Goal: Communication & Community: Answer question/provide support

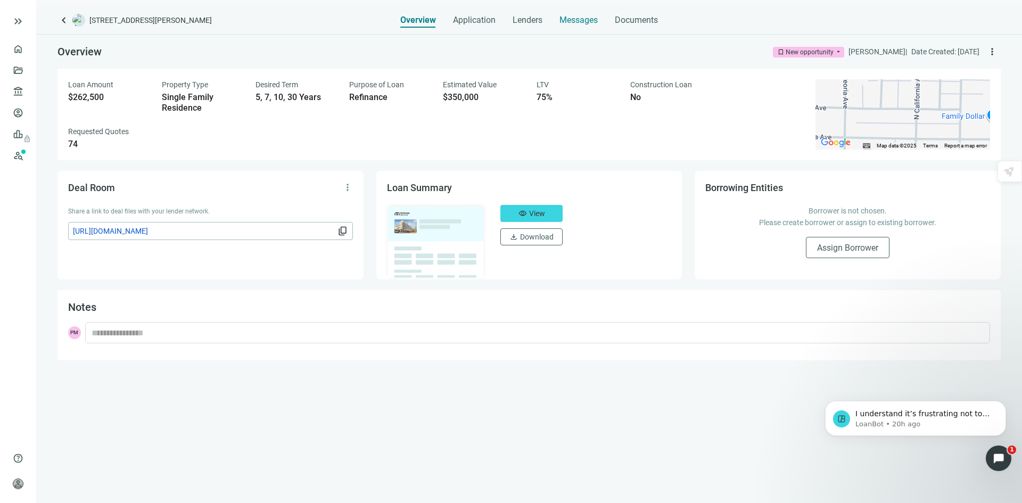
click at [588, 19] on span "Messages" at bounding box center [578, 20] width 38 height 10
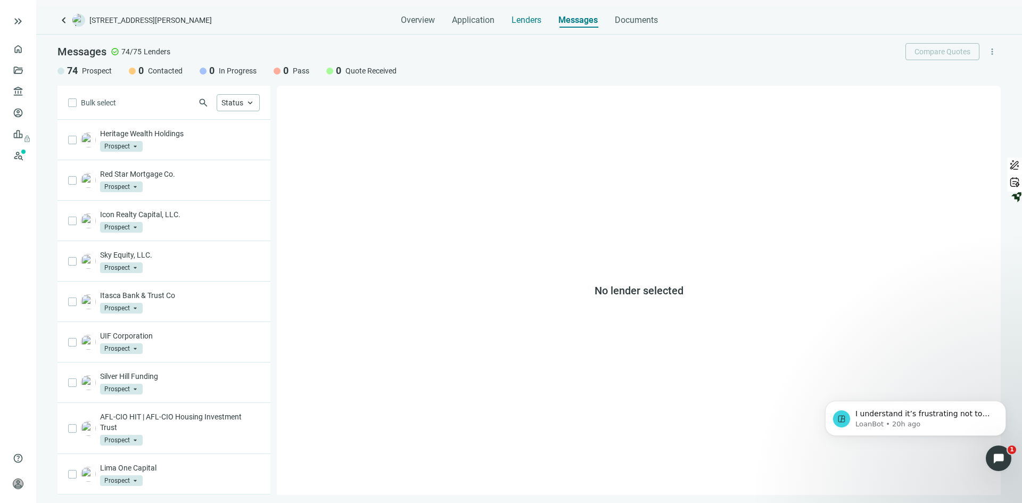
click at [526, 20] on span "Lenders" at bounding box center [526, 20] width 30 height 11
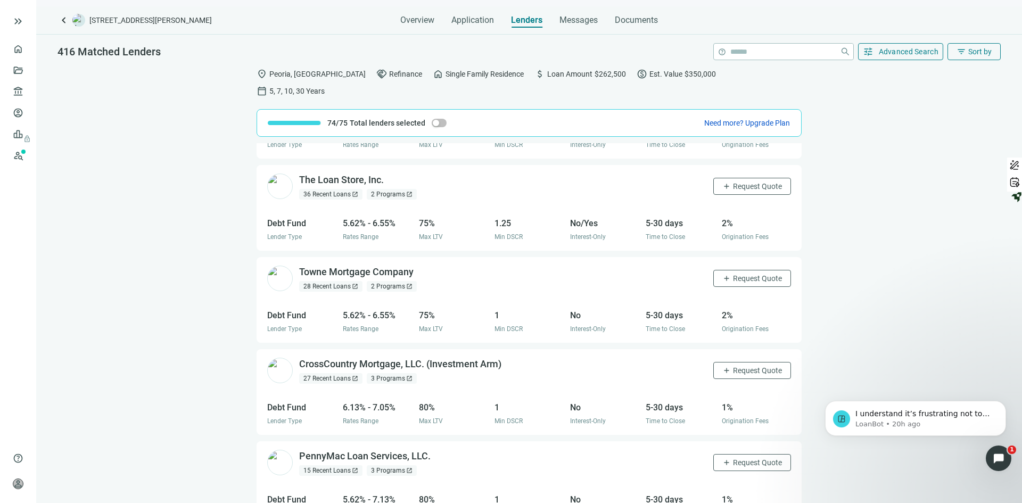
scroll to position [160, 0]
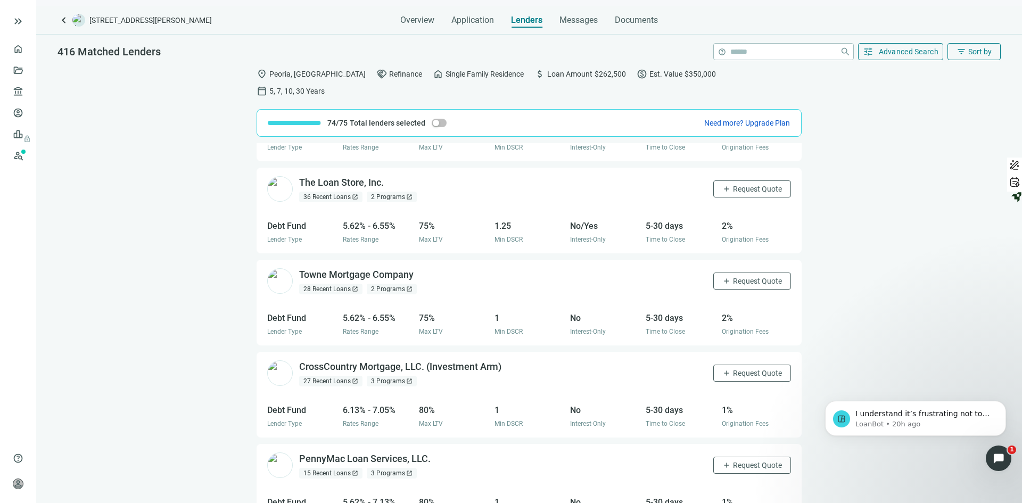
click at [409, 194] on span "open_in_new" at bounding box center [409, 197] width 6 height 6
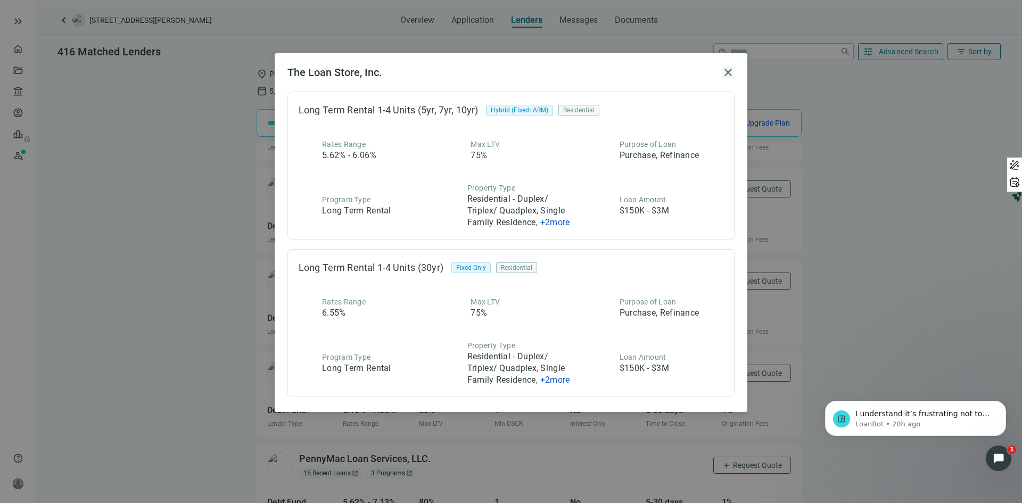
click at [728, 68] on span "close" at bounding box center [727, 72] width 13 height 13
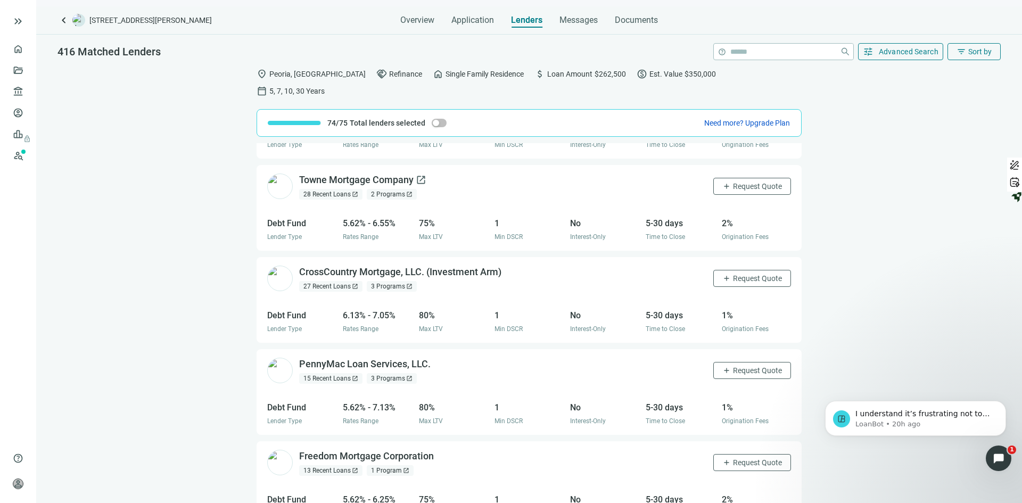
scroll to position [266, 0]
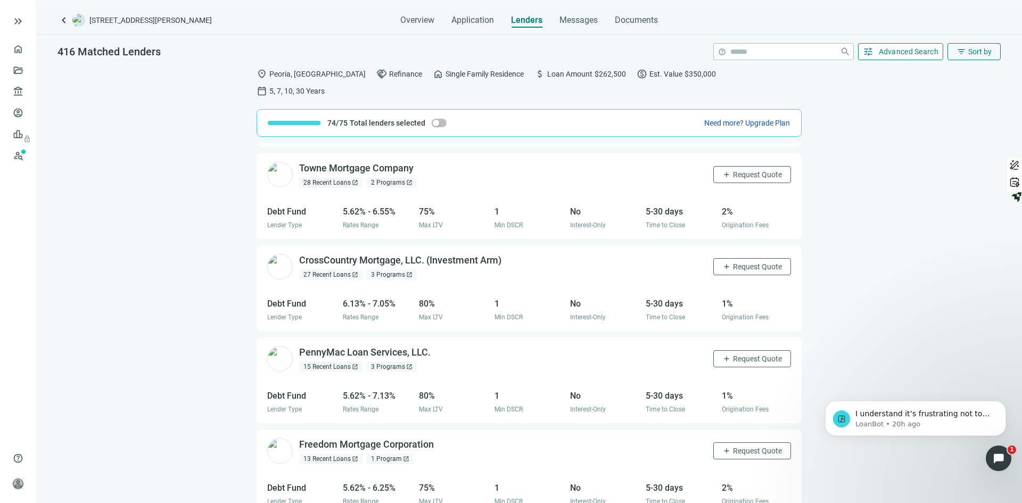
click at [913, 56] on span "Advanced Search" at bounding box center [908, 51] width 60 height 9
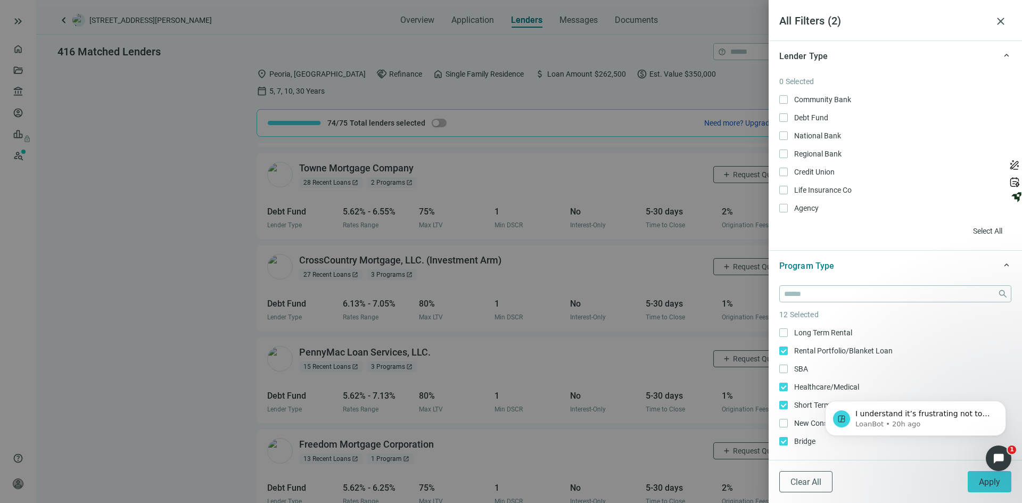
click at [785, 395] on div "Long Term Rental Only Rental Portfolio/Blanket Loan Only SBA Only Healthcare/Me…" at bounding box center [895, 477] width 232 height 301
click at [997, 485] on span "Apply" at bounding box center [988, 482] width 21 height 10
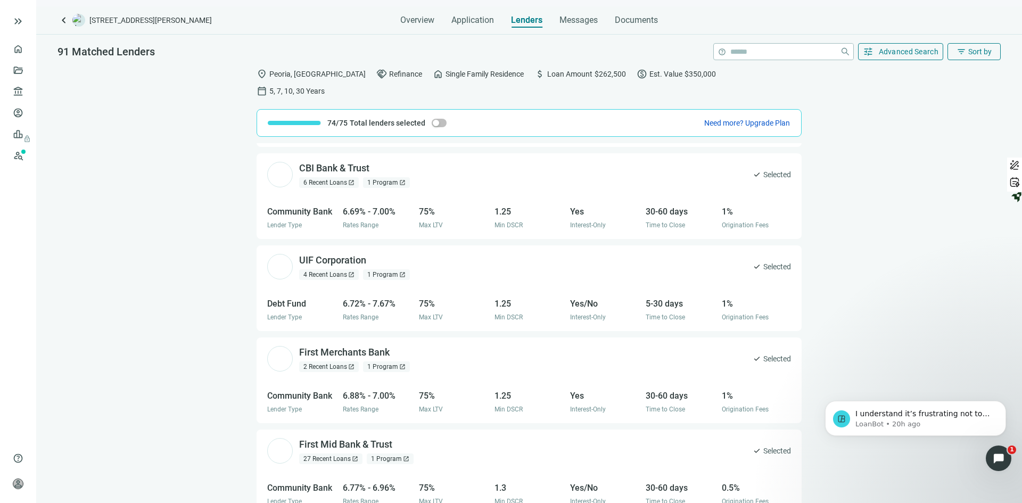
scroll to position [0, 0]
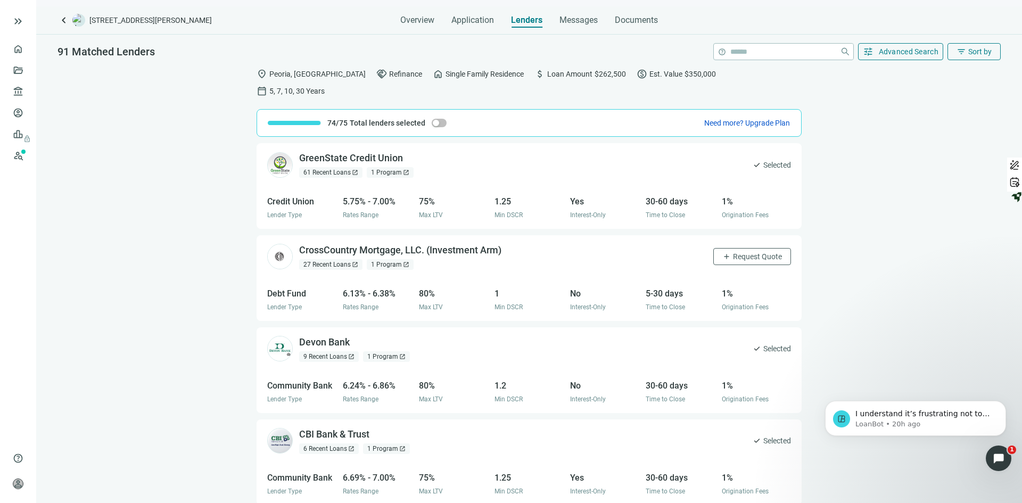
click at [405, 169] on span "open_in_new" at bounding box center [406, 172] width 6 height 6
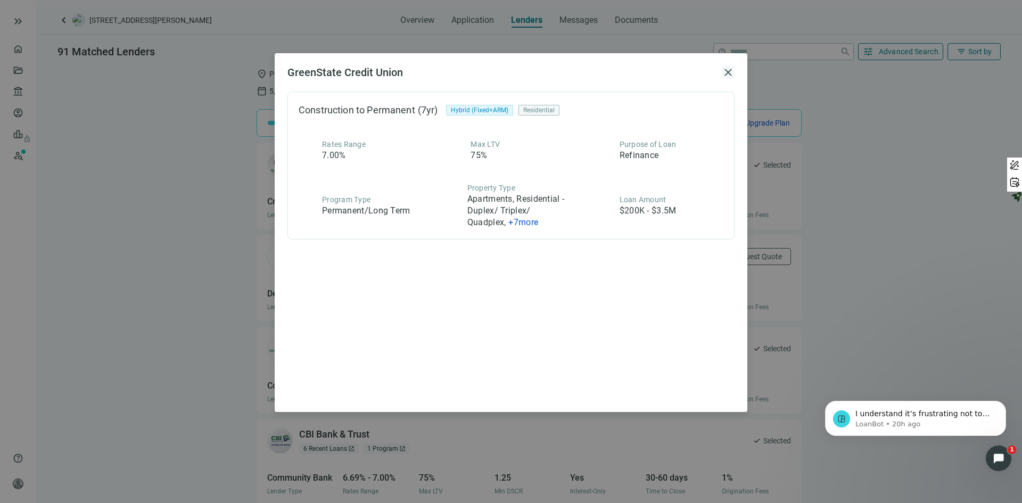
click at [728, 72] on span "close" at bounding box center [727, 72] width 13 height 13
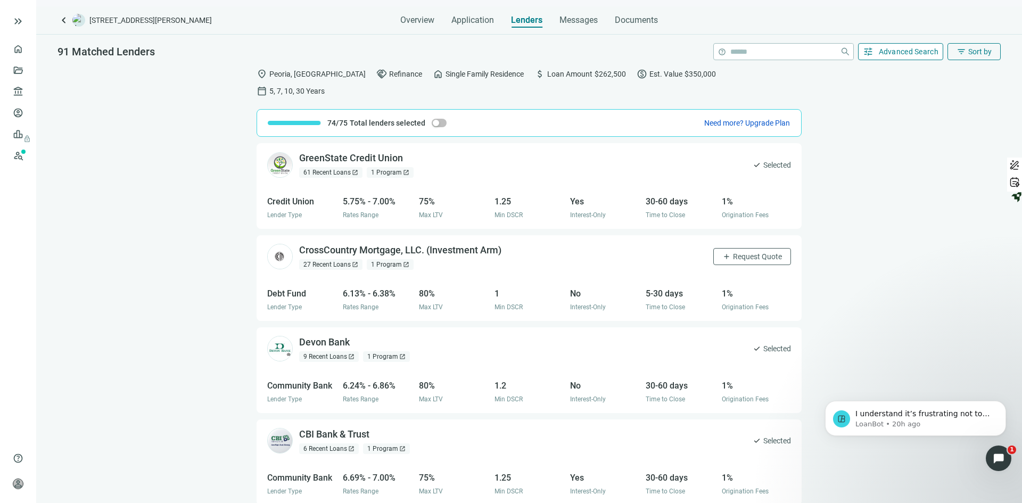
click at [899, 53] on span "Advanced Search" at bounding box center [908, 51] width 60 height 9
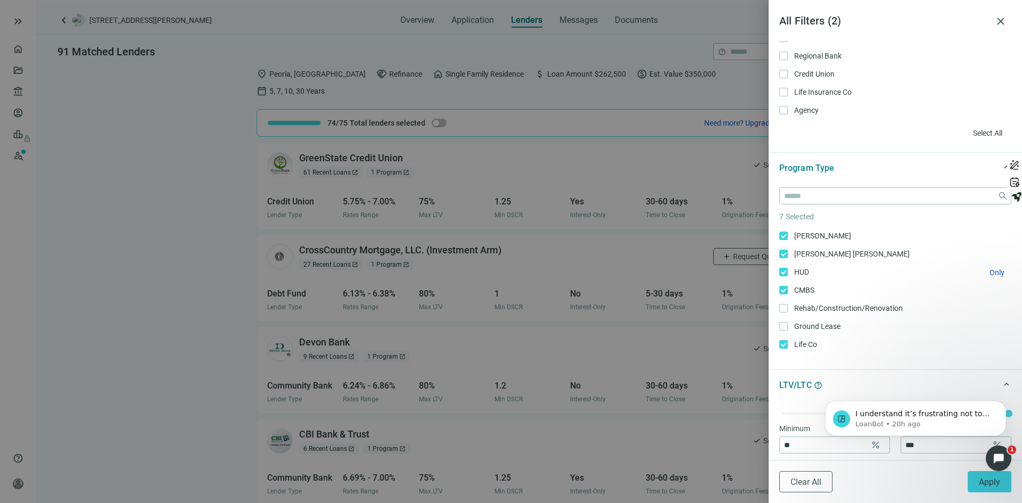
scroll to position [106, 0]
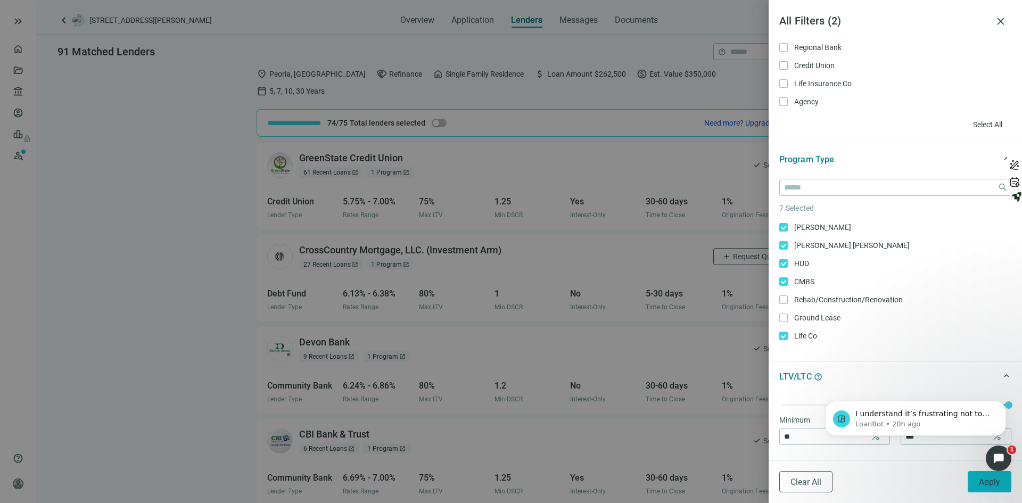
click at [993, 480] on span "Apply" at bounding box center [988, 482] width 21 height 10
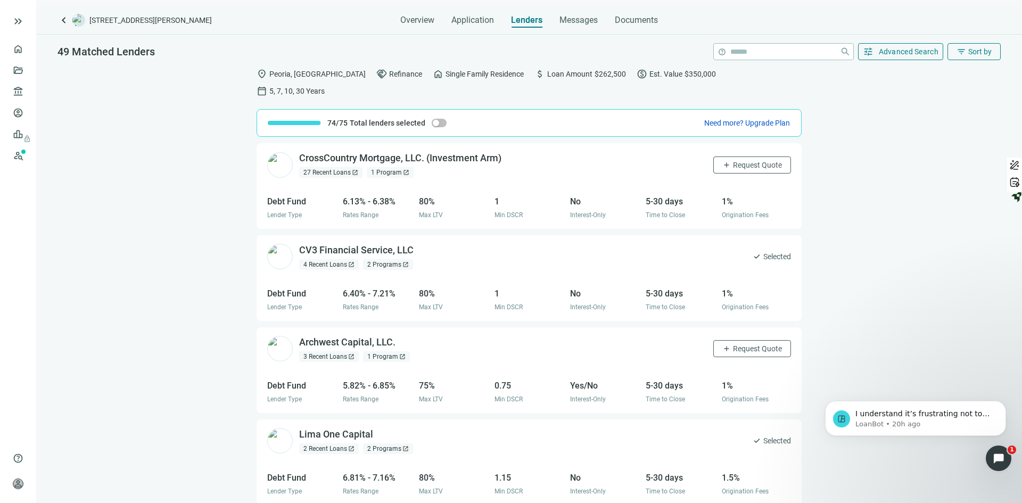
click at [403, 169] on span "open_in_new" at bounding box center [406, 172] width 6 height 6
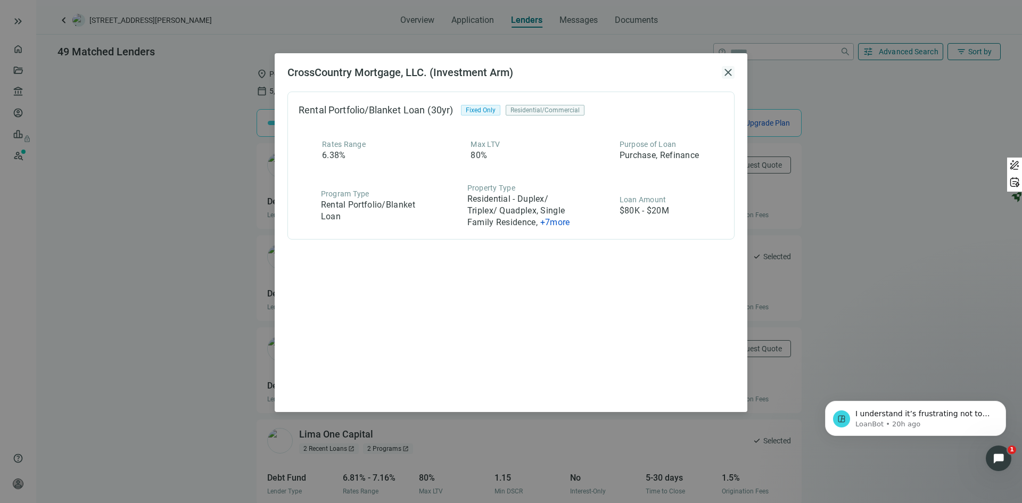
click at [726, 69] on span "close" at bounding box center [727, 72] width 13 height 13
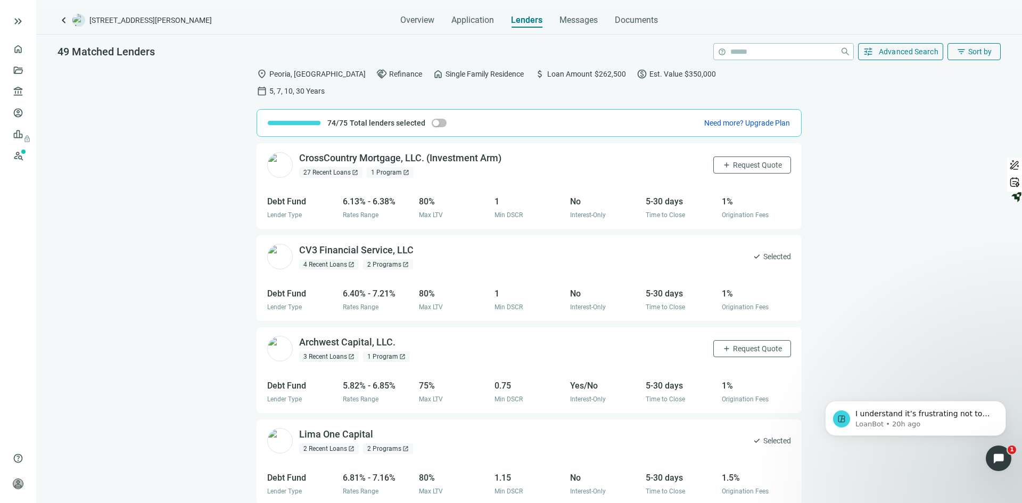
click at [405, 261] on span "open_in_new" at bounding box center [405, 264] width 6 height 6
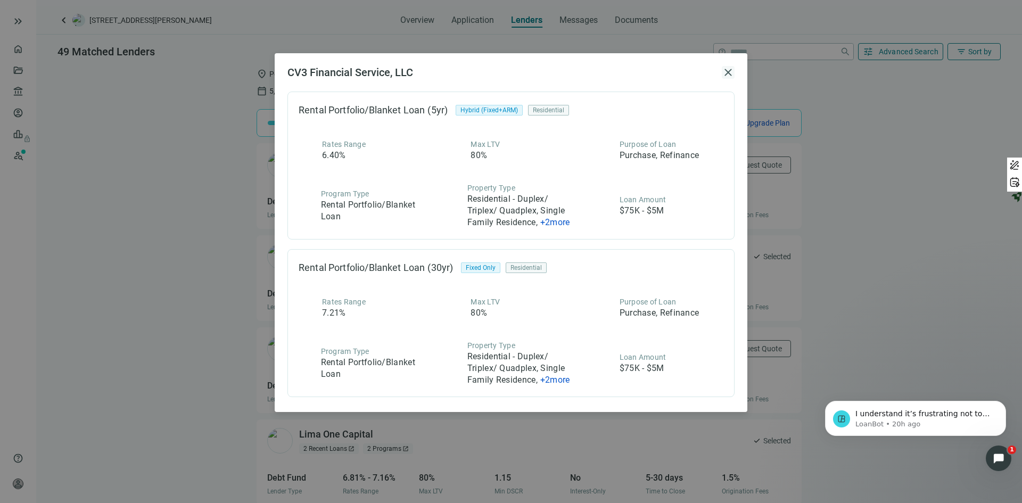
click at [730, 69] on span "close" at bounding box center [727, 72] width 13 height 13
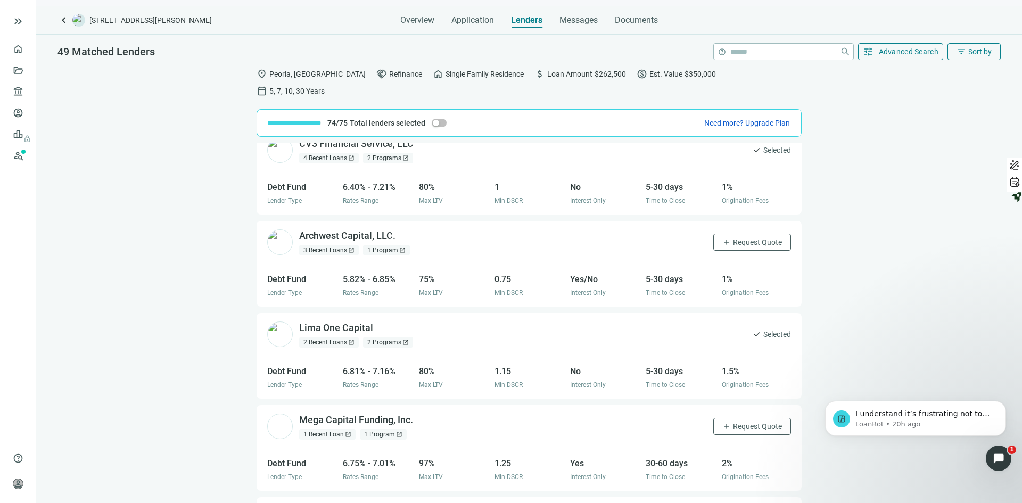
scroll to position [160, 0]
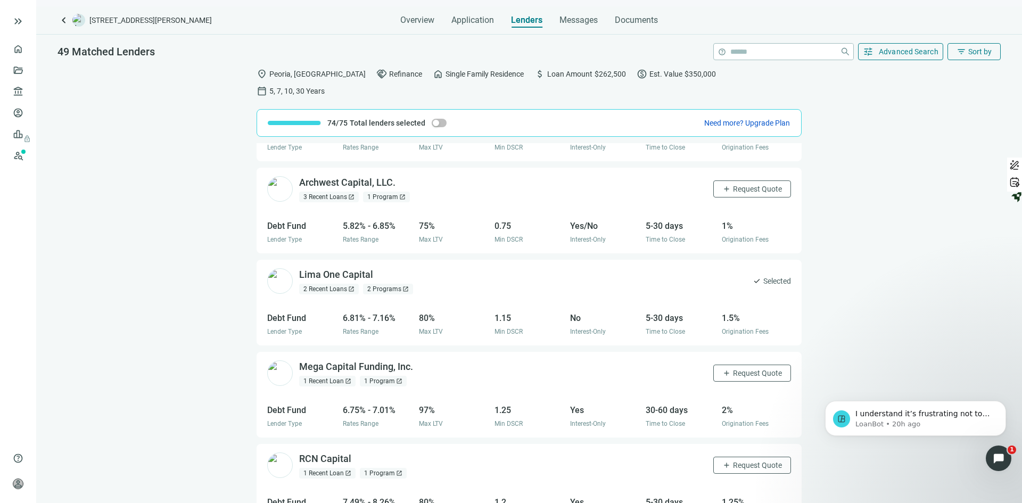
click at [401, 194] on span "open_in_new" at bounding box center [402, 197] width 6 height 6
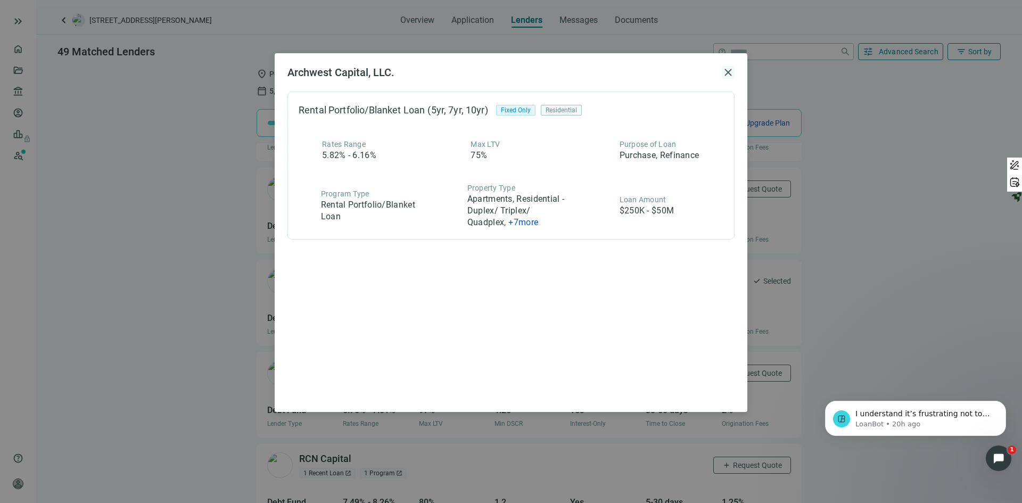
click at [730, 69] on span "close" at bounding box center [727, 72] width 13 height 13
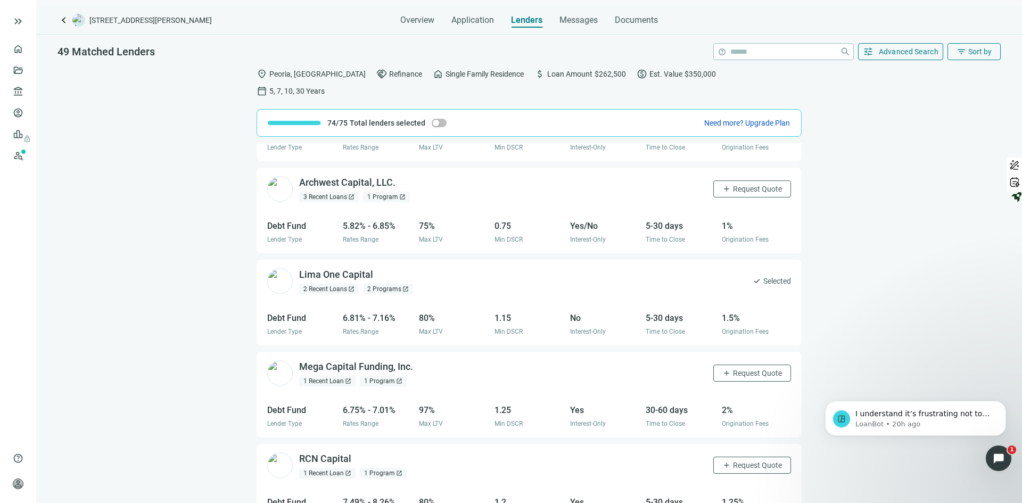
click at [397, 378] on span "open_in_new" at bounding box center [399, 381] width 6 height 6
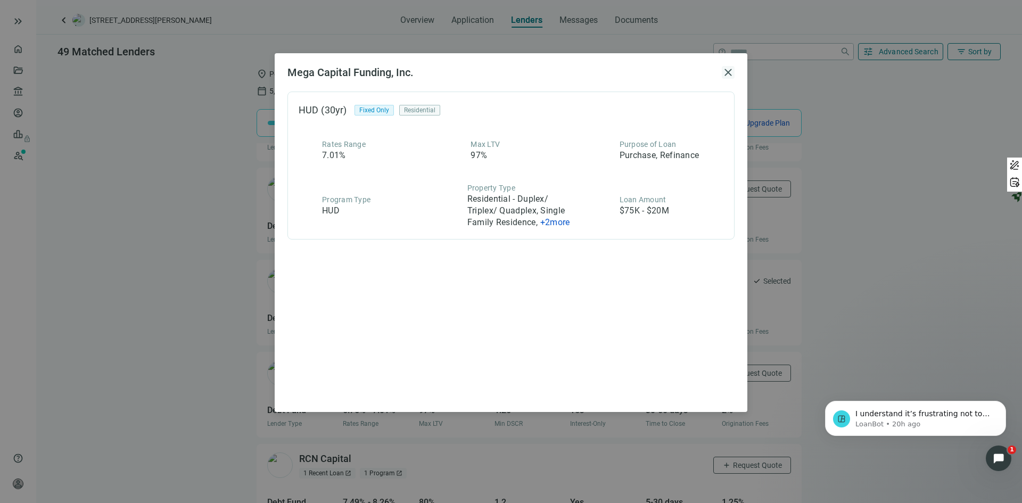
click at [731, 72] on span "close" at bounding box center [727, 72] width 13 height 13
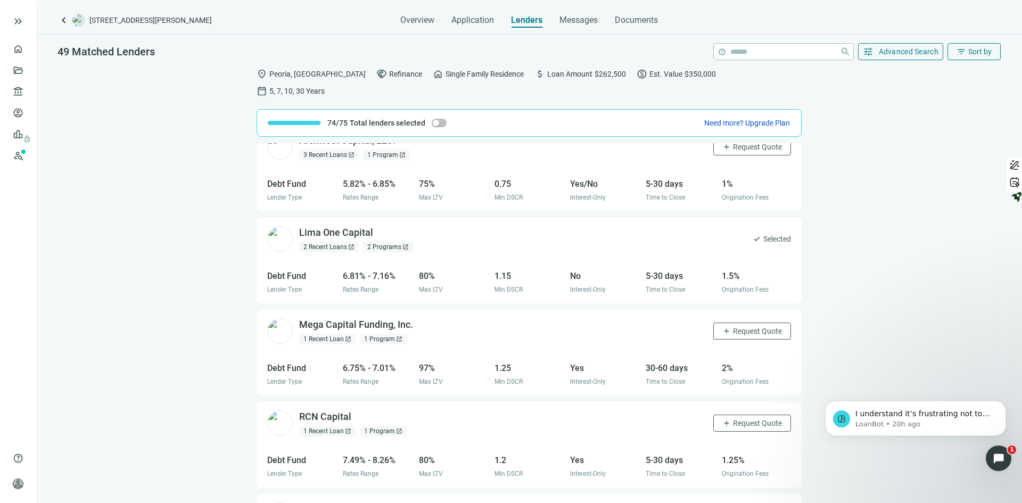
scroll to position [319, 0]
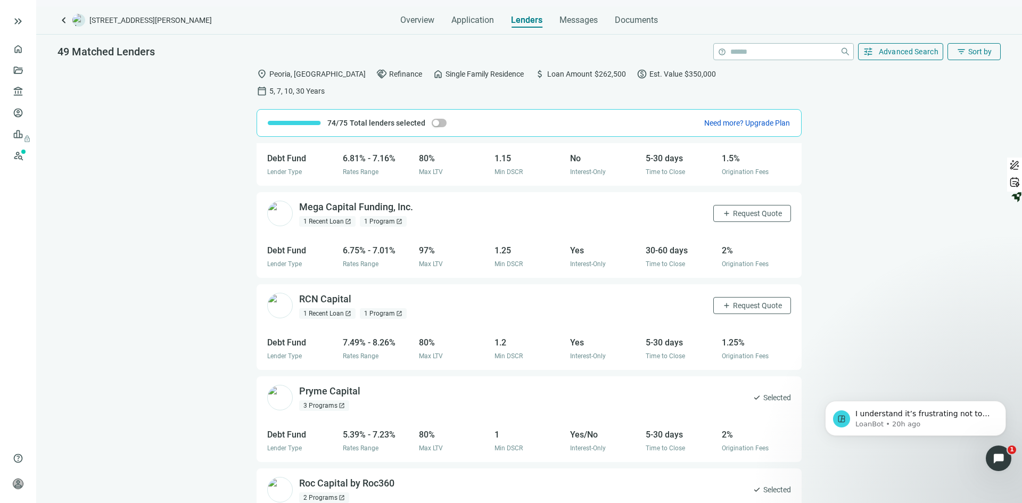
click at [397, 310] on span "open_in_new" at bounding box center [399, 313] width 6 height 6
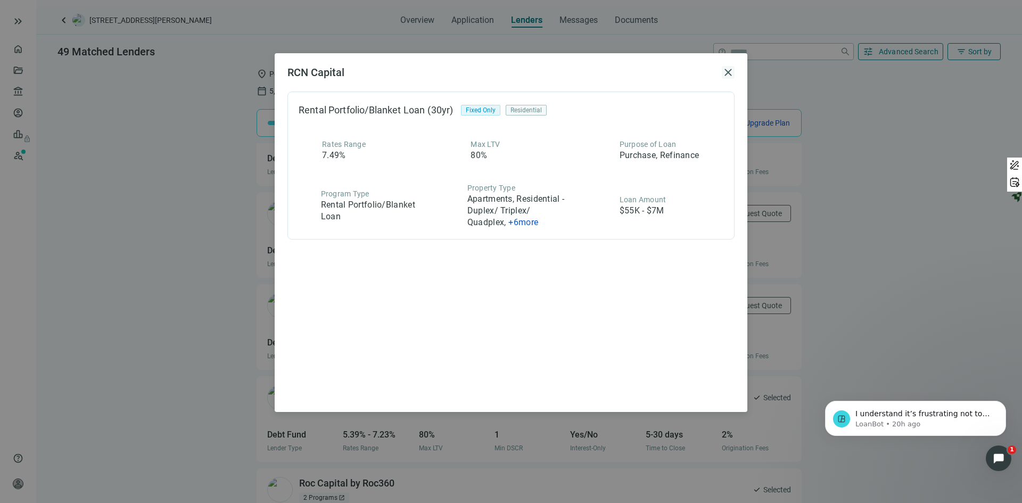
click at [729, 70] on span "close" at bounding box center [727, 72] width 13 height 13
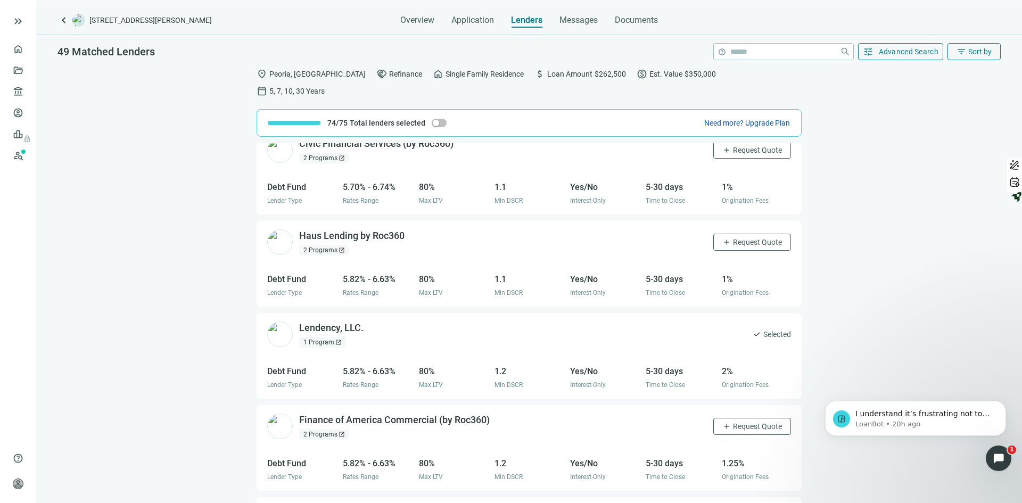
scroll to position [698, 0]
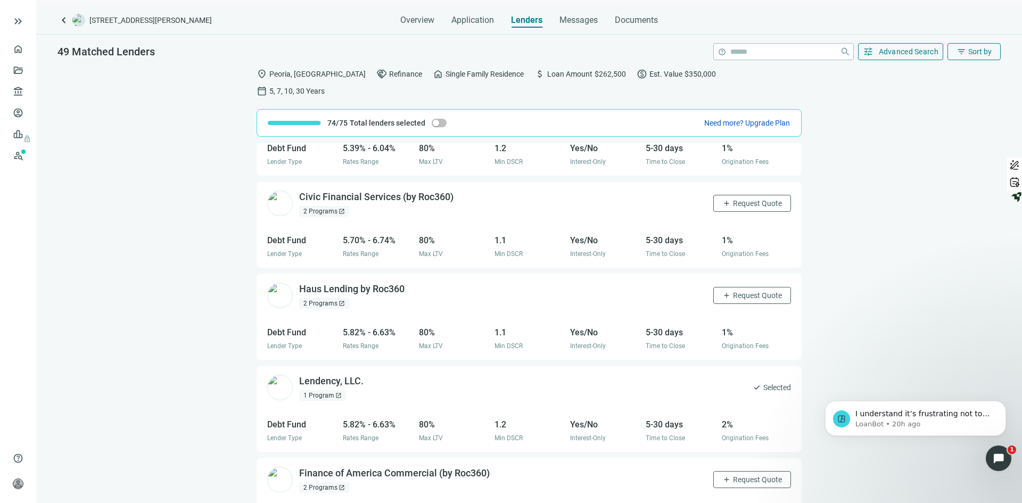
click at [341, 300] on span "open_in_new" at bounding box center [341, 303] width 6 height 6
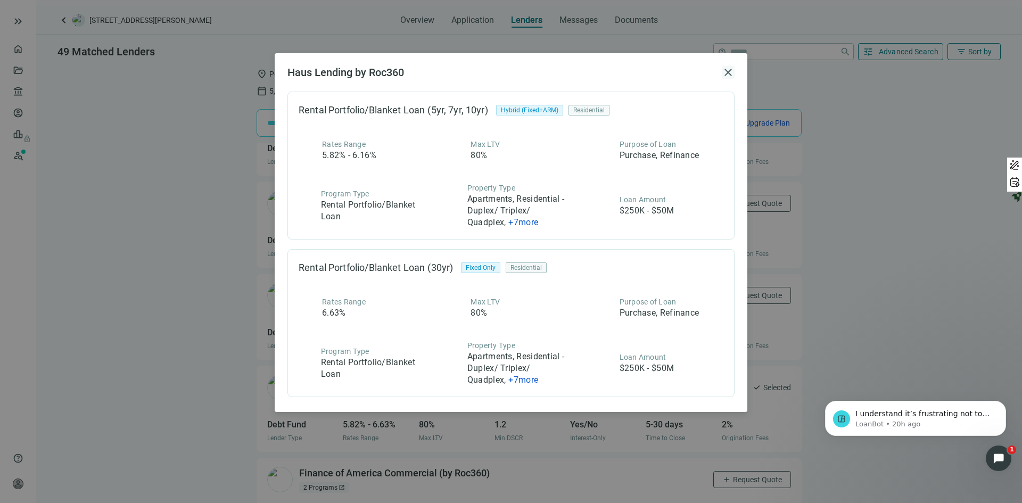
click at [732, 73] on span "close" at bounding box center [727, 72] width 13 height 13
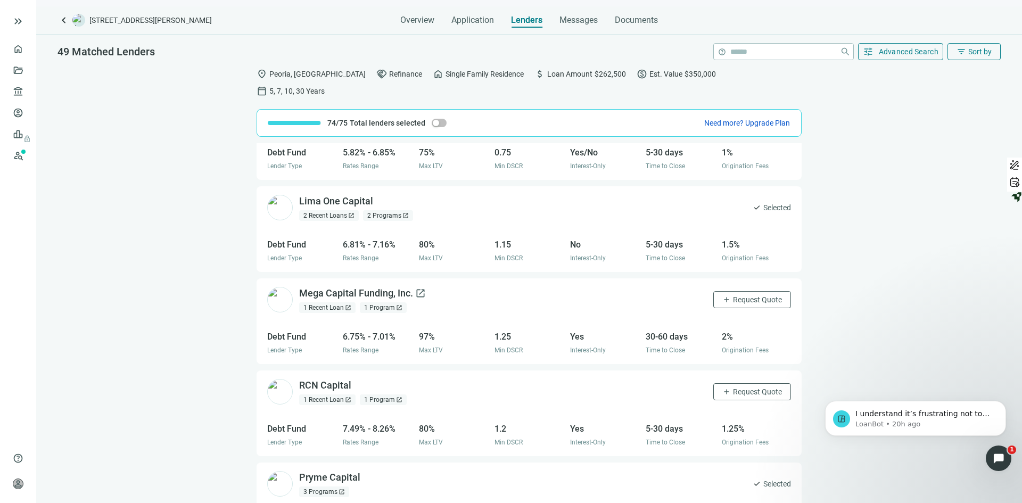
scroll to position [219, 0]
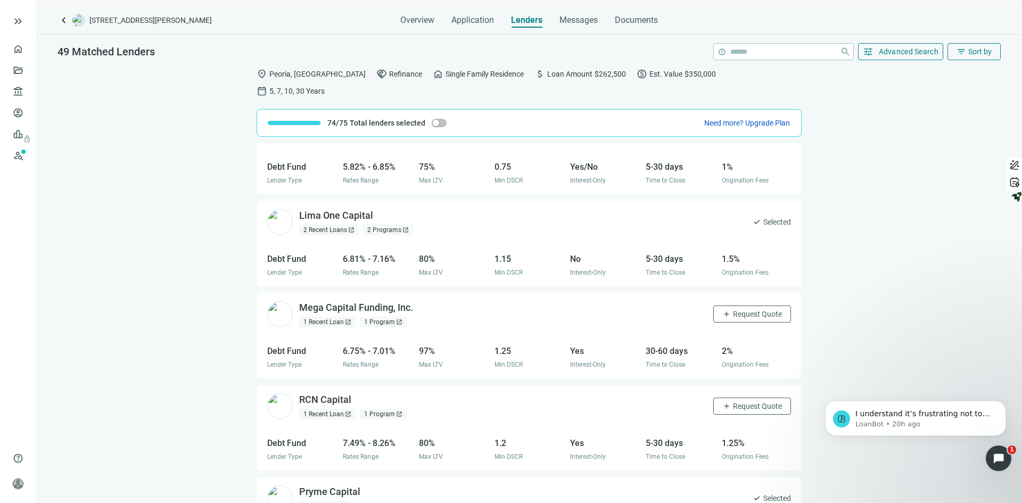
click at [407, 227] on span "open_in_new" at bounding box center [405, 230] width 6 height 6
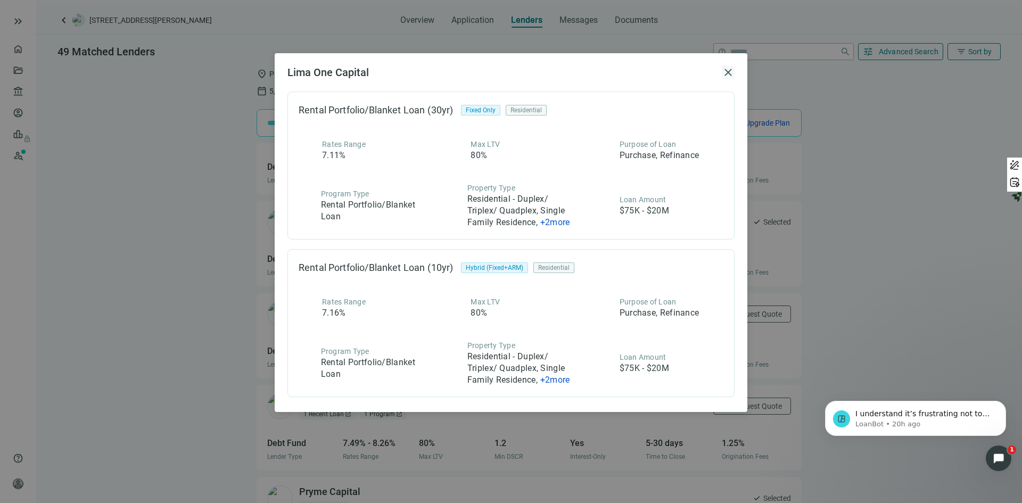
click at [728, 70] on span "close" at bounding box center [727, 72] width 13 height 13
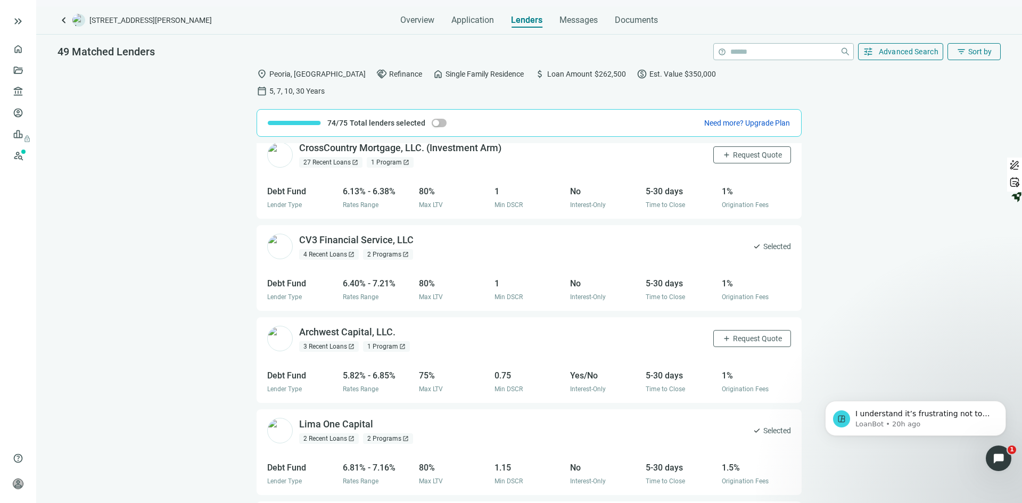
scroll to position [6, 0]
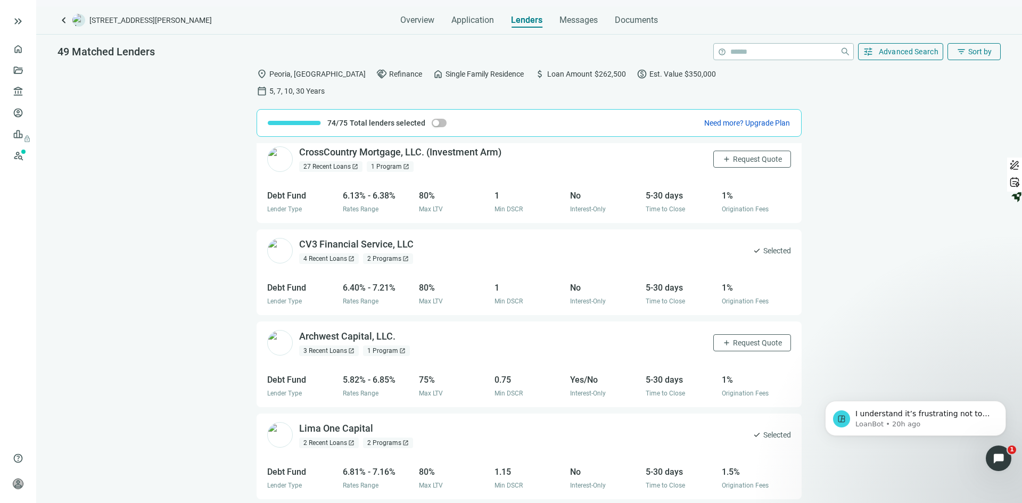
click at [405, 255] on span "open_in_new" at bounding box center [405, 258] width 6 height 6
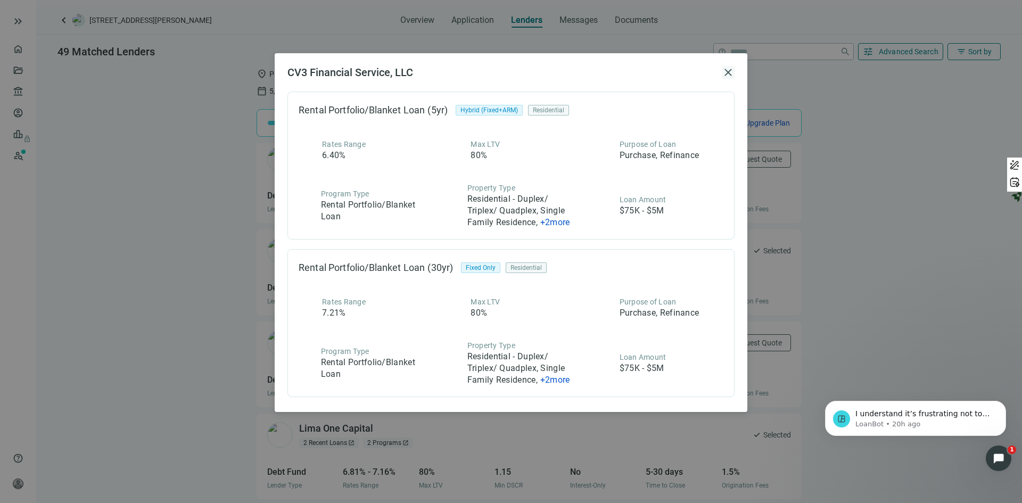
click at [726, 71] on span "close" at bounding box center [727, 72] width 13 height 13
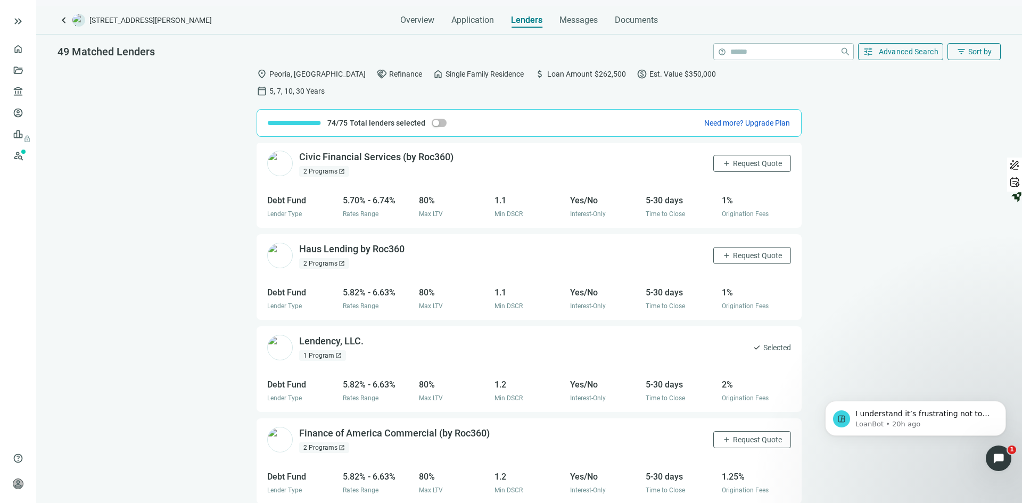
scroll to position [751, 0]
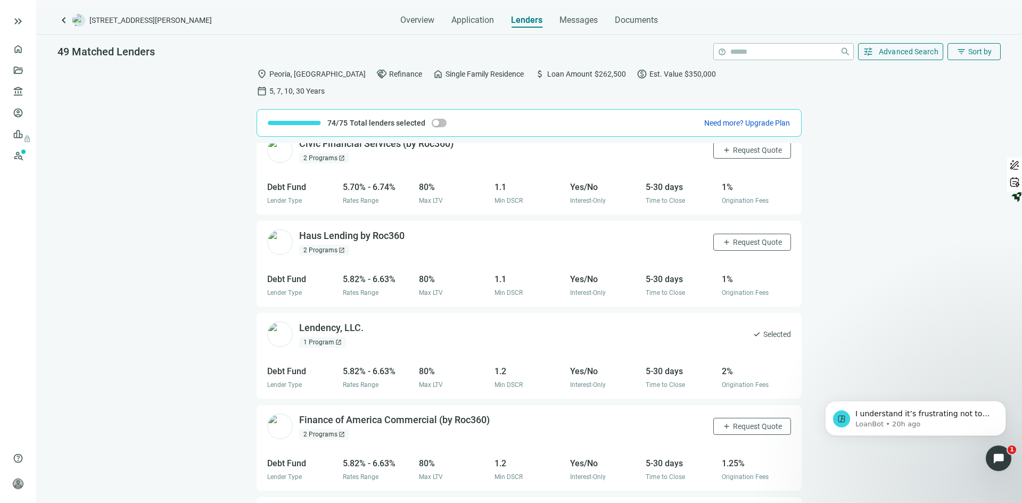
click at [335, 339] on span "open_in_new" at bounding box center [338, 342] width 6 height 6
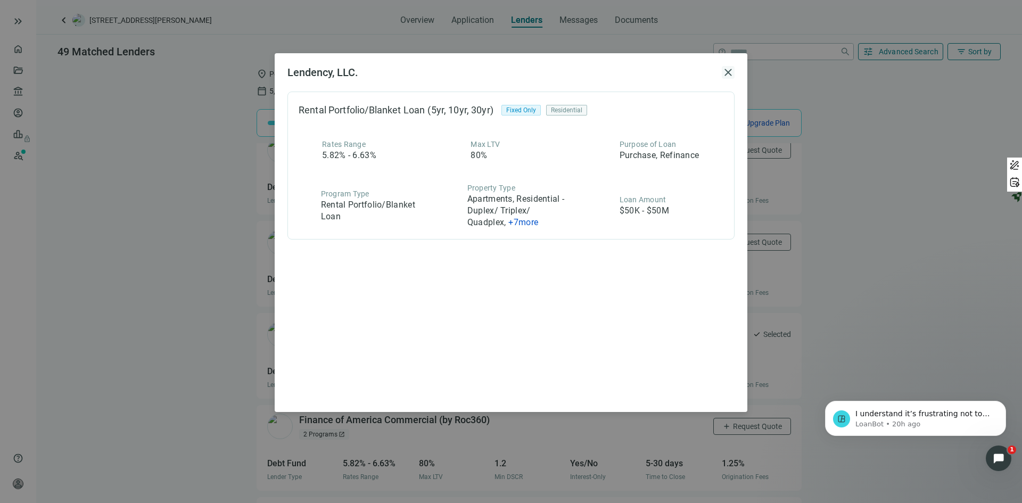
click at [725, 74] on span "close" at bounding box center [727, 72] width 13 height 13
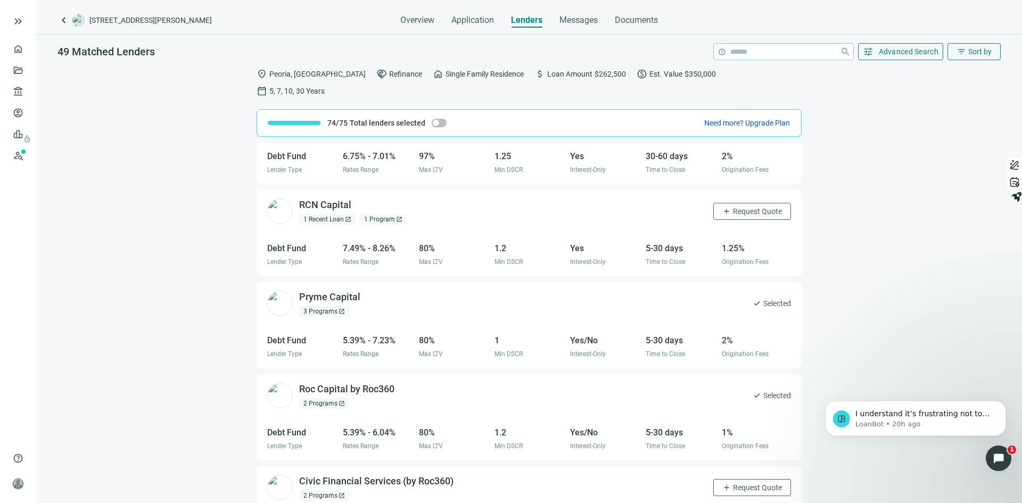
scroll to position [378, 0]
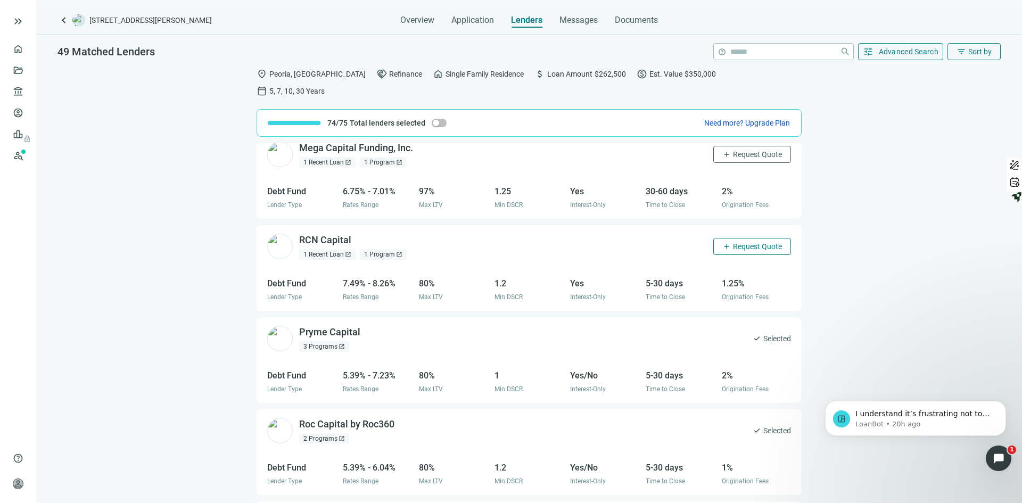
click at [741, 242] on span "Request Quote" at bounding box center [757, 246] width 49 height 9
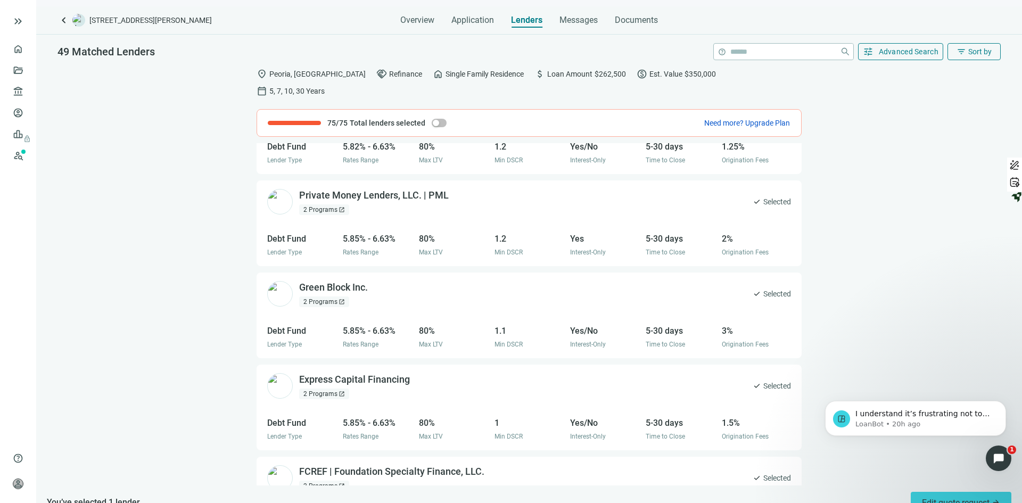
scroll to position [1067, 0]
click at [944, 497] on span "Edit quote request arrow_forward" at bounding box center [961, 502] width 78 height 10
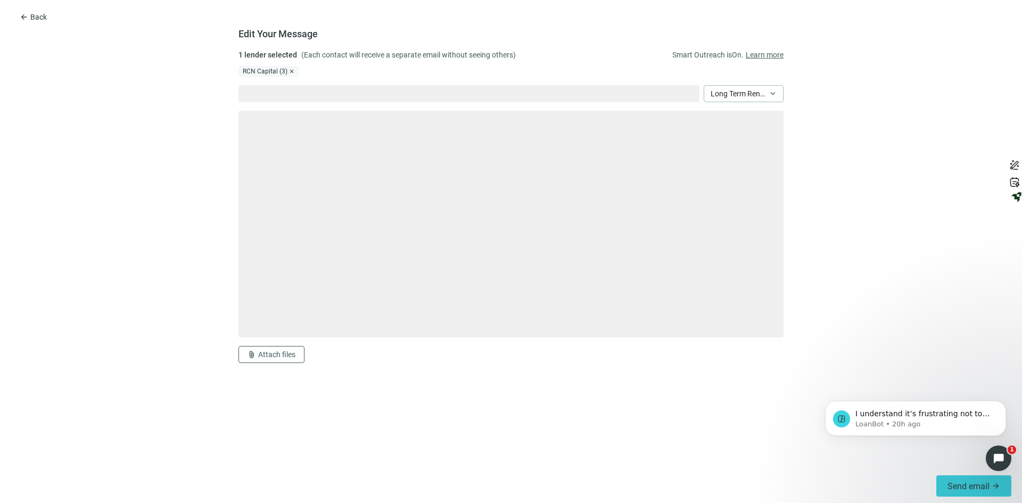
type textarea "**********"
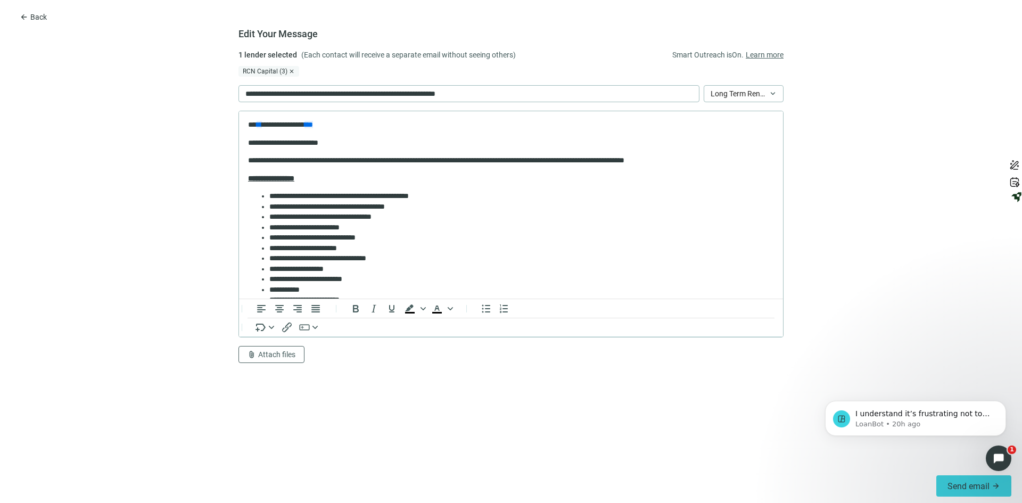
scroll to position [0, 0]
click at [504, 94] on div "**********" at bounding box center [468, 93] width 461 height 17
click at [335, 93] on span "*********" at bounding box center [330, 93] width 24 height 7
click at [340, 94] on span "*********" at bounding box center [330, 93] width 24 height 7
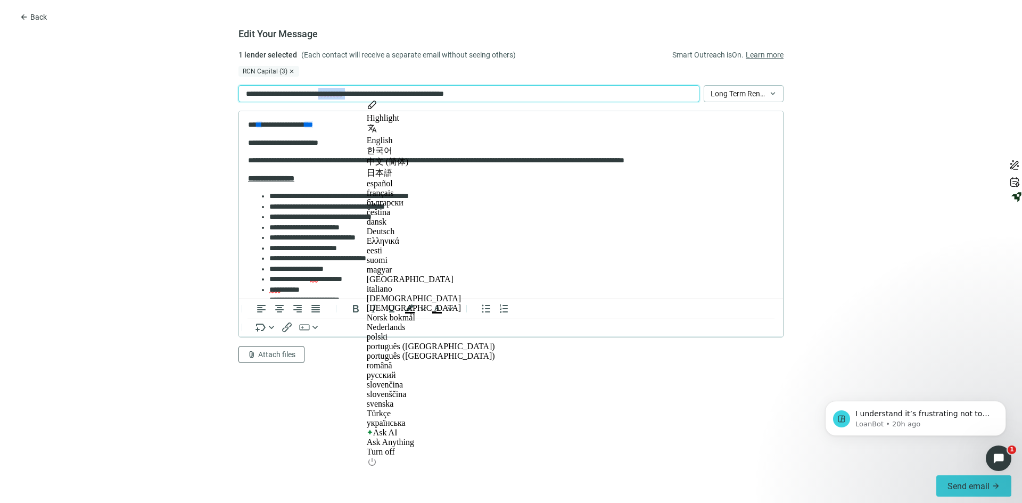
click at [340, 94] on span "*********" at bounding box center [330, 93] width 24 height 7
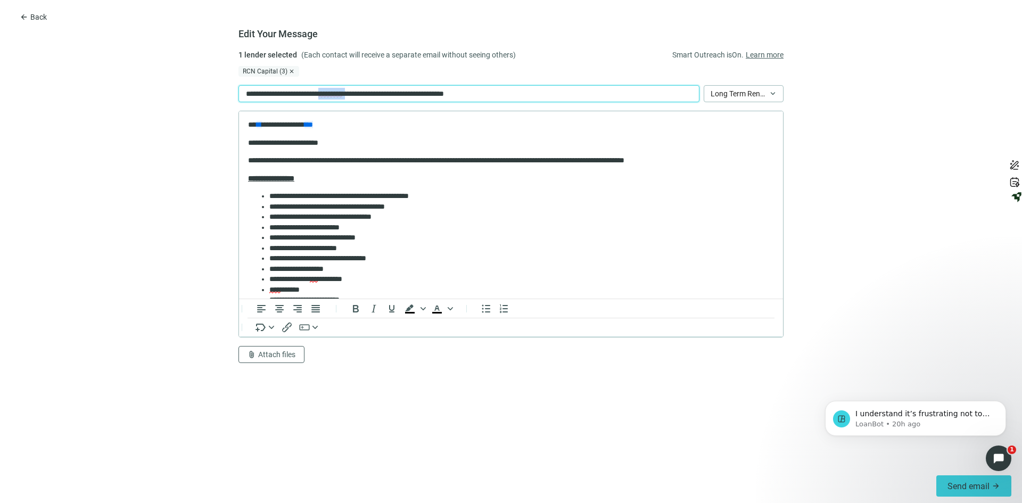
click at [340, 94] on span "*********" at bounding box center [330, 93] width 24 height 7
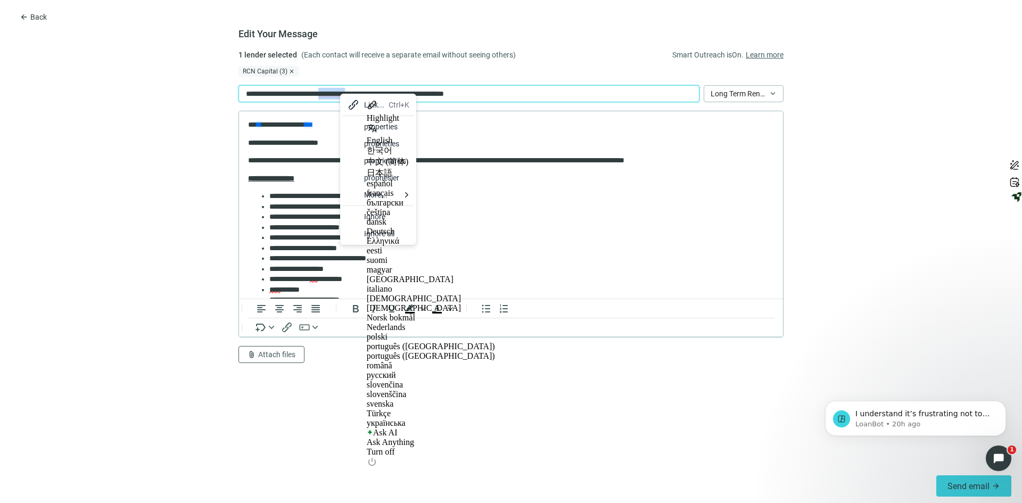
click at [389, 127] on div "properties" at bounding box center [386, 126] width 45 height 13
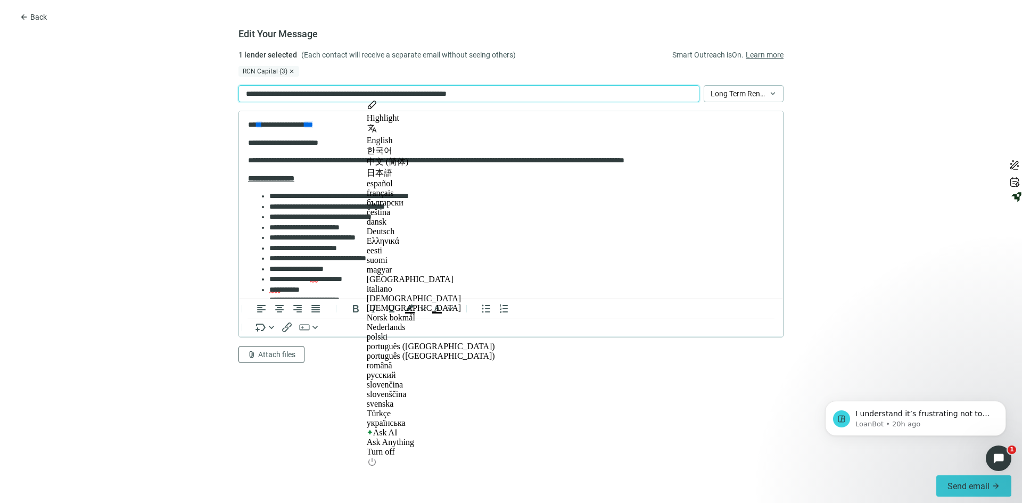
click at [528, 91] on div "**********" at bounding box center [468, 93] width 461 height 17
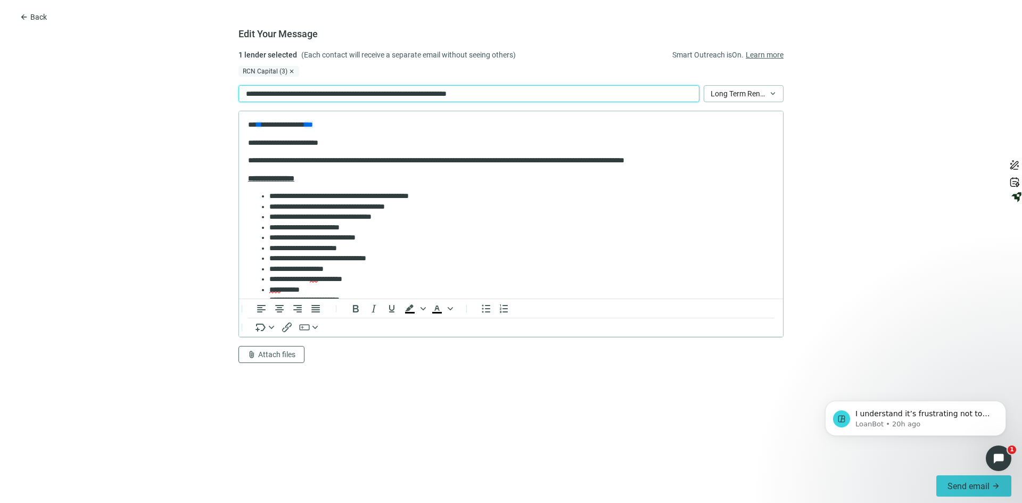
click at [364, 93] on p "**********" at bounding box center [364, 94] width 239 height 12
click at [452, 196] on li "**********" at bounding box center [517, 196] width 496 height 11
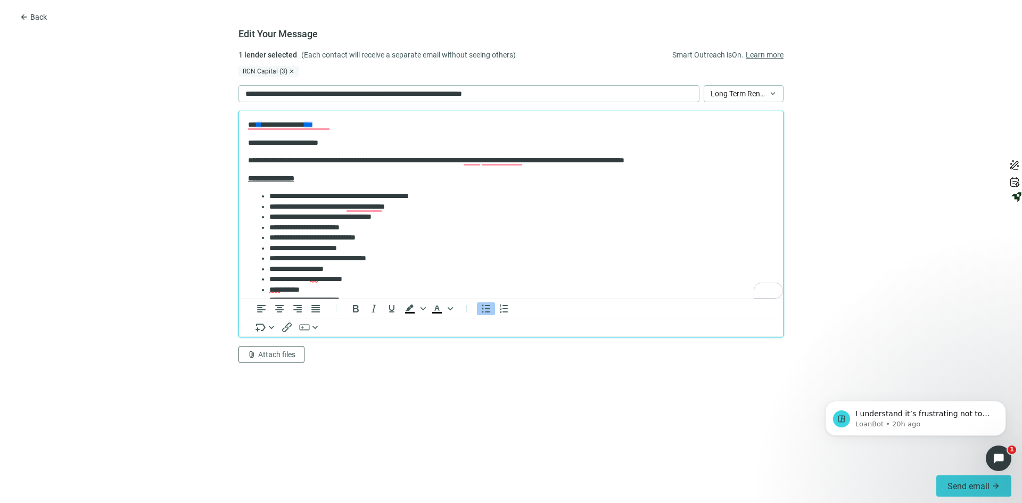
click at [333, 194] on li "**********" at bounding box center [517, 196] width 496 height 11
click at [396, 206] on li "**********" at bounding box center [517, 207] width 496 height 11
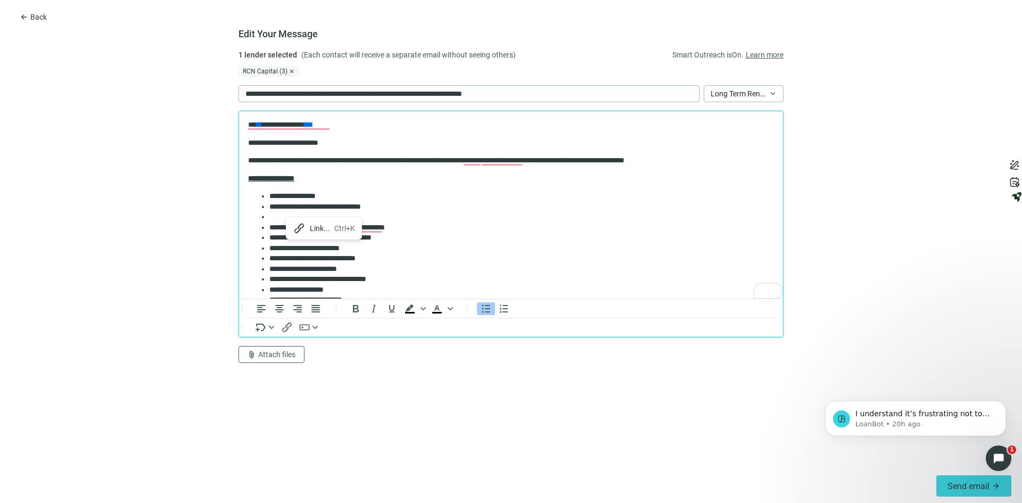
click at [270, 218] on li "To enrich screen reader interactions, please activate Accessibility in Grammarl…" at bounding box center [521, 217] width 504 height 11
click at [301, 228] on div "Link..." at bounding box center [305, 228] width 20 height 13
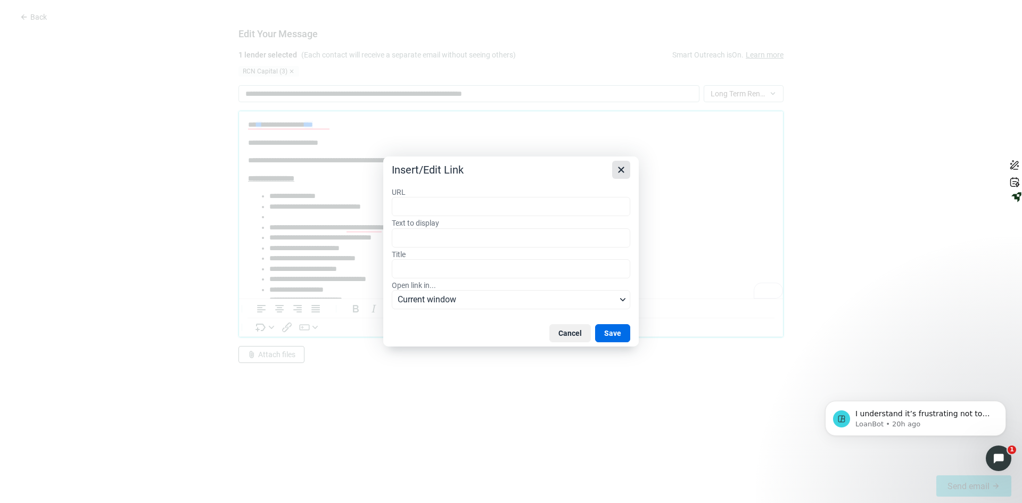
click at [618, 169] on icon "Close" at bounding box center [621, 169] width 13 height 13
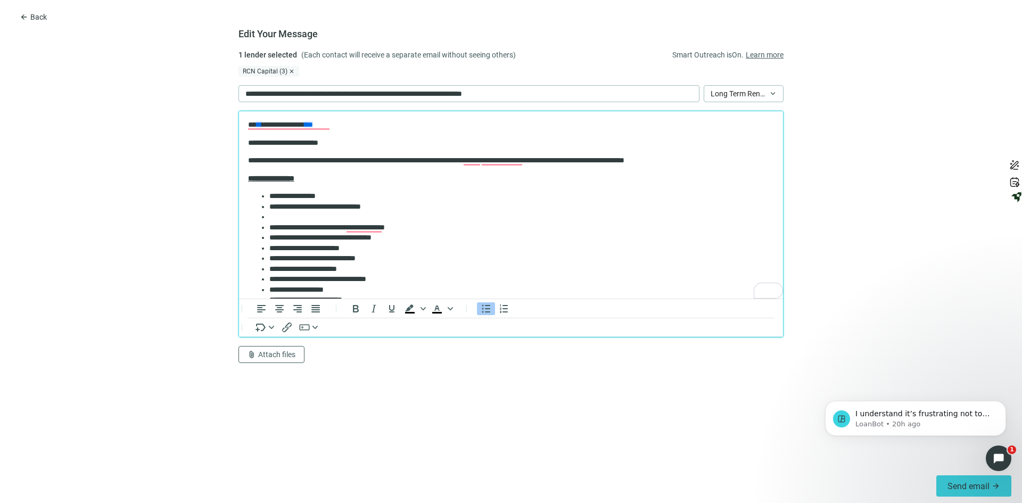
click at [277, 218] on li "To enrich screen reader interactions, please activate Accessibility in Grammarl…" at bounding box center [521, 217] width 504 height 11
click at [429, 269] on li "**********" at bounding box center [517, 269] width 496 height 11
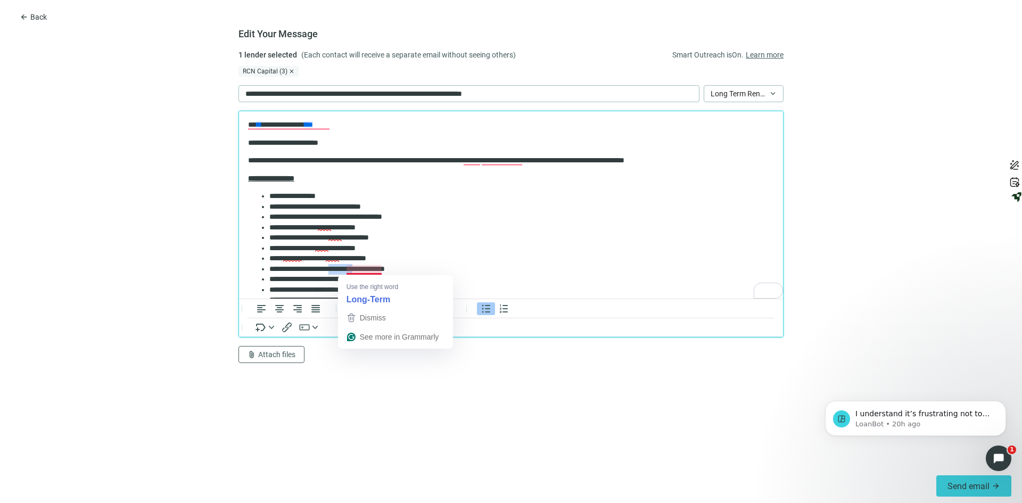
drag, startPoint x: 381, startPoint y: 269, endPoint x: 346, endPoint y: 270, distance: 34.6
click at [346, 270] on li "**********" at bounding box center [517, 269] width 496 height 11
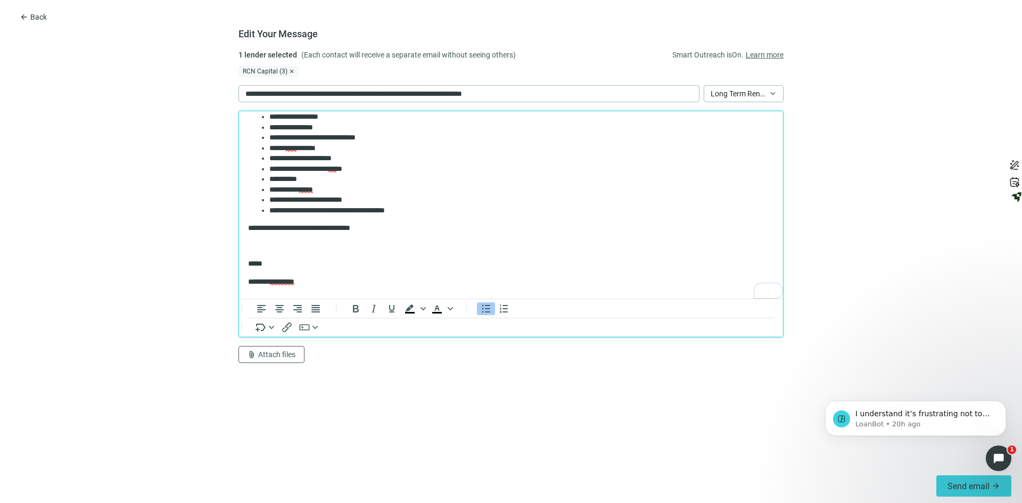
scroll to position [266, 0]
click at [772, 292] on div "3" at bounding box center [775, 291] width 12 height 12
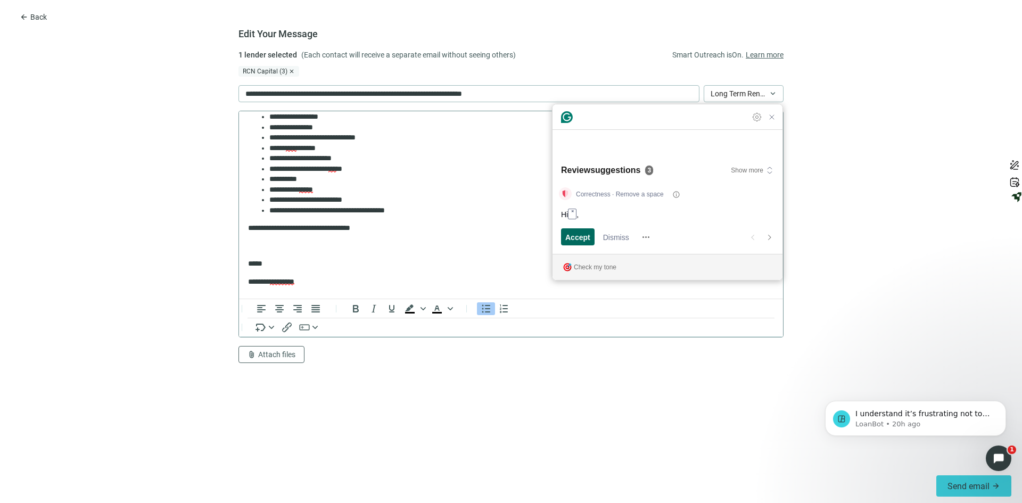
click at [571, 238] on span "Accept" at bounding box center [577, 236] width 25 height 11
click at [575, 238] on span "Accept" at bounding box center [577, 236] width 25 height 11
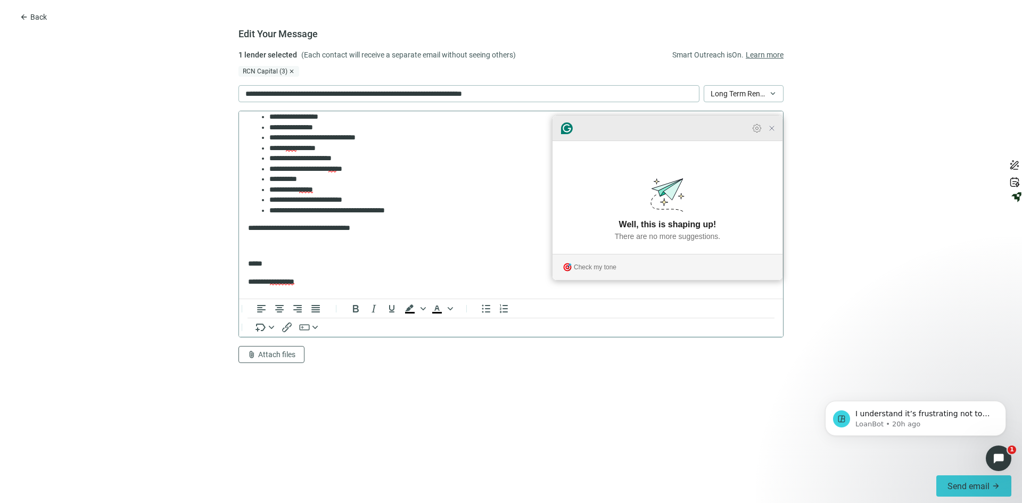
click at [772, 130] on icon "Close Grammarly Assistant" at bounding box center [771, 128] width 4 height 4
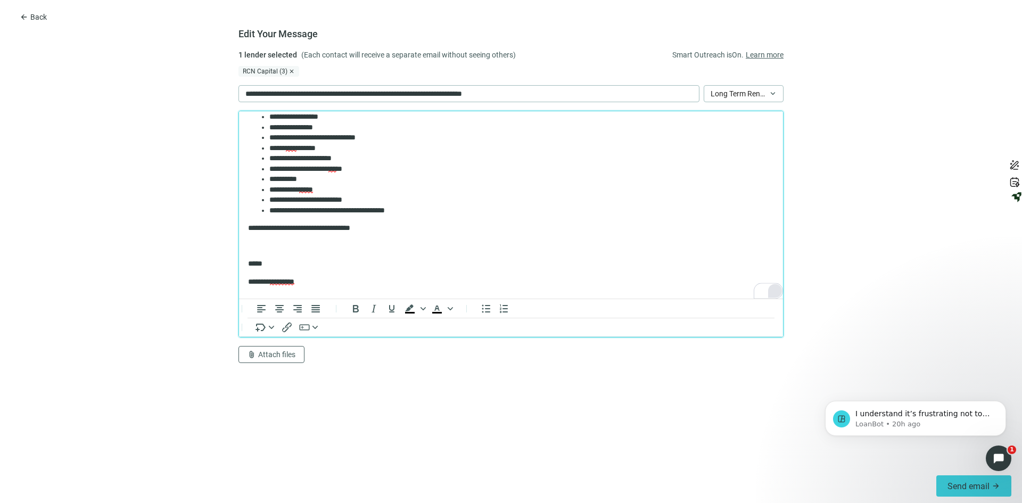
scroll to position [0, 0]
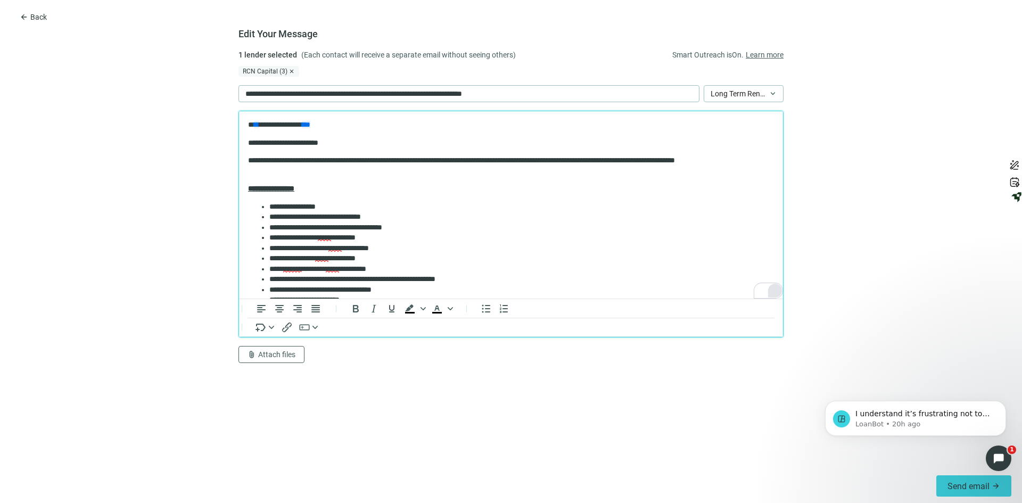
click at [647, 159] on p "**********" at bounding box center [507, 165] width 518 height 21
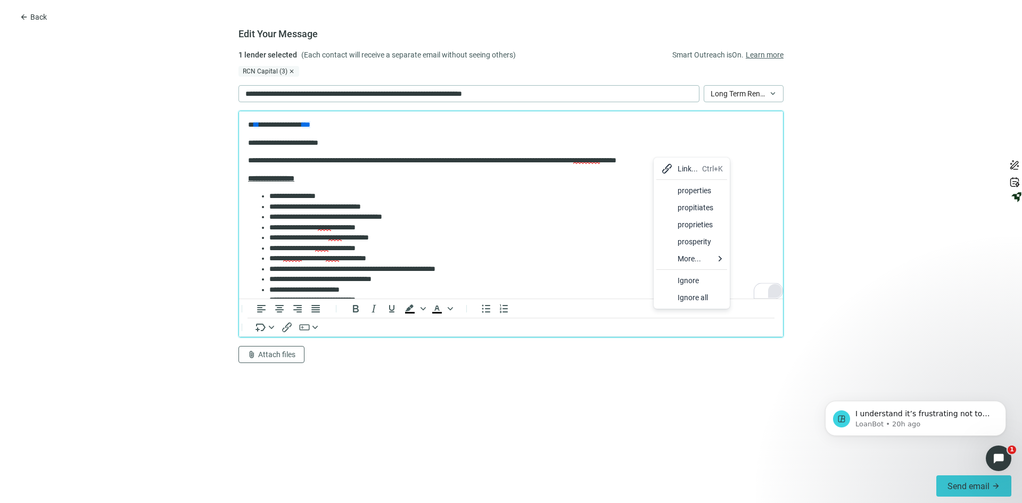
click at [704, 193] on div "properties" at bounding box center [699, 190] width 45 height 13
click at [583, 159] on p "**********" at bounding box center [507, 160] width 518 height 11
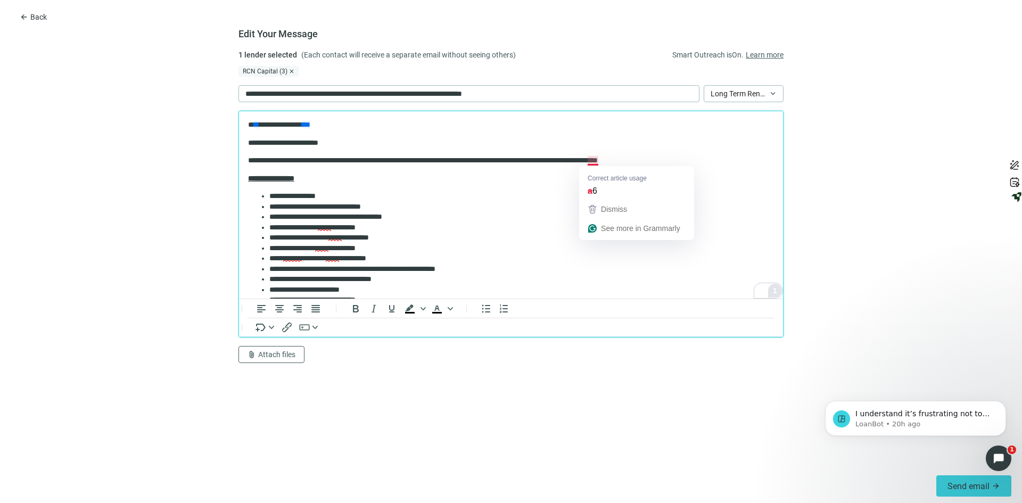
click at [590, 159] on p "**********" at bounding box center [507, 160] width 518 height 11
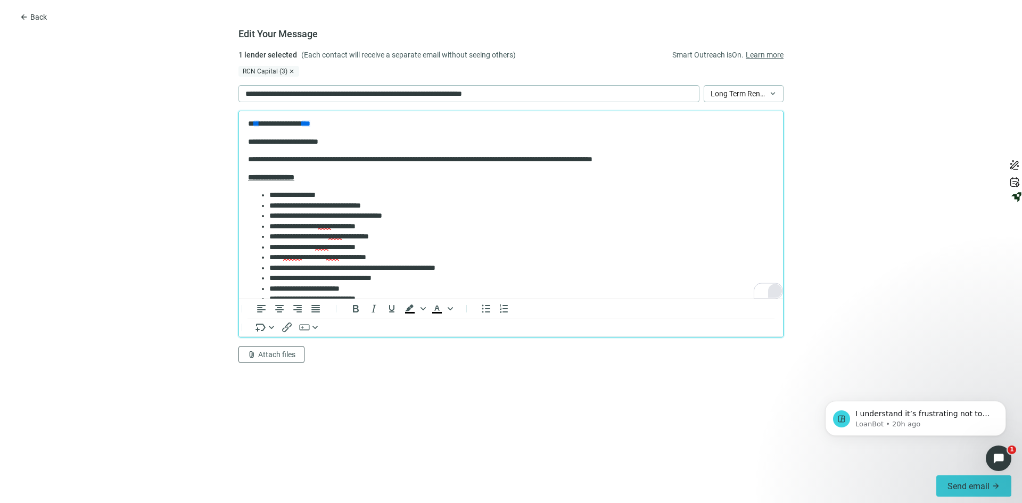
scroll to position [1, 0]
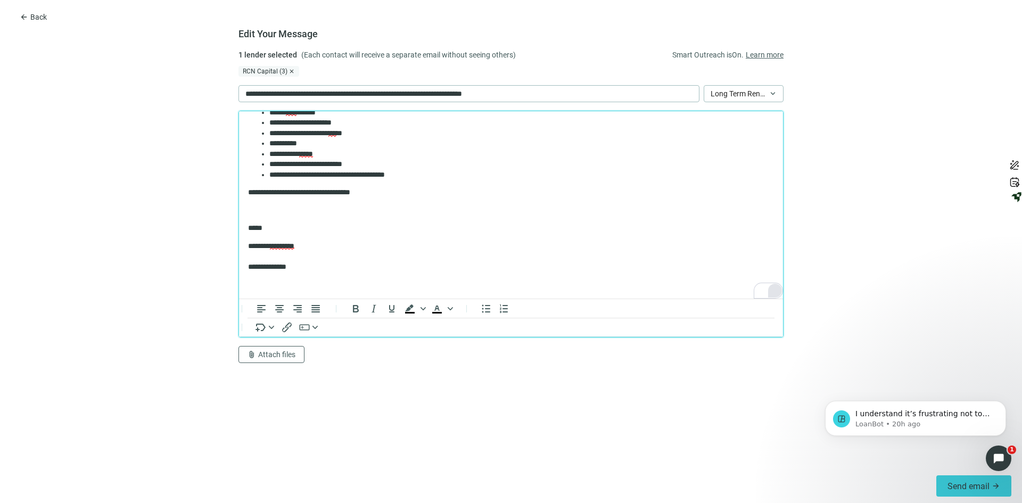
click at [387, 189] on p "**********" at bounding box center [507, 192] width 518 height 11
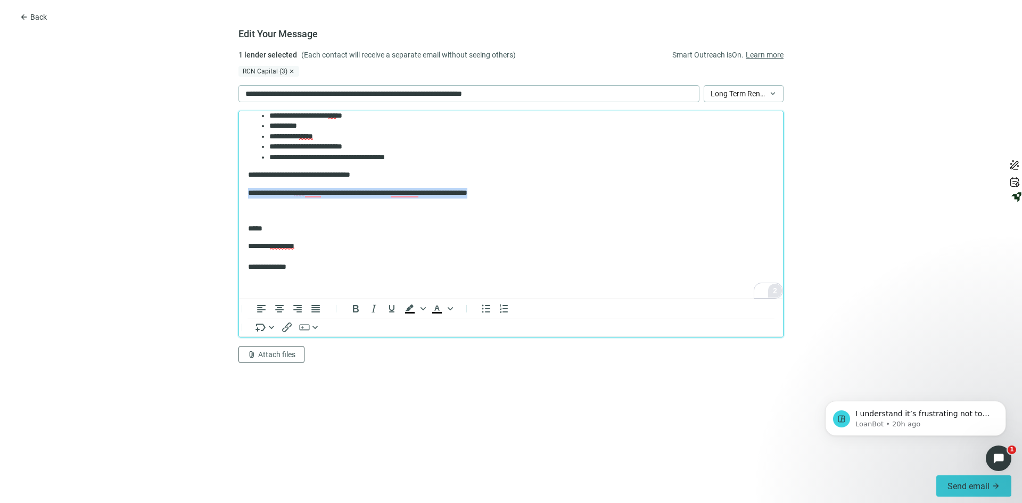
drag, startPoint x: 525, startPoint y: 191, endPoint x: 247, endPoint y: 190, distance: 277.7
click at [247, 190] on body "**********" at bounding box center [510, 45] width 527 height 490
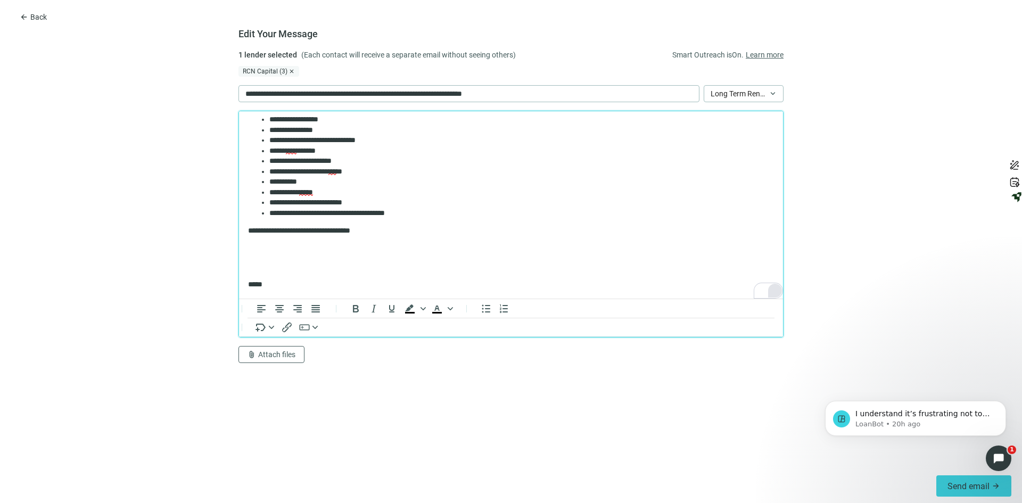
click at [335, 194] on li "**********" at bounding box center [517, 192] width 496 height 11
click at [330, 187] on li "**********" at bounding box center [517, 182] width 496 height 11
click at [366, 161] on li "**********" at bounding box center [517, 161] width 496 height 11
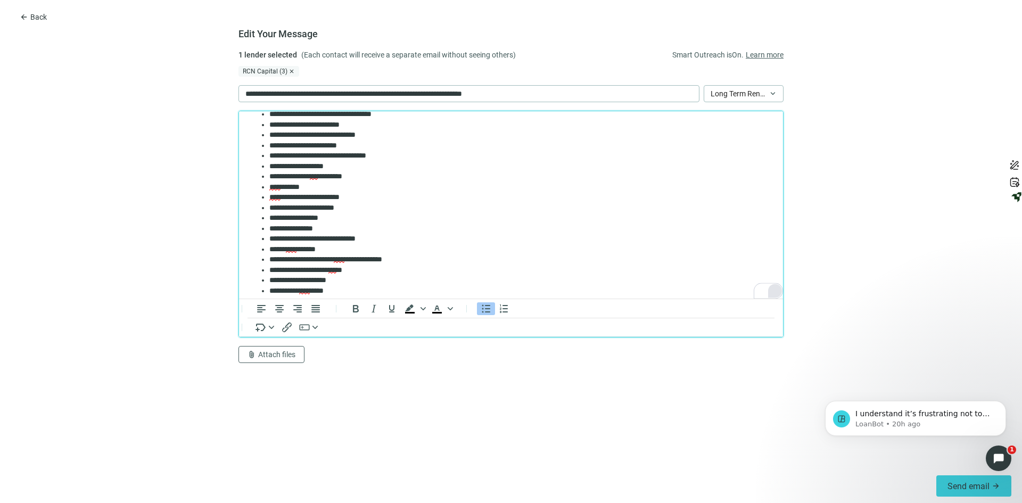
scroll to position [157, 0]
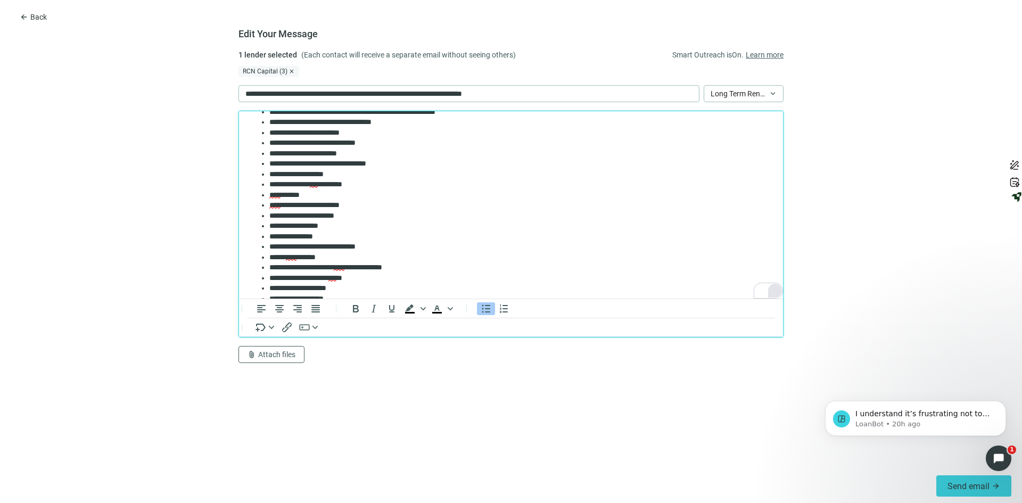
click at [326, 236] on li "**********" at bounding box center [517, 236] width 496 height 11
click at [330, 257] on li "***** **** *******" at bounding box center [517, 257] width 496 height 11
click at [317, 237] on li "**********" at bounding box center [517, 236] width 496 height 11
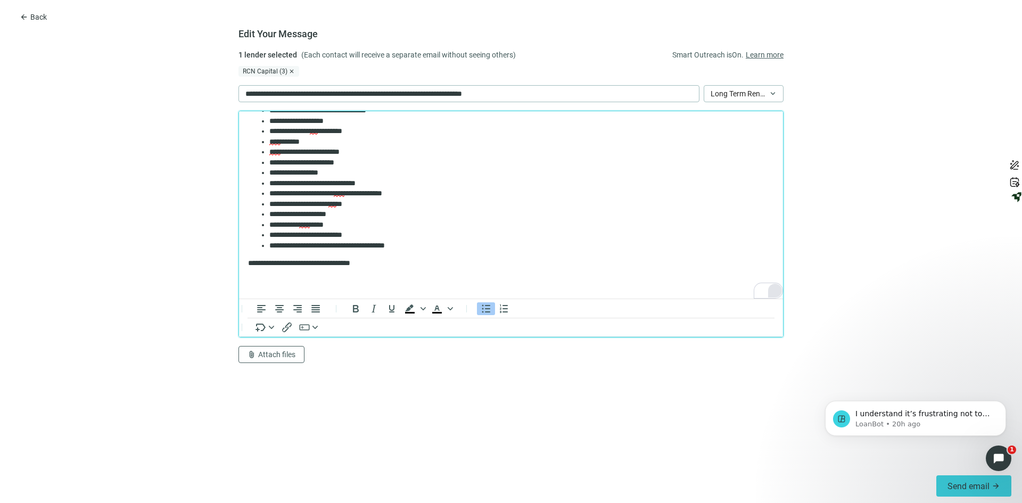
scroll to position [210, 0]
click at [360, 237] on li "**********" at bounding box center [517, 235] width 496 height 11
click at [419, 248] on li "**********" at bounding box center [517, 245] width 496 height 11
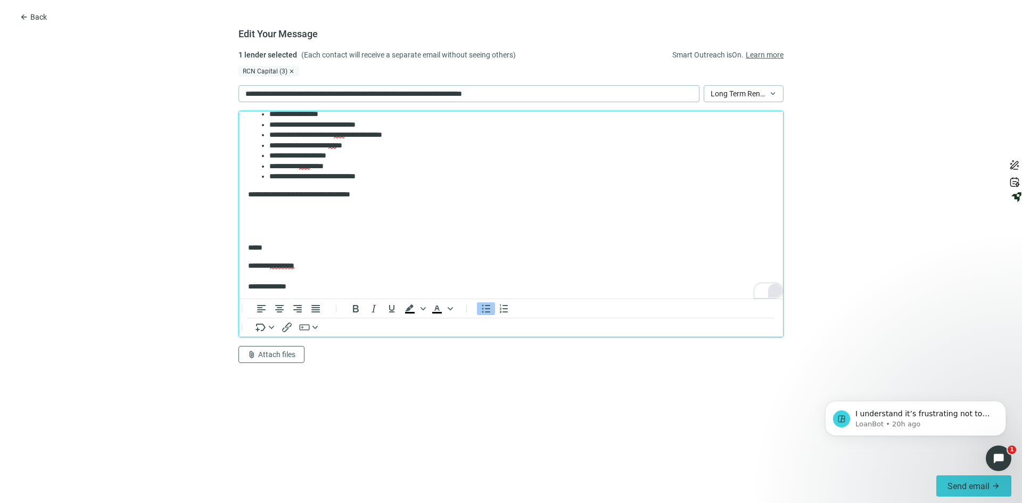
scroll to position [290, 0]
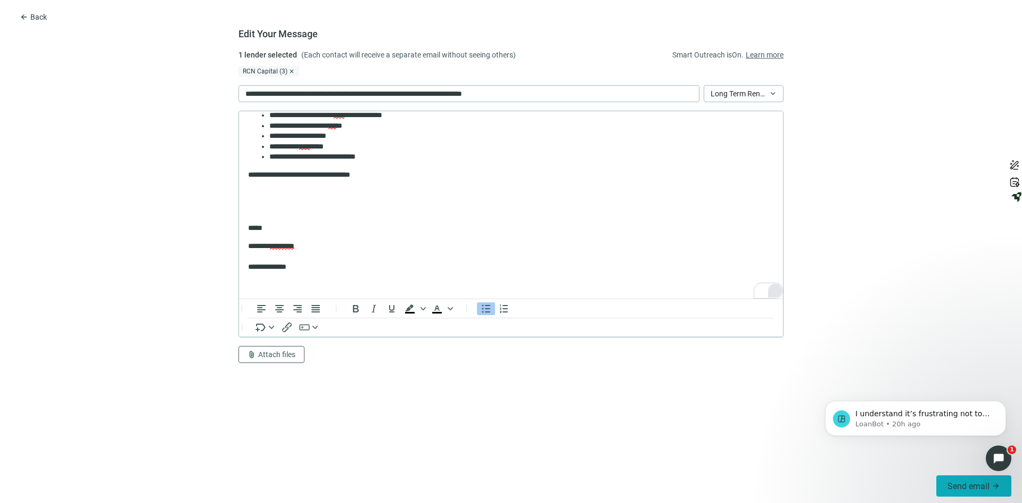
click at [958, 482] on span "Send email" at bounding box center [968, 486] width 42 height 10
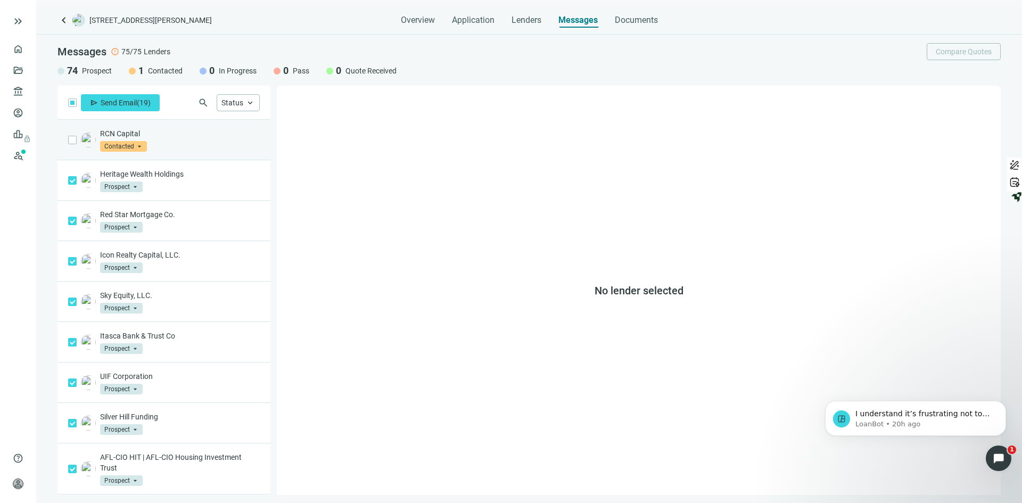
click at [125, 140] on input "search" at bounding box center [118, 145] width 37 height 11
click at [189, 126] on div "RCN Capital Contacted arrow_drop_down prospect contacted in_progress Prospect C…" at bounding box center [163, 140] width 213 height 40
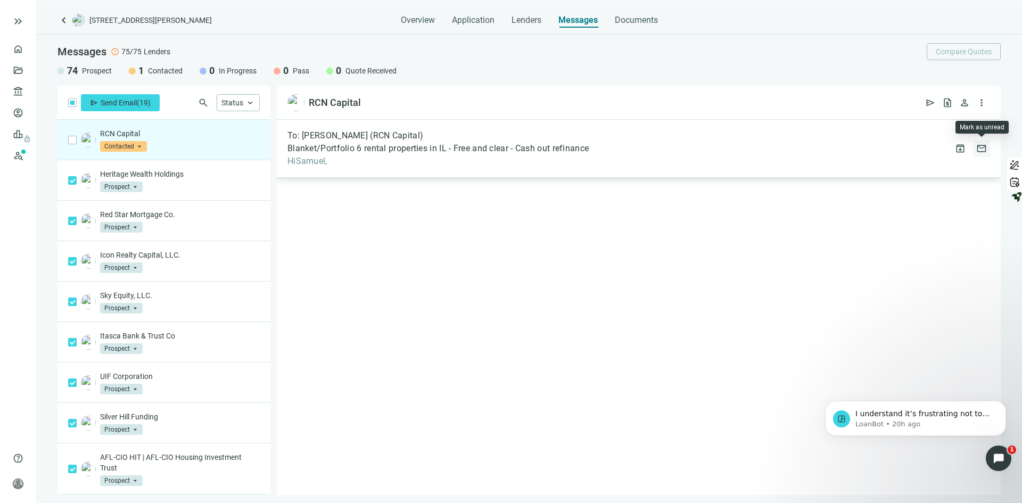
click at [981, 150] on span "mail" at bounding box center [981, 148] width 11 height 11
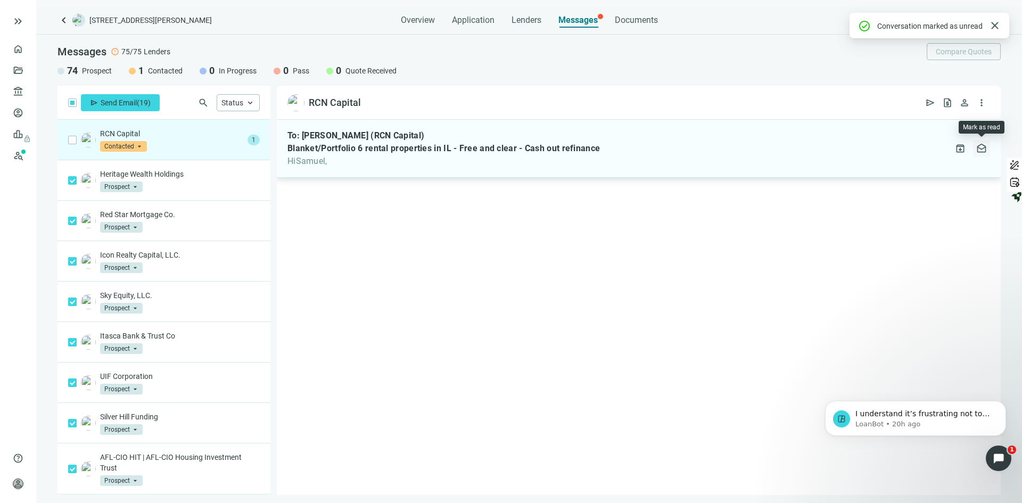
click at [980, 150] on span "drafts" at bounding box center [981, 148] width 11 height 11
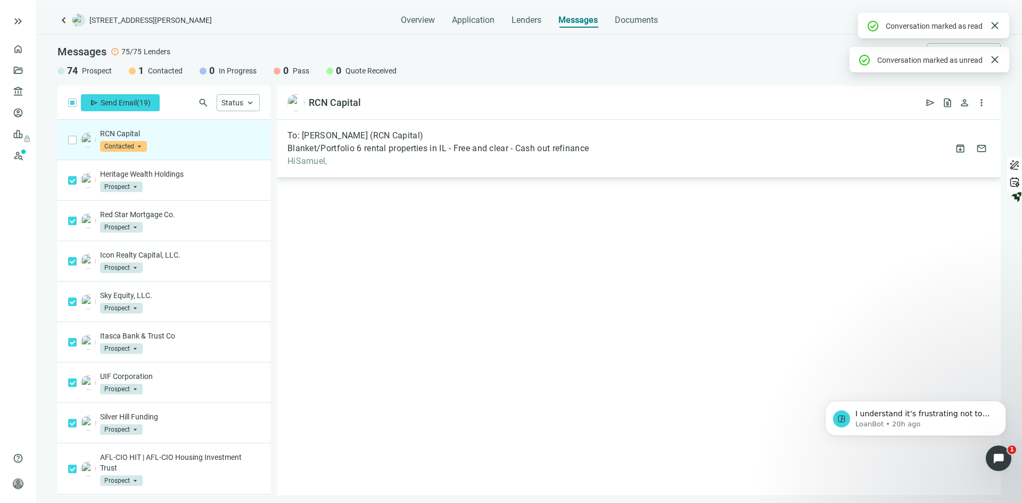
click at [463, 140] on div "To: Samuel Duda (RCN Capital)" at bounding box center [437, 135] width 301 height 11
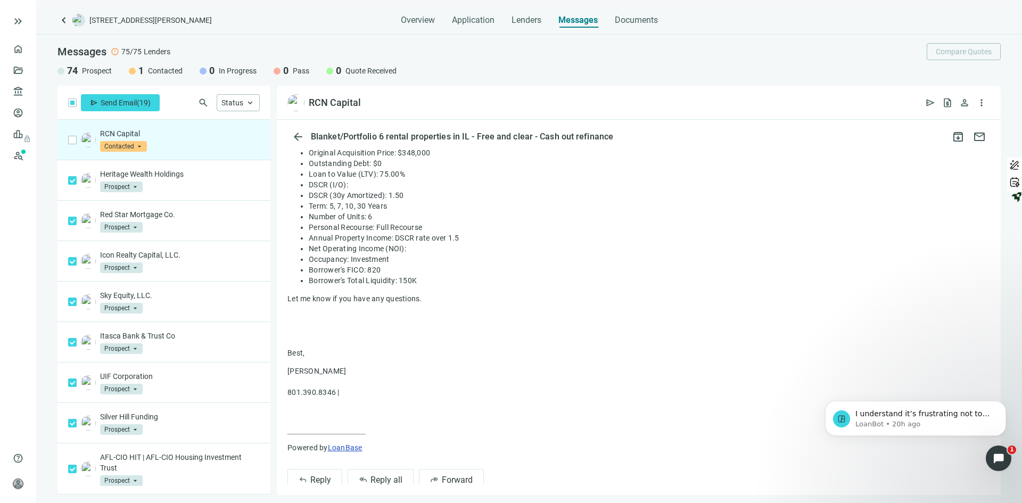
scroll to position [268, 0]
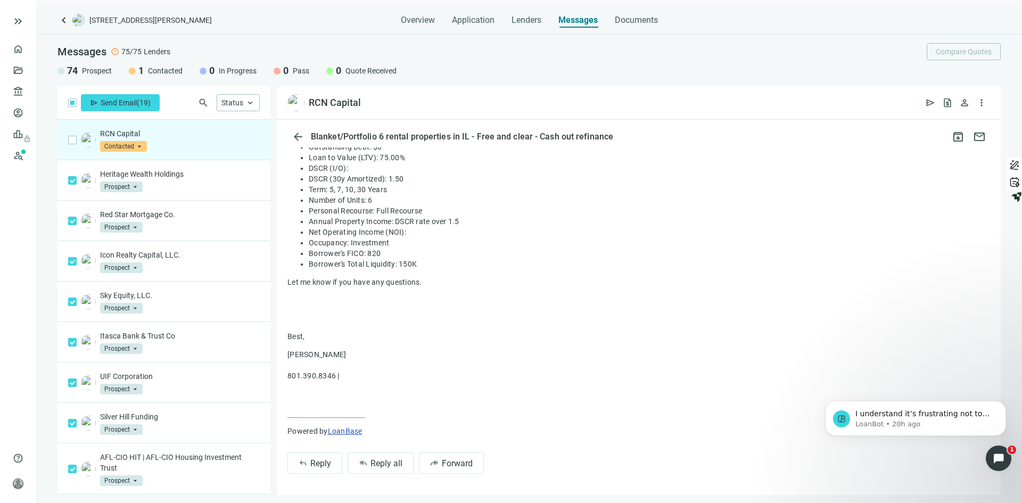
drag, startPoint x: 285, startPoint y: 233, endPoint x: 424, endPoint y: 393, distance: 212.3
click at [424, 393] on div "reply Reply reply_all Reply all forward Forward" at bounding box center [639, 199] width 724 height 569
click at [654, 289] on div "HiSamuel, Hope all is well with you. Can you please provide a quote for my clie…" at bounding box center [638, 183] width 702 height 505
click at [213, 181] on div "Heritage Wealth Holdings Prospect arrow_drop_down" at bounding box center [180, 180] width 160 height 23
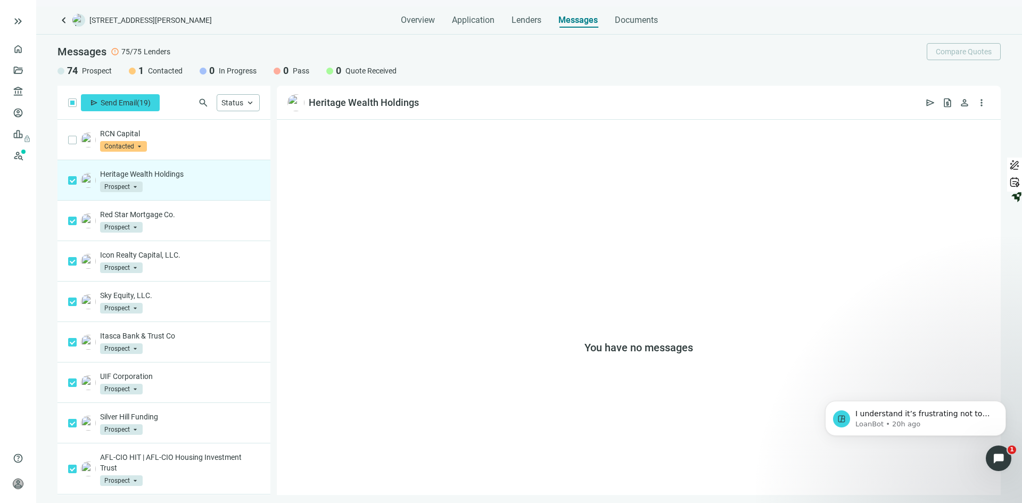
click at [176, 173] on p "Heritage Wealth Holdings" at bounding box center [180, 174] width 160 height 11
click at [130, 105] on span "Send Email" at bounding box center [119, 102] width 36 height 9
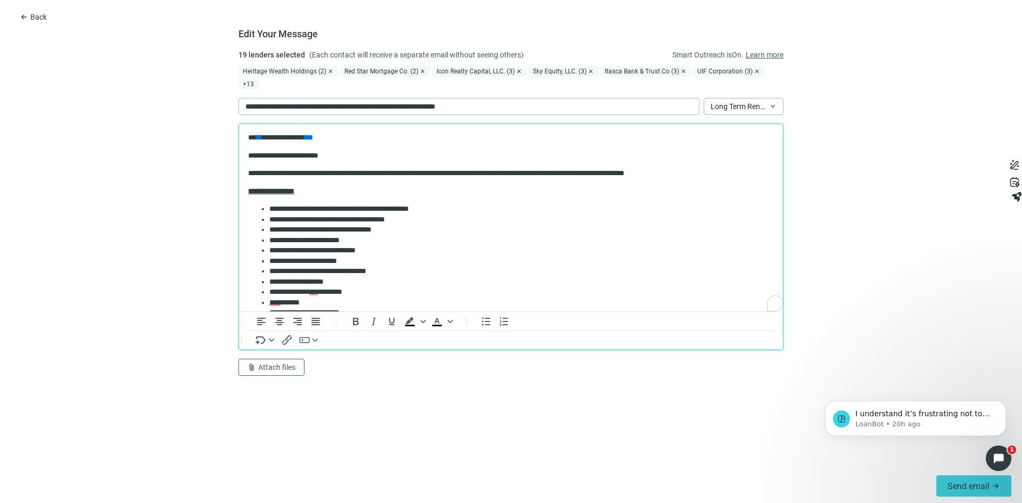
drag, startPoint x: 246, startPoint y: 172, endPoint x: 308, endPoint y: 199, distance: 67.2
click at [308, 199] on html "**********" at bounding box center [511, 337] width 544 height 427
click at [308, 199] on body "**********" at bounding box center [510, 337] width 527 height 410
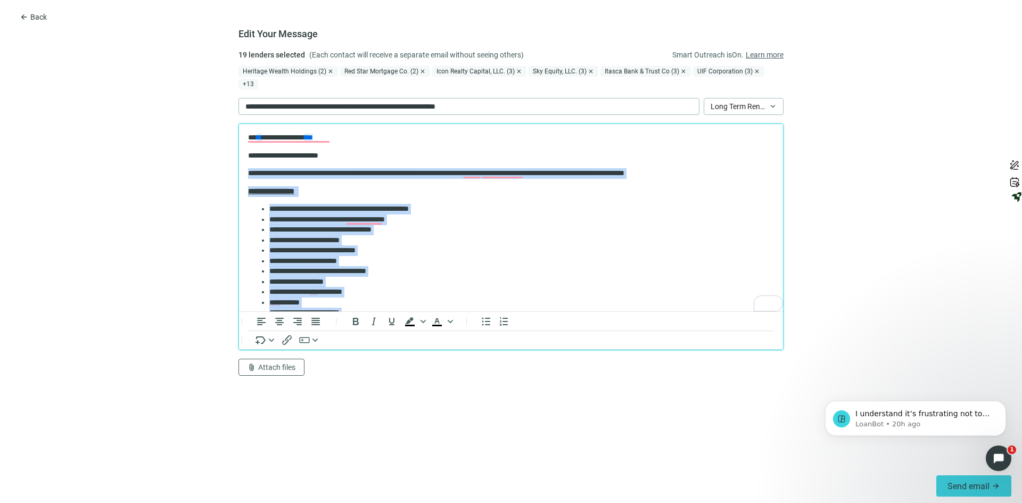
drag, startPoint x: 306, startPoint y: 280, endPoint x: 477, endPoint y: 285, distance: 171.4
click at [239, 174] on html "**********" at bounding box center [511, 337] width 544 height 427
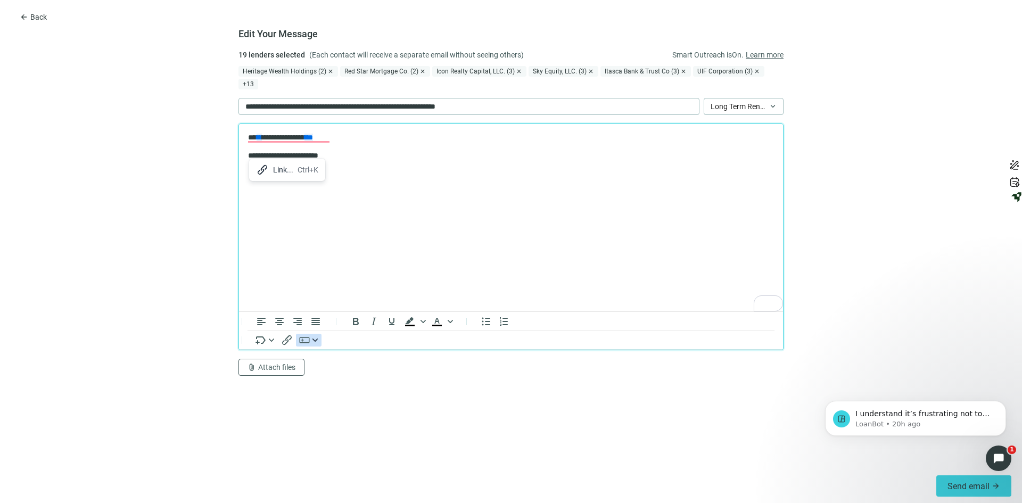
click at [317, 337] on icon "button" at bounding box center [314, 339] width 5 height 5
click at [272, 338] on icon "Insert merge tag" at bounding box center [271, 339] width 5 height 3
click at [316, 337] on icon "button" at bounding box center [314, 339] width 5 height 5
click at [330, 292] on div "Download Loan Summary button" at bounding box center [360, 292] width 110 height 13
click at [772, 98] on span "Long Term Rental Loan - Purchase/Refinance" at bounding box center [743, 106] width 66 height 16
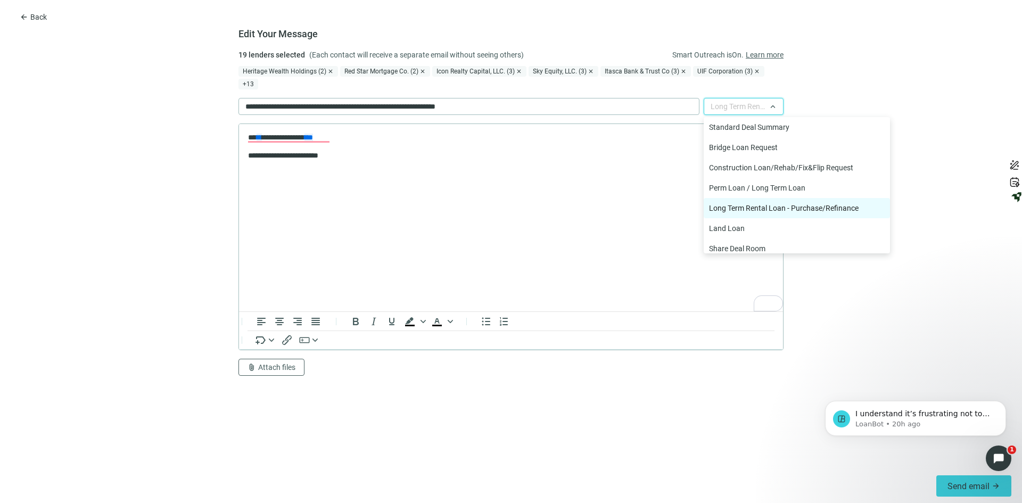
click at [758, 202] on div "Long Term Rental Loan - Purchase/Refinance" at bounding box center [797, 208] width 176 height 12
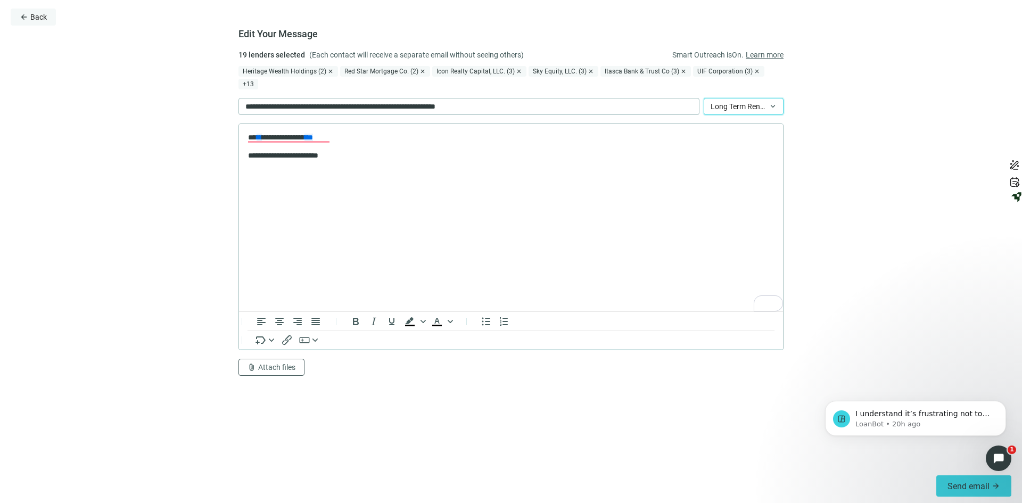
click at [37, 16] on span "Back" at bounding box center [38, 17] width 16 height 9
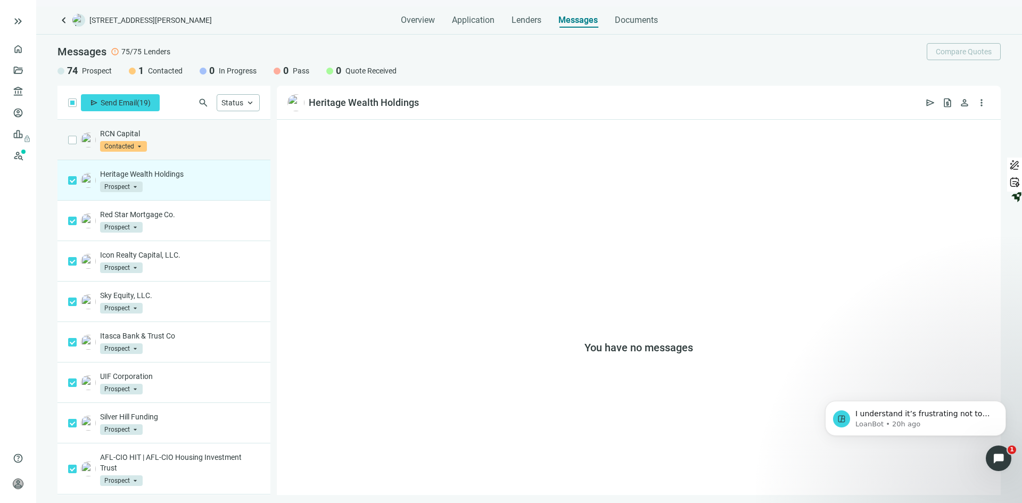
click at [183, 148] on div "RCN Capital Contacted arrow_drop_down prospect contacted in_progress Prospect C…" at bounding box center [180, 139] width 160 height 23
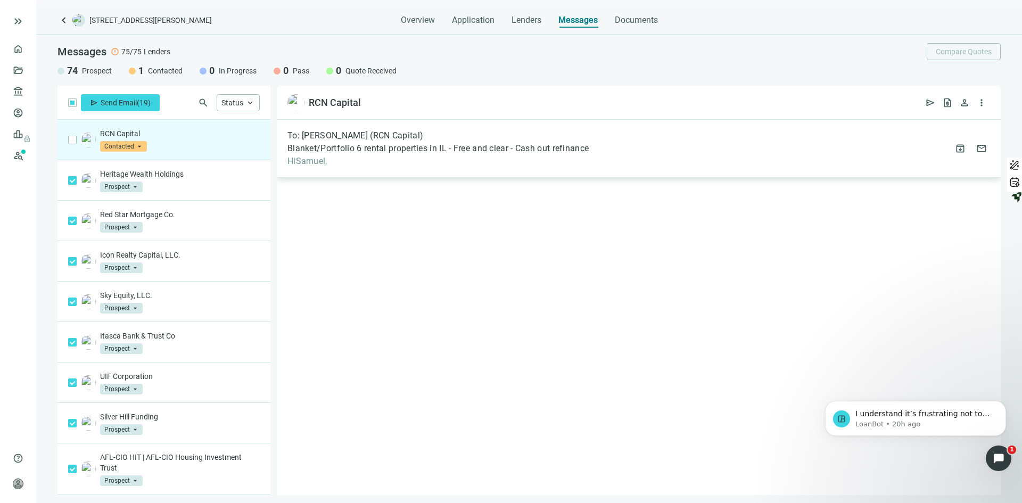
click at [476, 153] on span "Blanket/Portfolio 6 rental properties in IL - Free and clear - Cash out refinan…" at bounding box center [437, 148] width 301 height 11
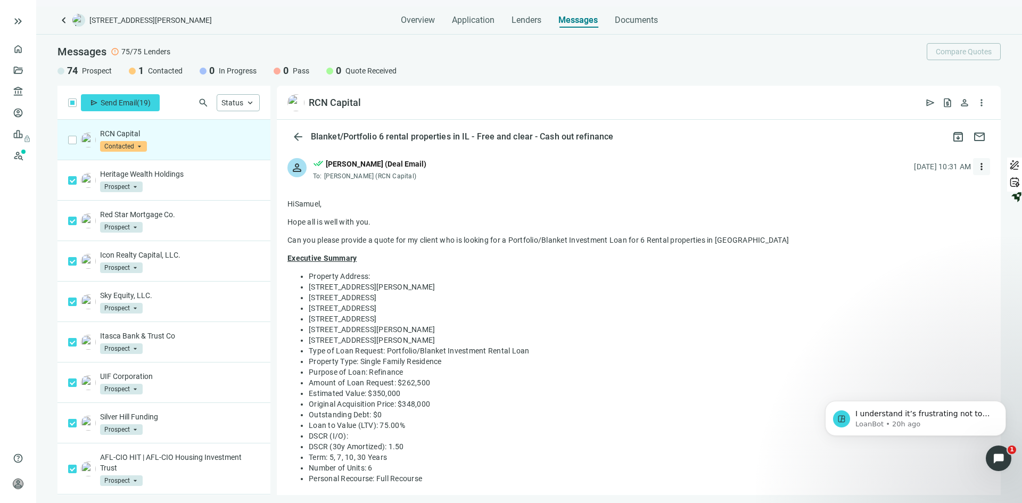
click at [976, 165] on span "more_vert" at bounding box center [981, 166] width 11 height 11
click at [980, 103] on span "more_vert" at bounding box center [981, 102] width 11 height 11
click at [930, 101] on span "send" at bounding box center [930, 102] width 11 height 11
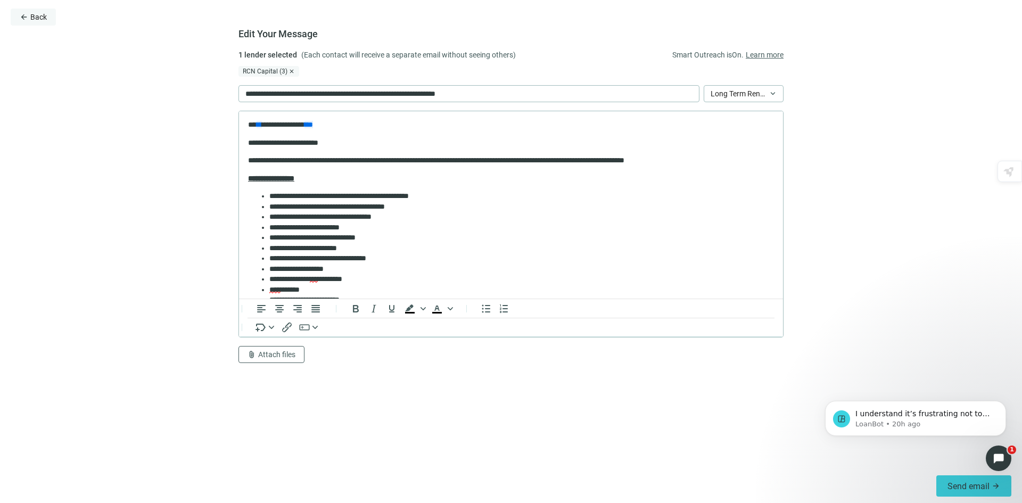
click at [42, 18] on span "Back" at bounding box center [38, 17] width 16 height 9
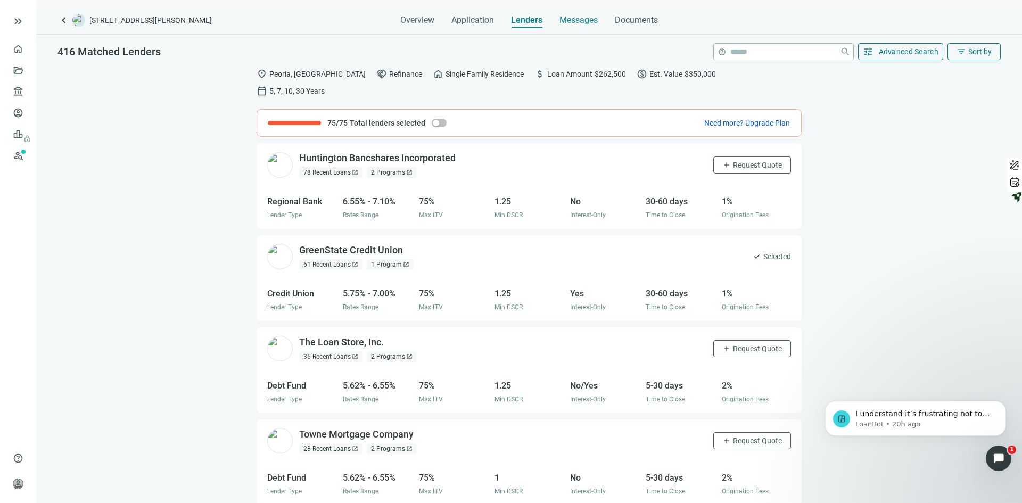
click at [574, 19] on span "Messages" at bounding box center [578, 20] width 38 height 10
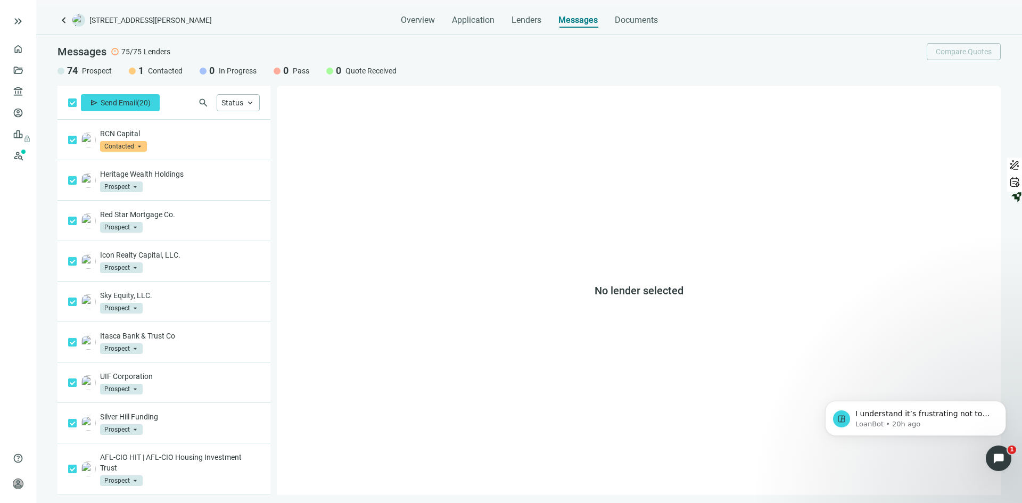
scroll to position [489, 0]
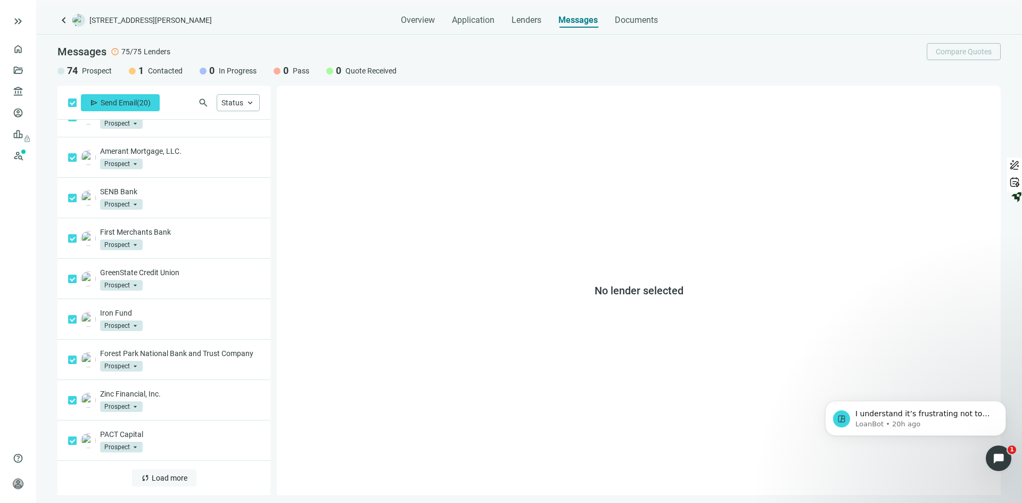
click at [154, 480] on span "Load more" at bounding box center [170, 478] width 36 height 9
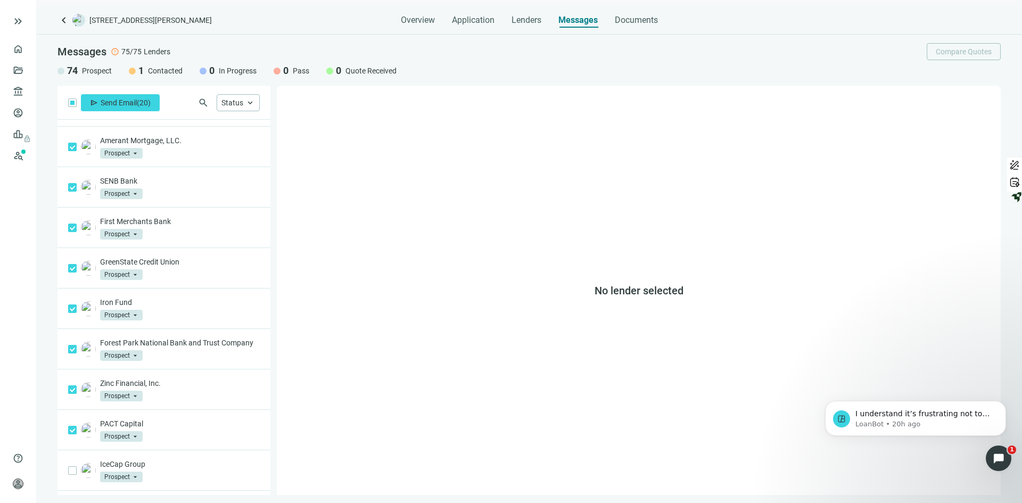
scroll to position [0, 0]
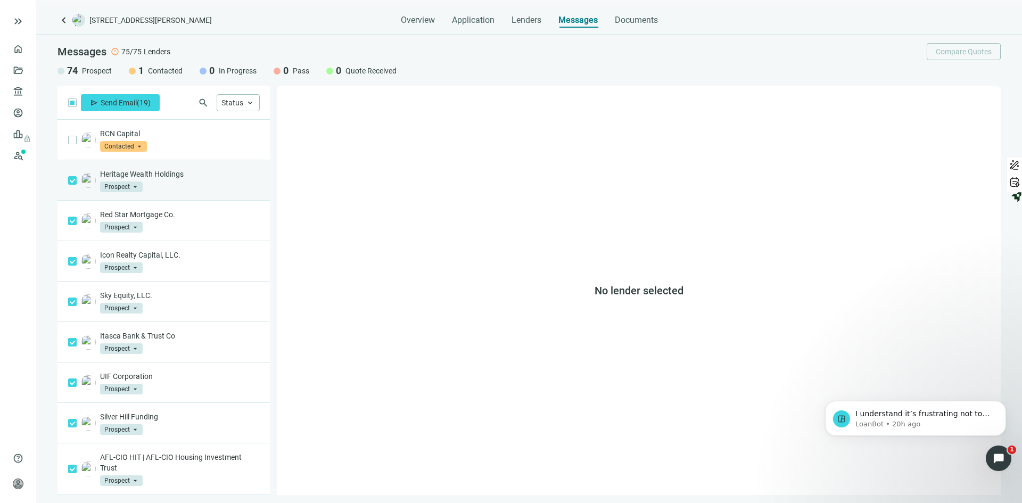
click at [180, 183] on div "Heritage Wealth Holdings Prospect arrow_drop_down" at bounding box center [180, 180] width 160 height 23
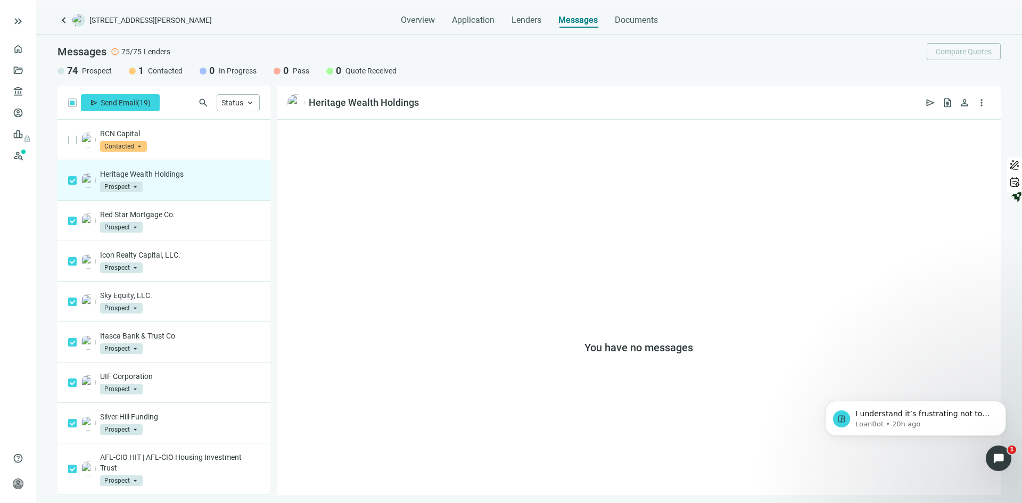
click at [379, 207] on div "You have no messages" at bounding box center [639, 307] width 724 height 375
click at [248, 102] on span "keyboard_arrow_up" at bounding box center [250, 103] width 10 height 10
click at [162, 172] on p "Heritage Wealth Holdings" at bounding box center [180, 174] width 160 height 11
click at [27, 67] on link "Deals" at bounding box center [36, 70] width 19 height 9
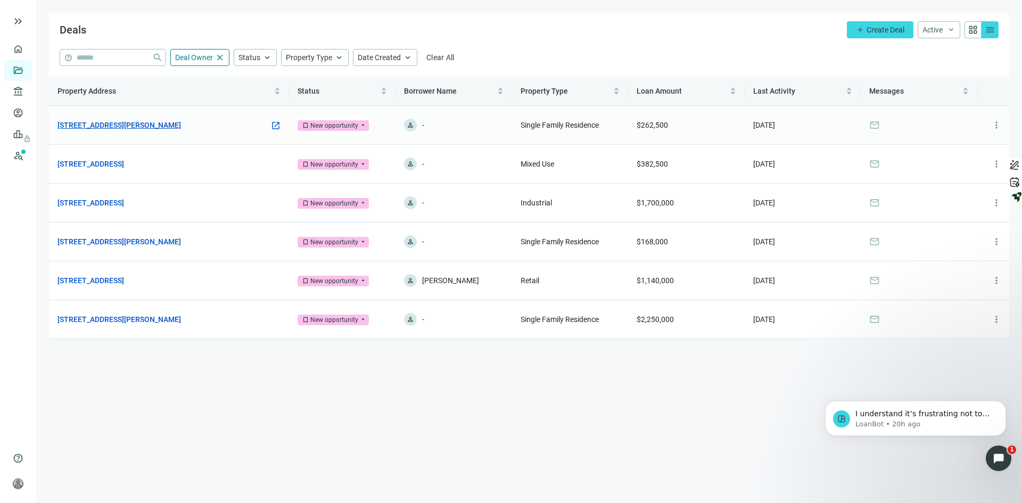
click at [125, 122] on link "[STREET_ADDRESS][PERSON_NAME]" at bounding box center [118, 125] width 123 height 12
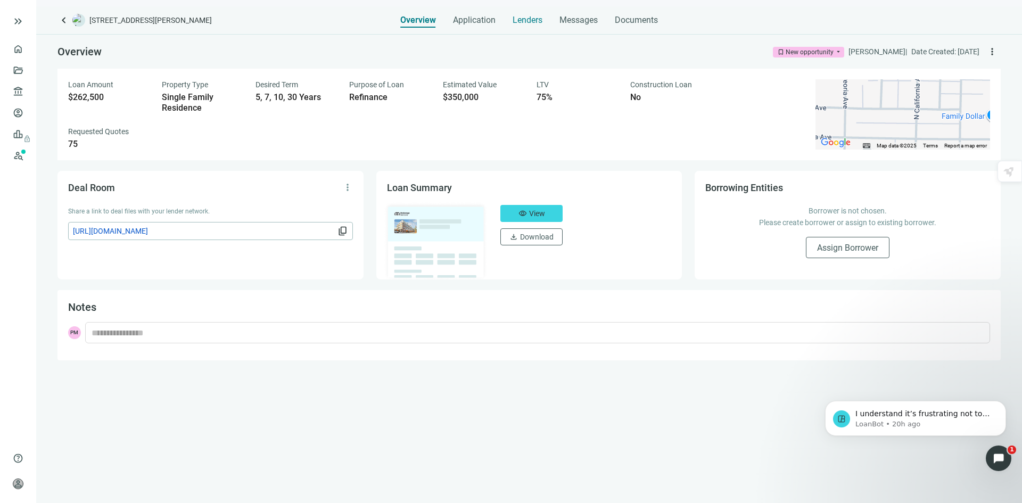
click at [534, 16] on span "Lenders" at bounding box center [527, 20] width 30 height 11
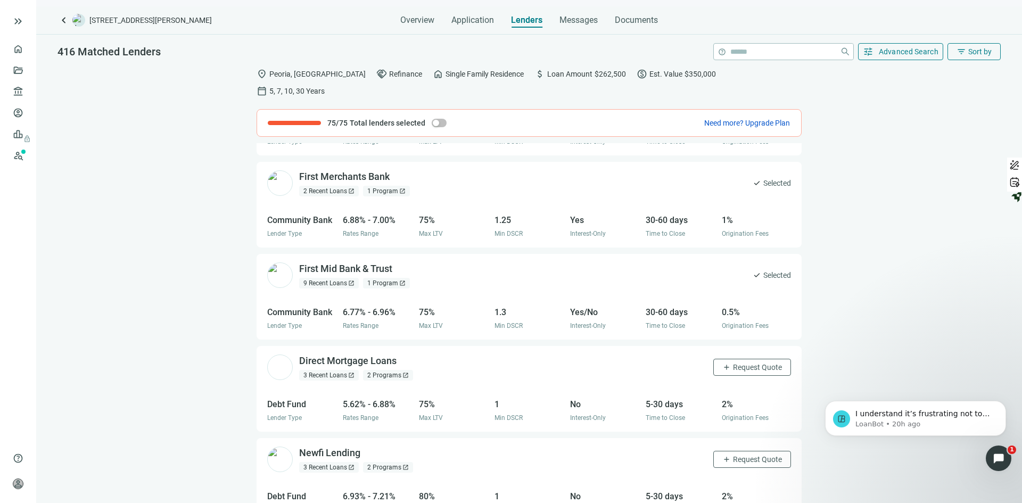
scroll to position [1907, 0]
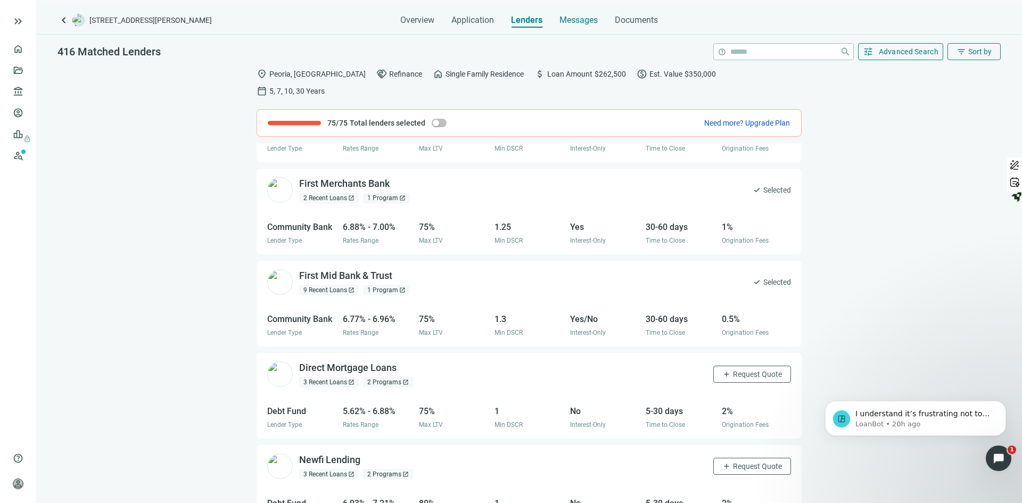
click at [578, 20] on span "Messages" at bounding box center [578, 20] width 38 height 10
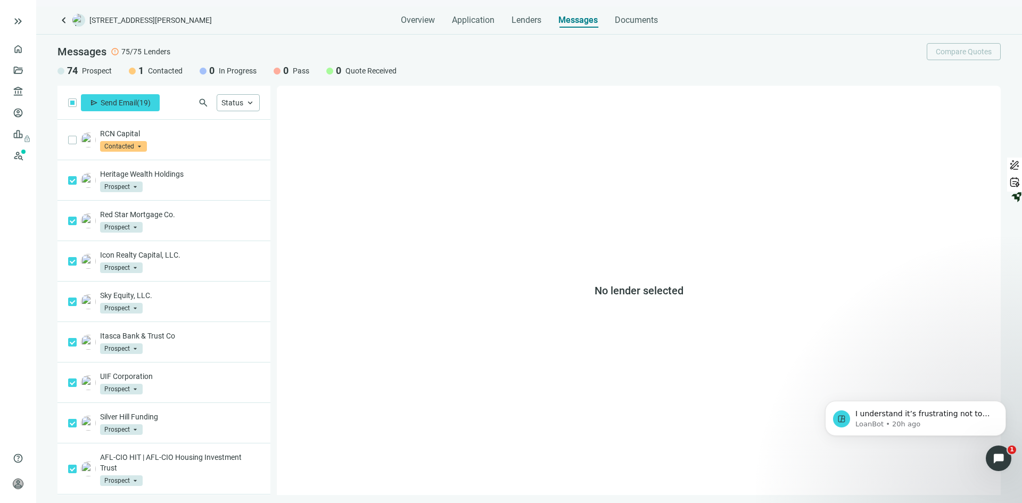
click at [743, 150] on div "No lender selected" at bounding box center [639, 290] width 724 height 409
drag, startPoint x: 652, startPoint y: 160, endPoint x: 611, endPoint y: 161, distance: 41.0
drag, startPoint x: 611, startPoint y: 161, endPoint x: 260, endPoint y: 178, distance: 352.1
click at [276, 180] on div "send Send Email ( 19 ) search Status keyboard_arrow_up RCN Capital Contacted ar…" at bounding box center [528, 290] width 985 height 409
click at [194, 187] on div "Heritage Wealth Holdings Prospect arrow_drop_down" at bounding box center [180, 180] width 160 height 23
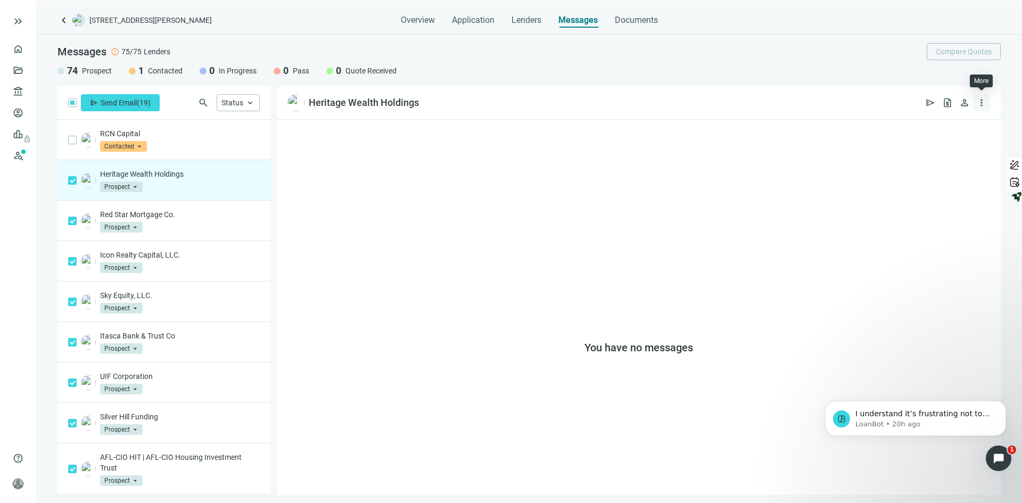
click at [983, 102] on span "more_vert" at bounding box center [981, 102] width 11 height 11
click at [836, 135] on div "You have no messages" at bounding box center [639, 307] width 724 height 375
click at [929, 103] on span "send" at bounding box center [930, 102] width 11 height 11
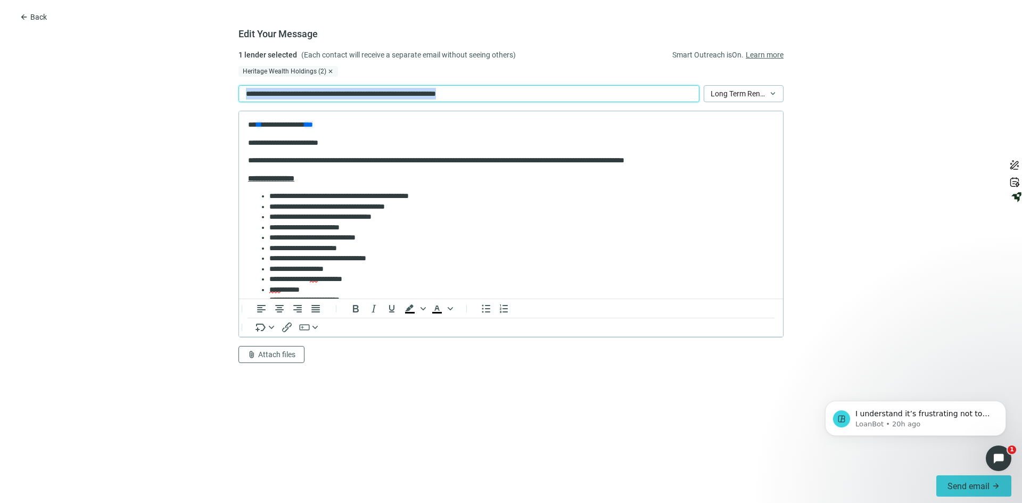
drag, startPoint x: 512, startPoint y: 90, endPoint x: 96, endPoint y: 84, distance: 416.7
click at [96, 84] on form "**********" at bounding box center [511, 259] width 1022 height 420
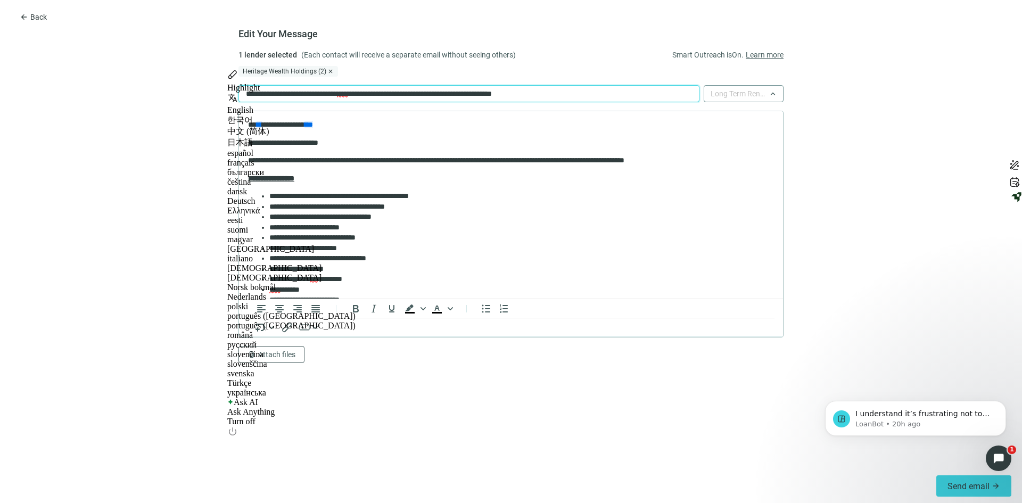
click at [771, 94] on span "Long Term Rental Loan - Purchase/Refinance" at bounding box center [743, 94] width 66 height 16
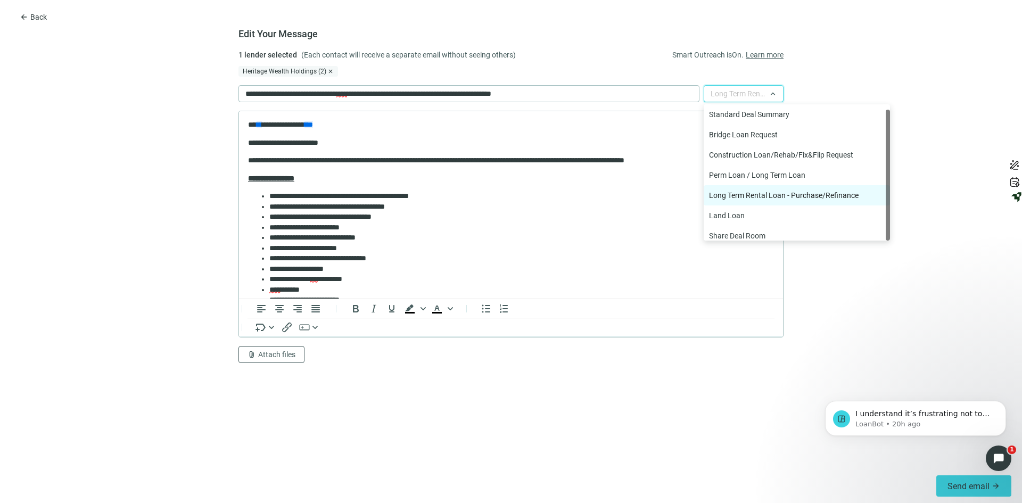
scroll to position [5, 0]
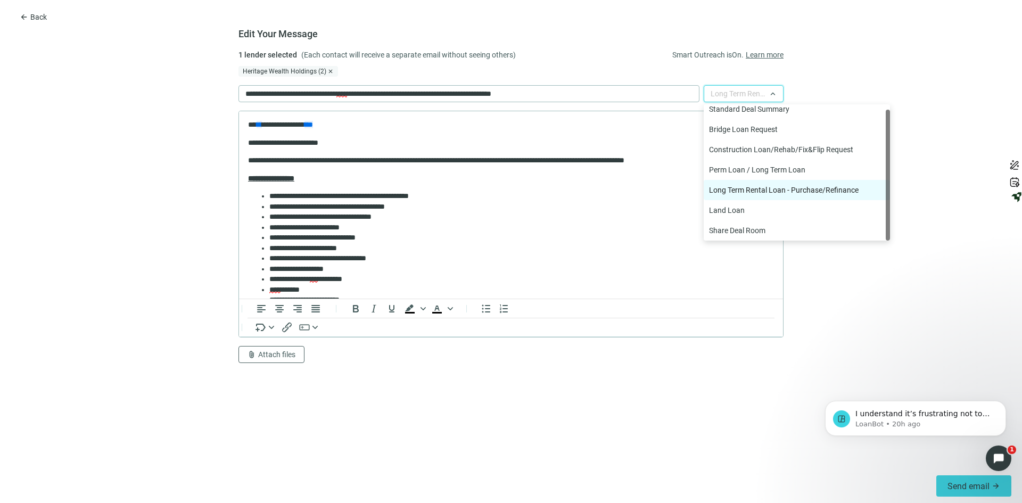
drag, startPoint x: 888, startPoint y: 194, endPoint x: 886, endPoint y: 243, distance: 49.5
click at [886, 243] on form "**********" at bounding box center [511, 259] width 1022 height 420
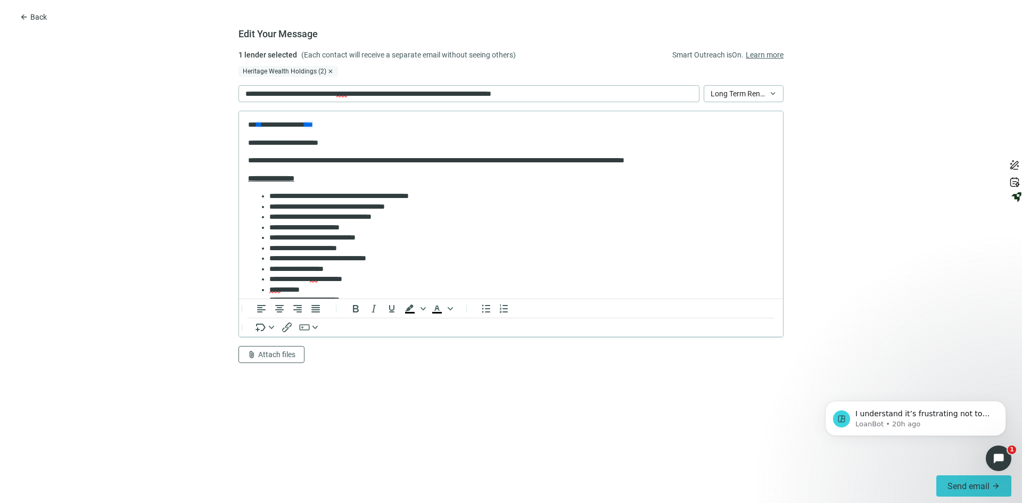
click at [923, 217] on form "**********" at bounding box center [511, 259] width 1022 height 420
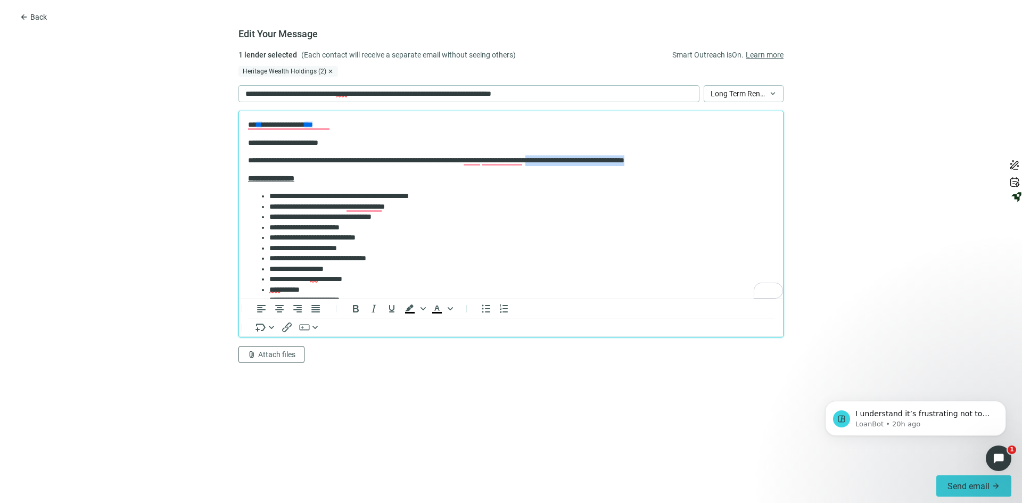
drag, startPoint x: 720, startPoint y: 163, endPoint x: 597, endPoint y: 159, distance: 123.5
click at [597, 159] on p "**********" at bounding box center [507, 160] width 518 height 11
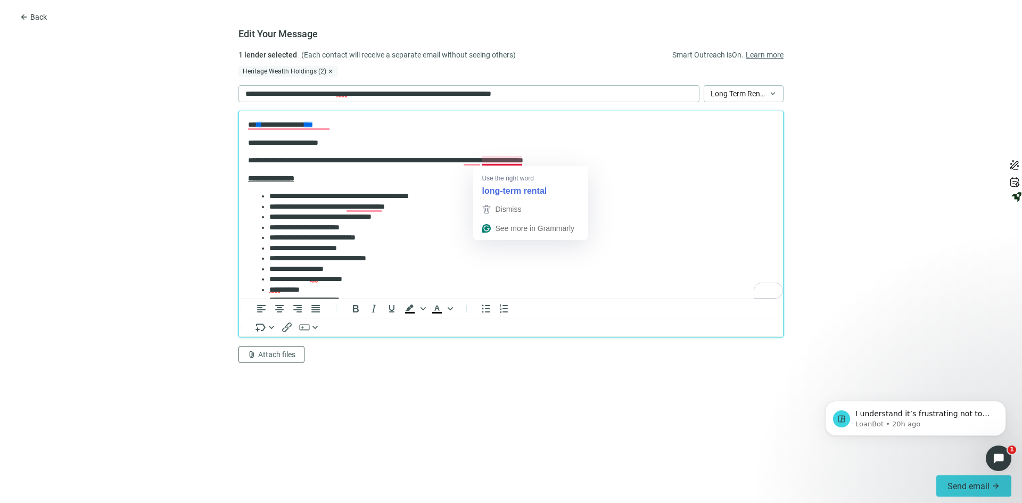
click at [521, 159] on p "**********" at bounding box center [507, 160] width 518 height 11
click at [554, 159] on p "**********" at bounding box center [507, 160] width 518 height 11
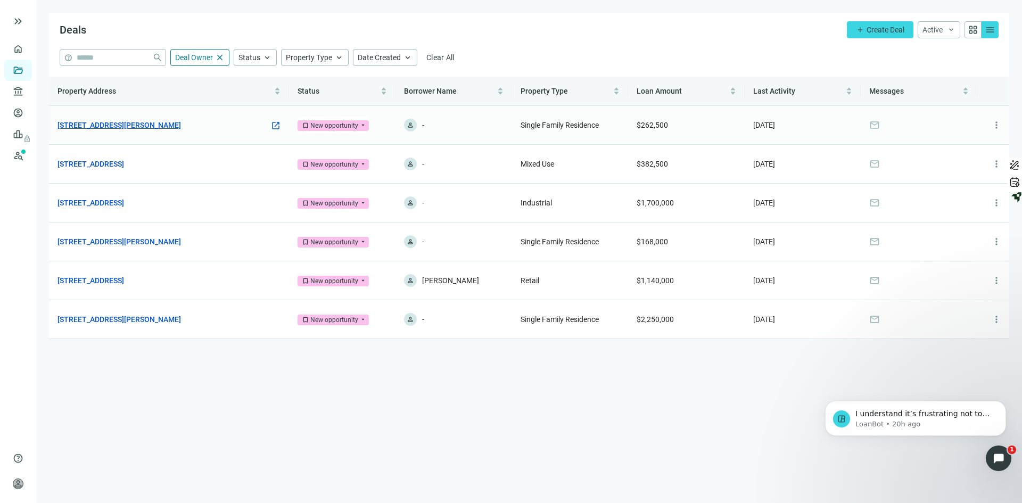
click at [122, 119] on link "[STREET_ADDRESS][PERSON_NAME]" at bounding box center [118, 125] width 123 height 12
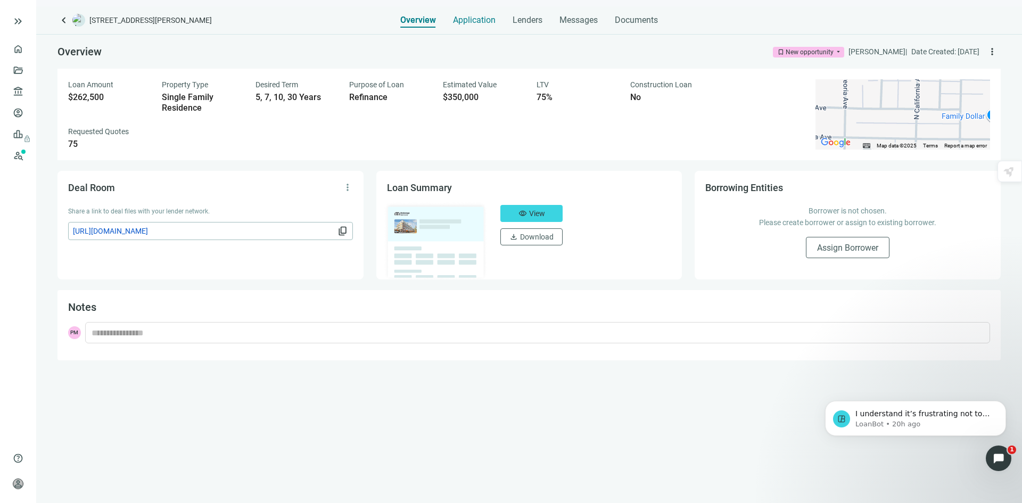
click at [479, 22] on span "Application" at bounding box center [474, 20] width 43 height 11
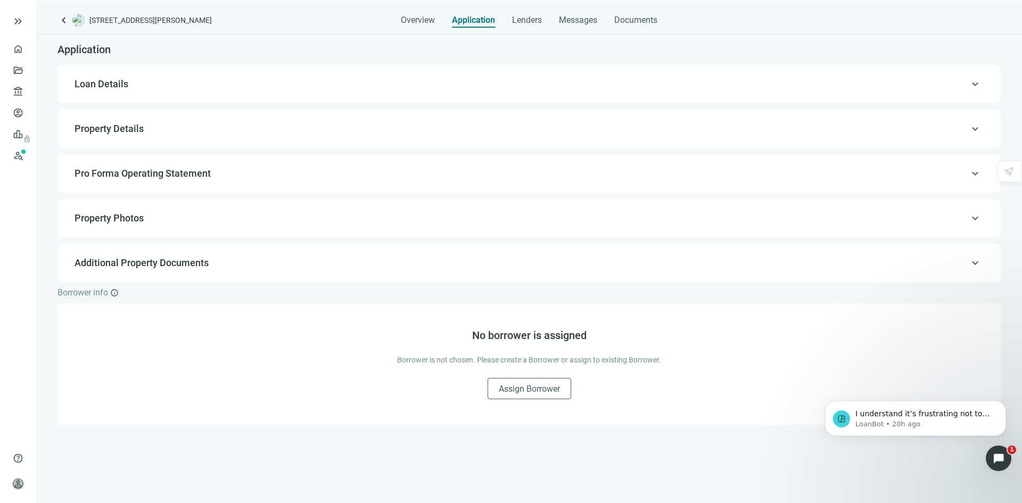
click at [104, 126] on span "Property Details" at bounding box center [108, 128] width 69 height 11
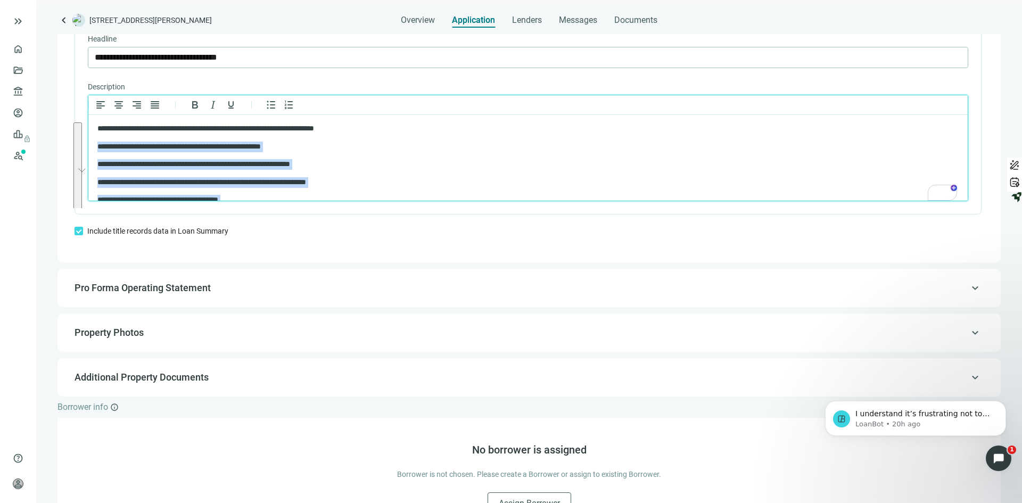
drag, startPoint x: 253, startPoint y: 184, endPoint x: 95, endPoint y: 139, distance: 164.7
click at [95, 139] on html "**********" at bounding box center [527, 182] width 879 height 135
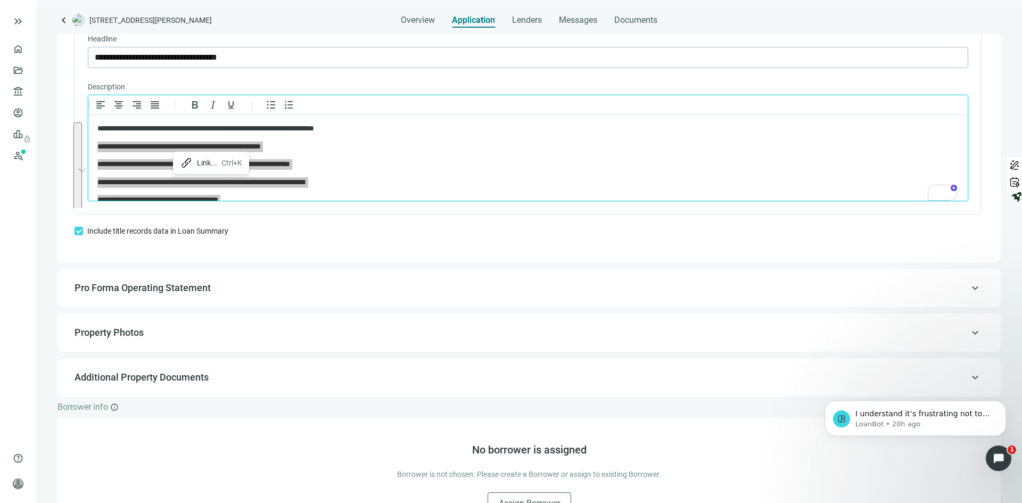
click at [195, 163] on div "Link... Ctrl+K" at bounding box center [211, 162] width 71 height 17
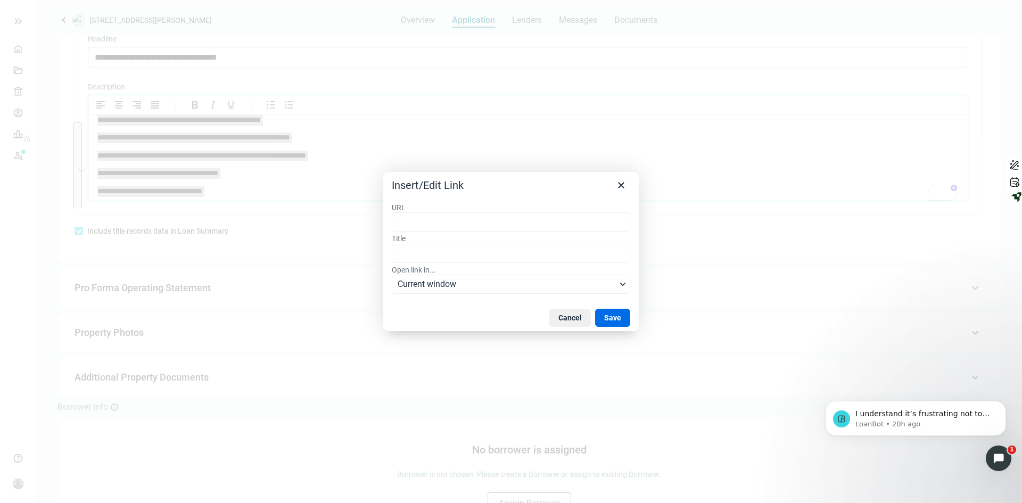
scroll to position [27, 0]
click at [623, 183] on icon "Close" at bounding box center [621, 186] width 6 height 6
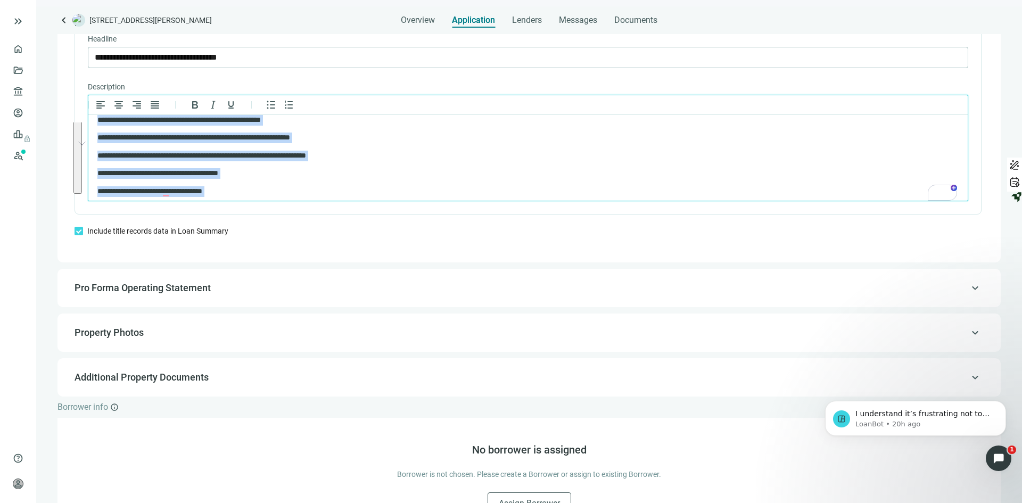
click at [249, 195] on p "**********" at bounding box center [518, 191] width 842 height 11
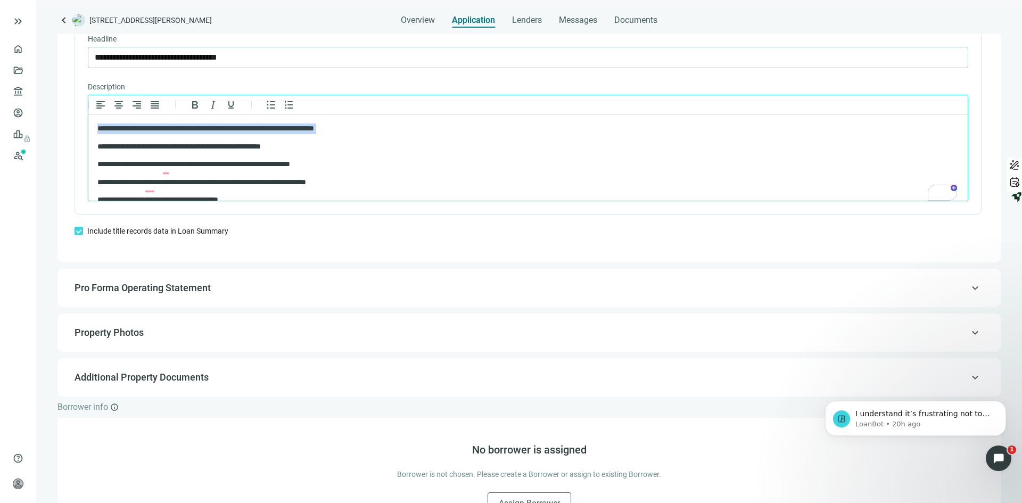
scroll to position [0, 0]
drag, startPoint x: 97, startPoint y: 120, endPoint x: 99, endPoint y: 127, distance: 7.7
click at [99, 128] on body "**********" at bounding box center [528, 182] width 862 height 118
click at [98, 145] on p "**********" at bounding box center [518, 147] width 842 height 11
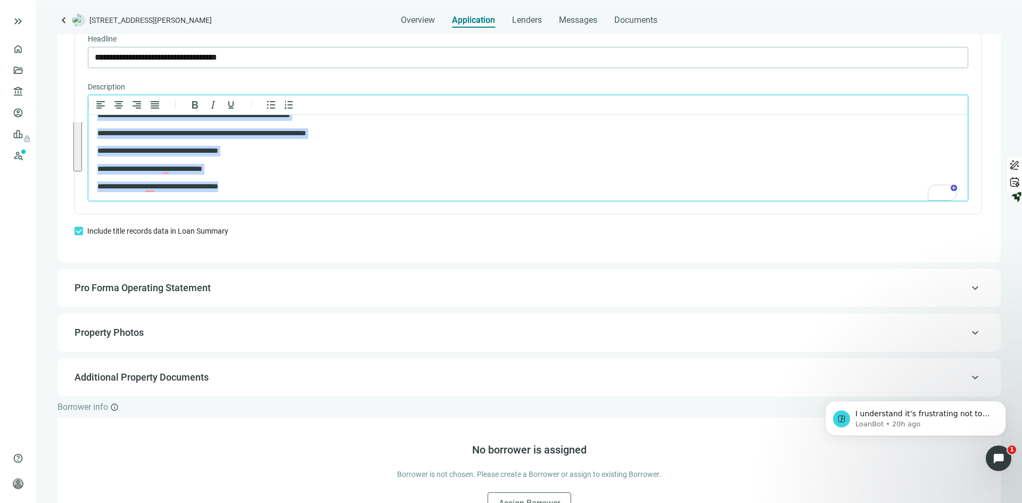
drag, startPoint x: 98, startPoint y: 145, endPoint x: 207, endPoint y: 180, distance: 114.1
click at [253, 192] on body "**********" at bounding box center [528, 133] width 862 height 118
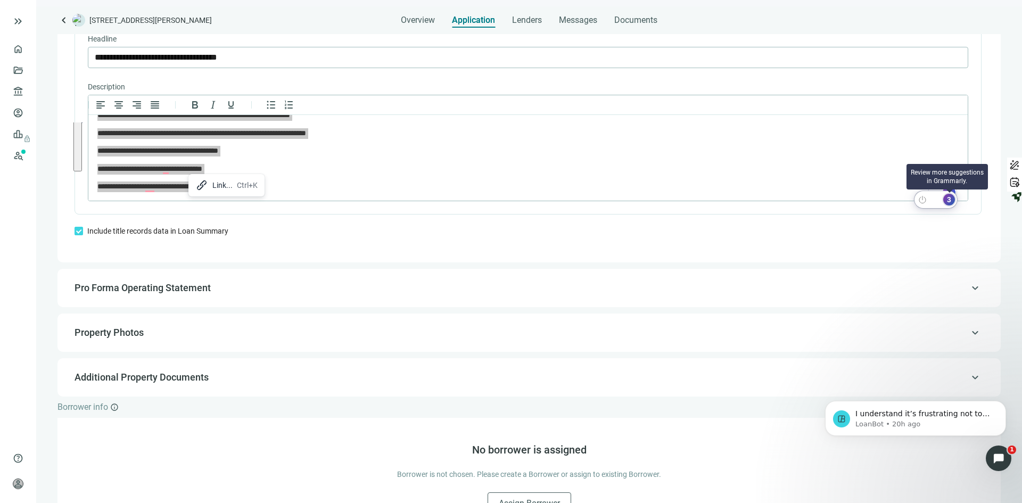
click at [950, 200] on div "3" at bounding box center [949, 200] width 12 height 12
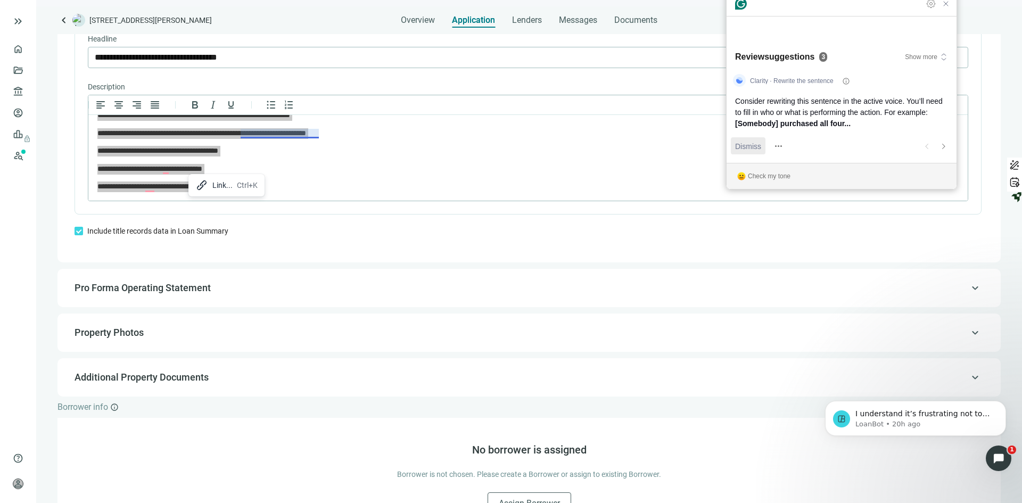
click at [756, 149] on span "Dismiss" at bounding box center [748, 145] width 26 height 11
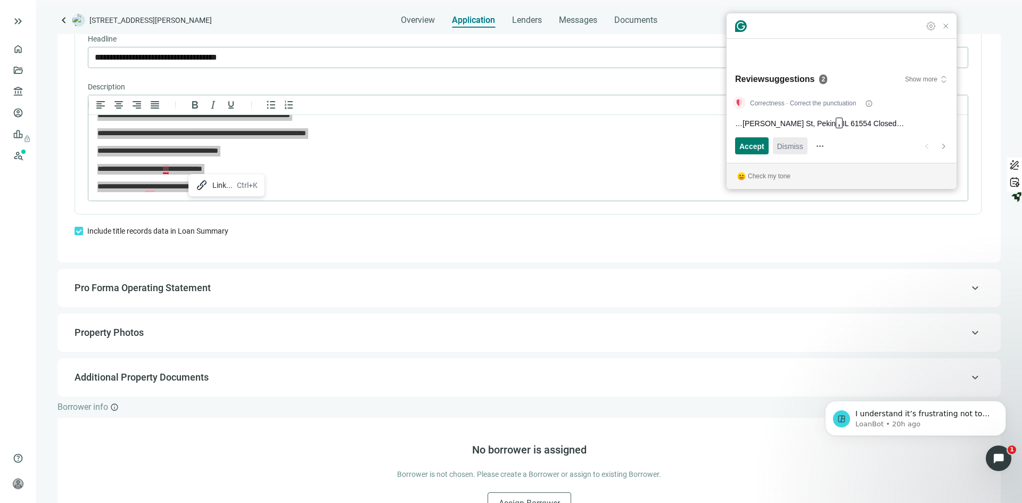
click at [786, 145] on span "Dismiss" at bounding box center [790, 145] width 26 height 11
click at [754, 145] on span "Accept" at bounding box center [751, 145] width 25 height 11
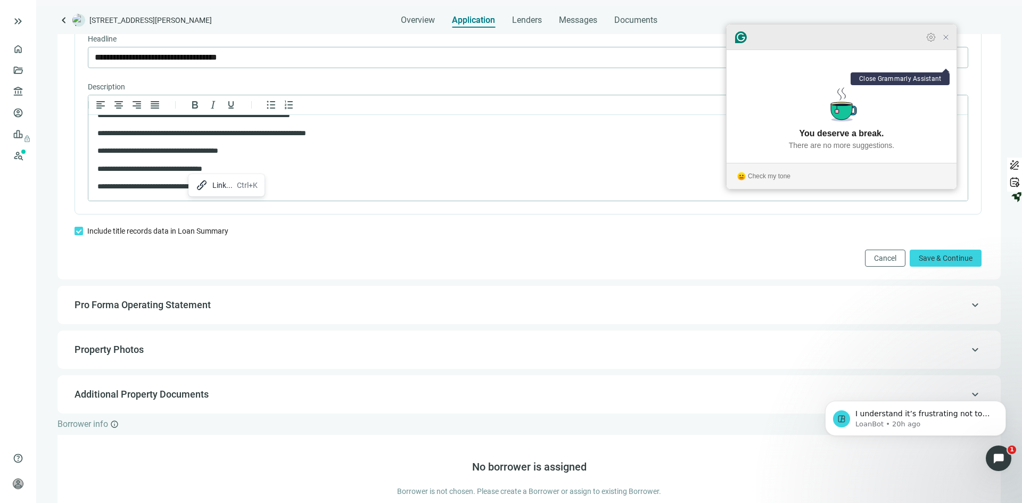
click at [946, 42] on icon "Close Grammarly Assistant" at bounding box center [945, 37] width 9 height 9
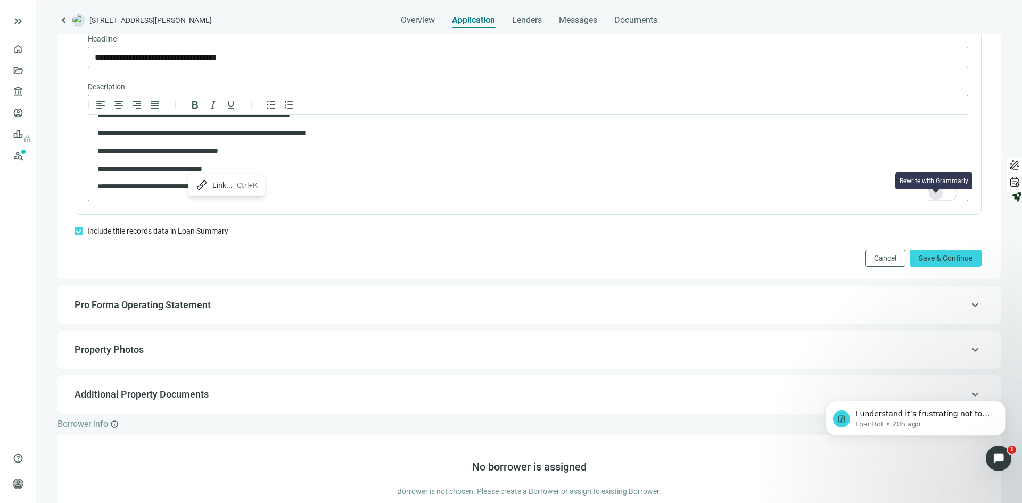
click at [935, 199] on div "Rewrite with Grammarly" at bounding box center [936, 193] width 12 height 12
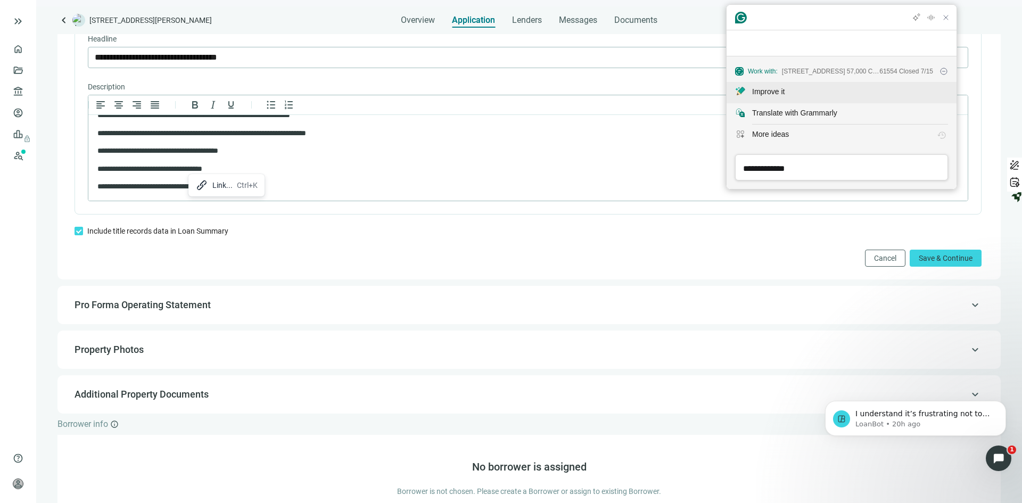
click at [752, 90] on div "Improve it" at bounding box center [768, 91] width 32 height 11
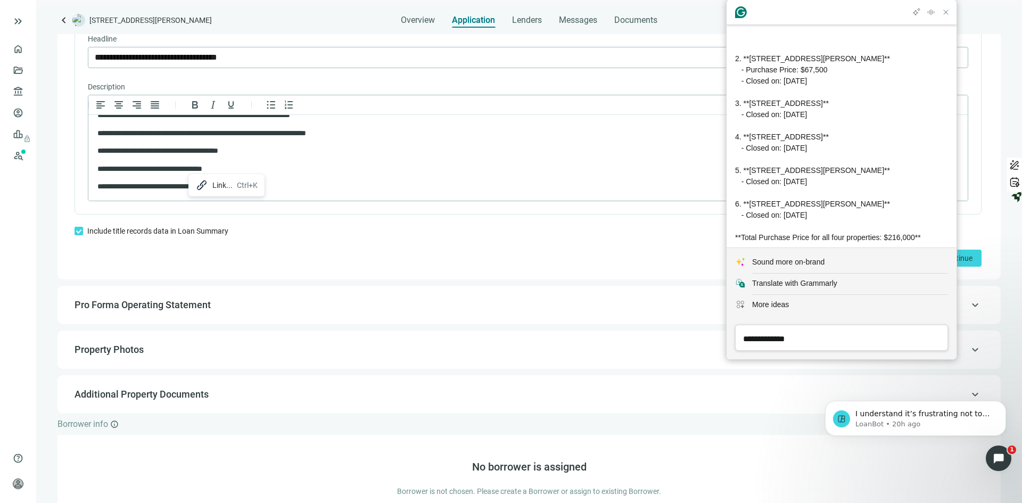
drag, startPoint x: 735, startPoint y: 93, endPoint x: 851, endPoint y: 193, distance: 153.2
click at [851, 193] on div "**Property Transactions:** 1. **1622 North Valley Avenue, Peoria, IL 61604** - …" at bounding box center [841, 114] width 213 height 257
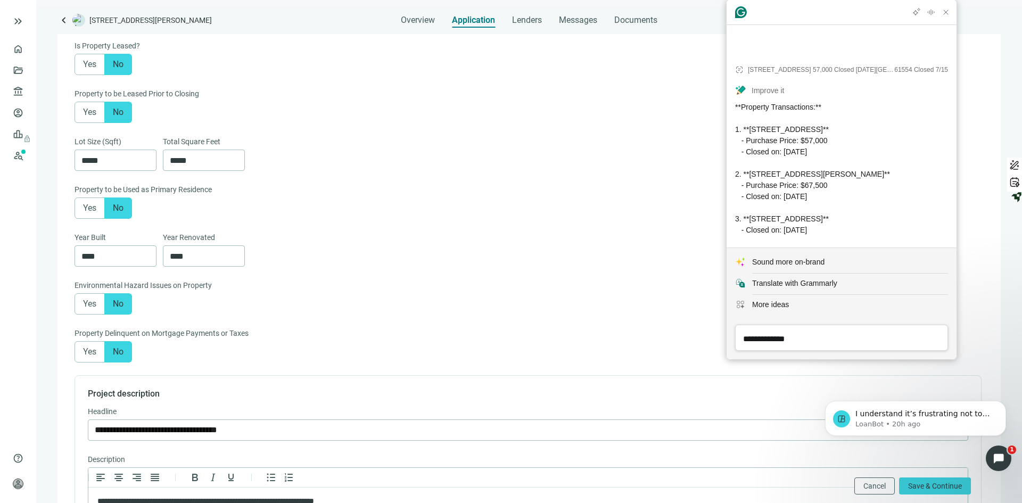
scroll to position [129, 0]
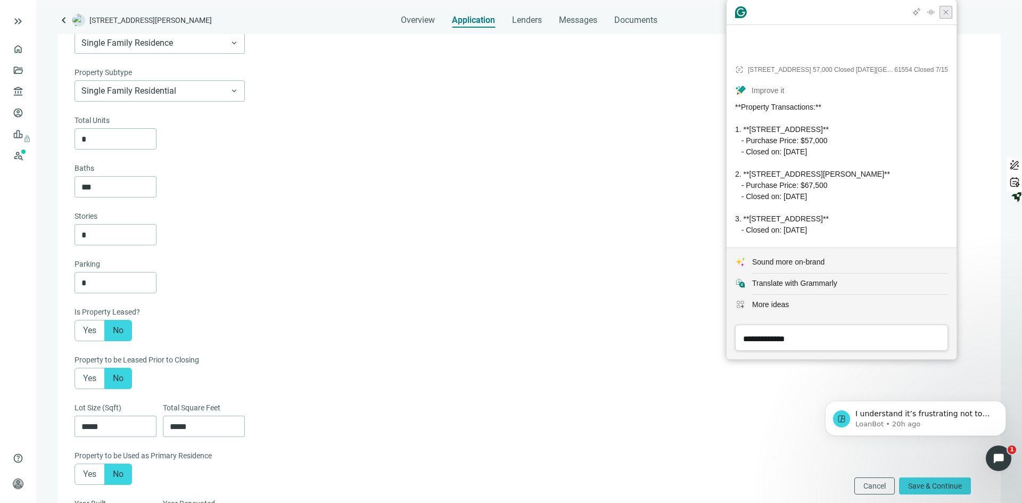
click at [949, 14] on icon "Close Grammarly Assistant" at bounding box center [945, 12] width 9 height 9
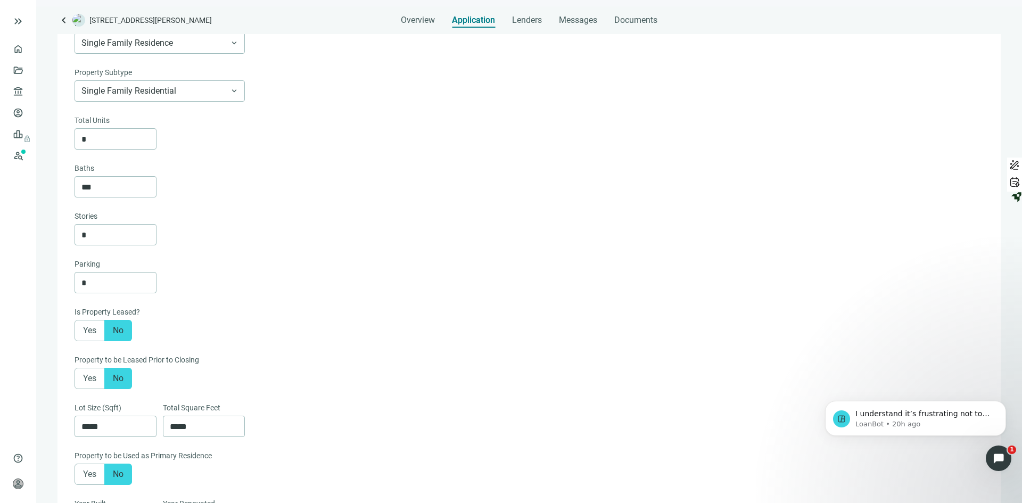
scroll to position [49, 0]
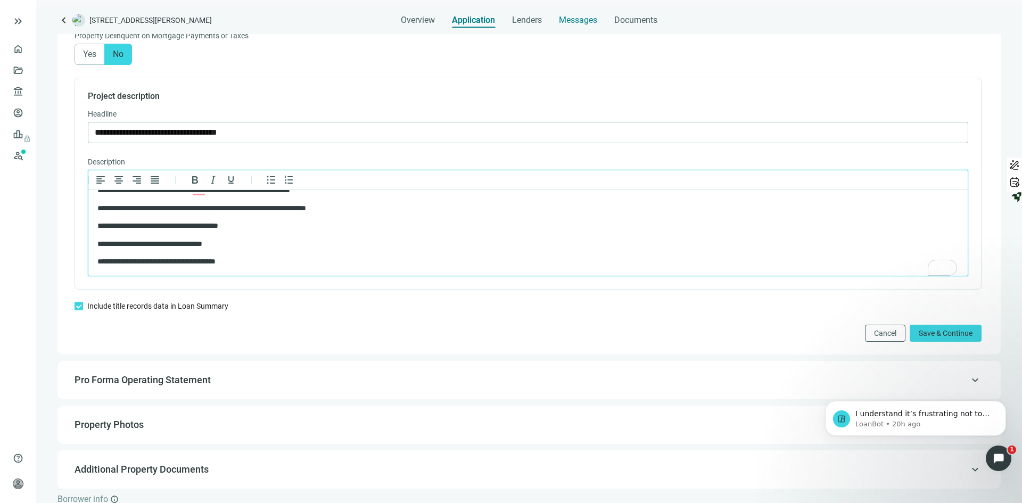
click at [585, 19] on span "Messages" at bounding box center [578, 20] width 38 height 10
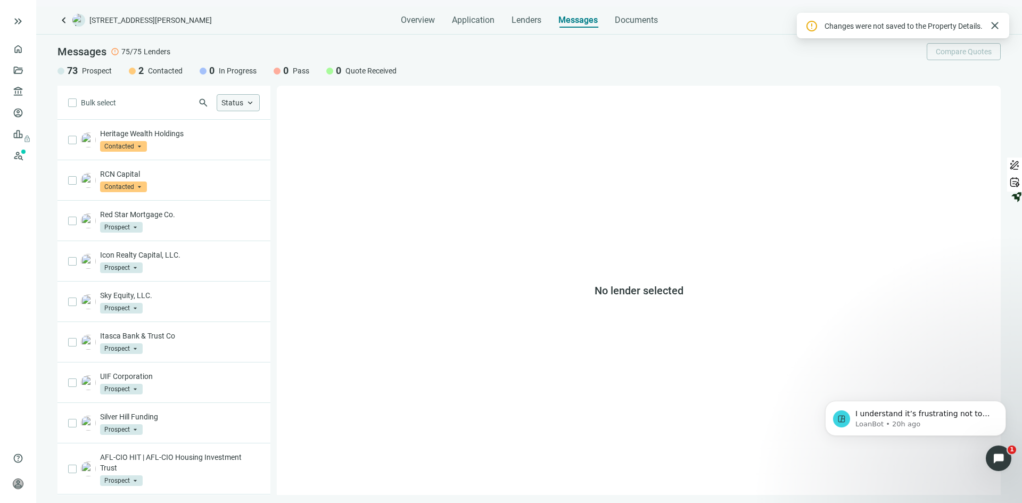
click at [247, 103] on span "keyboard_arrow_up" at bounding box center [250, 103] width 10 height 10
click at [260, 122] on span "Prospect" at bounding box center [255, 127] width 34 height 11
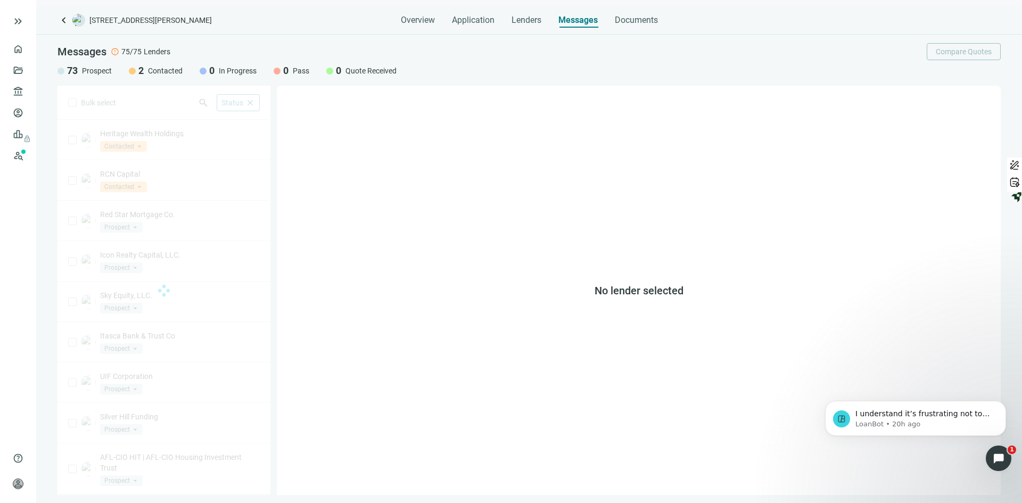
click at [510, 213] on div "No lender selected" at bounding box center [639, 290] width 724 height 409
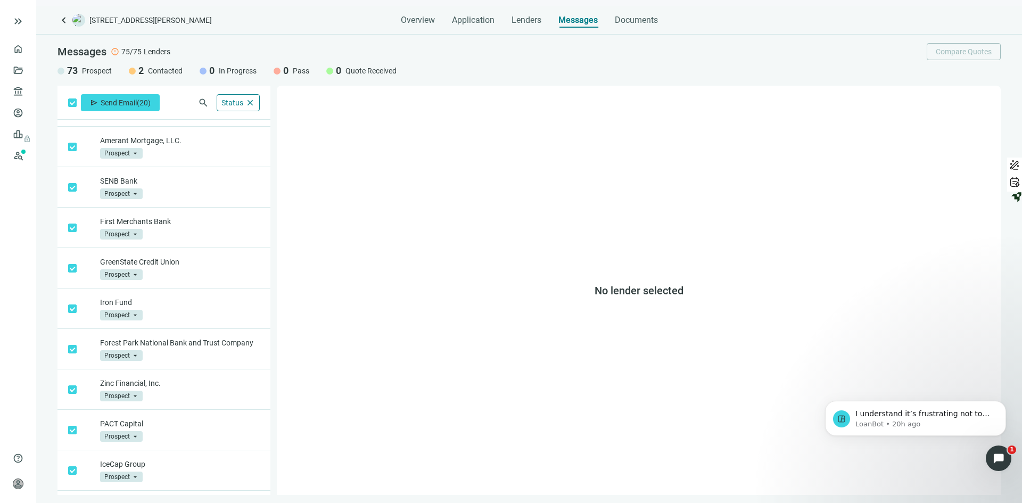
scroll to position [489, 0]
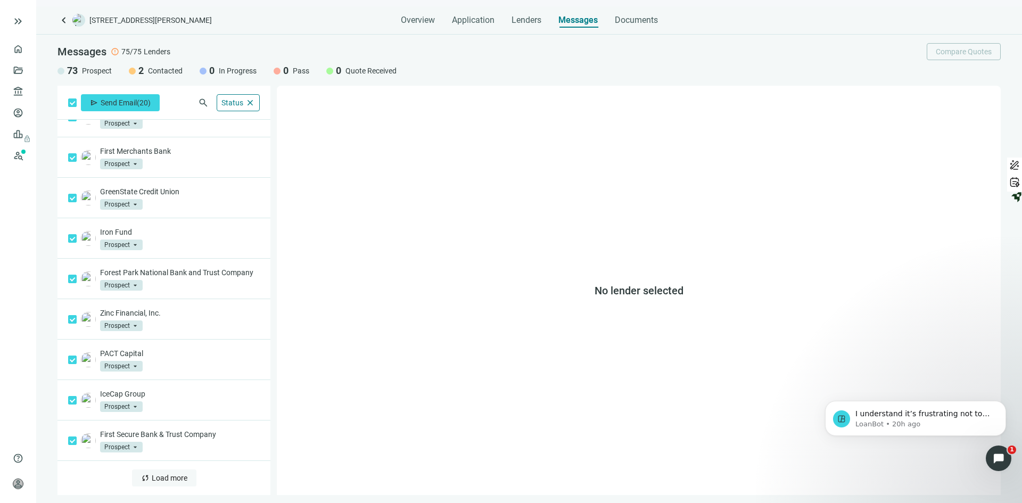
click at [160, 481] on span "Load more" at bounding box center [170, 478] width 36 height 9
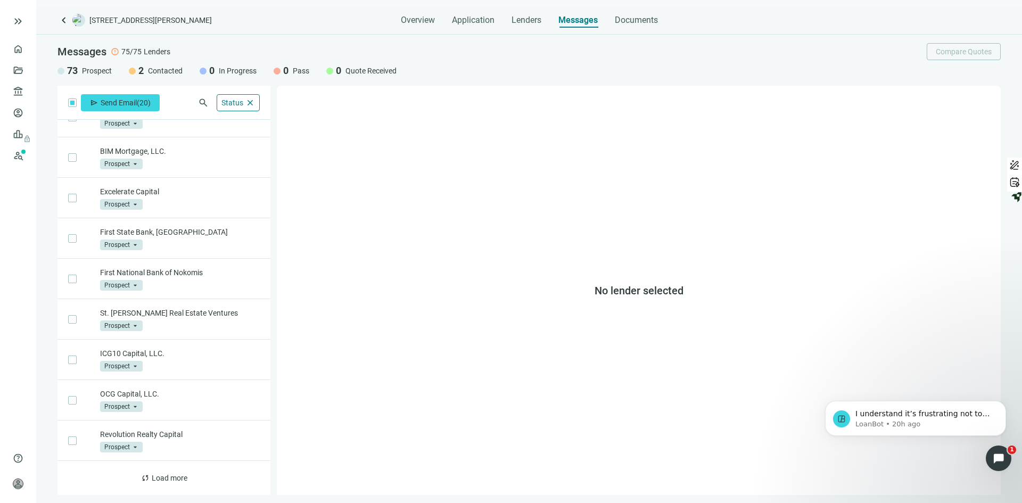
scroll to position [1308, 0]
click at [161, 480] on span "Load more" at bounding box center [170, 478] width 36 height 9
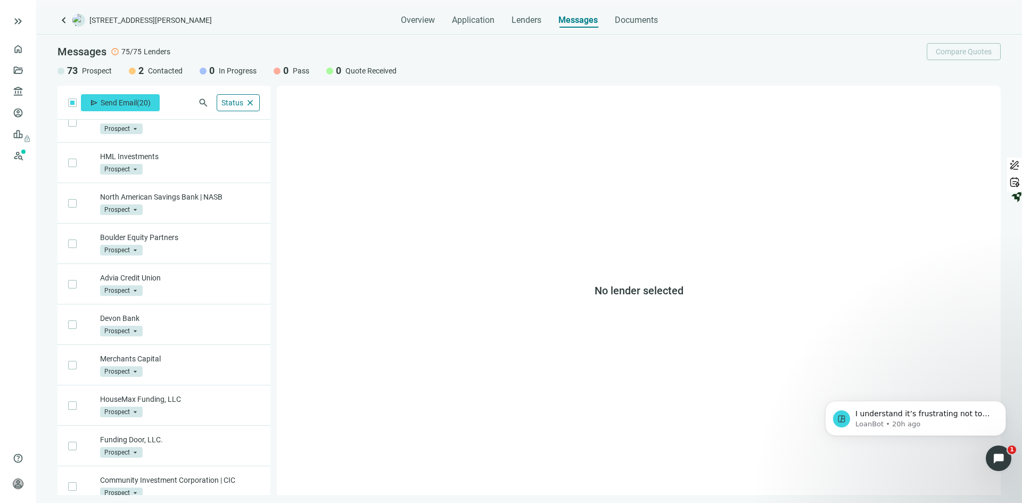
scroll to position [2117, 0]
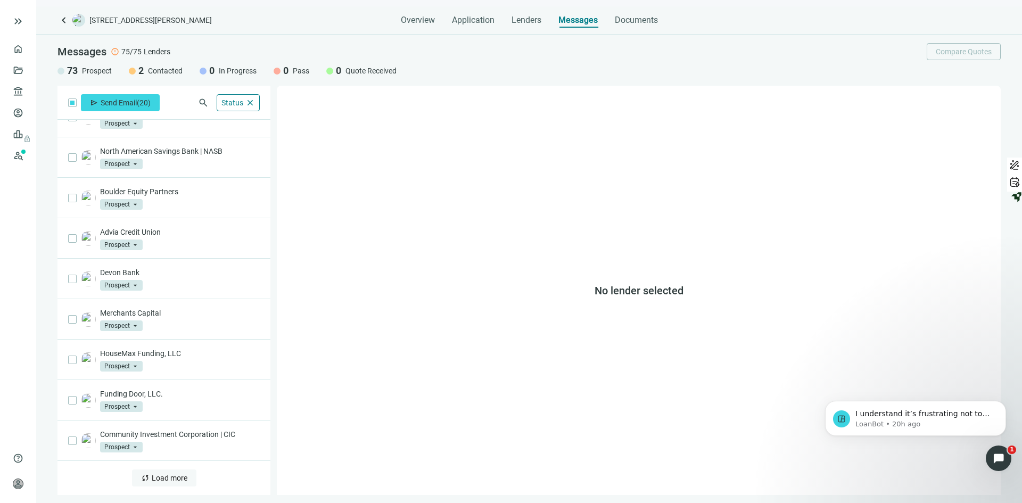
click at [169, 478] on span "Load more" at bounding box center [170, 478] width 36 height 9
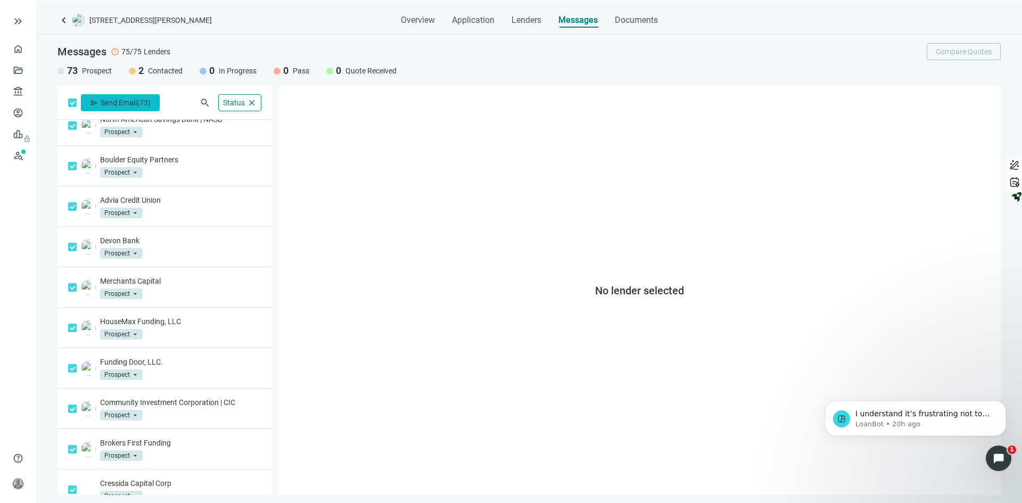
click at [125, 97] on button "send Send Email ( 73 )" at bounding box center [120, 102] width 79 height 17
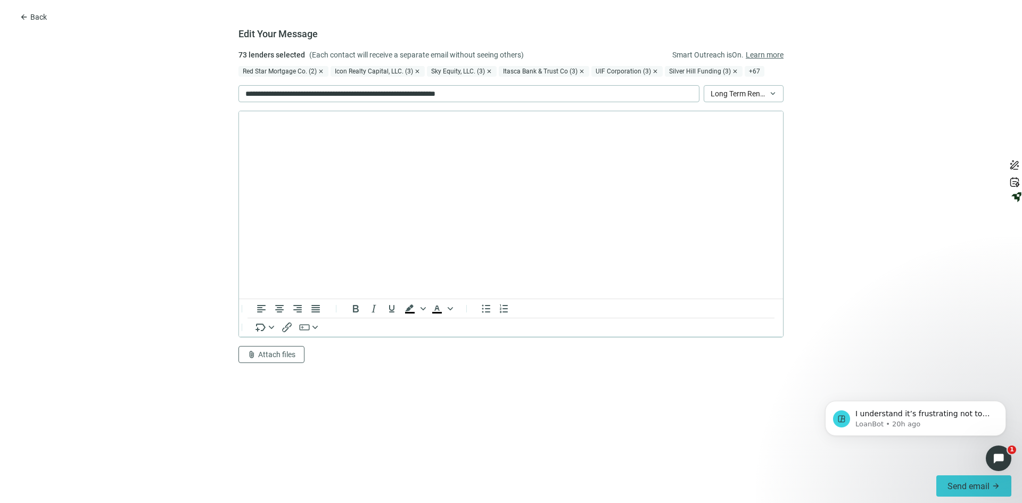
scroll to position [0, 0]
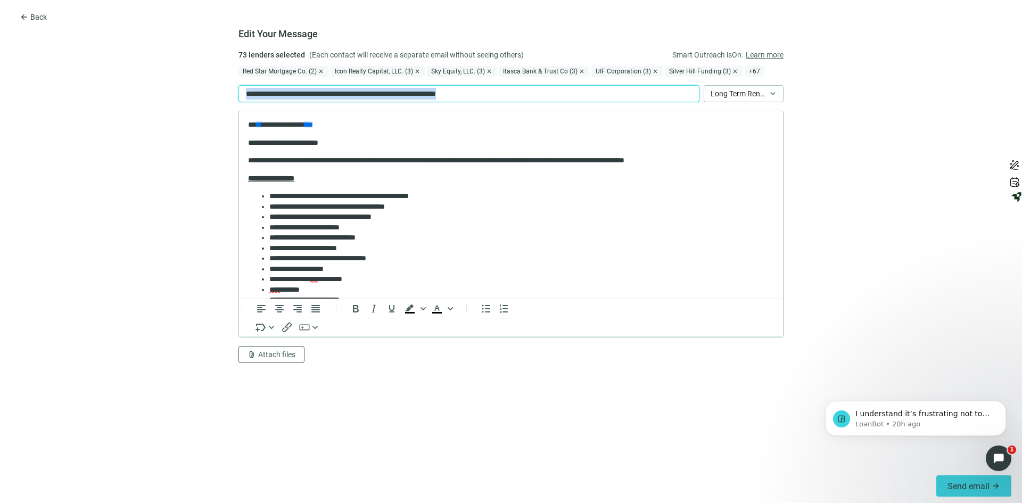
drag, startPoint x: 519, startPoint y: 93, endPoint x: 213, endPoint y: 89, distance: 305.4
click at [213, 89] on form "Edit Your Message 73 lenders selected (Each contact will receive a separate ema…" at bounding box center [511, 259] width 1022 height 420
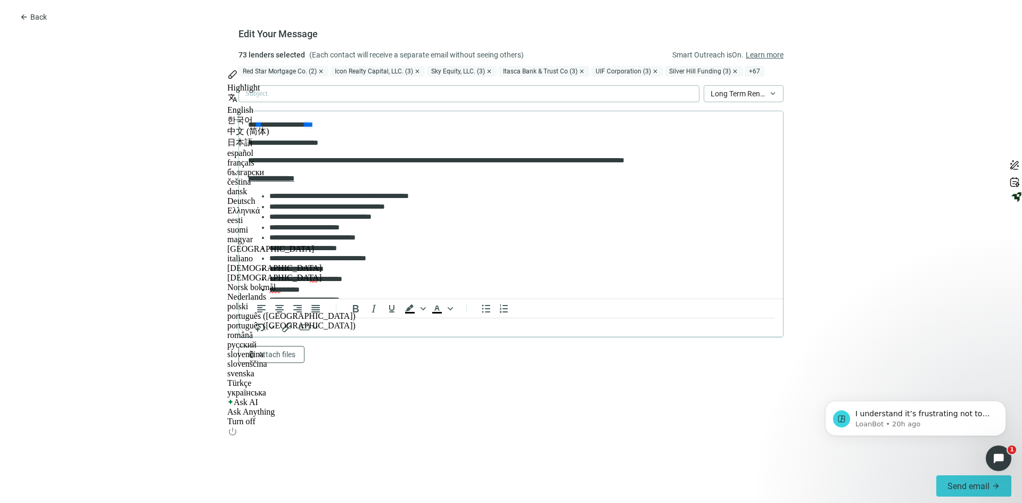
click at [289, 397] on div "Ask AI" at bounding box center [291, 402] width 128 height 10
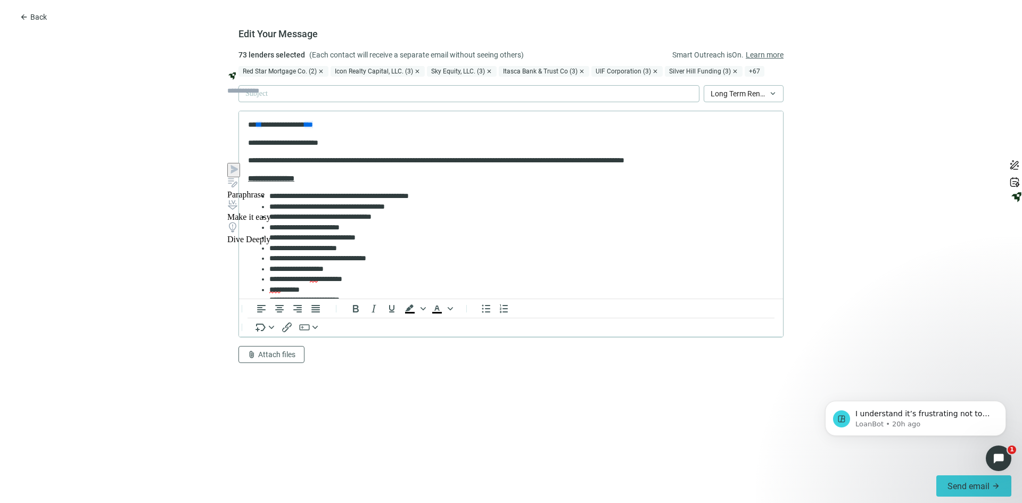
click at [287, 190] on div "Paraphrase" at bounding box center [313, 195] width 172 height 10
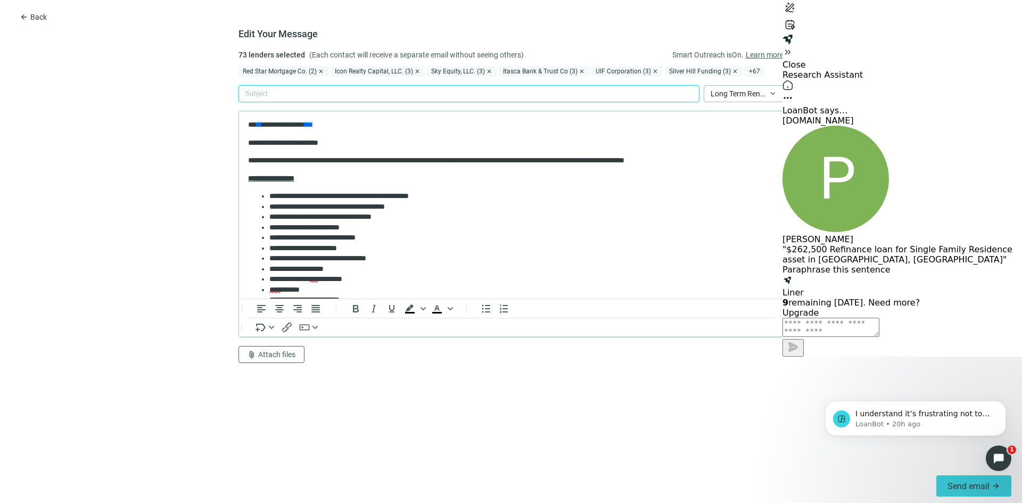
click at [255, 93] on div at bounding box center [468, 93] width 461 height 17
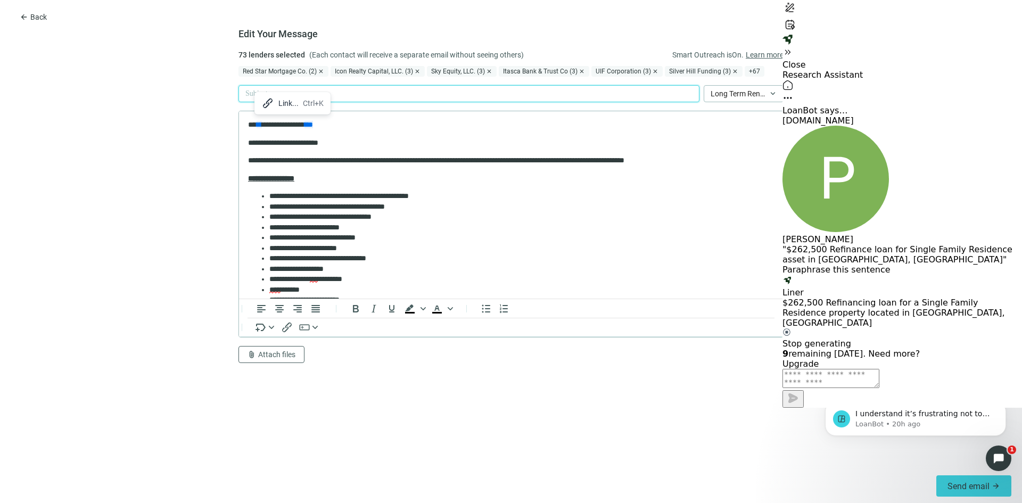
click at [865, 268] on div "Patrick McRoberts "$262,500 Refinance loan for Single Family Residence asset in…" at bounding box center [901, 227] width 239 height 202
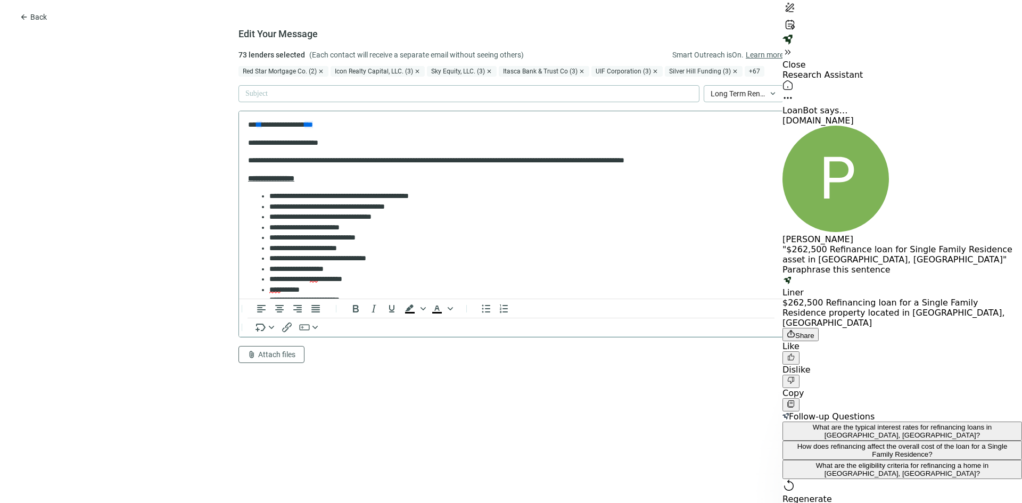
scroll to position [9, 0]
paste textarea "**********"
type textarea "**********"
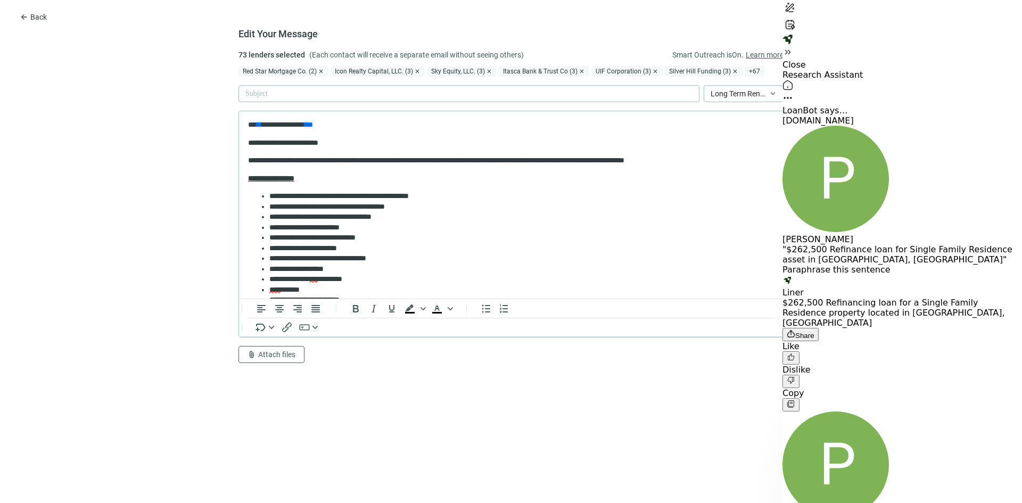
scroll to position [0, 0]
drag, startPoint x: 898, startPoint y: 338, endPoint x: 861, endPoint y: 333, distance: 37.2
click at [861, 333] on div "Patrick McRoberts "$262,500 Refinance loan for Single Family Residence asset in…" at bounding box center [901, 385] width 239 height 519
click at [347, 95] on div at bounding box center [468, 93] width 461 height 17
click at [264, 92] on div at bounding box center [468, 93] width 461 height 17
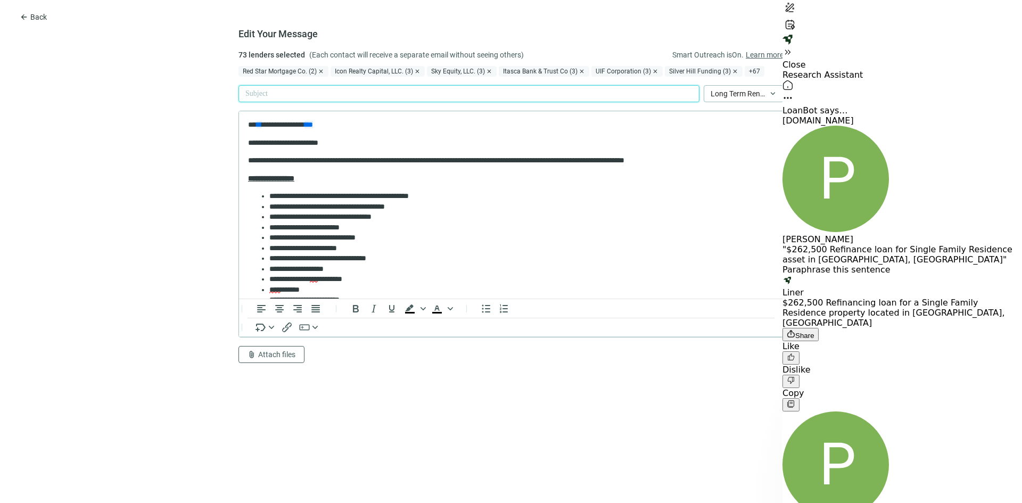
scroll to position [2129, 0]
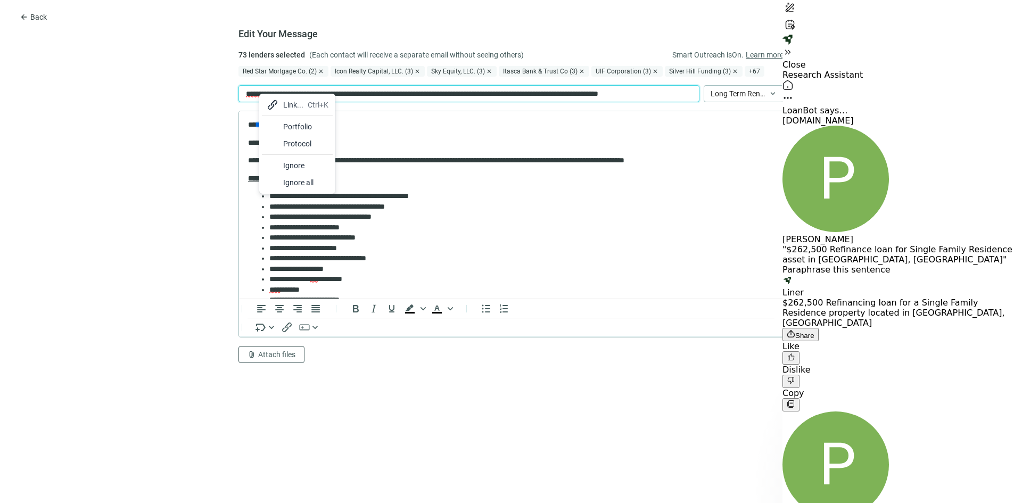
click at [301, 125] on div "Portfolio" at bounding box center [305, 126] width 45 height 13
click at [371, 95] on p "**********" at bounding box center [459, 94] width 429 height 12
click at [330, 195] on li "**********" at bounding box center [517, 196] width 496 height 11
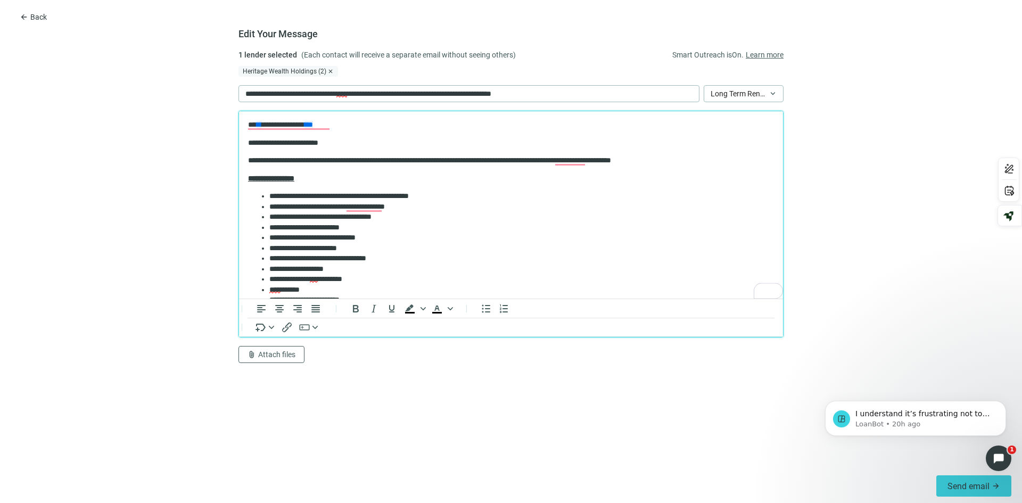
click at [330, 196] on li "**********" at bounding box center [517, 196] width 496 height 11
click at [390, 206] on li "**********" at bounding box center [517, 207] width 496 height 11
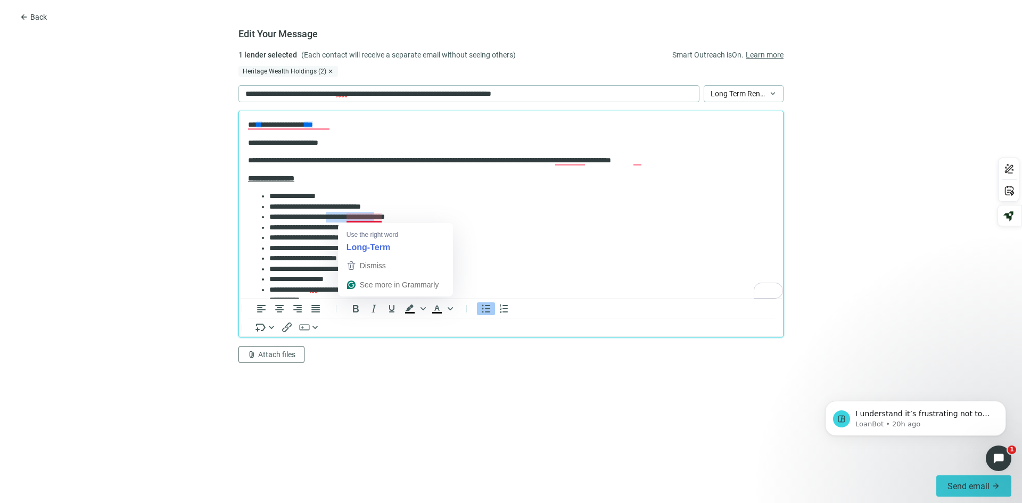
drag, startPoint x: 406, startPoint y: 215, endPoint x: 345, endPoint y: 218, distance: 61.2
click at [345, 218] on li "**********" at bounding box center [517, 217] width 496 height 11
click at [378, 238] on li "**********" at bounding box center [517, 238] width 496 height 11
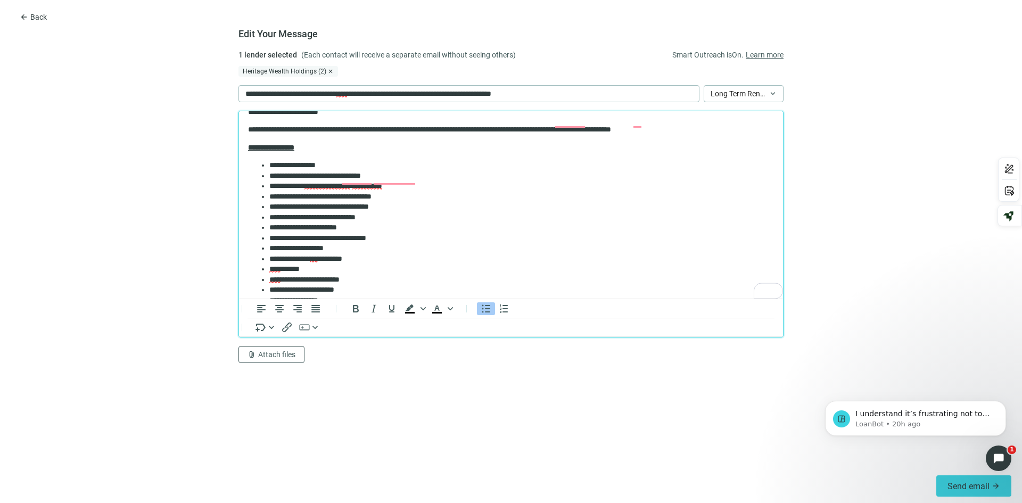
scroll to position [53, 0]
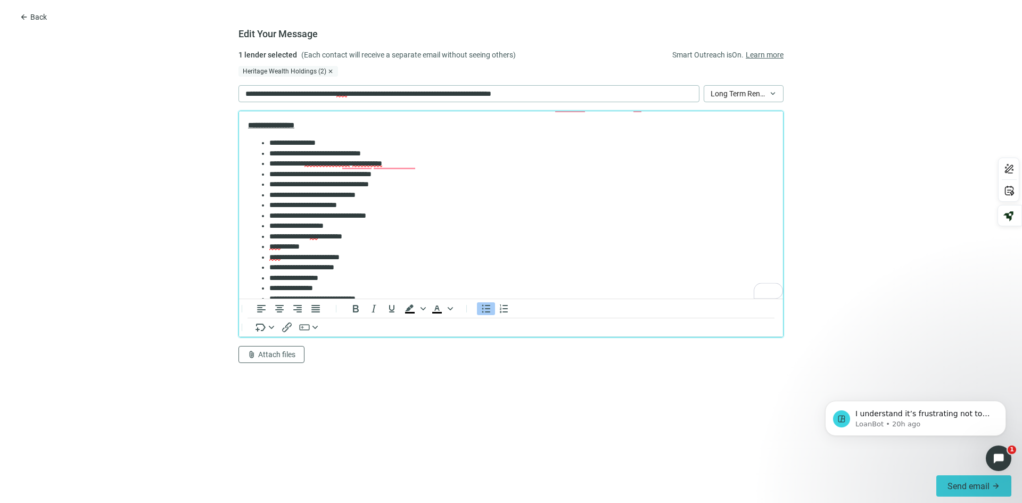
click at [344, 227] on li "**********" at bounding box center [517, 226] width 496 height 11
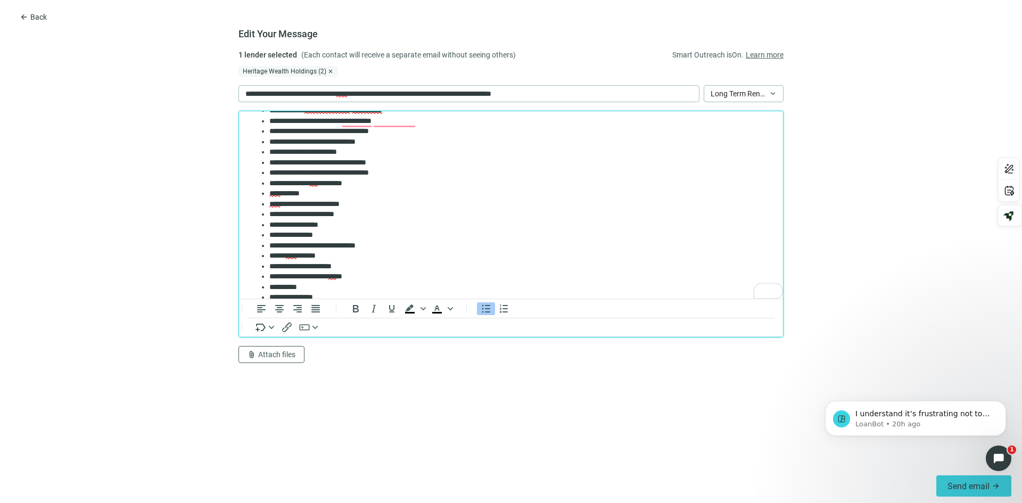
scroll to position [106, 0]
click at [328, 236] on li "**********" at bounding box center [517, 235] width 496 height 11
click at [345, 246] on li "***** **** *******" at bounding box center [517, 245] width 496 height 11
click at [355, 246] on li "**********" at bounding box center [517, 245] width 496 height 11
click at [368, 247] on li "**********" at bounding box center [517, 245] width 496 height 11
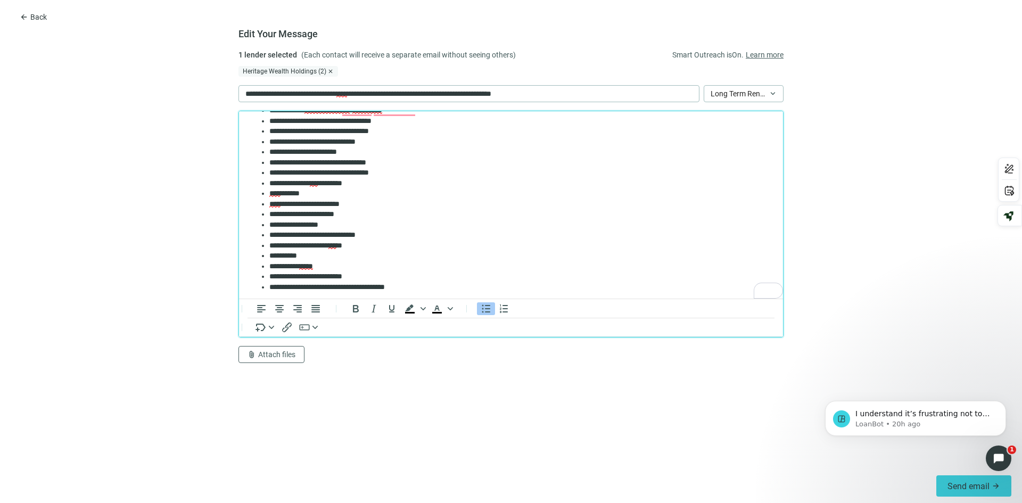
click at [337, 259] on li "**********" at bounding box center [517, 256] width 496 height 11
click at [339, 269] on li "**********" at bounding box center [517, 266] width 496 height 11
click at [372, 280] on li "**********" at bounding box center [517, 276] width 496 height 11
click at [427, 286] on li "**********" at bounding box center [517, 287] width 496 height 11
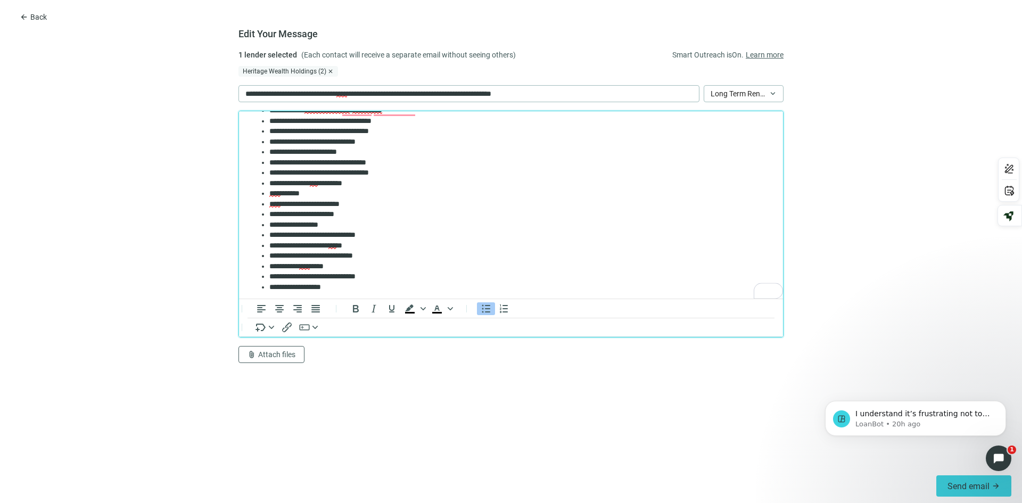
click at [305, 288] on li "**********" at bounding box center [517, 287] width 496 height 11
click at [359, 289] on li "**********" at bounding box center [517, 287] width 496 height 11
click at [775, 291] on div "5" at bounding box center [775, 291] width 16 height 16
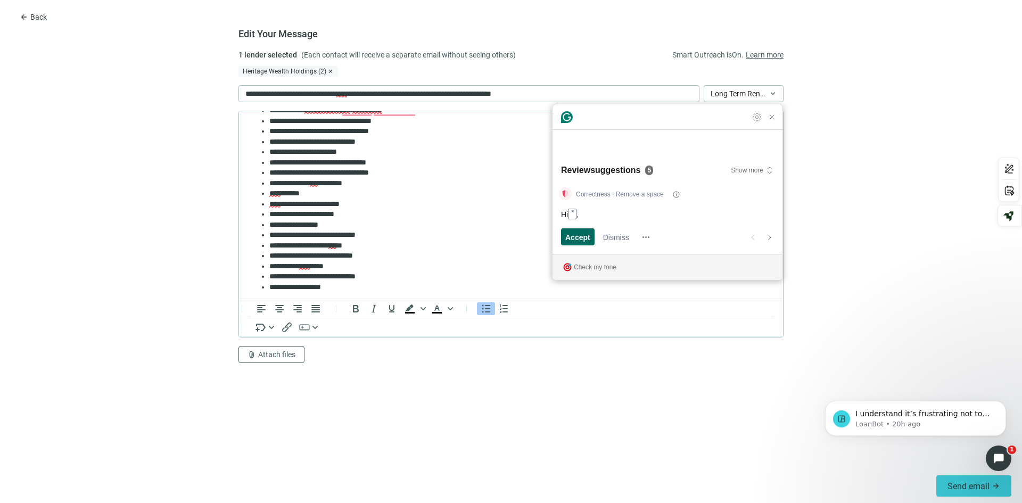
click at [576, 237] on span "Accept" at bounding box center [577, 236] width 25 height 11
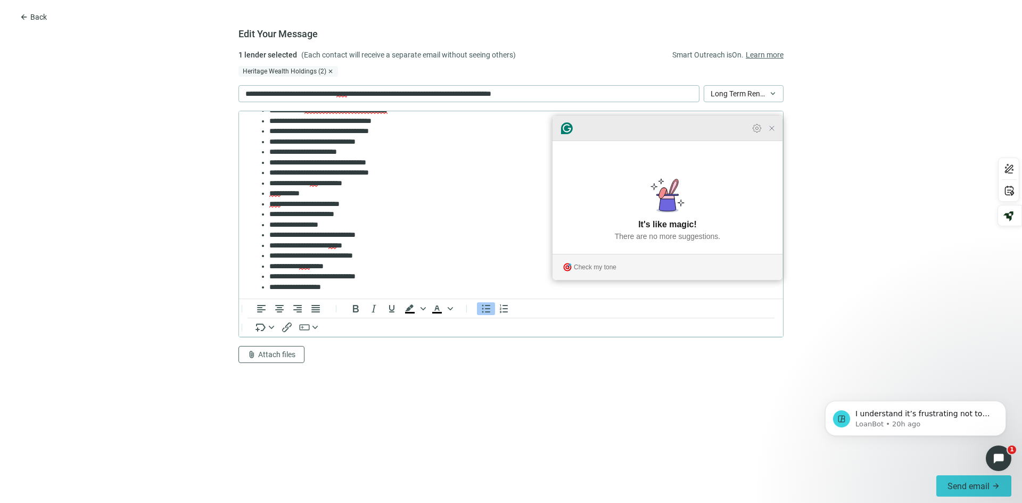
click at [775, 132] on icon "Close Grammarly Assistant" at bounding box center [771, 128] width 9 height 9
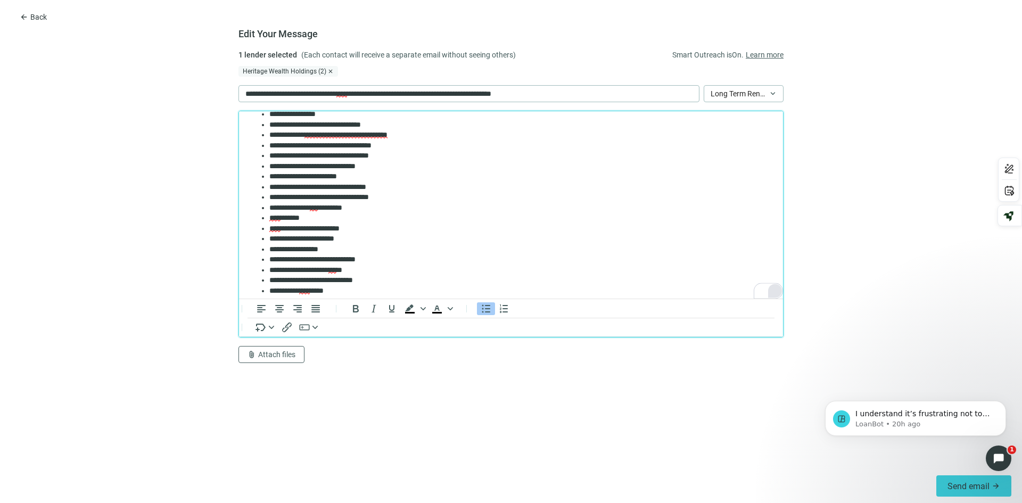
scroll to position [0, 0]
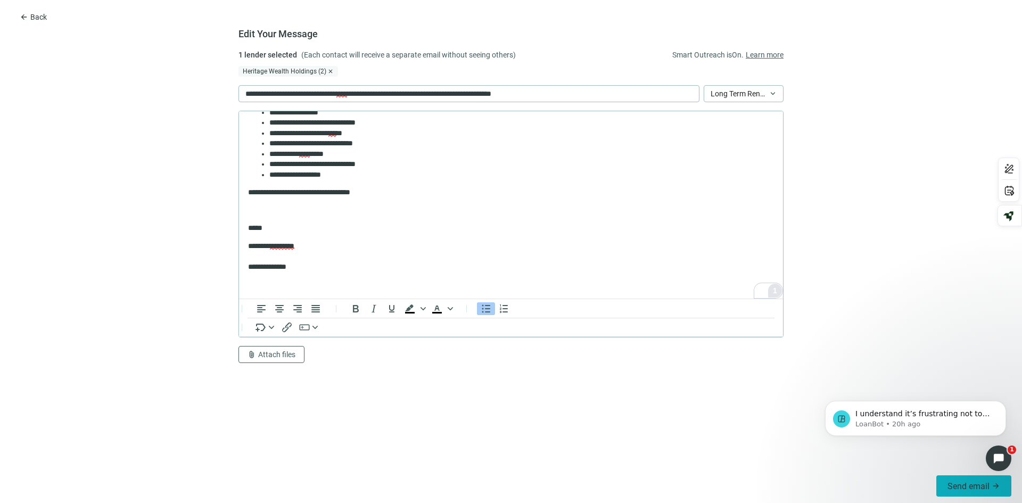
click at [971, 487] on span "Send email" at bounding box center [968, 486] width 42 height 10
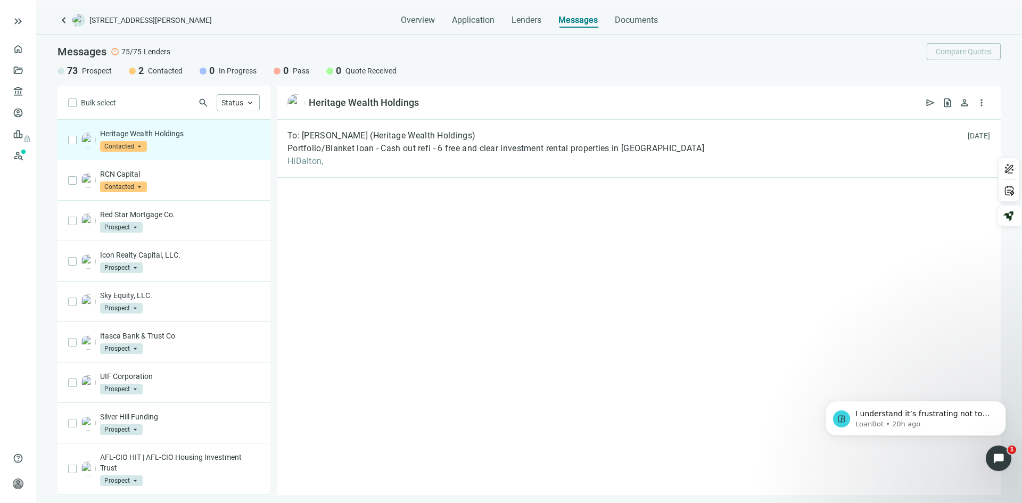
click at [88, 69] on span "Prospect" at bounding box center [97, 70] width 30 height 11
click at [254, 101] on span "keyboard_arrow_up" at bounding box center [250, 103] width 10 height 10
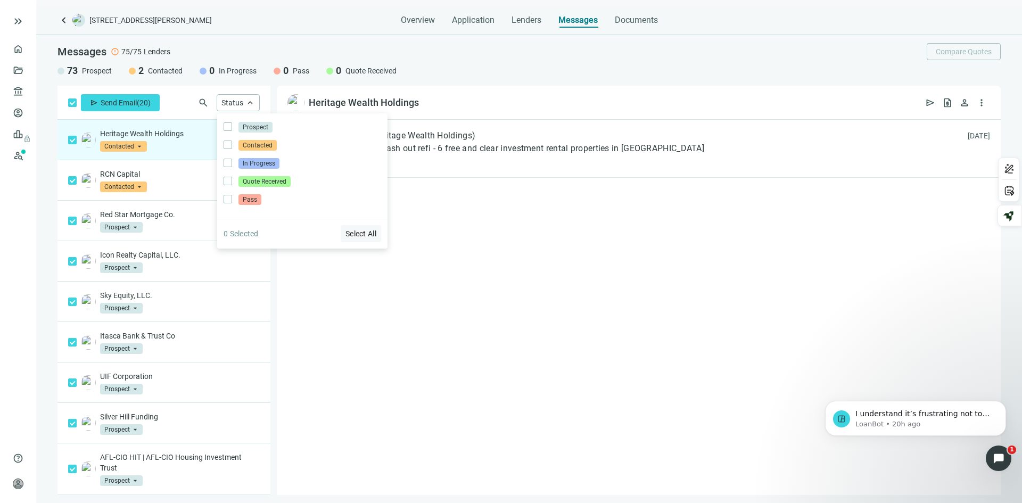
click at [376, 233] on span "Select All" at bounding box center [360, 233] width 31 height 9
click at [476, 240] on div "To: Dalton Bell (Heritage Wealth Holdings) Portfolio/Blanket loan - Cash out re…" at bounding box center [639, 307] width 724 height 375
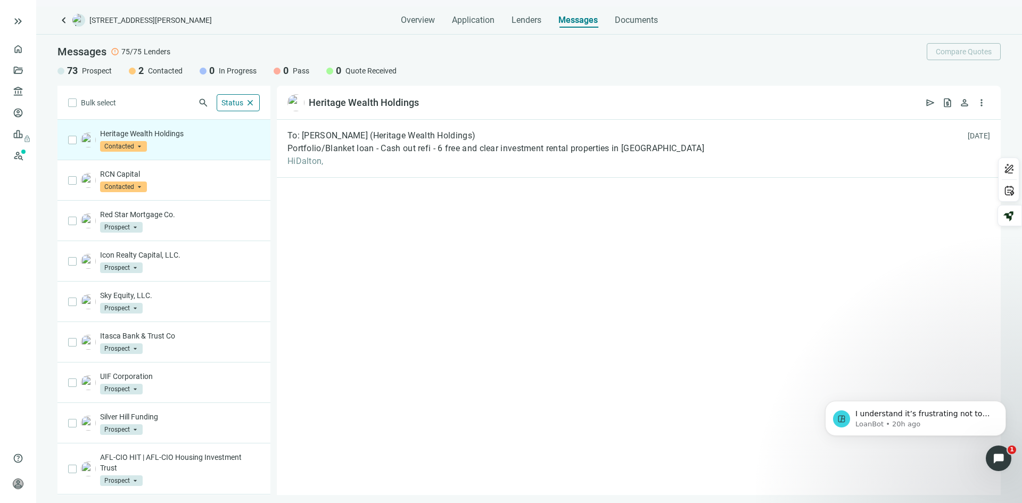
click at [79, 99] on div "Bulk select" at bounding box center [92, 103] width 48 height 12
click at [252, 103] on span "close" at bounding box center [250, 103] width 10 height 10
click at [250, 103] on span "keyboard_arrow_up" at bounding box center [250, 103] width 10 height 10
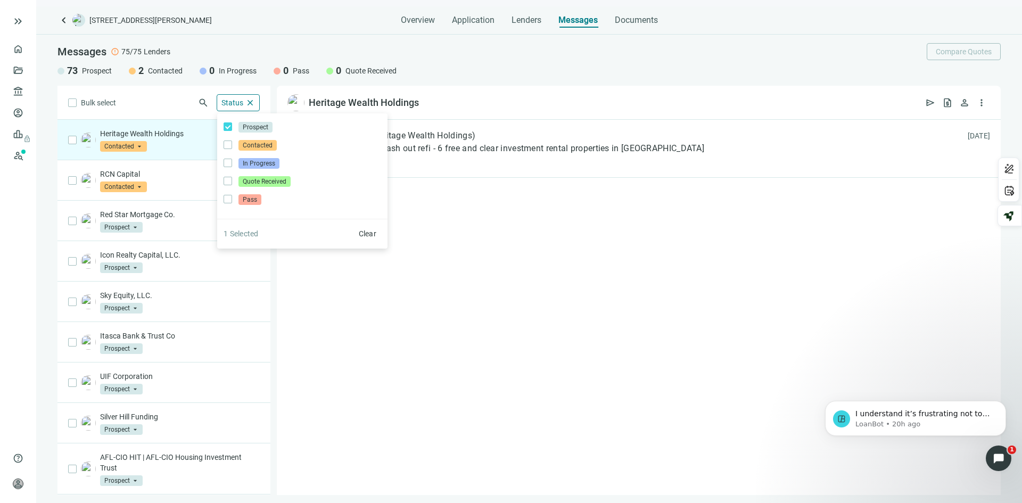
click at [482, 270] on div "To: Dalton Bell (Heritage Wealth Holdings) Portfolio/Blanket loan - Cash out re…" at bounding box center [639, 307] width 724 height 375
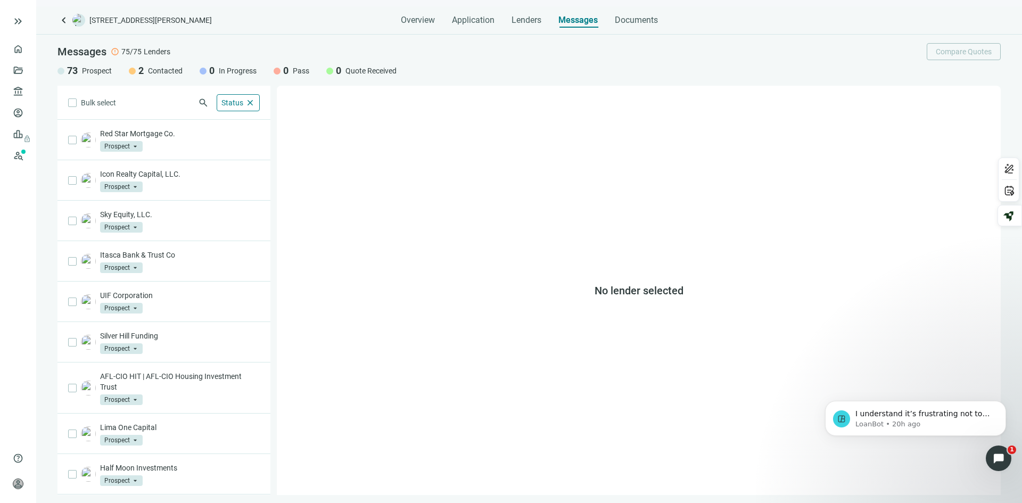
click at [77, 104] on div "Bulk select" at bounding box center [92, 103] width 48 height 12
click at [529, 20] on span "Lenders" at bounding box center [526, 20] width 30 height 11
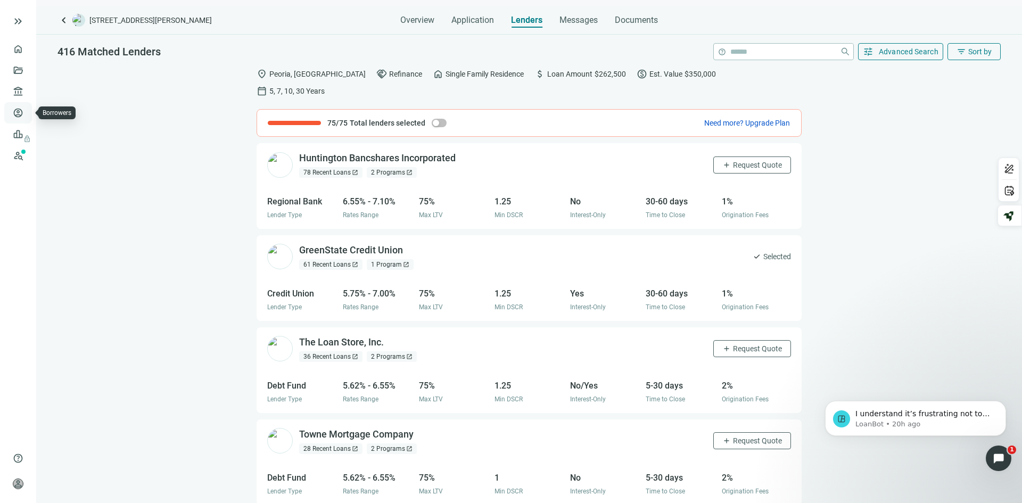
click at [27, 114] on link "Borrowers" at bounding box center [44, 113] width 35 height 9
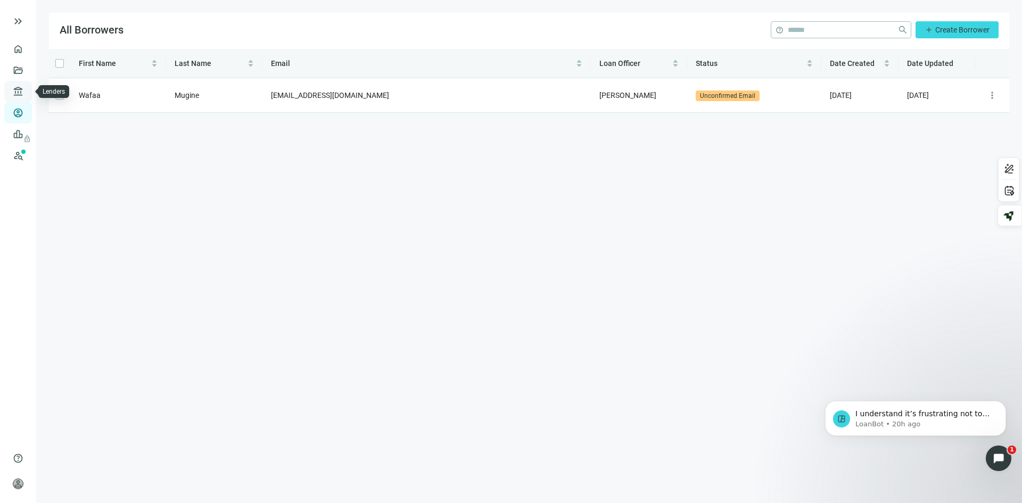
click at [27, 89] on link "Lenders" at bounding box center [41, 91] width 28 height 9
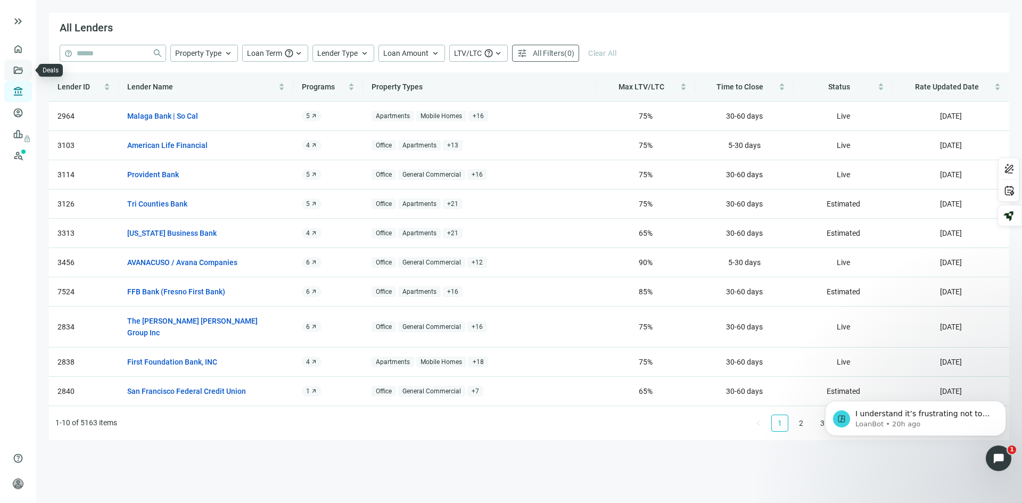
click at [27, 73] on link "Deals" at bounding box center [36, 70] width 19 height 9
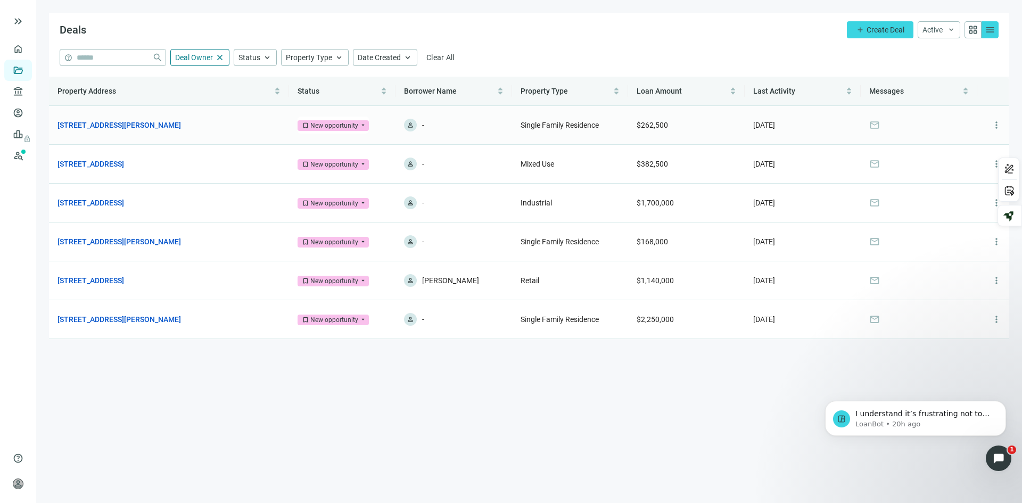
click at [121, 117] on td "420 E Archer Ave, Peoria, IL 61603 open_in_new" at bounding box center [169, 125] width 240 height 39
click at [121, 124] on link "[STREET_ADDRESS][PERSON_NAME]" at bounding box center [118, 125] width 123 height 12
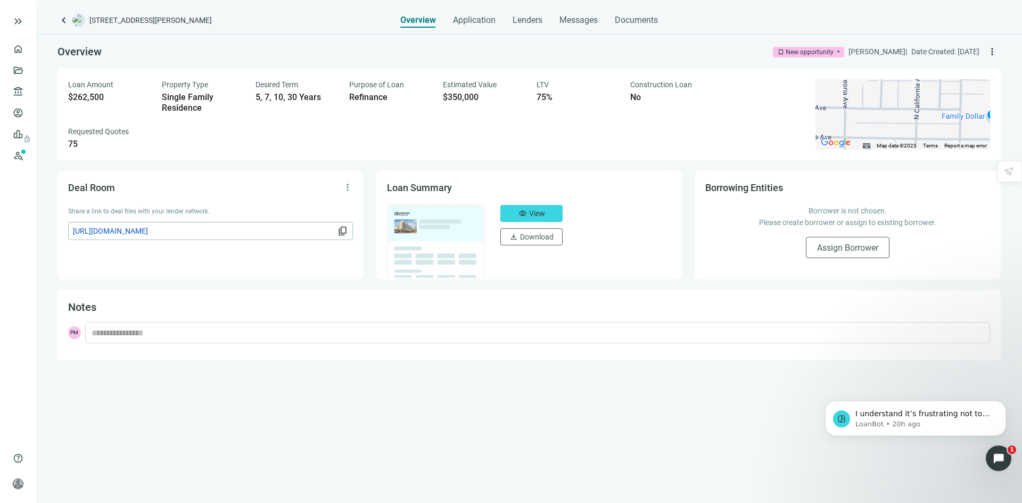
click at [343, 230] on span "content_copy" at bounding box center [342, 231] width 11 height 11
click at [476, 16] on span "Application" at bounding box center [474, 20] width 43 height 11
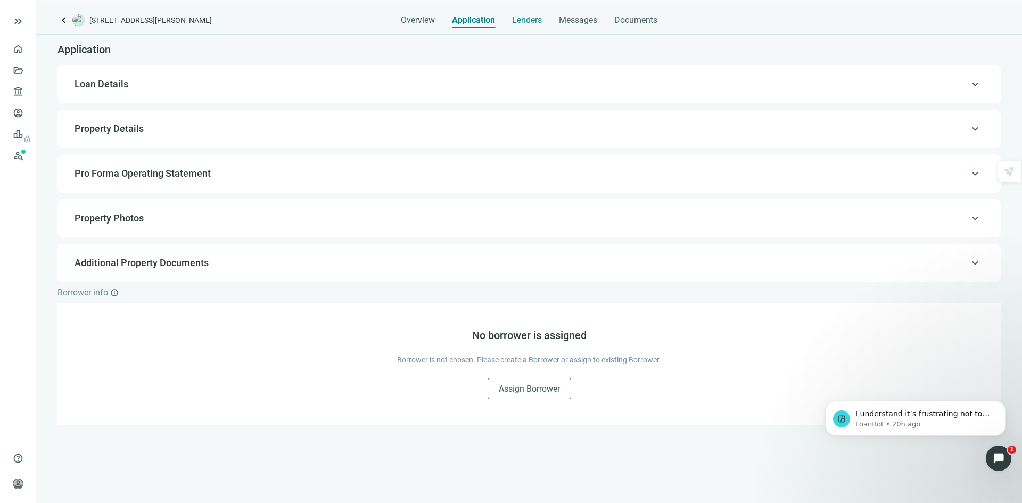
click at [534, 21] on span "Lenders" at bounding box center [527, 20] width 30 height 11
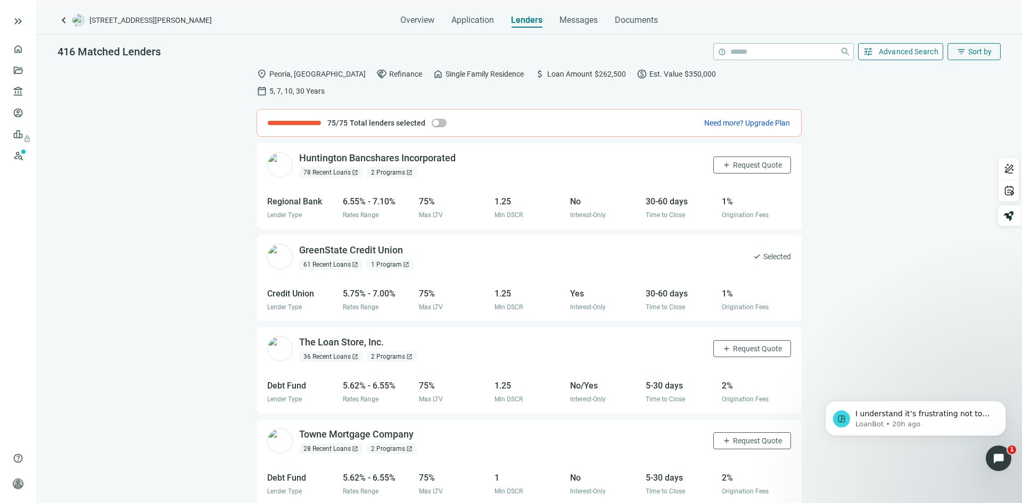
click at [928, 51] on span "Advanced Search" at bounding box center [908, 51] width 60 height 9
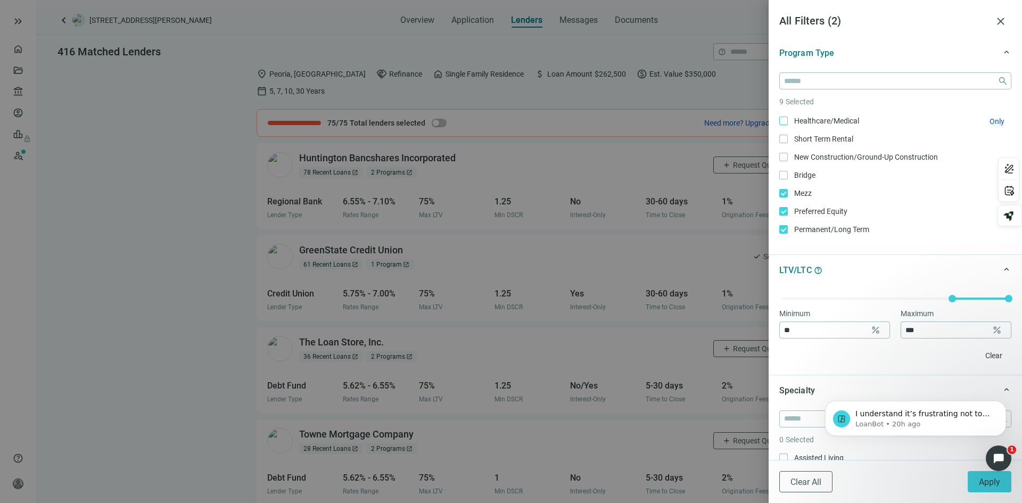
scroll to position [106, 0]
click at [783, 153] on label "Preferred Equity Only" at bounding box center [895, 158] width 232 height 12
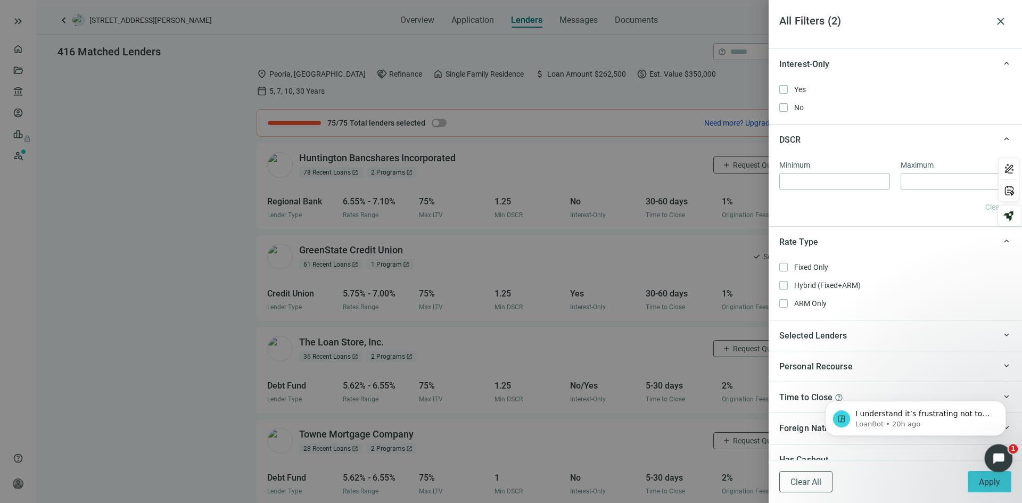
scroll to position [798, 0]
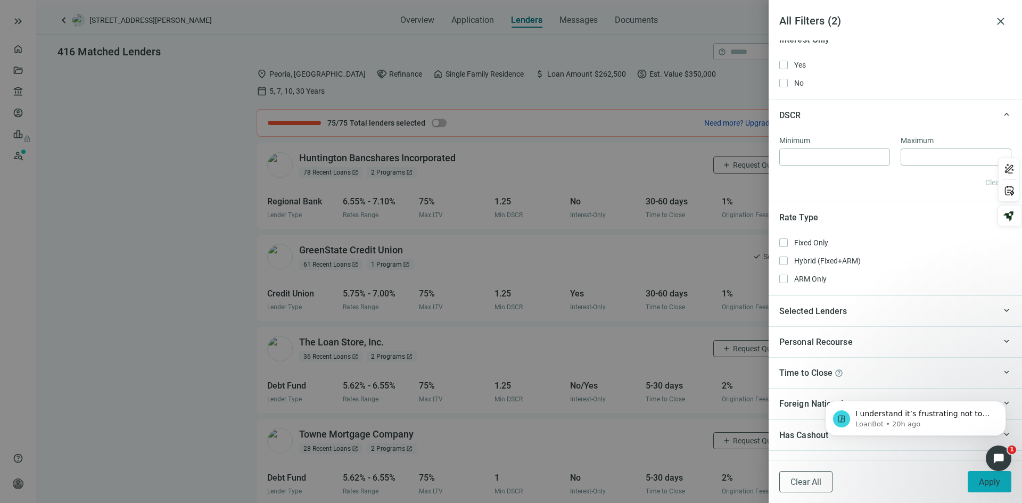
click at [987, 480] on span "Apply" at bounding box center [988, 482] width 21 height 10
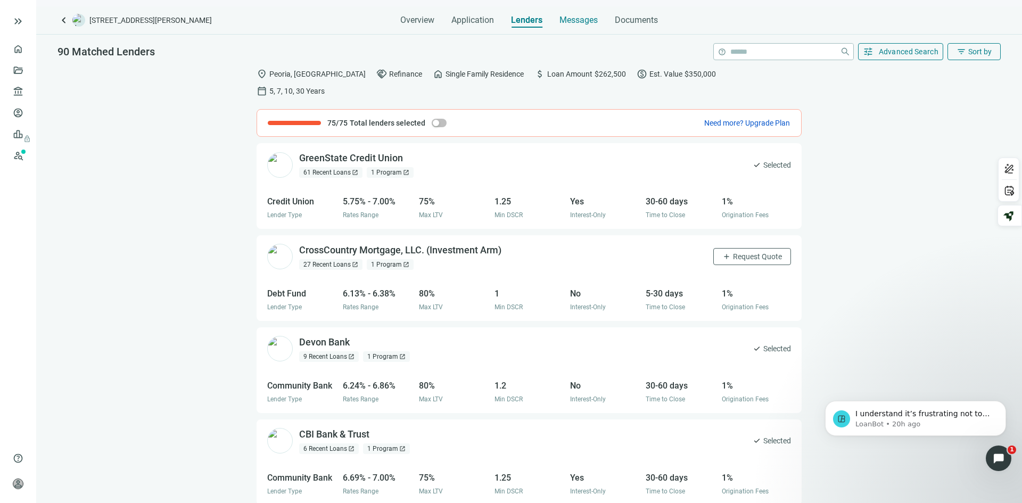
click at [582, 20] on span "Messages" at bounding box center [578, 20] width 38 height 10
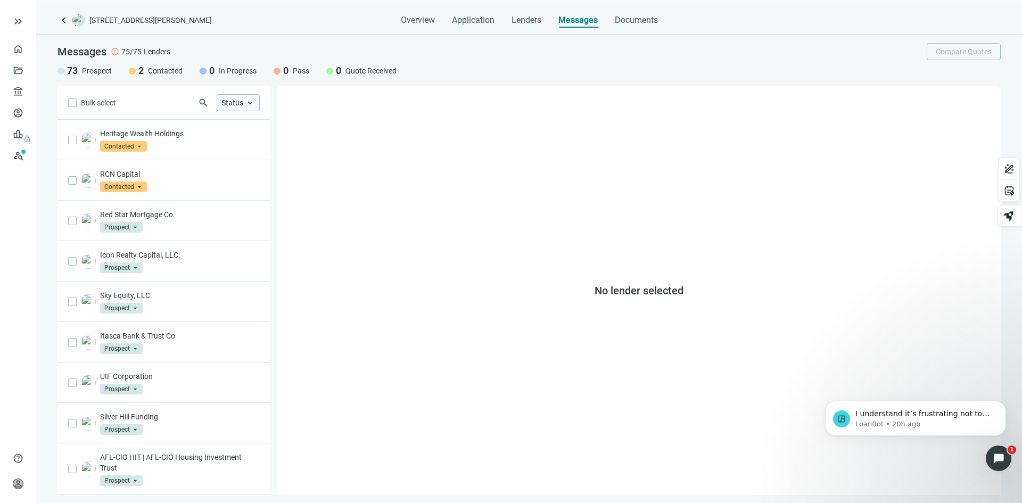
click at [254, 102] on span "keyboard_arrow_up" at bounding box center [250, 103] width 10 height 10
click at [262, 124] on span "Prospect" at bounding box center [255, 127] width 34 height 11
click at [616, 192] on div "No lender selected" at bounding box center [639, 290] width 724 height 409
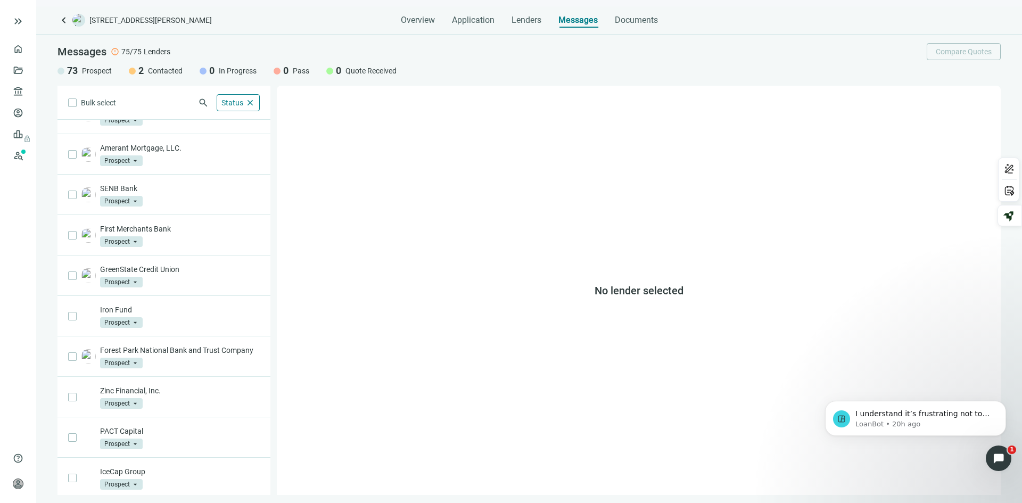
scroll to position [489, 0]
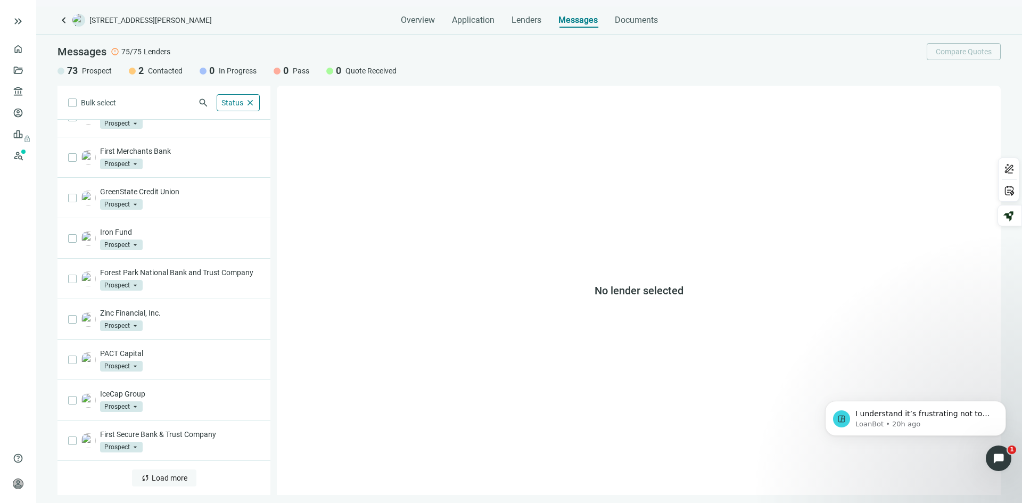
click at [152, 474] on span "Load more" at bounding box center [170, 478] width 36 height 9
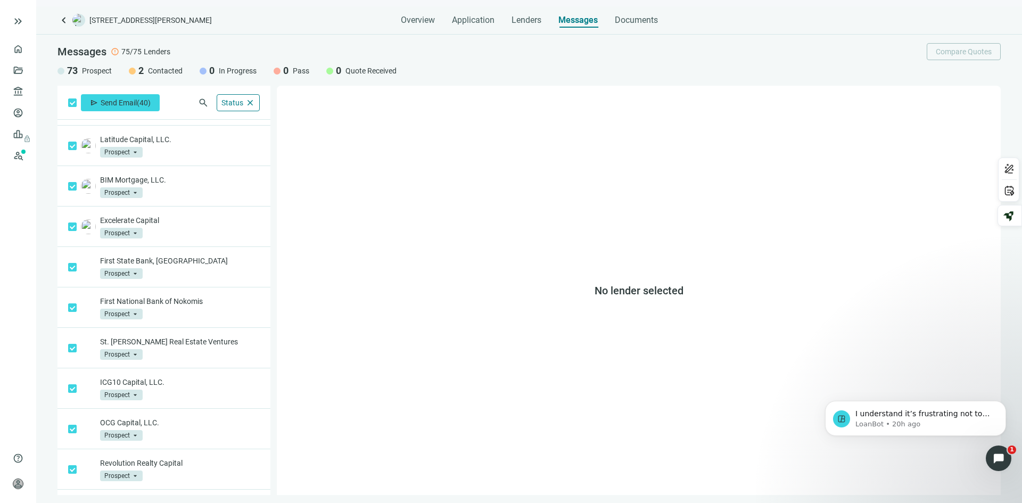
scroll to position [1308, 0]
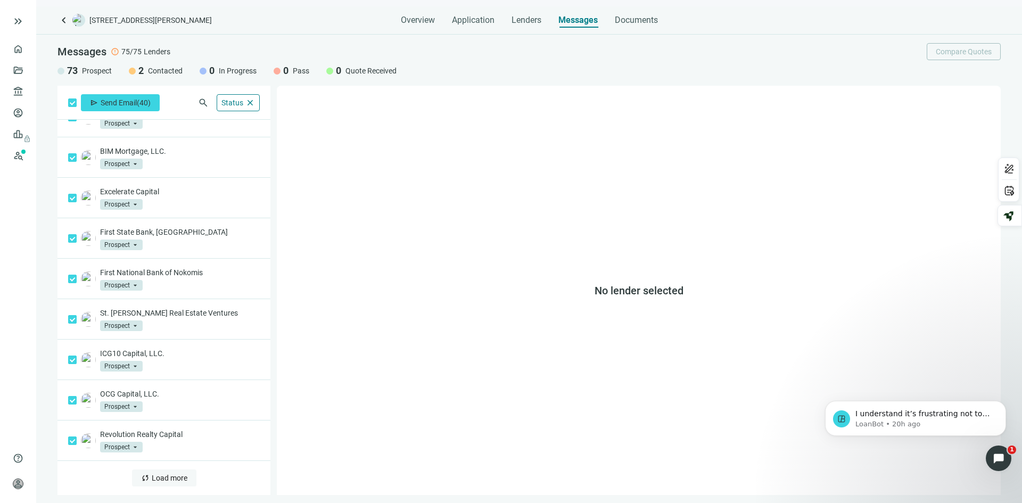
click at [160, 482] on span "Load more" at bounding box center [170, 478] width 36 height 9
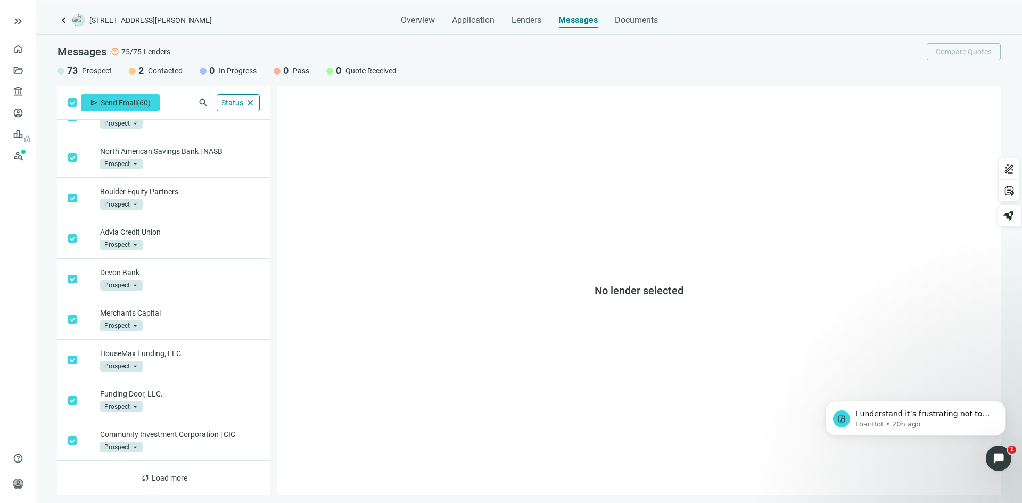
scroll to position [2117, 0]
click at [167, 476] on span "Load more" at bounding box center [170, 478] width 36 height 9
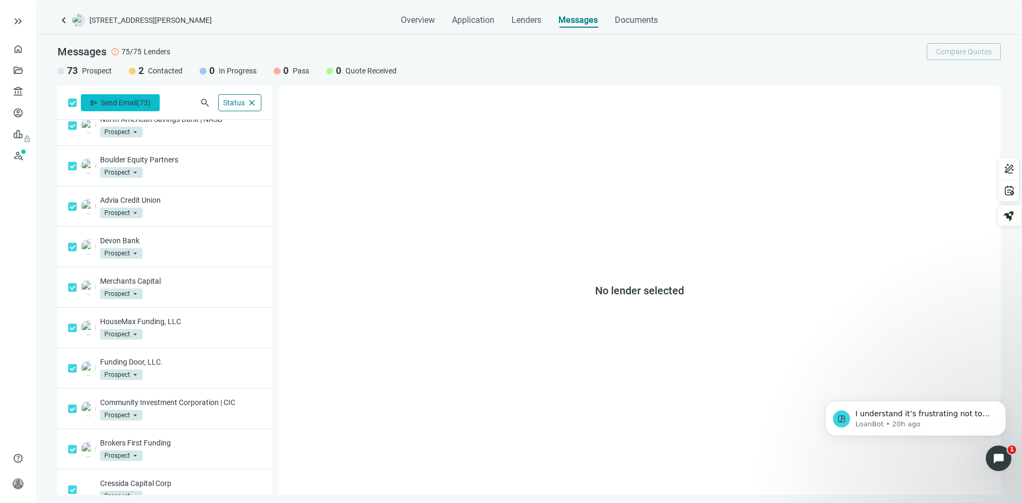
click at [126, 102] on span "Send Email" at bounding box center [119, 102] width 36 height 9
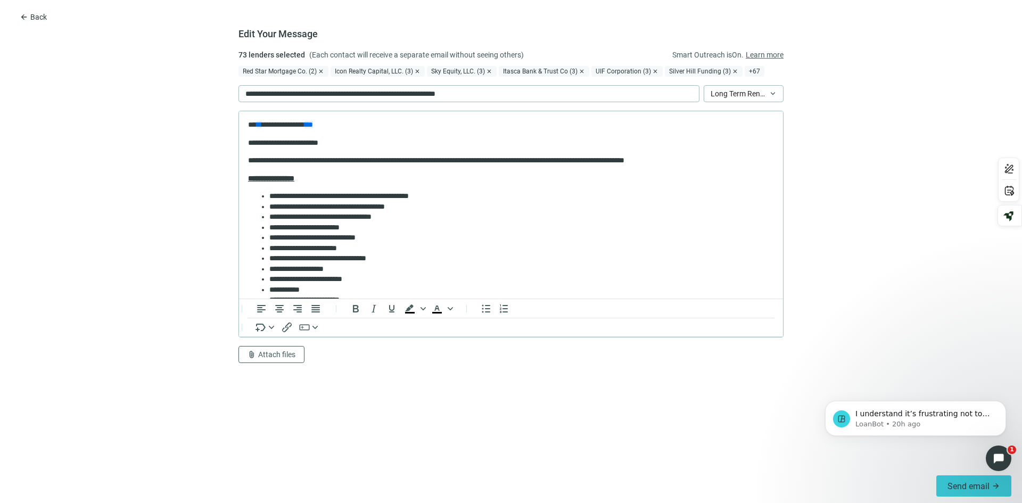
scroll to position [0, 0]
drag, startPoint x: 492, startPoint y: 93, endPoint x: 73, endPoint y: 104, distance: 418.9
click at [73, 104] on form "Edit Your Message 73 lenders selected (Each contact will receive a separate ema…" at bounding box center [511, 259] width 1022 height 420
click at [316, 78] on icon at bounding box center [314, 78] width 7 height 8
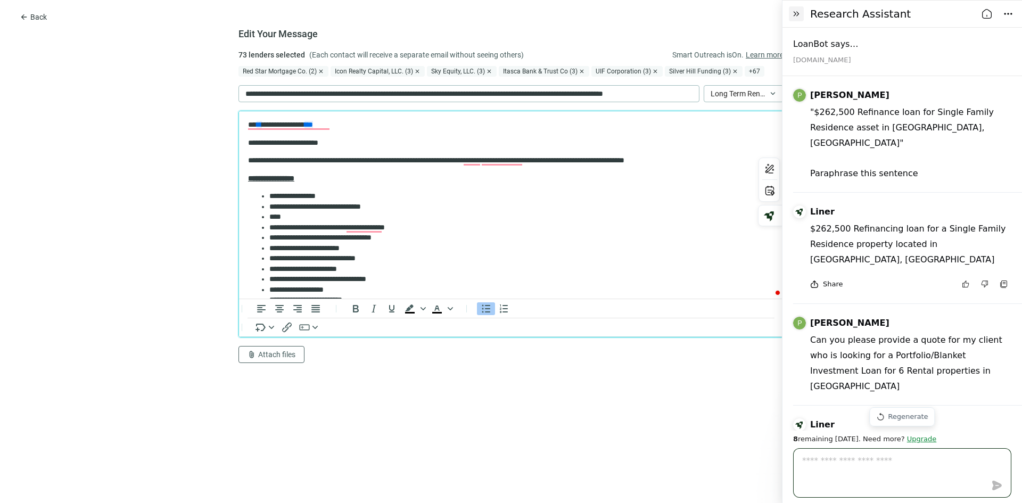
scroll to position [2129, 0]
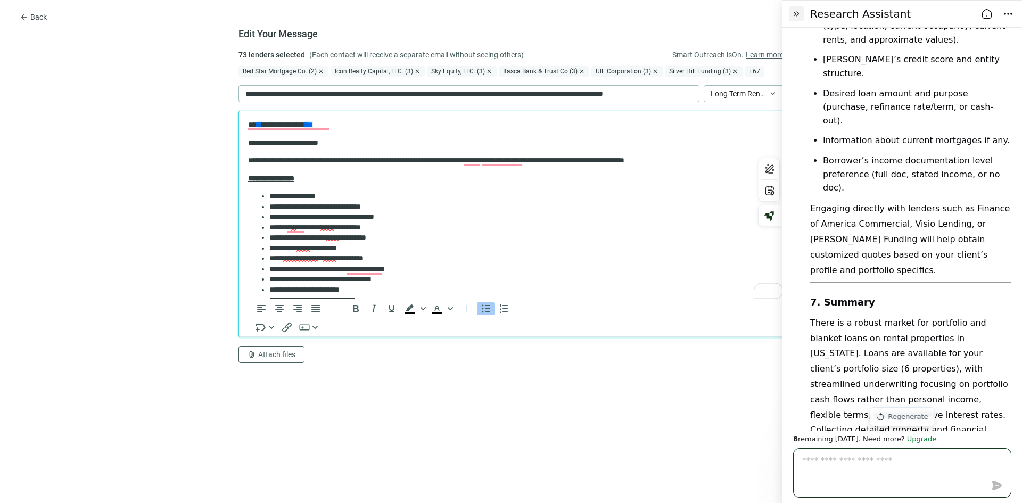
click at [406, 269] on li "**********" at bounding box center [517, 269] width 496 height 11
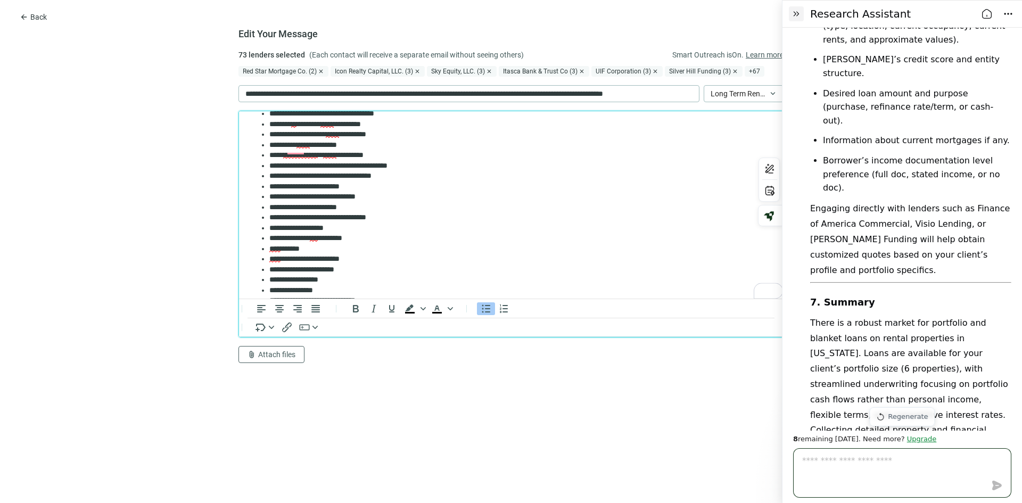
scroll to position [106, 0]
click at [369, 181] on li "**********" at bounding box center [517, 183] width 496 height 11
click at [355, 226] on li "**********" at bounding box center [517, 225] width 496 height 11
click at [320, 246] on li "**** ******" at bounding box center [517, 245] width 496 height 11
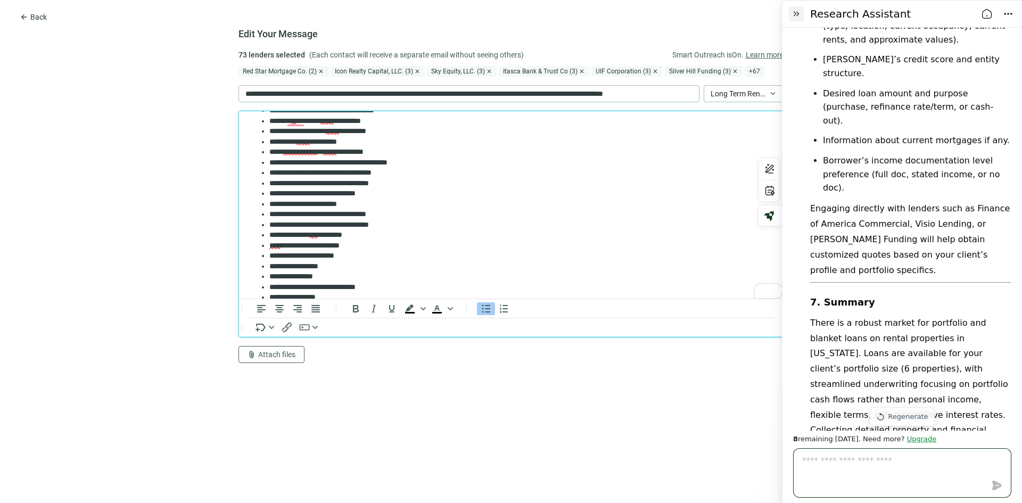
click at [337, 277] on li "**********" at bounding box center [517, 276] width 496 height 11
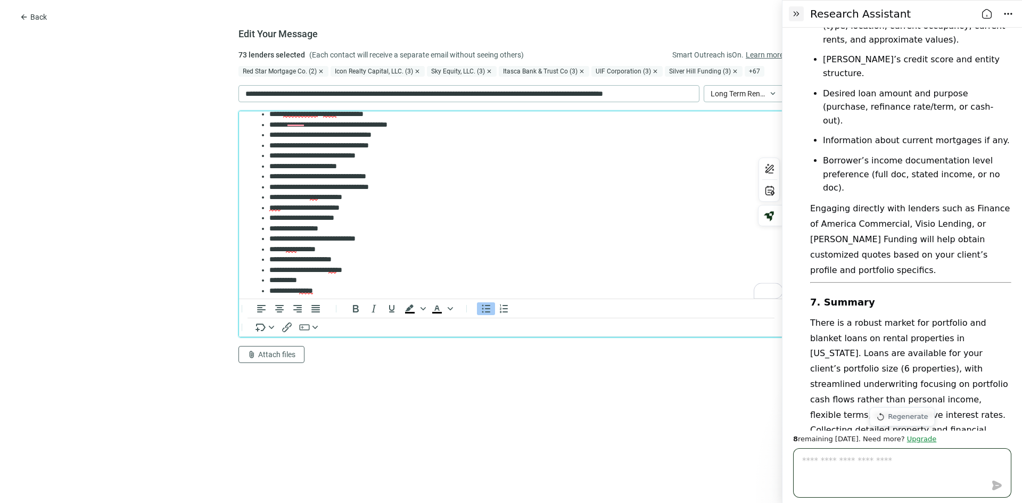
scroll to position [160, 0]
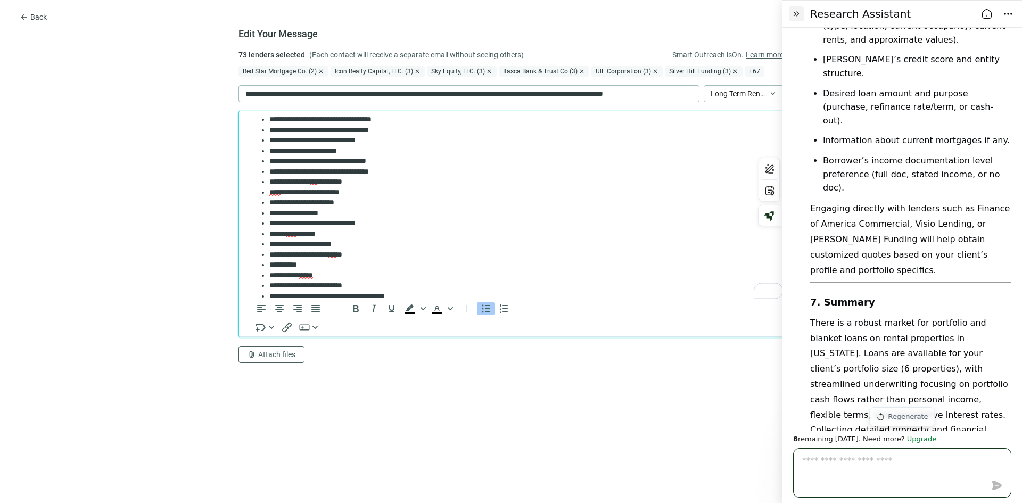
click at [328, 236] on li "***** **** *******" at bounding box center [517, 234] width 496 height 11
click at [374, 238] on li "**********" at bounding box center [517, 234] width 496 height 11
click at [329, 236] on li "**********" at bounding box center [517, 234] width 496 height 11
click at [329, 244] on li "**********" at bounding box center [517, 244] width 496 height 11
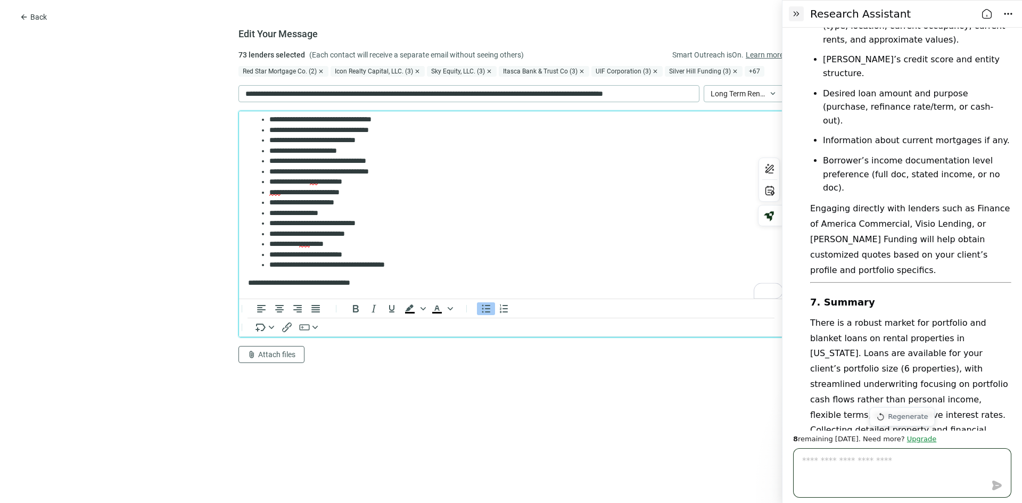
click at [384, 252] on li "**********" at bounding box center [517, 255] width 496 height 11
click at [426, 268] on li "**********" at bounding box center [517, 265] width 496 height 11
click at [371, 265] on li "**********" at bounding box center [517, 265] width 496 height 11
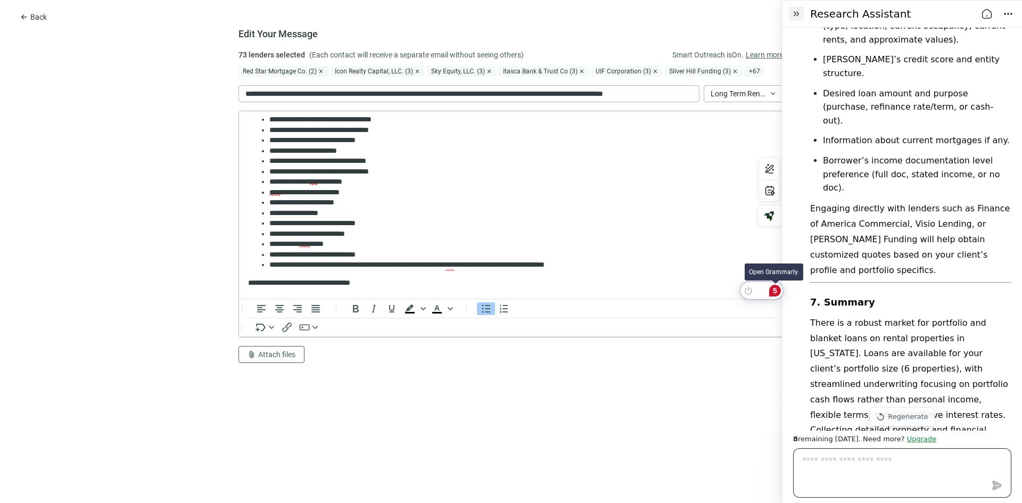
click at [776, 291] on div "5" at bounding box center [775, 291] width 12 height 12
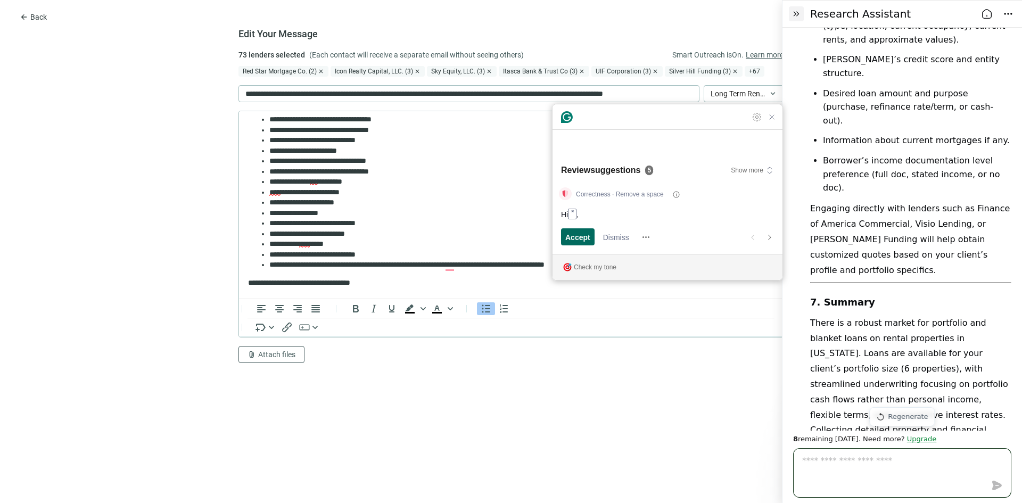
click at [574, 241] on span "Accept" at bounding box center [577, 236] width 25 height 11
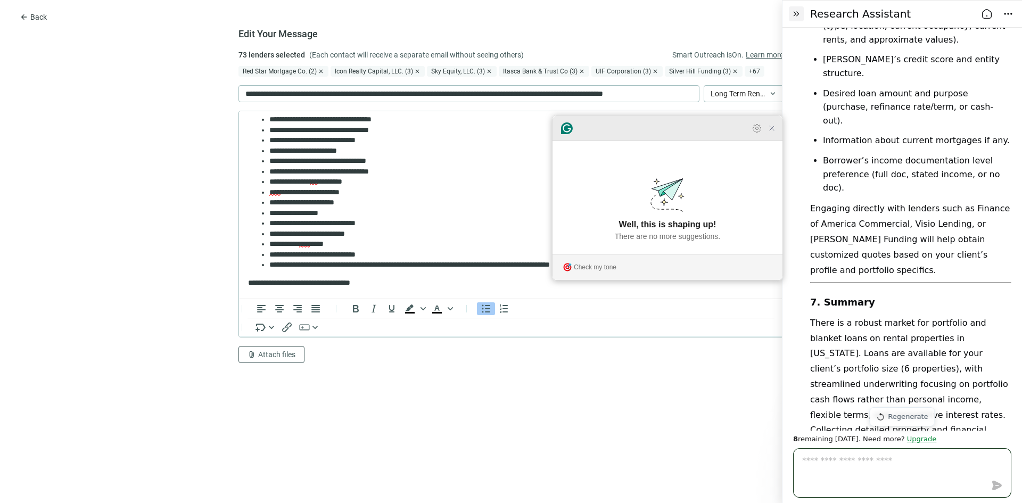
click at [774, 130] on icon "Close Grammarly Assistant" at bounding box center [771, 128] width 4 height 4
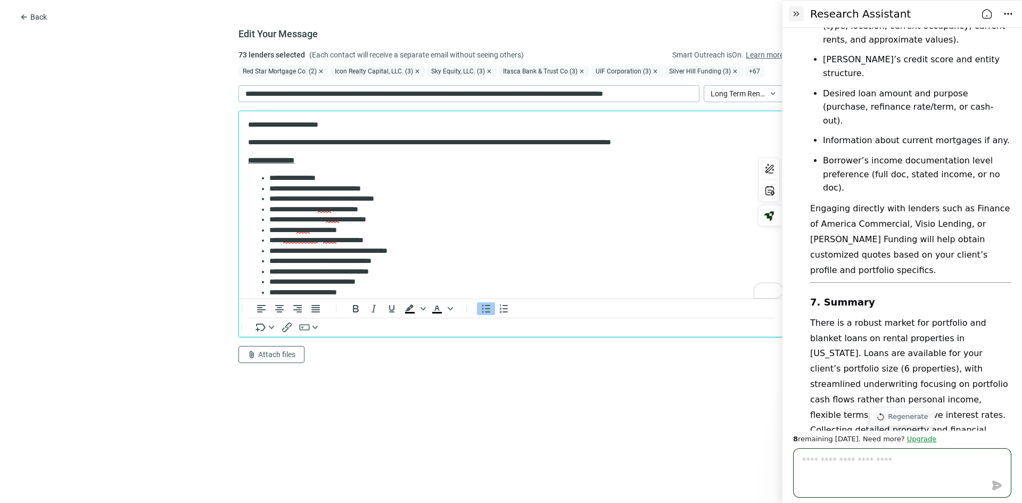
scroll to position [0, 0]
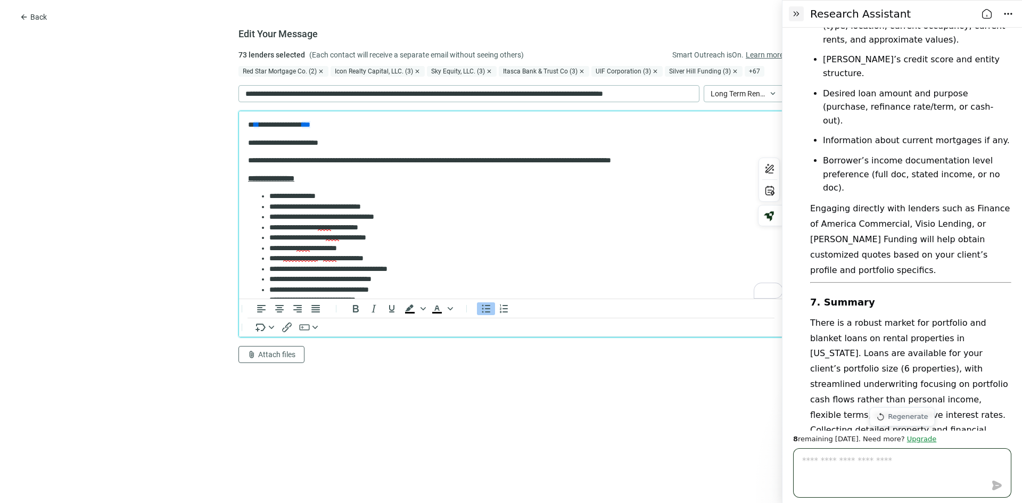
click at [505, 158] on p "**********" at bounding box center [507, 160] width 518 height 11
drag, startPoint x: 716, startPoint y: 160, endPoint x: 537, endPoint y: 155, distance: 178.3
click at [537, 155] on p "**********" at bounding box center [507, 160] width 518 height 11
click at [774, 293] on div "3" at bounding box center [775, 291] width 12 height 12
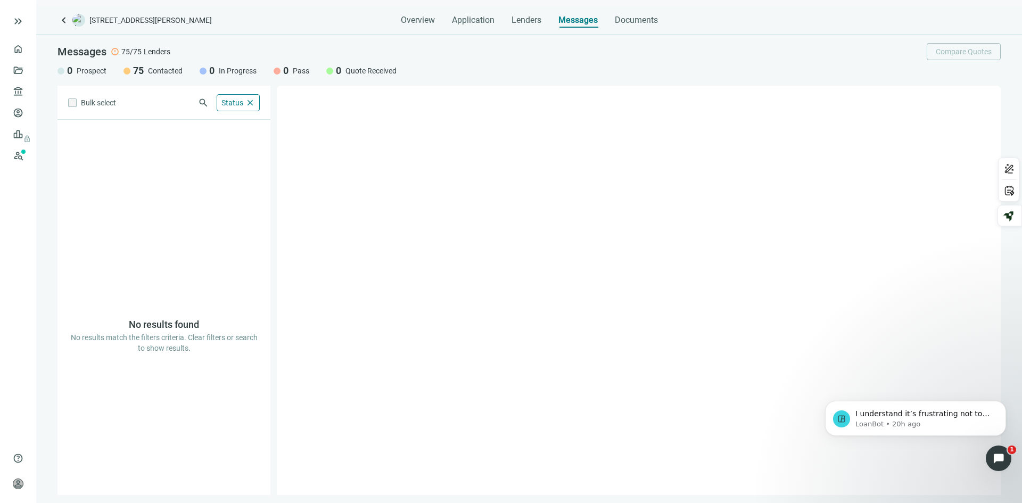
scroll to position [49, 0]
click at [232, 72] on span "In Progress" at bounding box center [238, 70] width 38 height 11
click at [530, 19] on span "Lenders" at bounding box center [526, 20] width 30 height 11
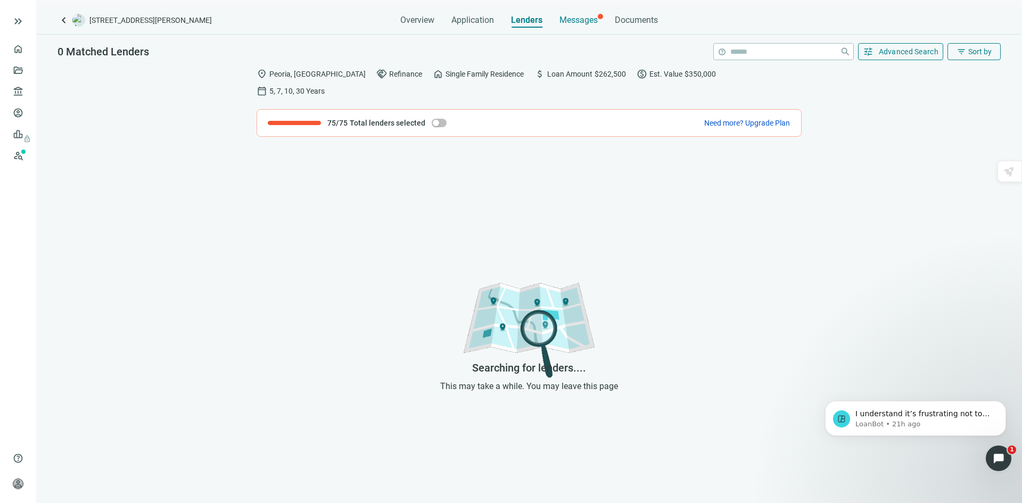
click at [570, 20] on span "Messages" at bounding box center [578, 20] width 38 height 10
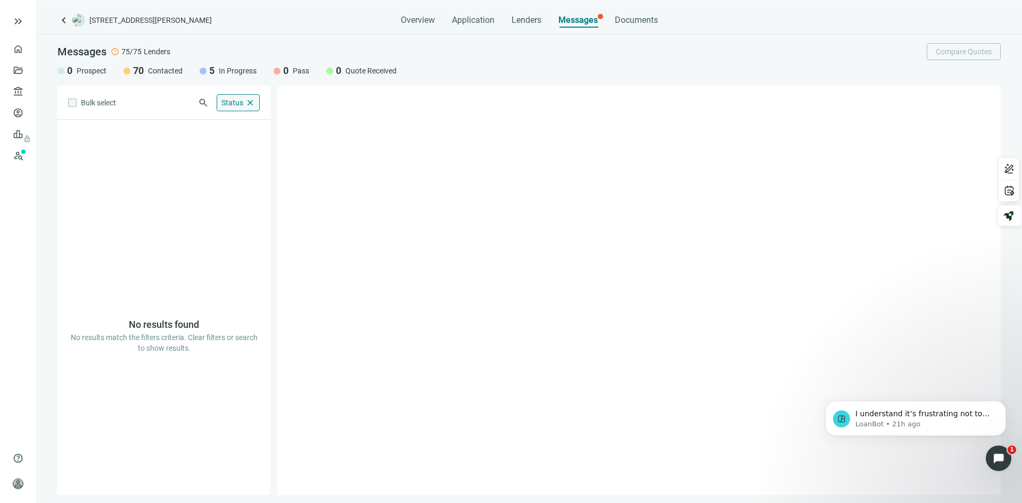
click at [248, 103] on span "close" at bounding box center [250, 103] width 10 height 10
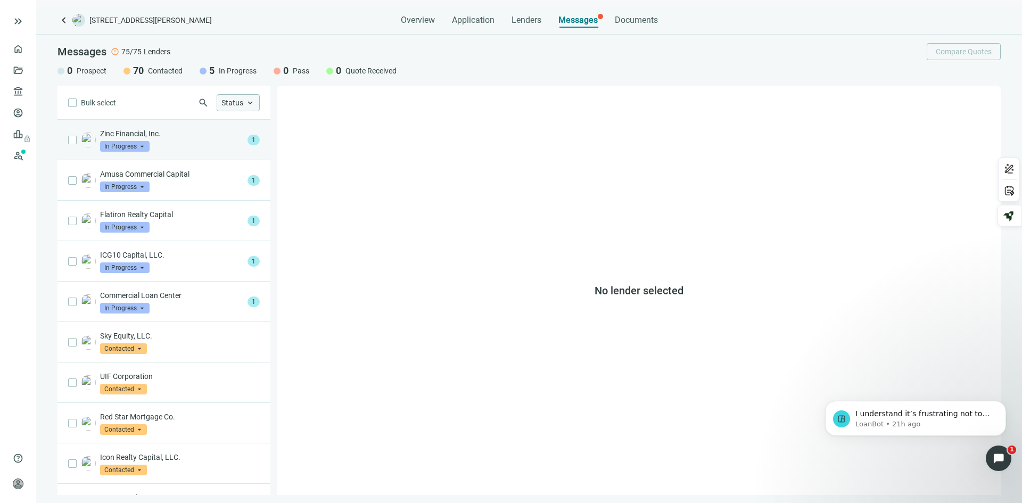
click at [172, 139] on div "Zinc Financial, Inc. In Progress arrow_drop_down" at bounding box center [171, 139] width 143 height 23
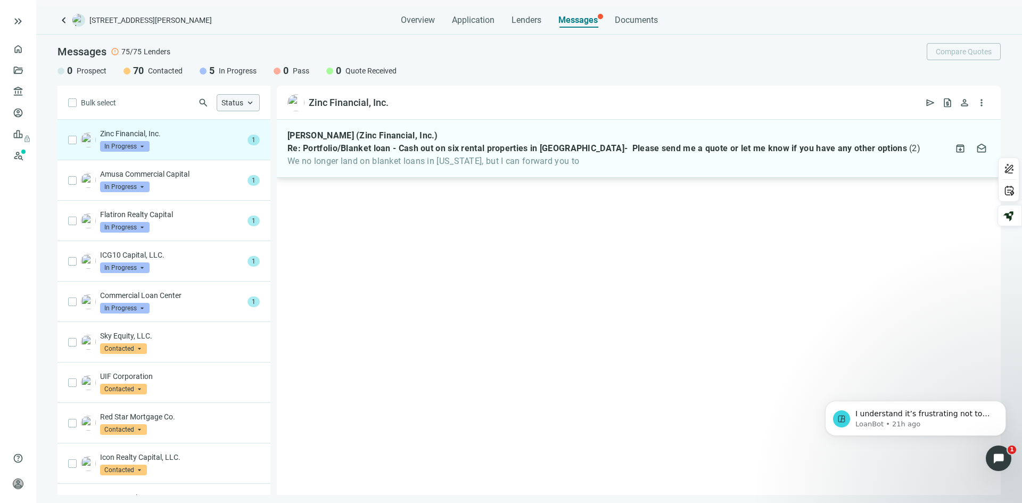
click at [626, 142] on div "[PERSON_NAME] (Zinc Financial, Inc.) Re: Portfolio/Blanket loan - Cash out on s…" at bounding box center [603, 148] width 633 height 36
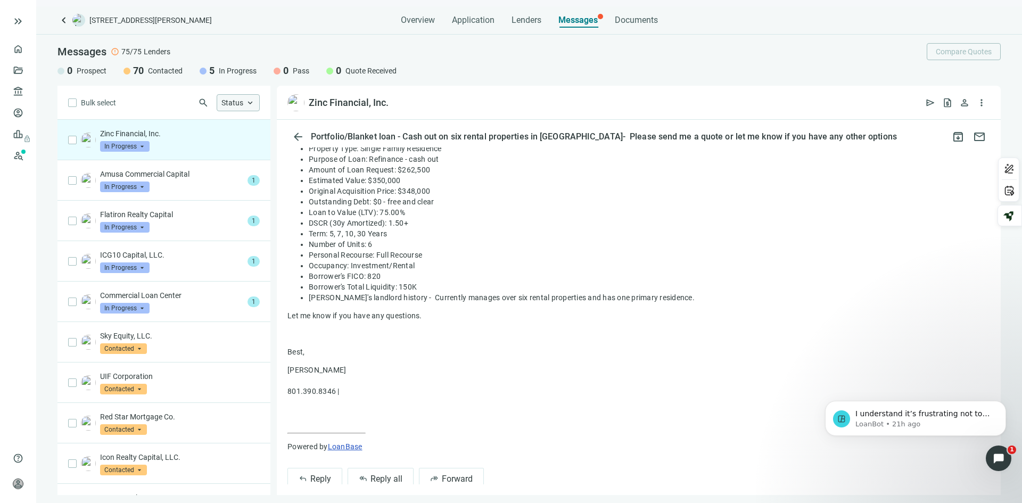
scroll to position [521, 0]
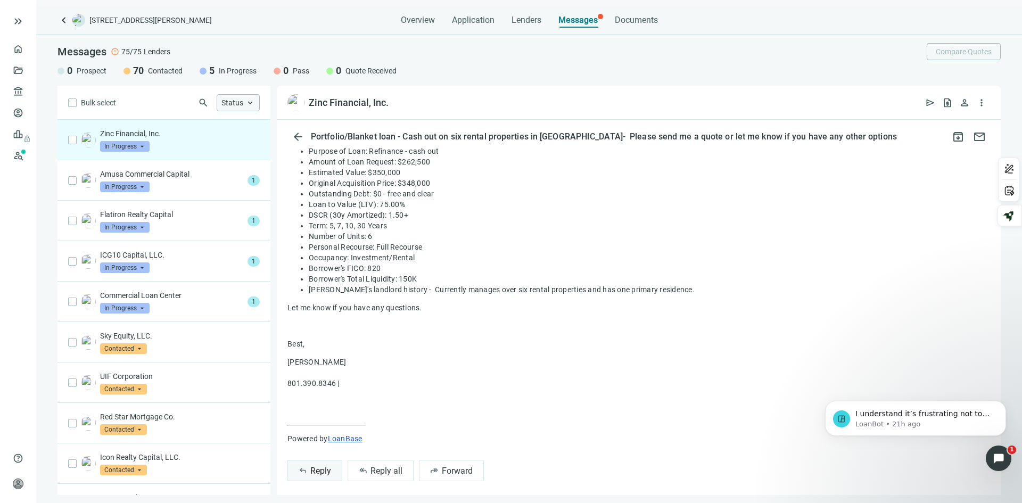
click at [317, 466] on span "Reply" at bounding box center [320, 471] width 21 height 10
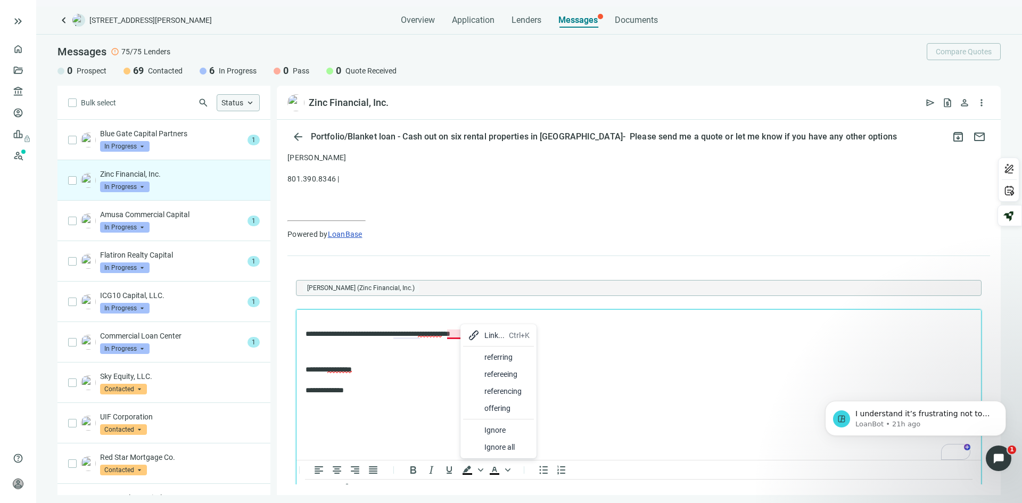
click at [442, 333] on span "*********" at bounding box center [430, 333] width 24 height 7
click at [591, 366] on p "**********" at bounding box center [633, 379] width 656 height 31
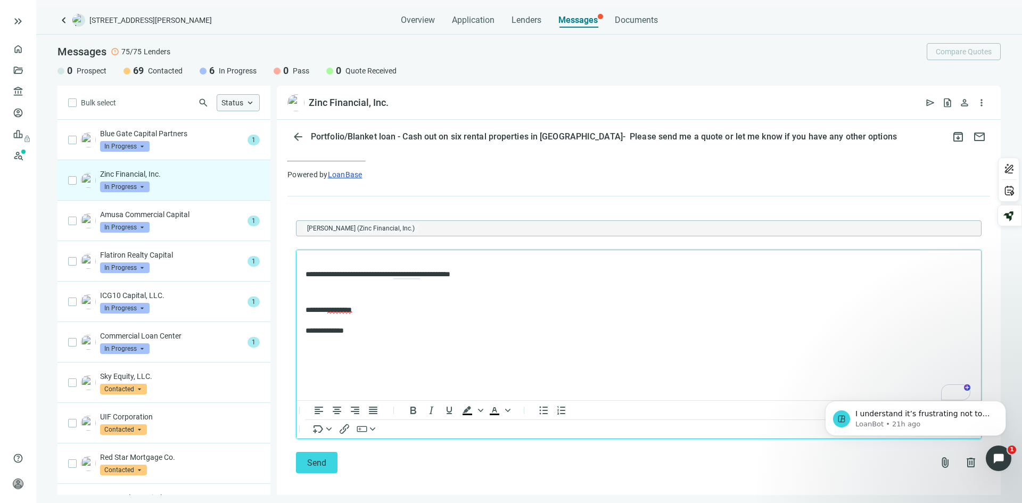
scroll to position [785, 0]
click at [324, 457] on span "Send" at bounding box center [316, 462] width 19 height 10
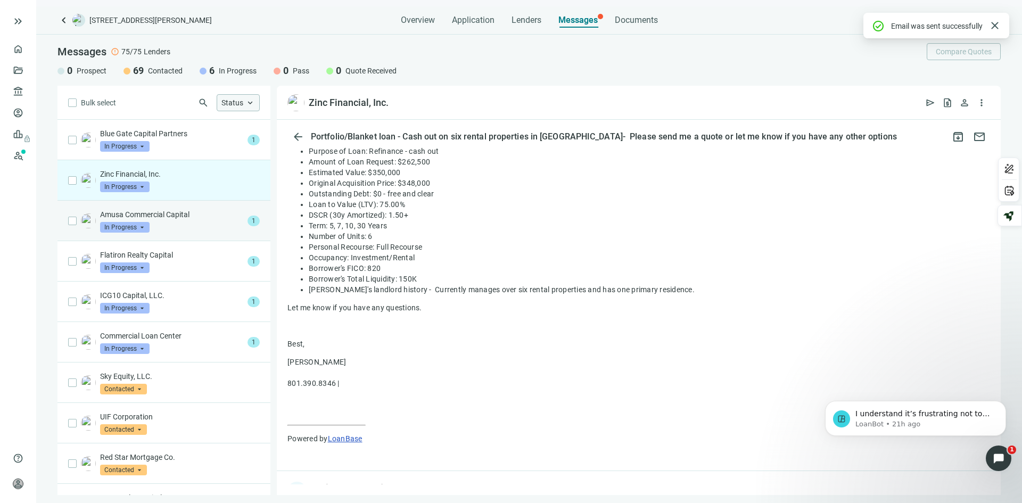
scroll to position [737, 0]
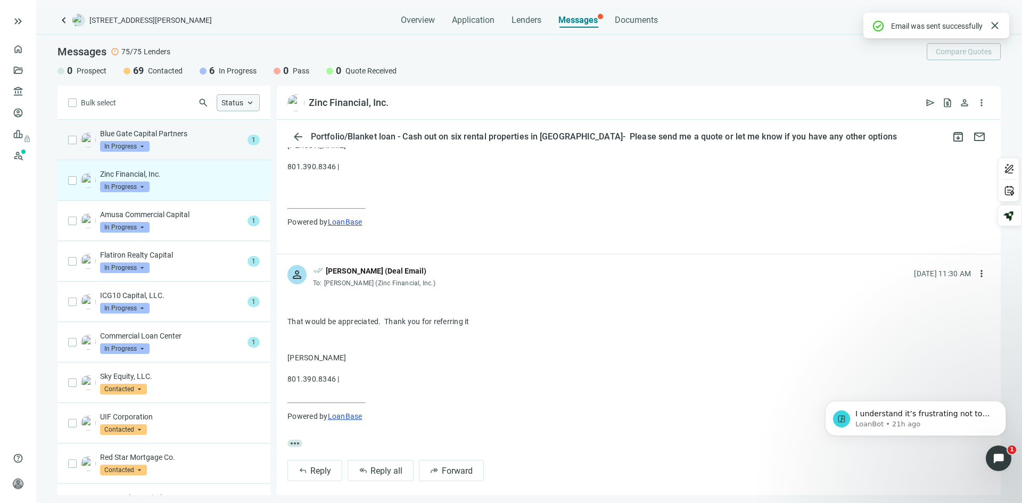
click at [176, 139] on div "Blue Gate Capital Partners In Progress arrow_drop_down" at bounding box center [171, 139] width 143 height 23
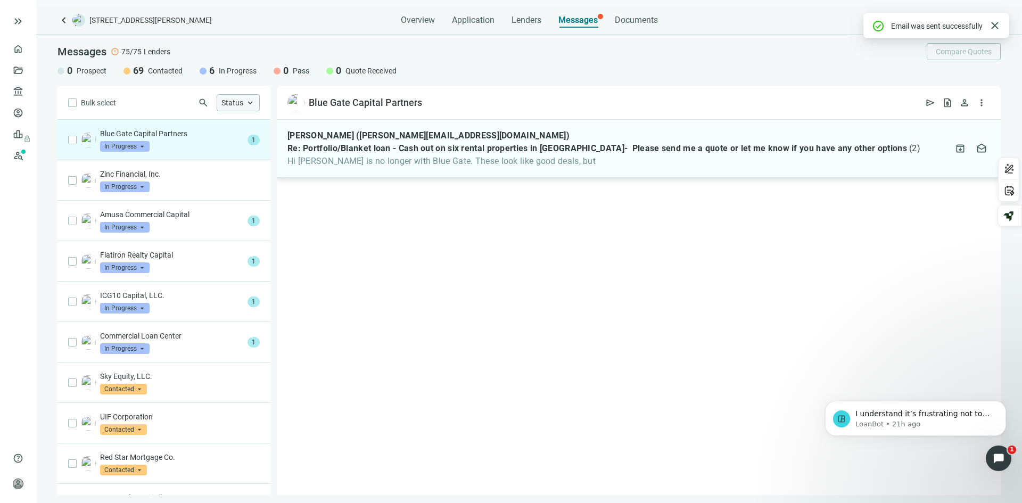
click at [536, 149] on span "Re: Portfolio/Blanket loan - Cash out on six rental properties in [GEOGRAPHIC_D…" at bounding box center [596, 148] width 619 height 11
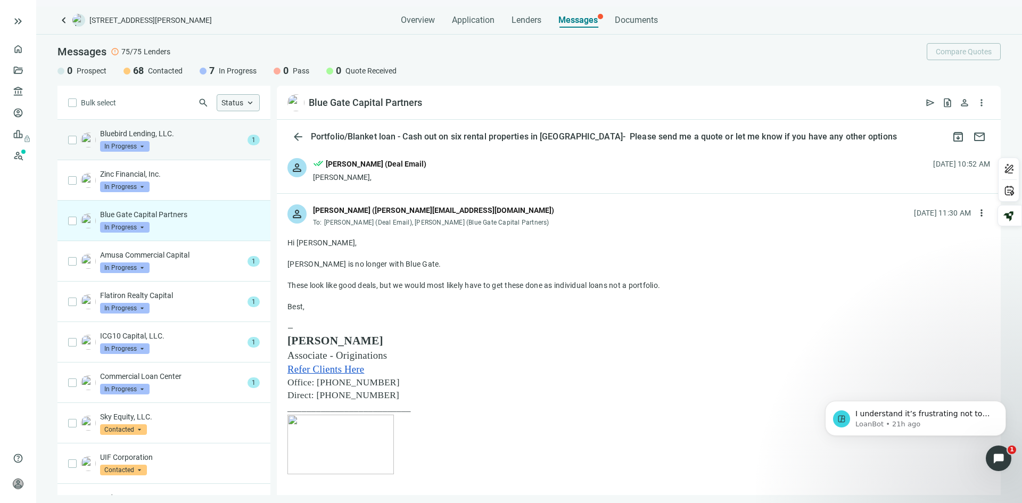
click at [172, 140] on div "Bluebird Lending, LLC. In Progress arrow_drop_down" at bounding box center [171, 139] width 143 height 23
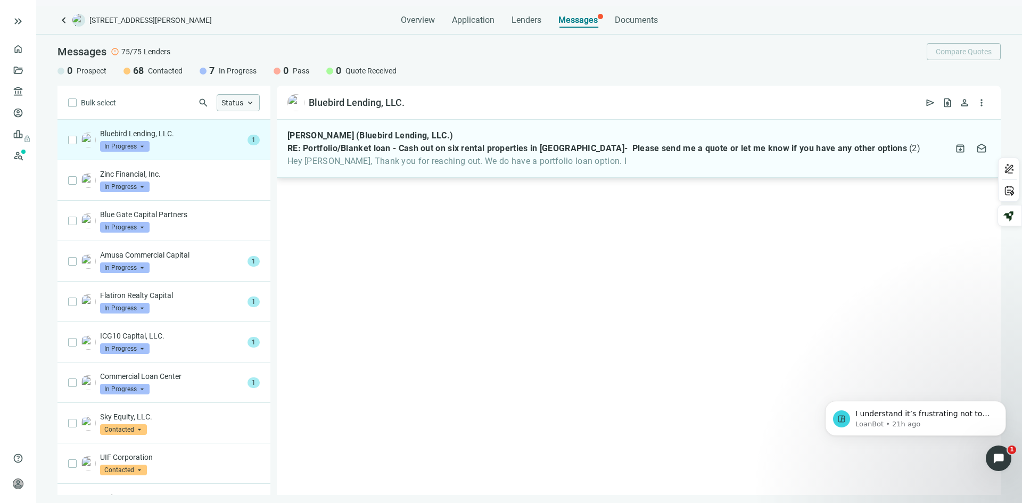
click at [461, 150] on span "RE: Portfolio/Blanket loan - Cash out on six rental properties in [GEOGRAPHIC_D…" at bounding box center [596, 148] width 619 height 11
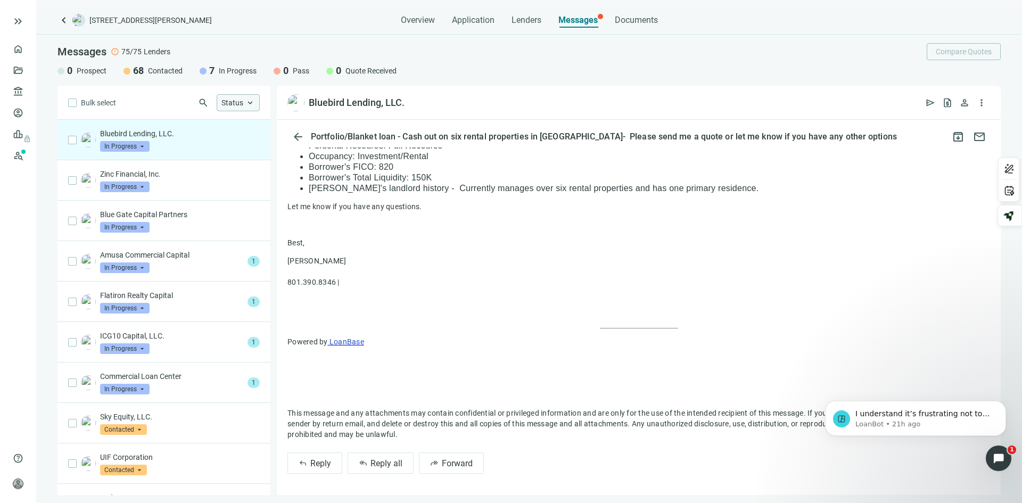
scroll to position [659, 0]
click at [314, 461] on span "Reply" at bounding box center [320, 463] width 21 height 10
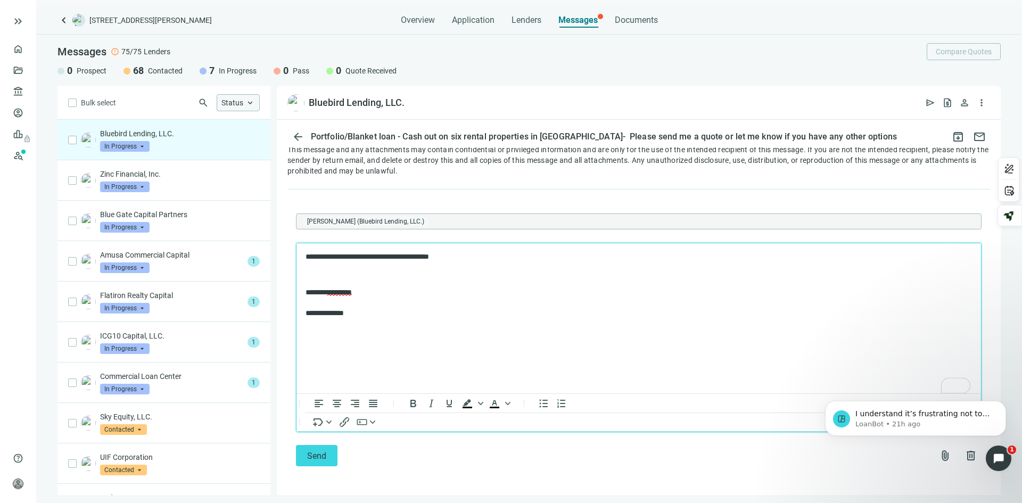
scroll to position [923, 0]
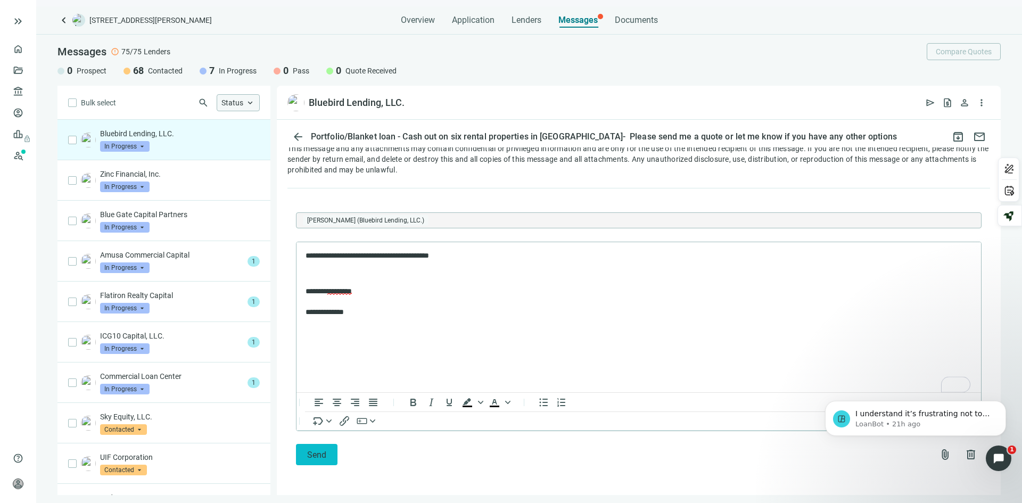
click at [326, 450] on button "Send" at bounding box center [317, 454] width 42 height 21
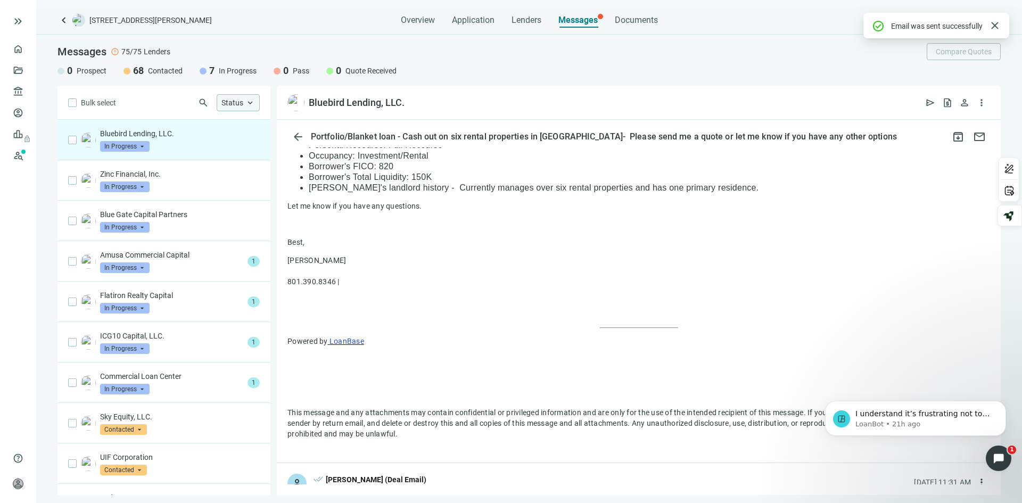
scroll to position [865, 0]
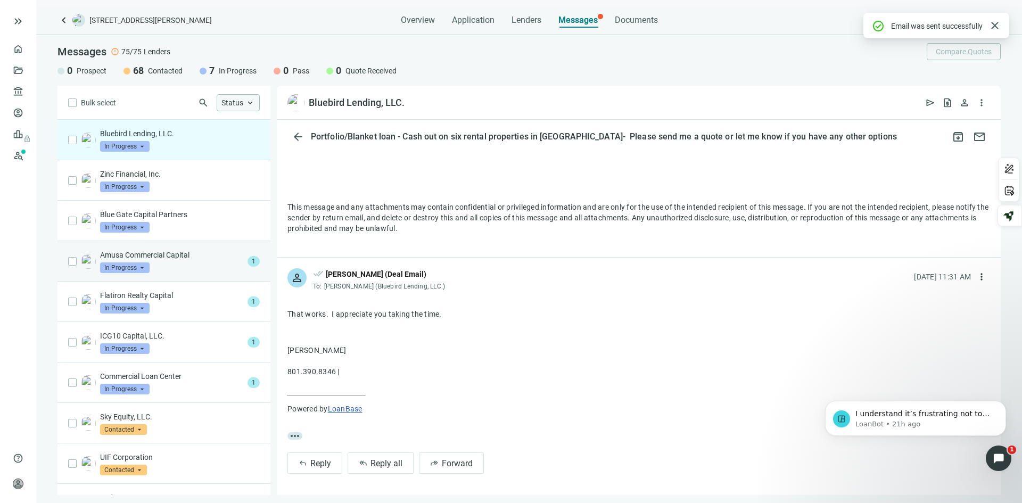
click at [166, 262] on div "Amusa Commercial Capital In Progress arrow_drop_down" at bounding box center [171, 261] width 143 height 23
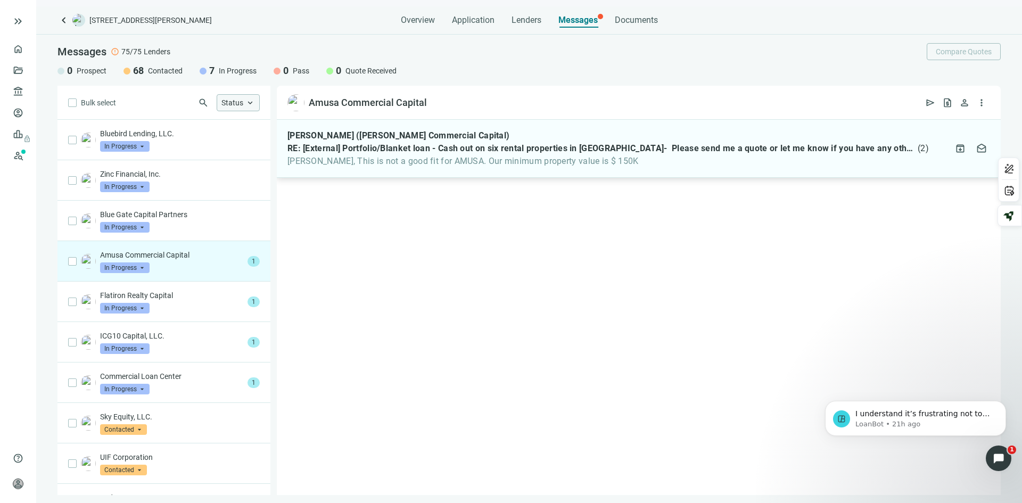
click at [629, 171] on div "[PERSON_NAME] ([PERSON_NAME] Commercial Capital) RE: [External] Portfolio/Blank…" at bounding box center [639, 149] width 724 height 58
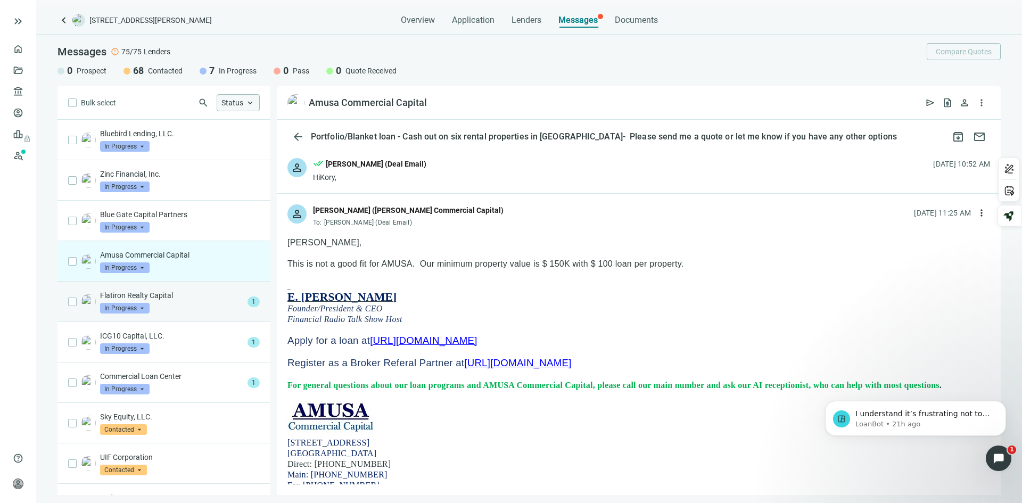
click at [180, 297] on p "Flatiron Realty Capital" at bounding box center [171, 295] width 143 height 11
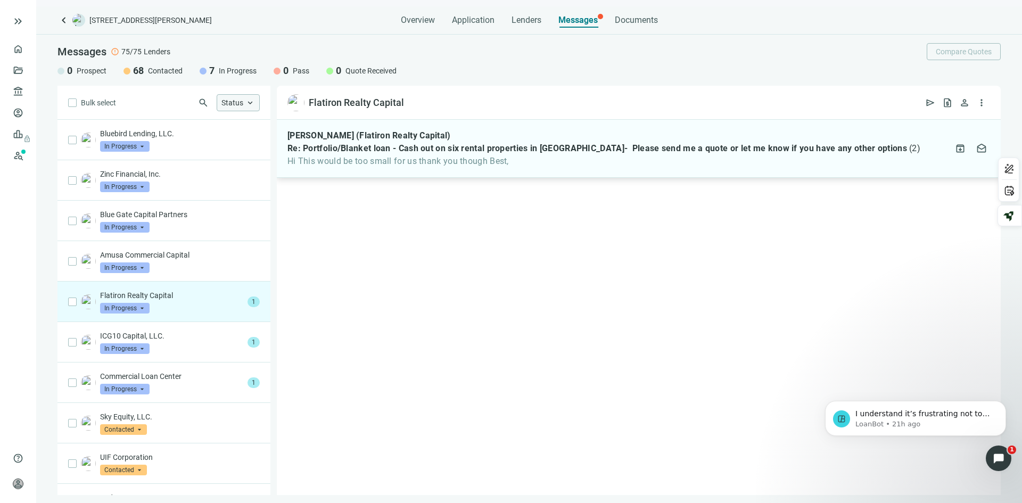
click at [523, 154] on div "[PERSON_NAME] (Flatiron Realty Capital) Re: Portfolio/Blanket loan - Cash out o…" at bounding box center [603, 148] width 633 height 36
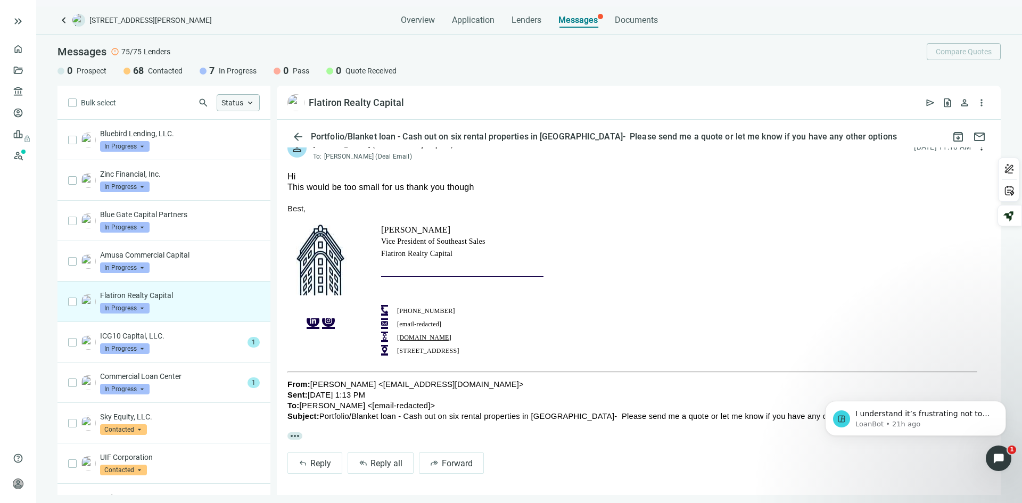
scroll to position [69, 0]
click at [188, 348] on div "ICG10 Capital, LLC. In Progress arrow_drop_down" at bounding box center [171, 341] width 143 height 23
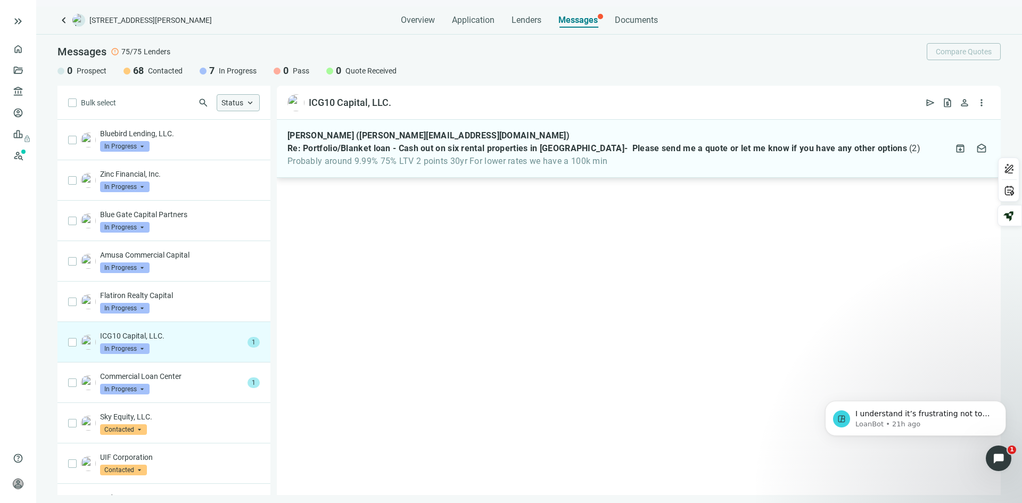
click at [669, 155] on div "[PERSON_NAME] ([PERSON_NAME][EMAIL_ADDRESS][DOMAIN_NAME]) Re: Portfolio/Blanket…" at bounding box center [603, 148] width 633 height 36
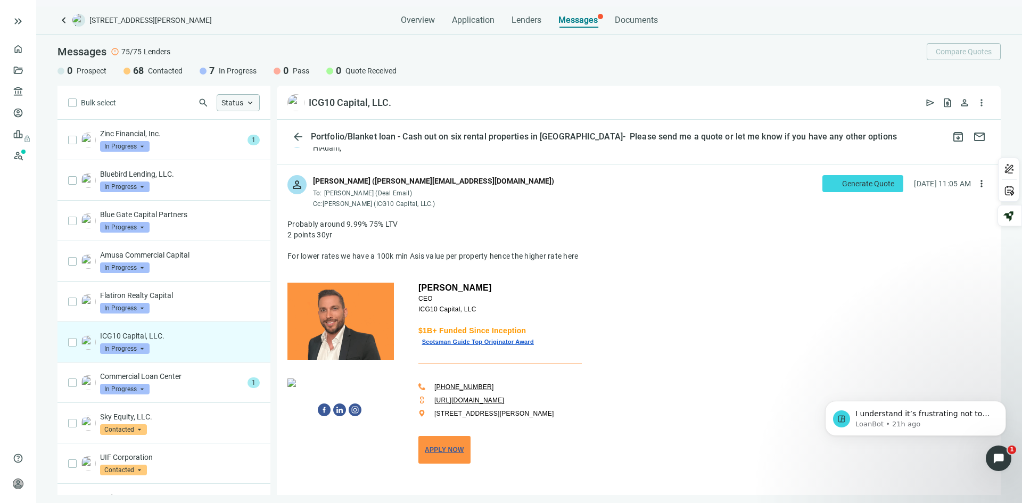
scroll to position [53, 0]
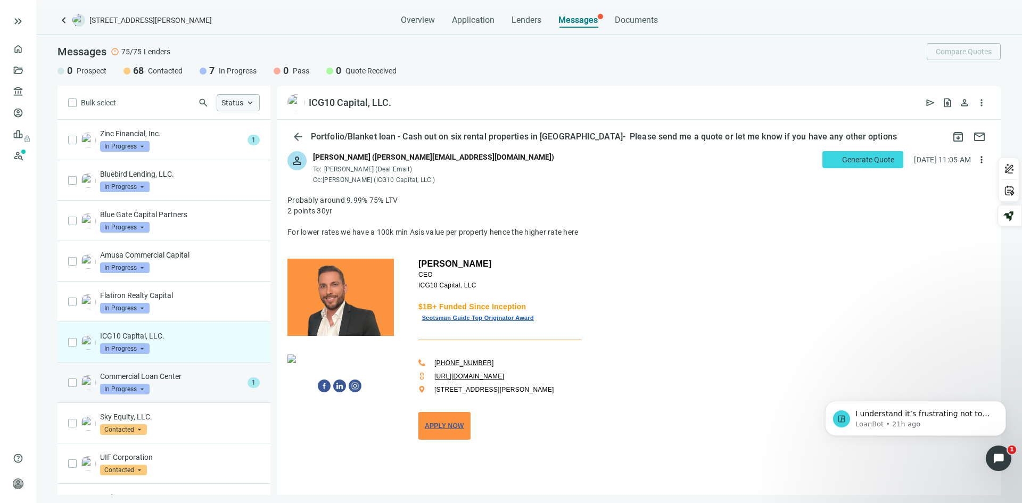
click at [208, 381] on p "Commercial Loan Center" at bounding box center [171, 376] width 143 height 11
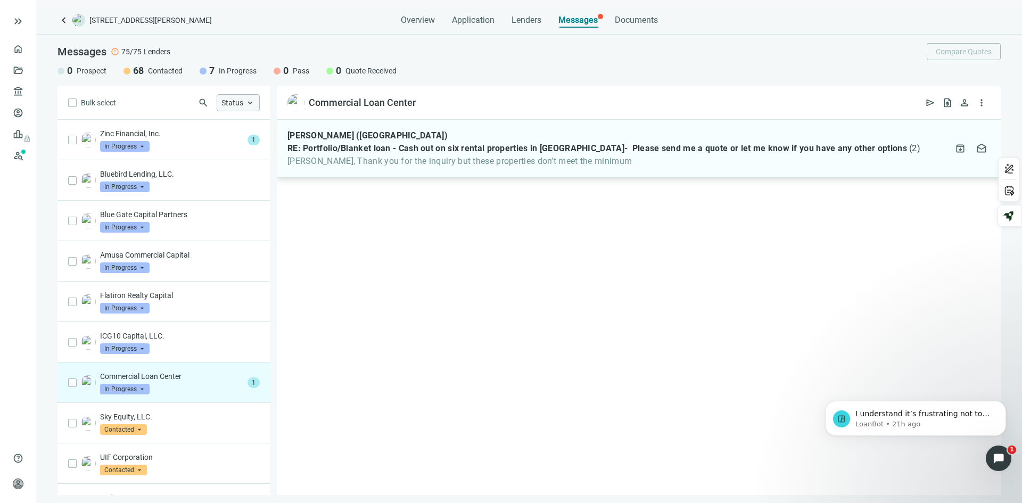
click at [615, 157] on span "[PERSON_NAME], Thank you for the inquiry but these properties don’t meet the mi…" at bounding box center [603, 161] width 633 height 11
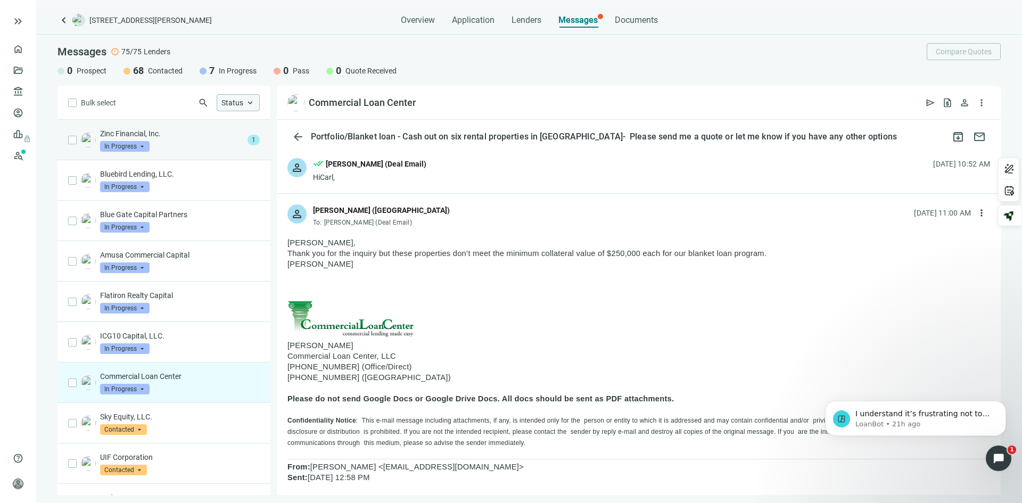
click at [195, 142] on div "Zinc Financial, Inc. In Progress arrow_drop_down" at bounding box center [171, 139] width 143 height 23
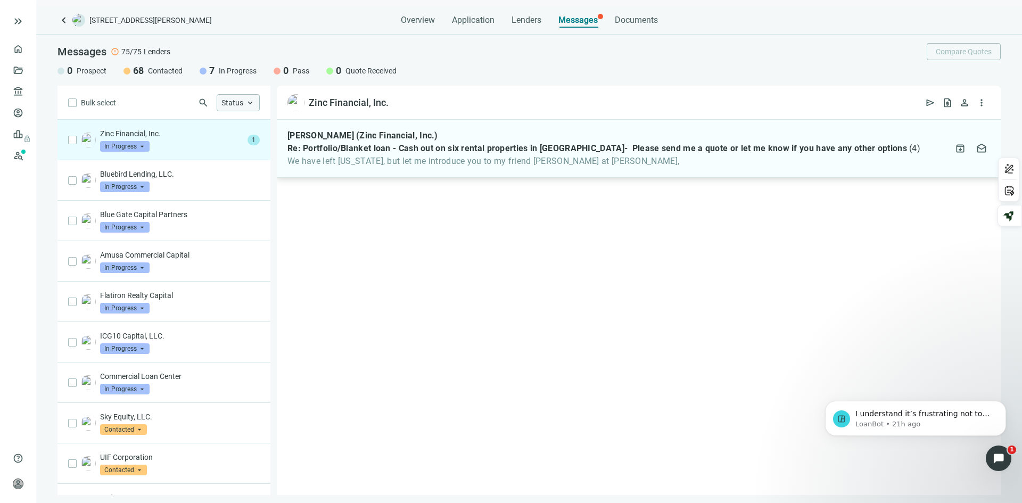
click at [386, 144] on span "Re: Portfolio/Blanket loan - Cash out on six rental properties in [GEOGRAPHIC_D…" at bounding box center [596, 148] width 619 height 11
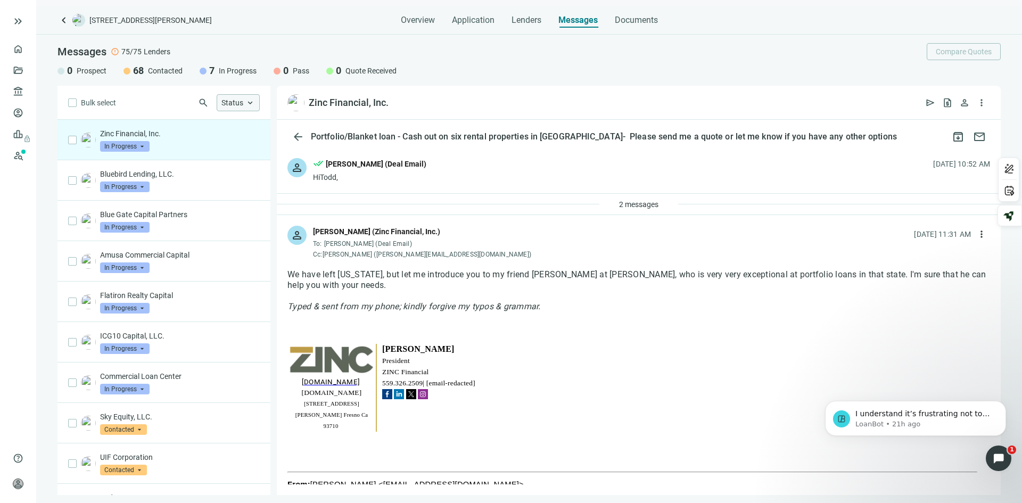
click at [527, 205] on div "2 messages" at bounding box center [639, 204] width 724 height 21
click at [631, 194] on div "2 messages" at bounding box center [639, 204] width 724 height 21
click at [632, 203] on span "2 messages" at bounding box center [638, 204] width 39 height 9
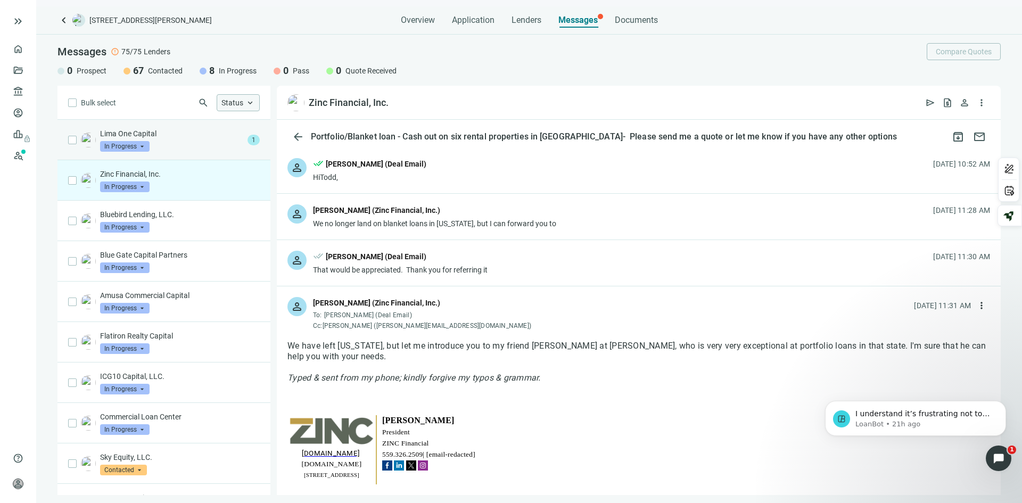
click at [165, 141] on div "Lima One Capital In Progress arrow_drop_down" at bounding box center [171, 139] width 143 height 23
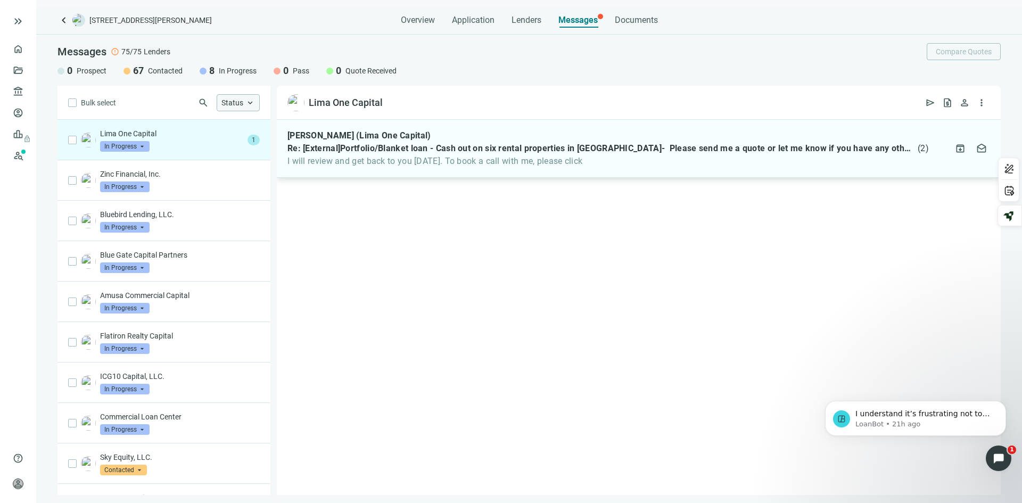
click at [580, 155] on div "[PERSON_NAME] (Lima One Capital) Re: [External]Portfolio/Blanket loan - Cash ou…" at bounding box center [607, 148] width 641 height 36
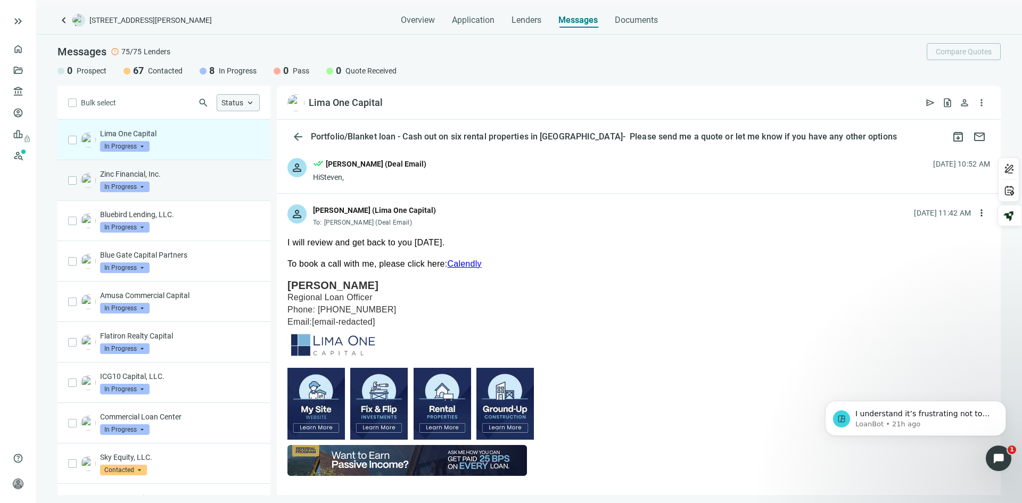
click at [175, 173] on p "Zinc Financial, Inc." at bounding box center [180, 174] width 160 height 11
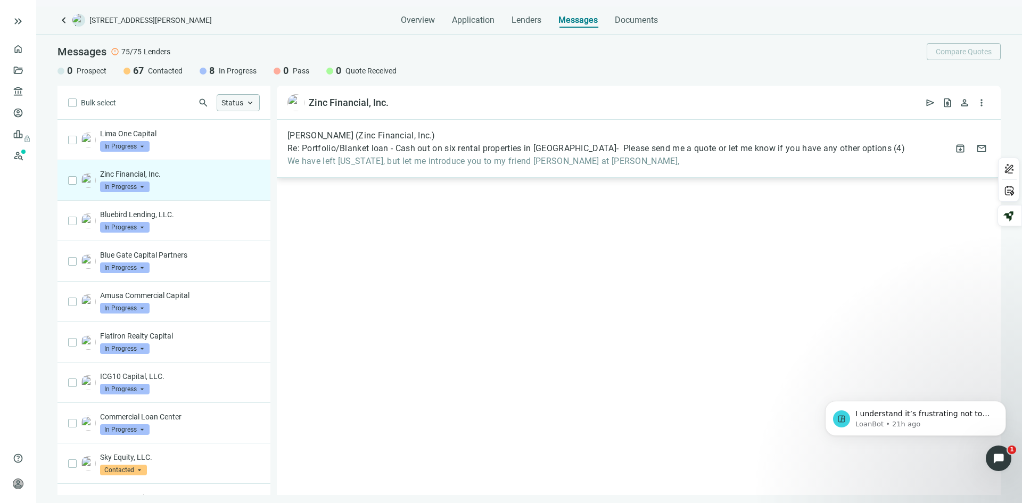
click at [469, 162] on span "We have left [US_STATE], but let me introduce you to my friend [PERSON_NAME] at…" at bounding box center [595, 161] width 617 height 11
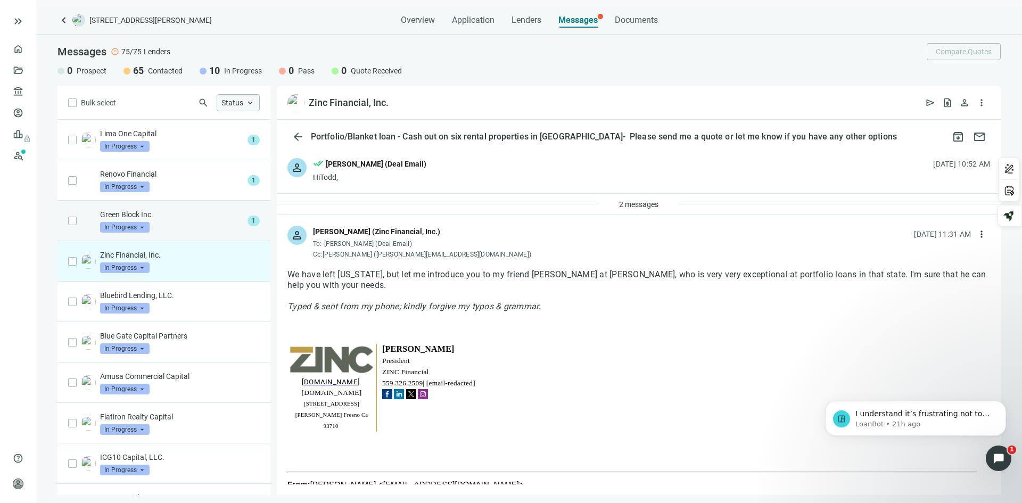
click at [165, 222] on div "Green Block Inc. In Progress arrow_drop_down" at bounding box center [171, 220] width 143 height 23
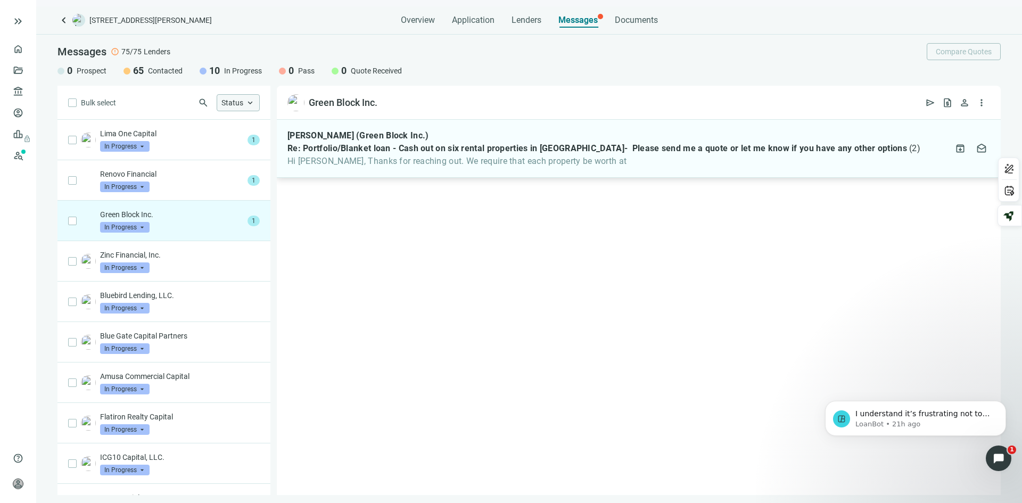
click at [427, 153] on span "Re: Portfolio/Blanket loan - Cash out on six rental properties in [GEOGRAPHIC_D…" at bounding box center [596, 148] width 619 height 11
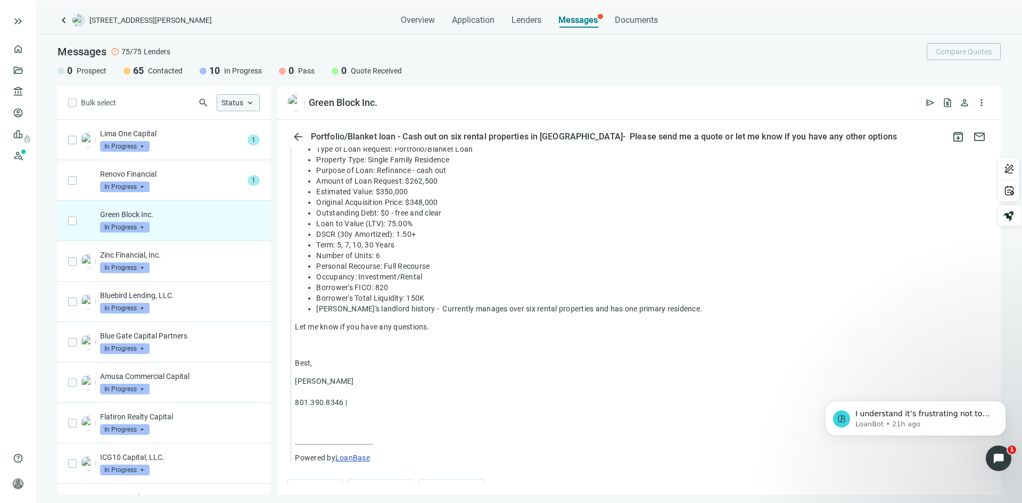
scroll to position [360, 0]
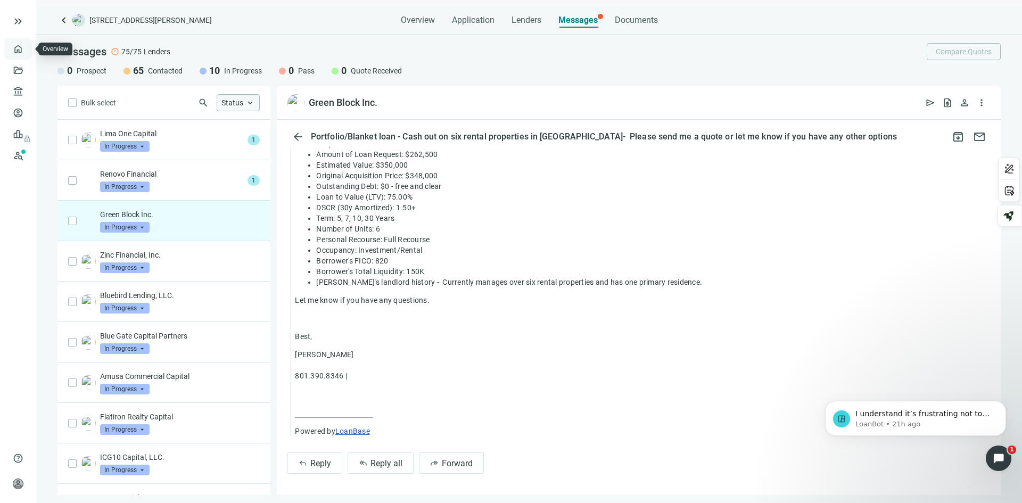
click at [27, 45] on link "Overview" at bounding box center [42, 49] width 31 height 9
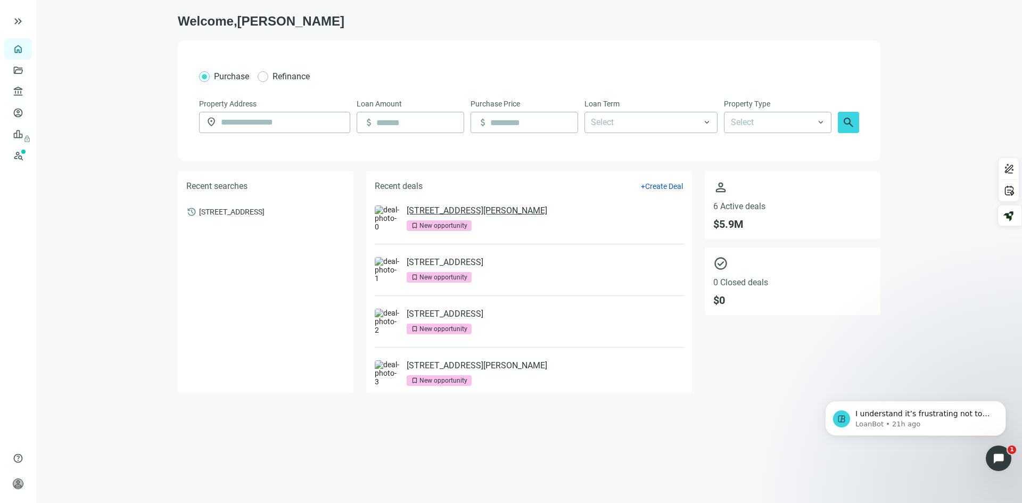
click at [493, 207] on link "[STREET_ADDRESS][PERSON_NAME]" at bounding box center [477, 210] width 140 height 11
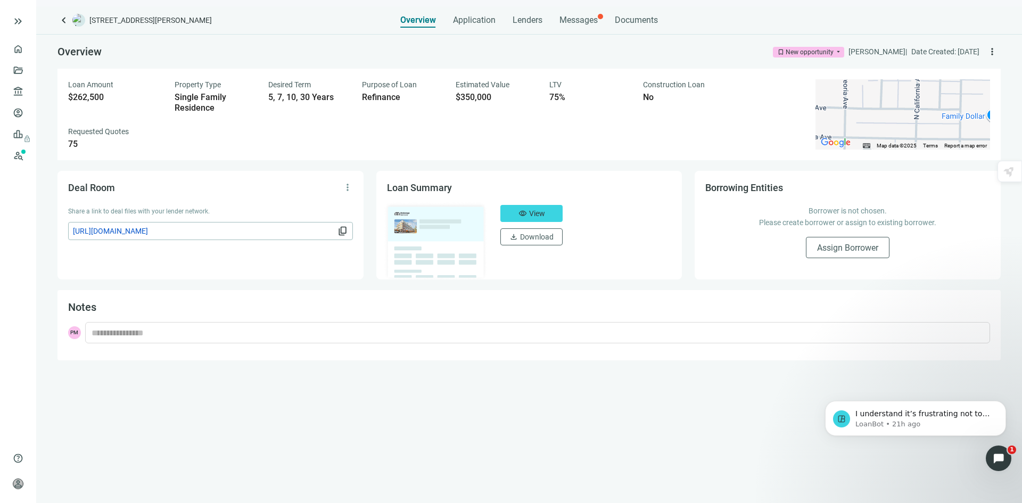
click at [344, 229] on span "content_copy" at bounding box center [342, 231] width 11 height 11
click at [27, 153] on link "Prospects New" at bounding box center [44, 155] width 34 height 21
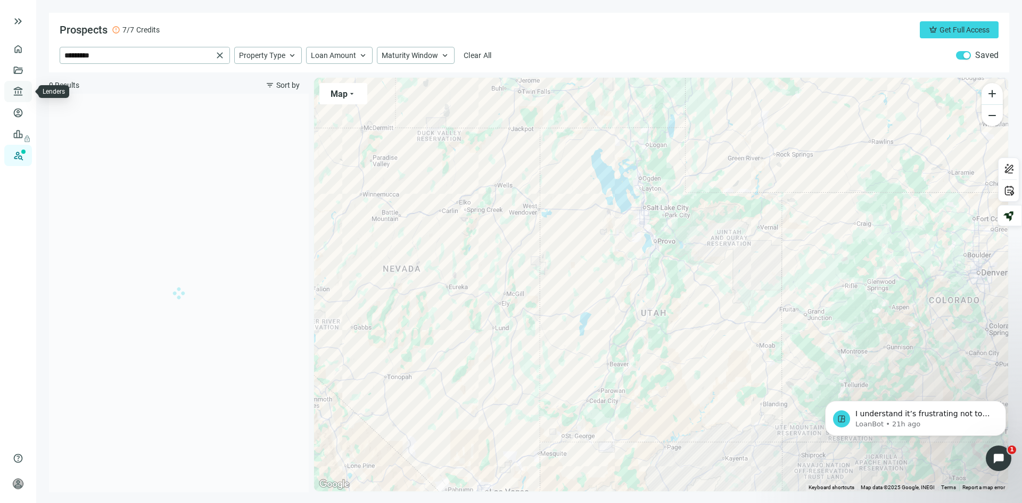
click at [27, 87] on link "Lenders" at bounding box center [41, 91] width 28 height 9
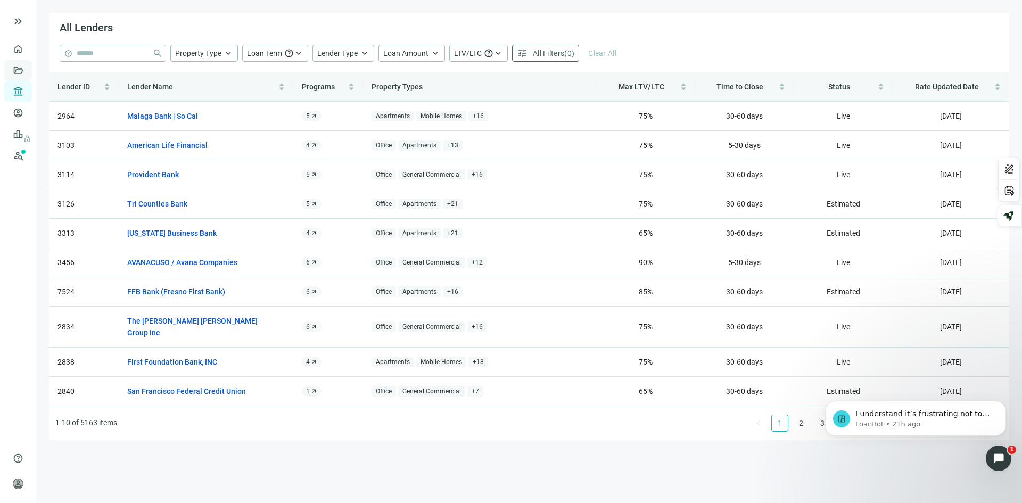
click at [27, 72] on link "Deals" at bounding box center [36, 70] width 19 height 9
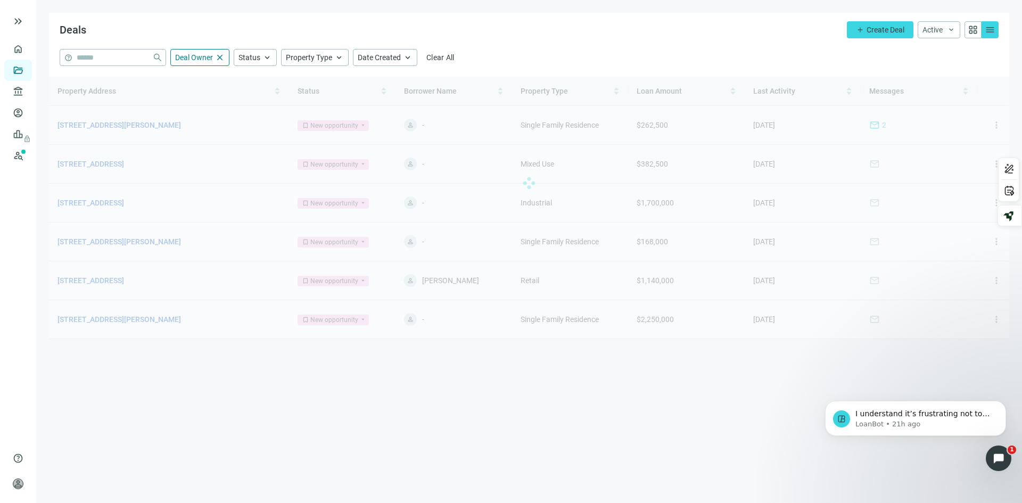
click at [115, 126] on div at bounding box center [529, 183] width 960 height 213
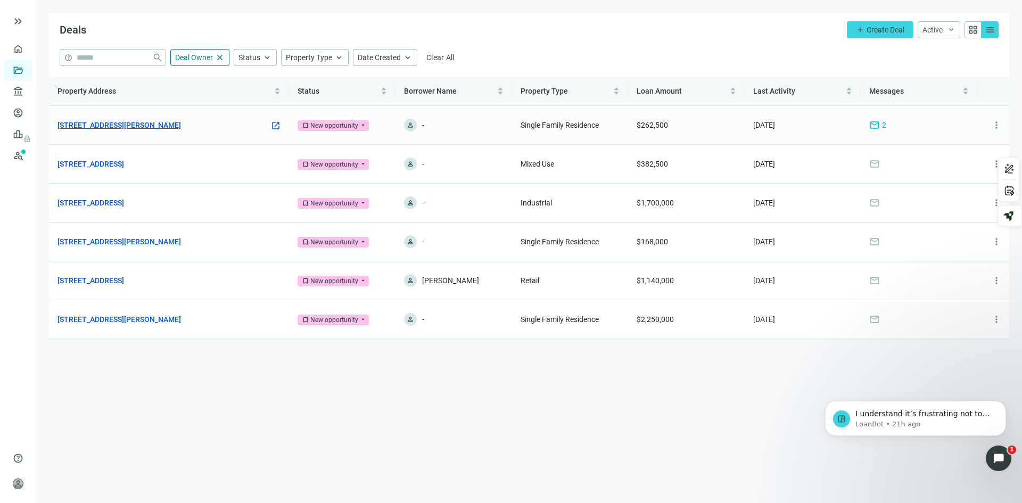
click at [144, 120] on link "[STREET_ADDRESS][PERSON_NAME]" at bounding box center [118, 125] width 123 height 12
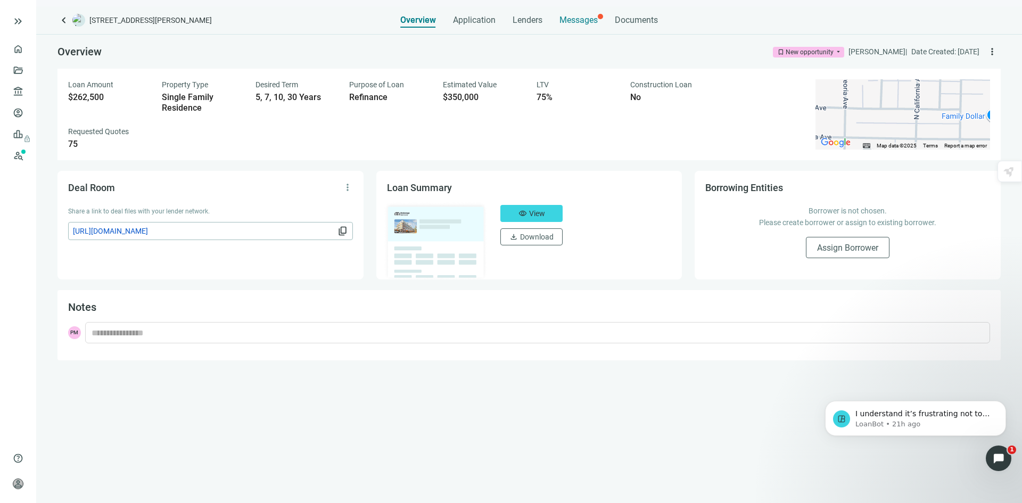
click at [570, 14] on div "Messages" at bounding box center [578, 16] width 38 height 21
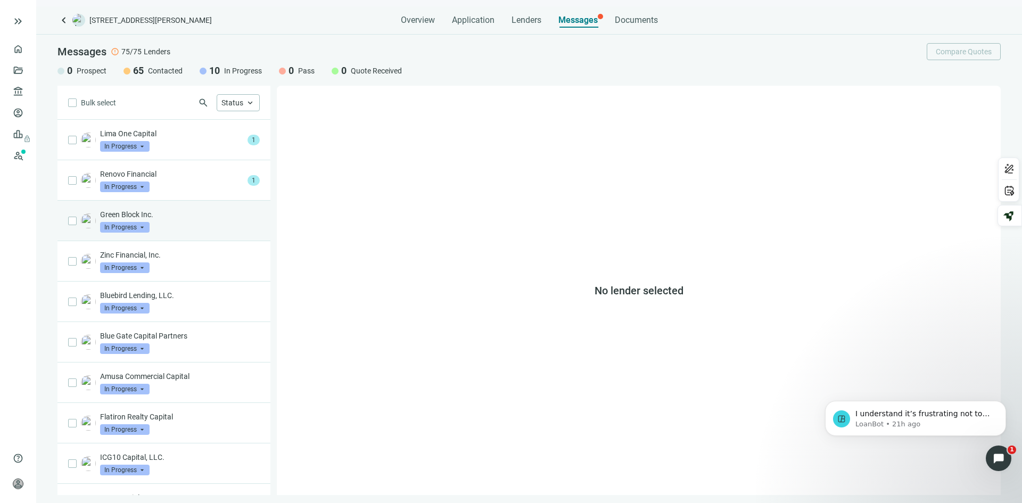
click at [202, 229] on div "Green Block Inc. In Progress arrow_drop_down" at bounding box center [180, 220] width 160 height 23
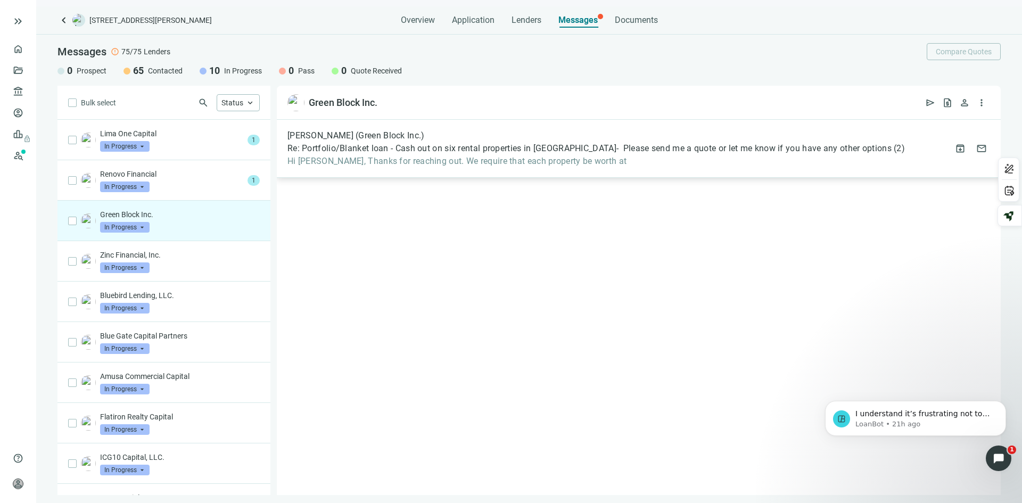
click at [770, 154] on div "[PERSON_NAME] (Green Block Inc.) Re: Portfolio/Blanket loan - Cash out on six r…" at bounding box center [595, 148] width 617 height 36
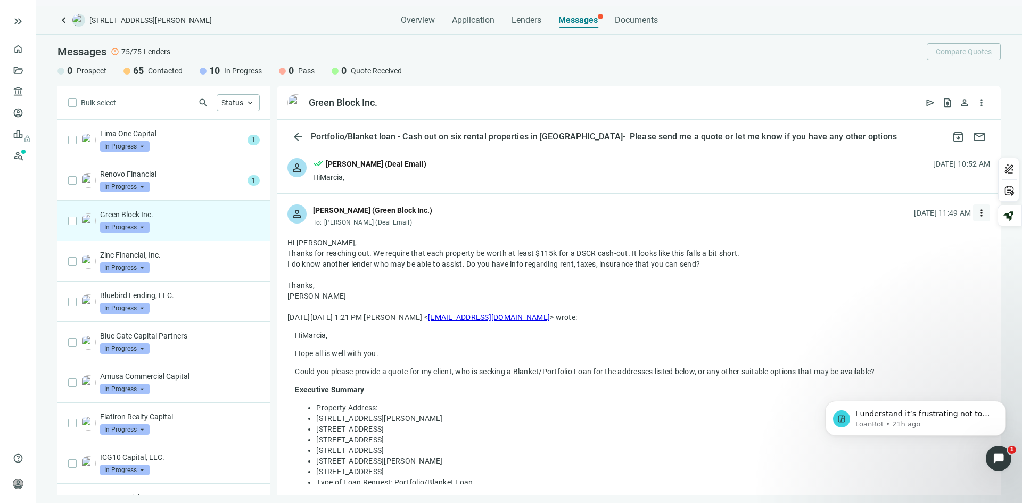
click at [976, 212] on span "more_vert" at bounding box center [981, 213] width 11 height 11
click at [907, 236] on span "Reply" at bounding box center [902, 237] width 18 height 9
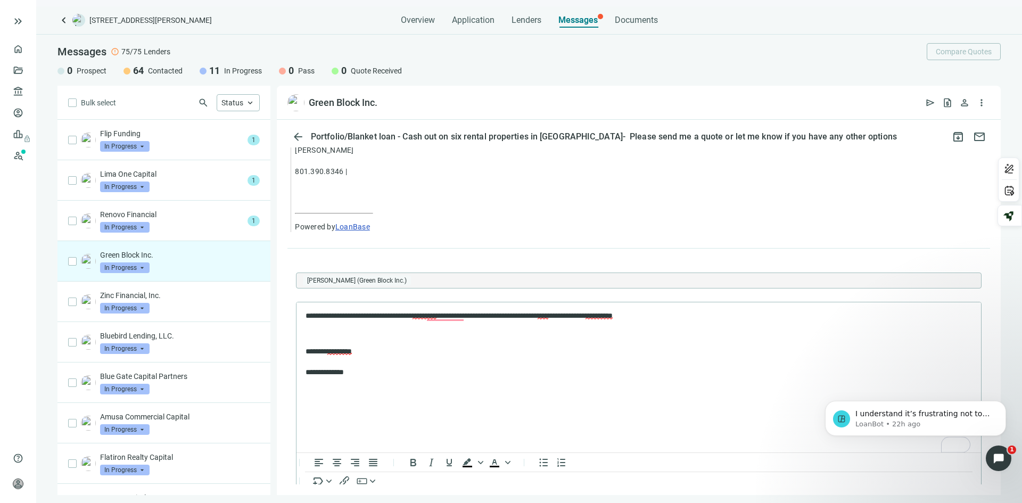
click at [958, 445] on body "I understand it’s frustrating not to hear back yet, and I’m here if you need mo…" at bounding box center [915, 426] width 204 height 87
click at [958, 443] on body "I understand it’s frustrating not to hear back yet, and I’m here if you need mo…" at bounding box center [915, 426] width 204 height 87
click at [957, 445] on body "I understand it’s frustrating not to hear back yet, and I’m here if you need mo…" at bounding box center [915, 426] width 204 height 87
click at [727, 370] on p "**********" at bounding box center [633, 361] width 656 height 31
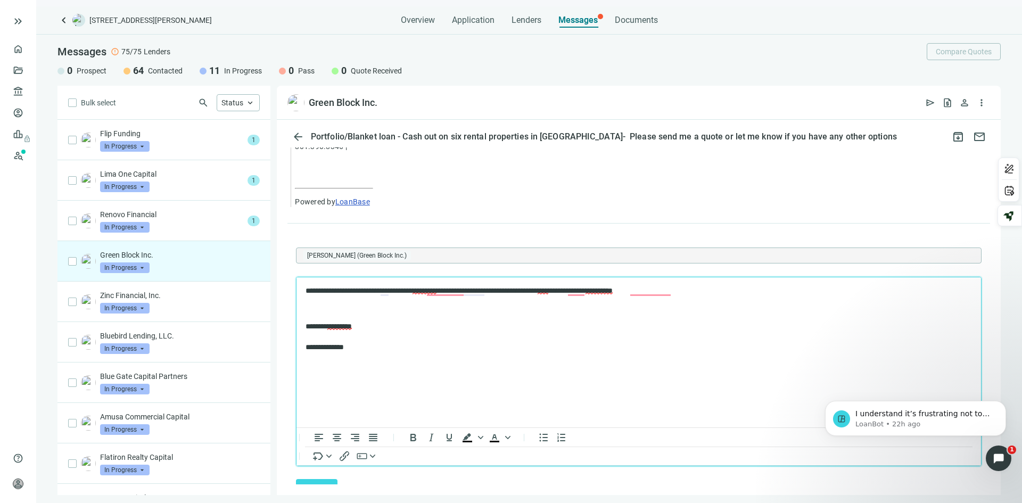
scroll to position [465, 0]
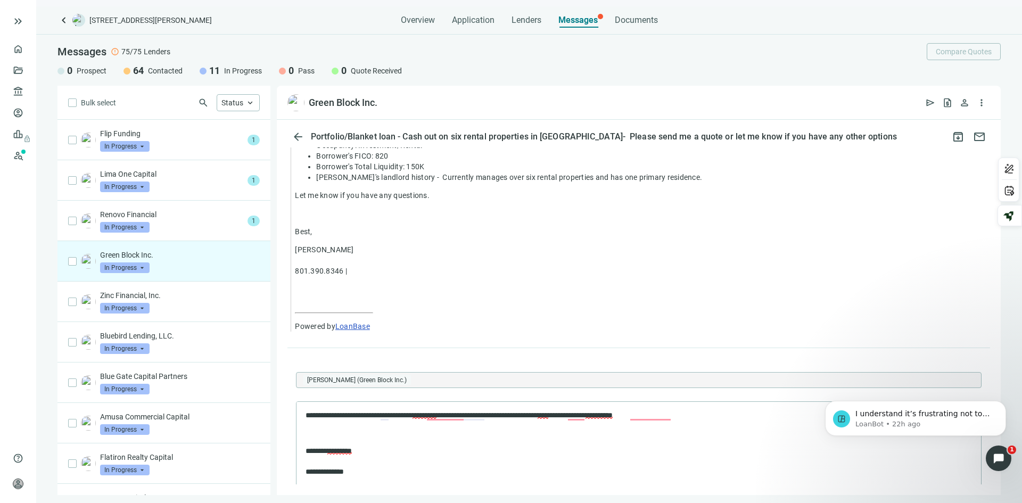
click at [926, 444] on body "I understand it’s frustrating not to hear back yet, and I’m here if you need mo…" at bounding box center [915, 426] width 204 height 87
click at [913, 416] on span "I understand it’s frustrating not to hear back yet, and I’m here if you need mo…" at bounding box center [922, 445] width 134 height 72
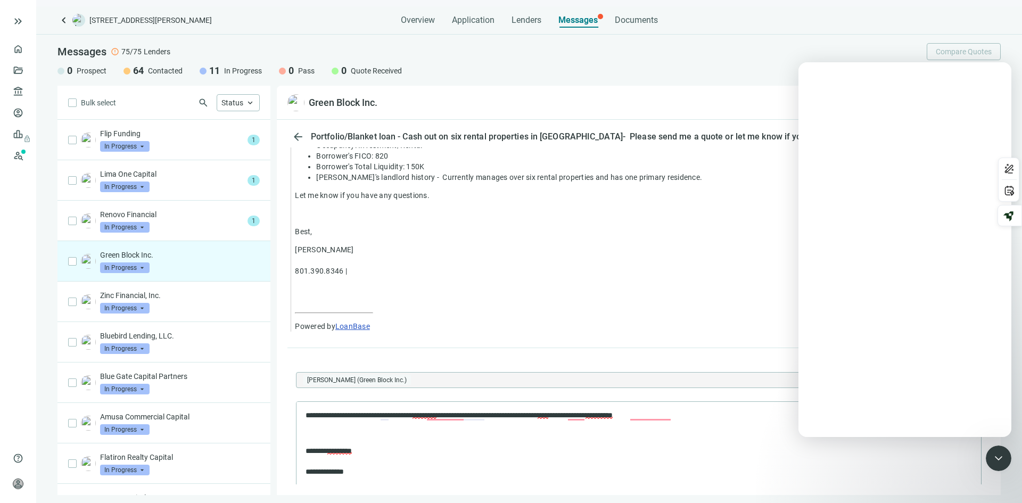
scroll to position [0, 0]
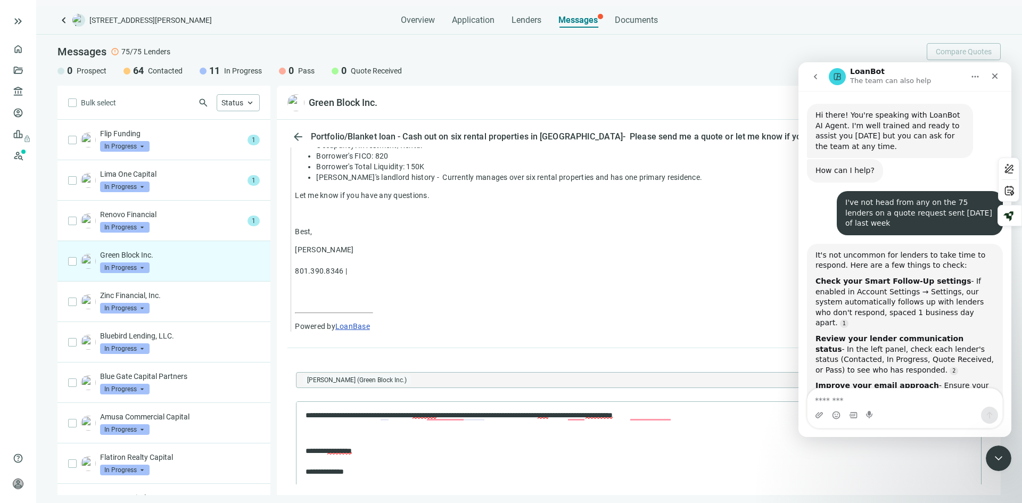
click at [815, 73] on icon "go back" at bounding box center [815, 76] width 9 height 9
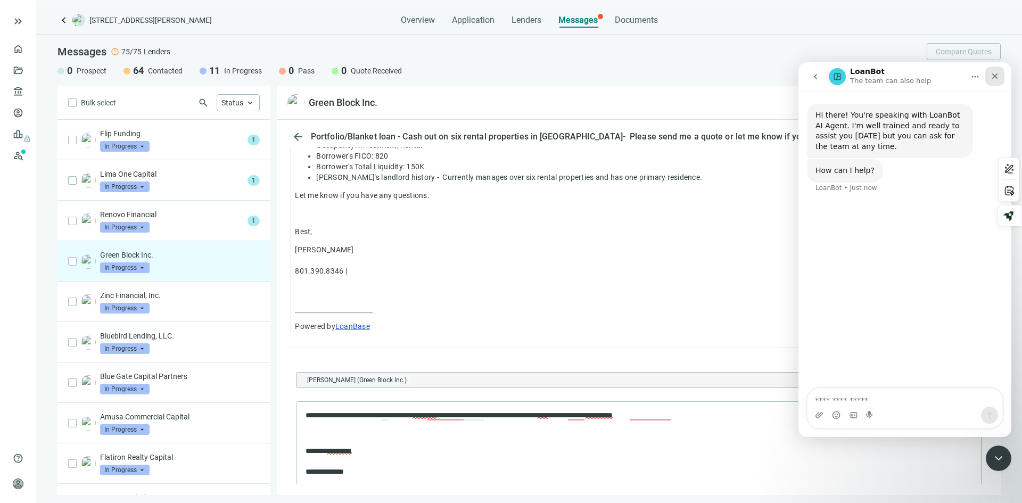
click at [992, 76] on icon "Close" at bounding box center [994, 76] width 9 height 9
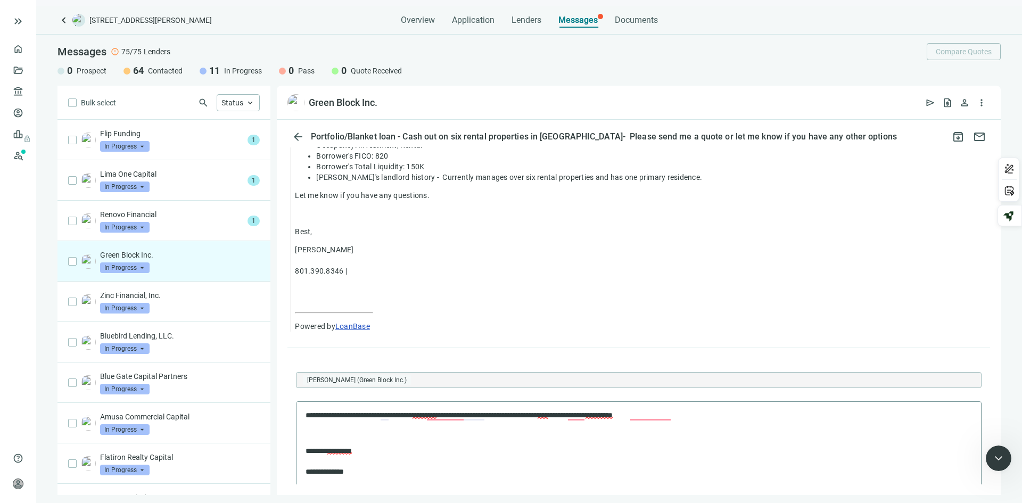
click at [950, 486] on html "**********" at bounding box center [638, 444] width 684 height 84
drag, startPoint x: 937, startPoint y: 542, endPoint x: 611, endPoint y: 485, distance: 330.6
click at [780, 486] on html "**********" at bounding box center [638, 444] width 684 height 84
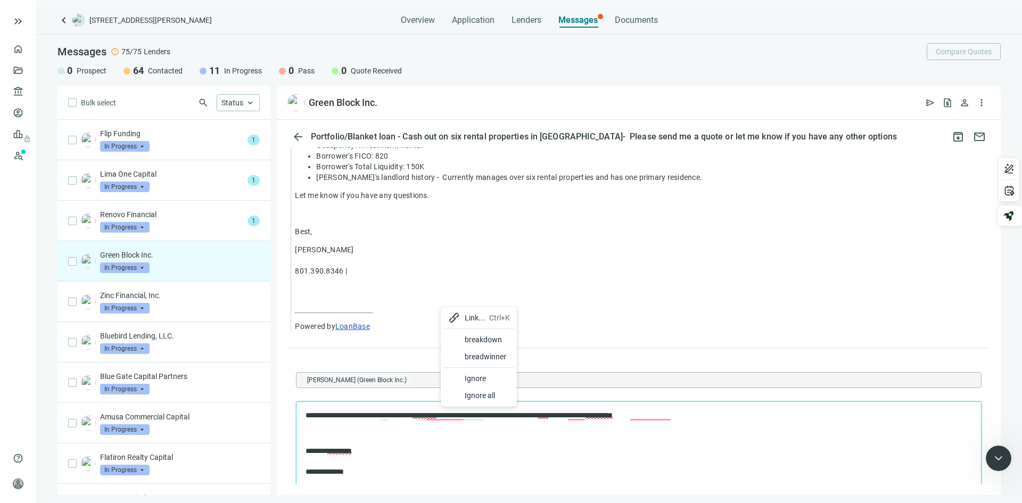
click at [484, 339] on div "breakdown" at bounding box center [487, 339] width 45 height 13
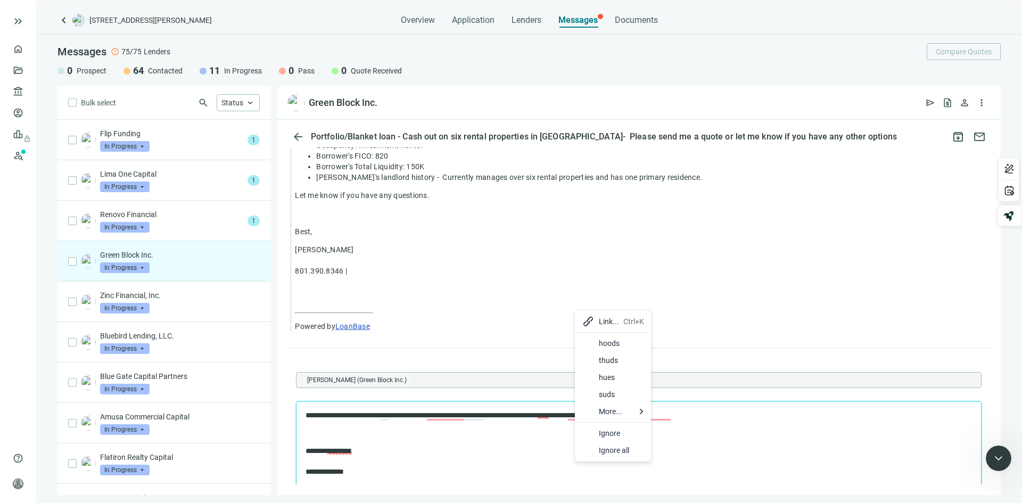
click at [543, 461] on p "**********" at bounding box center [633, 461] width 656 height 31
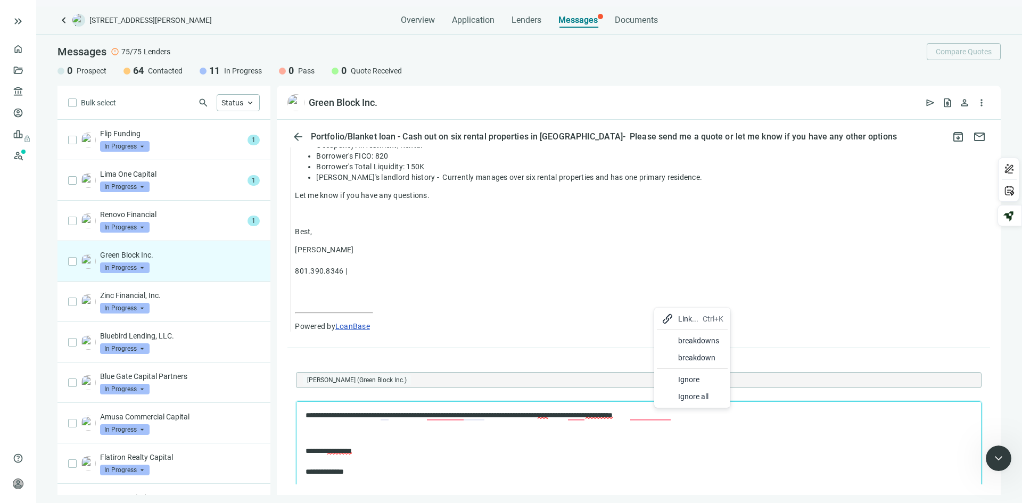
click at [696, 339] on div "breakdowns" at bounding box center [700, 340] width 45 height 13
click at [502, 457] on p "**********" at bounding box center [633, 461] width 656 height 31
click at [673, 415] on p "**********" at bounding box center [633, 415] width 656 height 11
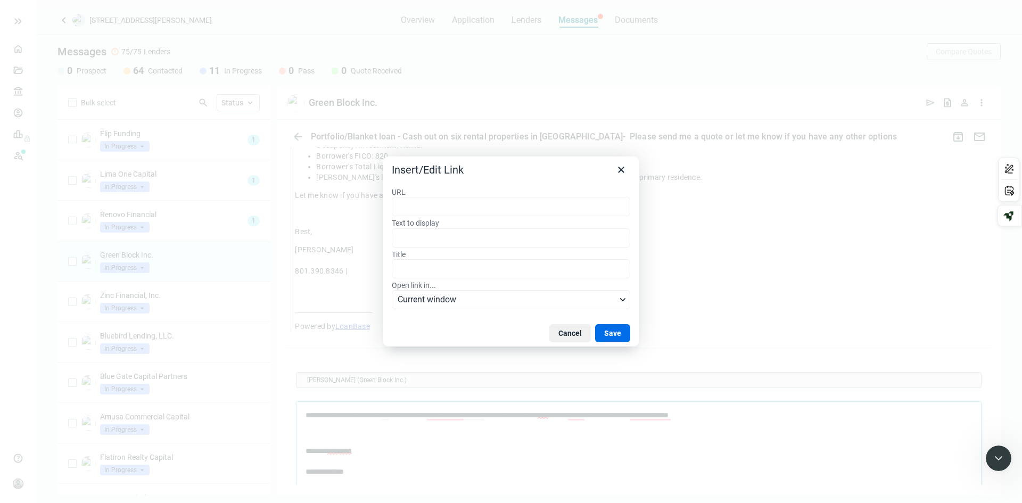
click at [414, 210] on input "URL" at bounding box center [511, 206] width 238 height 19
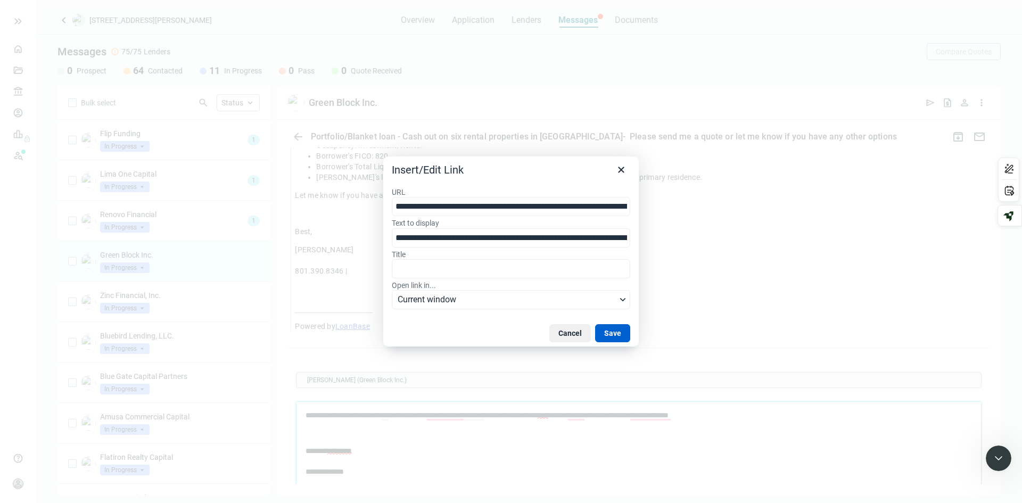
click at [607, 325] on button "Save" at bounding box center [612, 333] width 35 height 18
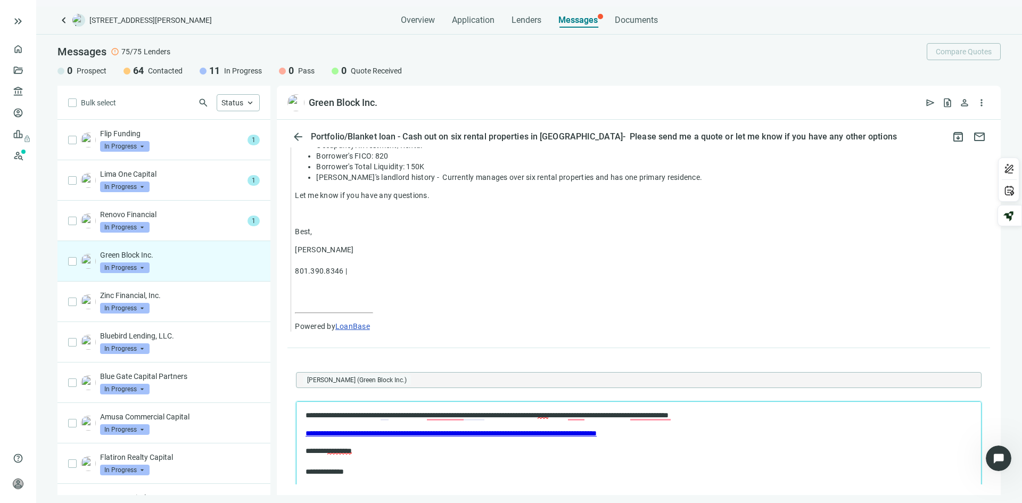
drag, startPoint x: 325, startPoint y: 447, endPoint x: 468, endPoint y: 146, distance: 333.2
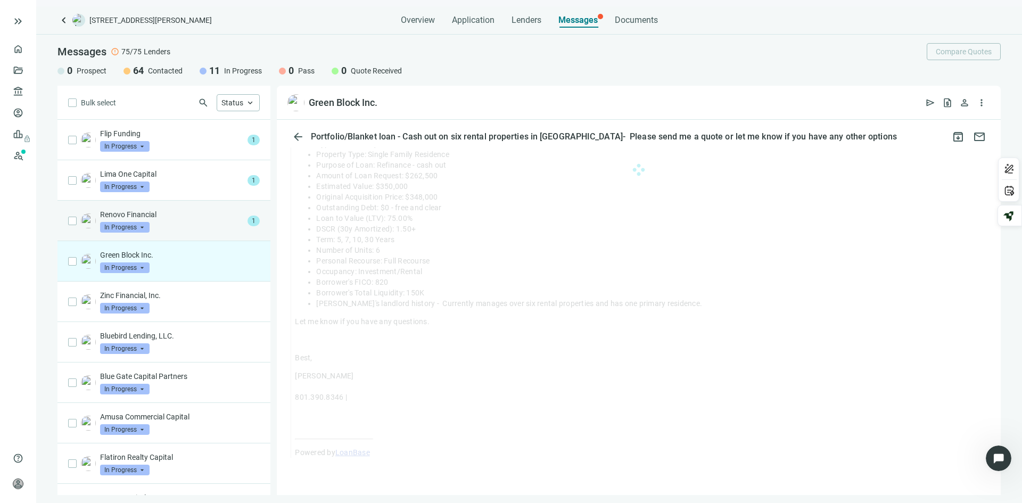
click at [184, 220] on div "Renovo Financial In Progress arrow_drop_down" at bounding box center [171, 220] width 143 height 23
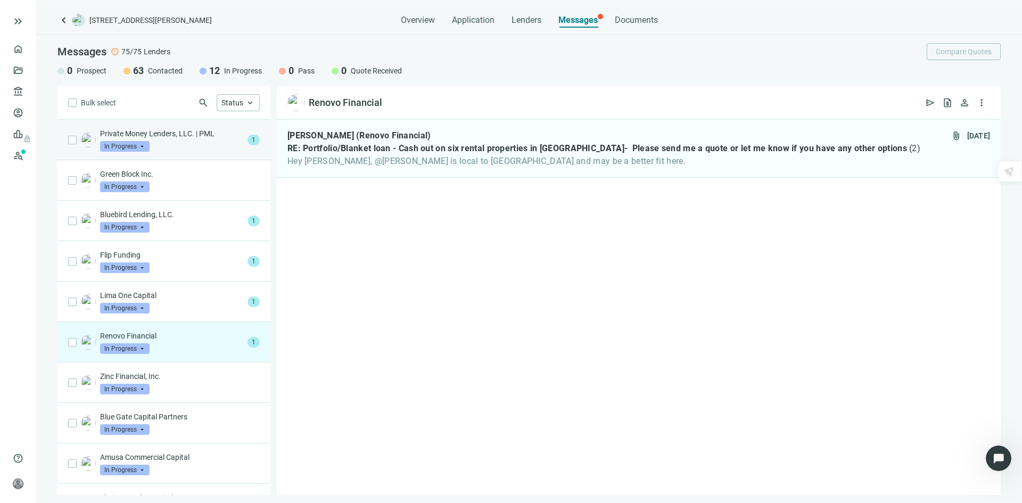
click at [183, 138] on p "Private Money Lenders, LLC. | PML" at bounding box center [171, 133] width 143 height 11
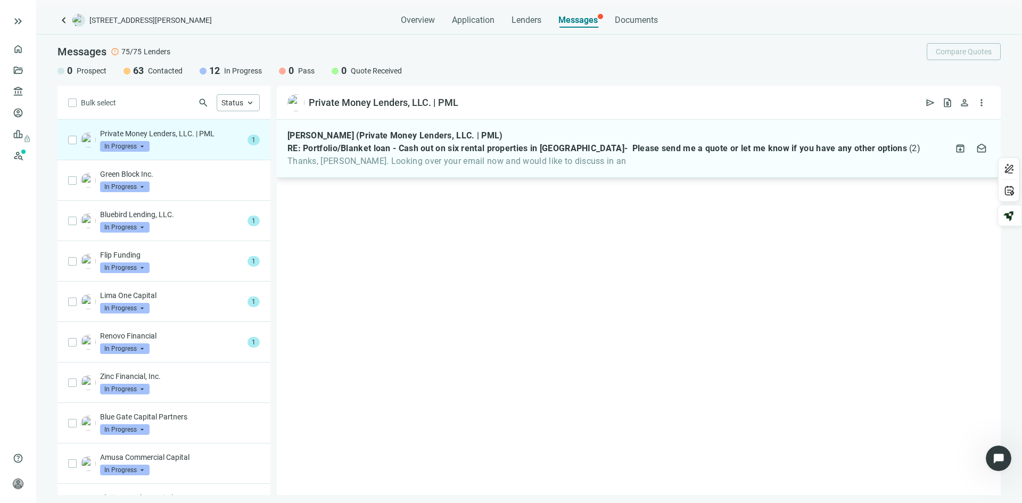
click at [543, 160] on span "Thanks, [PERSON_NAME]. Looking over your email now and would like to discuss in…" at bounding box center [603, 161] width 633 height 11
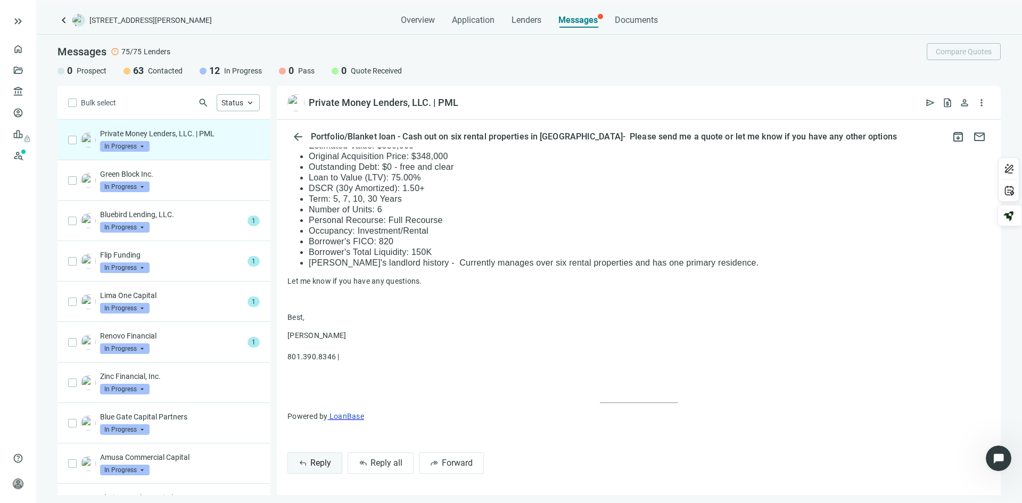
click at [311, 463] on span "Reply" at bounding box center [320, 463] width 21 height 10
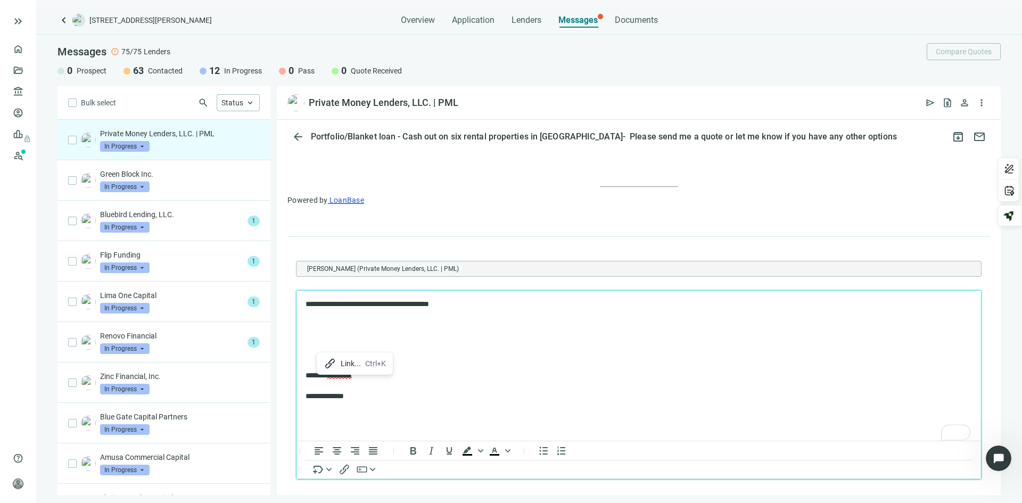
click at [311, 345] on body "**********" at bounding box center [638, 349] width 667 height 103
click at [342, 370] on div "Link..." at bounding box center [347, 369] width 20 height 13
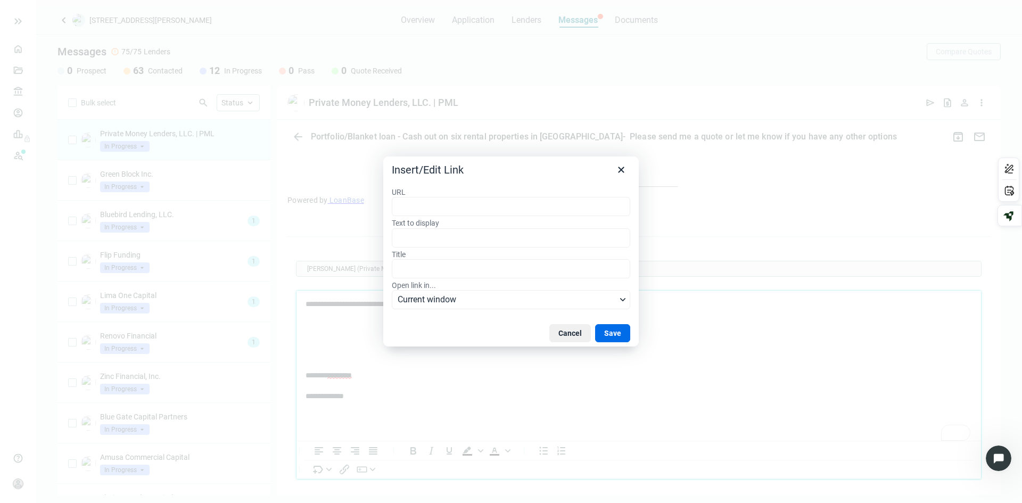
type input "**********"
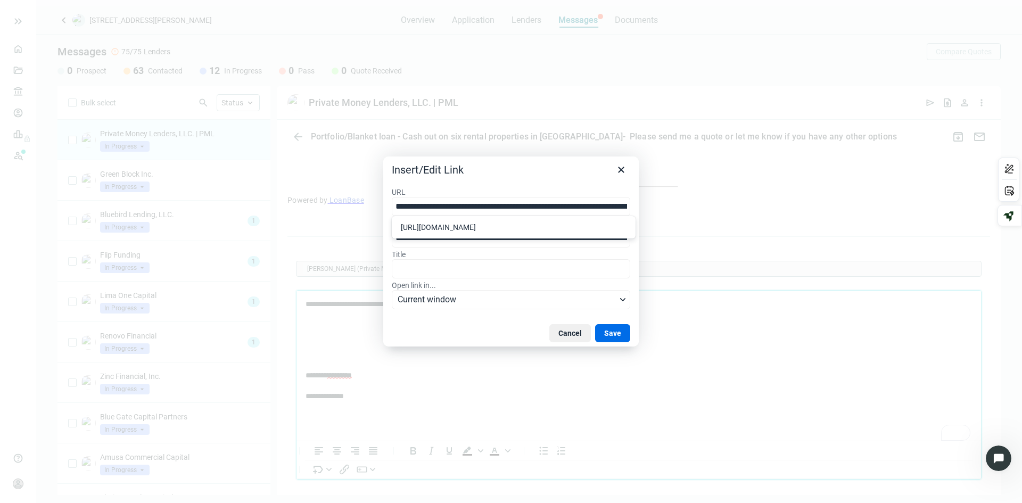
scroll to position [0, 265]
click at [612, 331] on button "Save" at bounding box center [612, 333] width 35 height 18
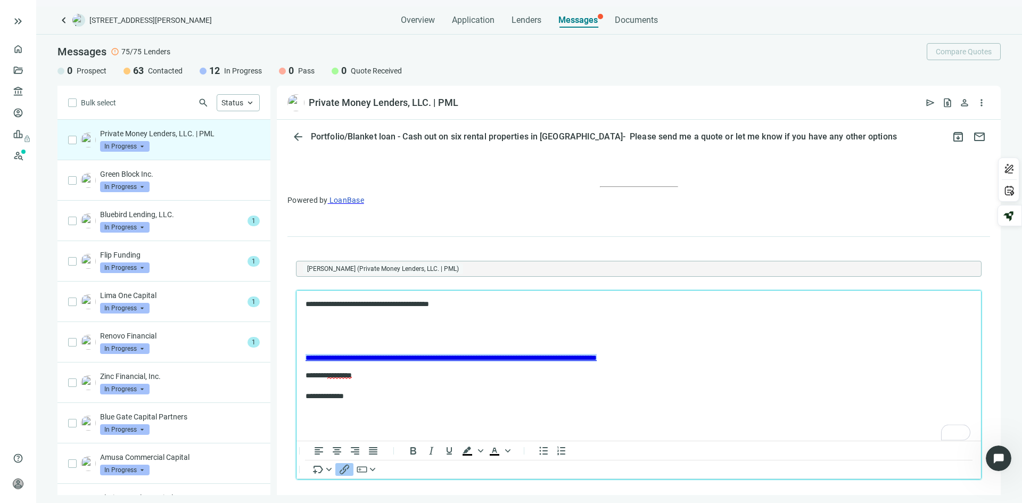
click at [305, 356] on body "**********" at bounding box center [638, 349] width 667 height 103
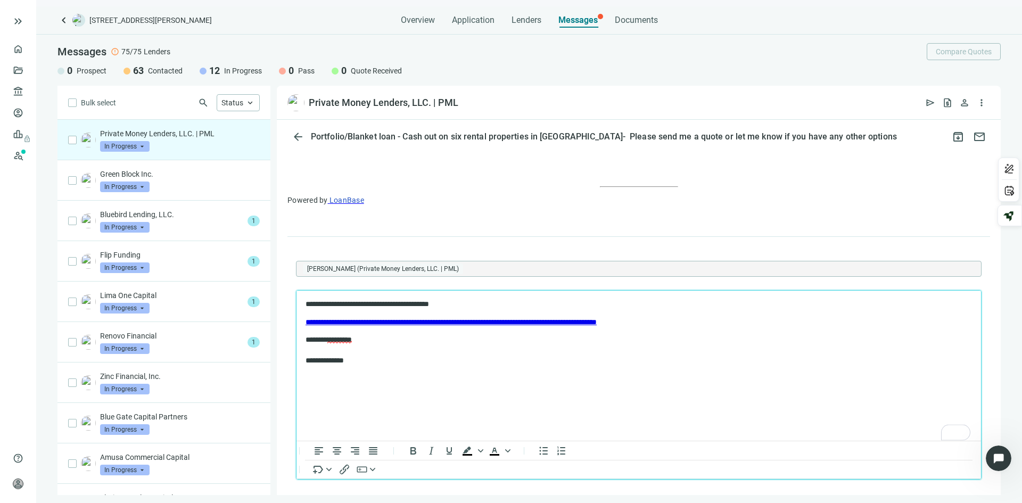
click at [772, 320] on p "**********" at bounding box center [633, 322] width 656 height 11
click at [768, 320] on p "**********" at bounding box center [633, 322] width 656 height 11
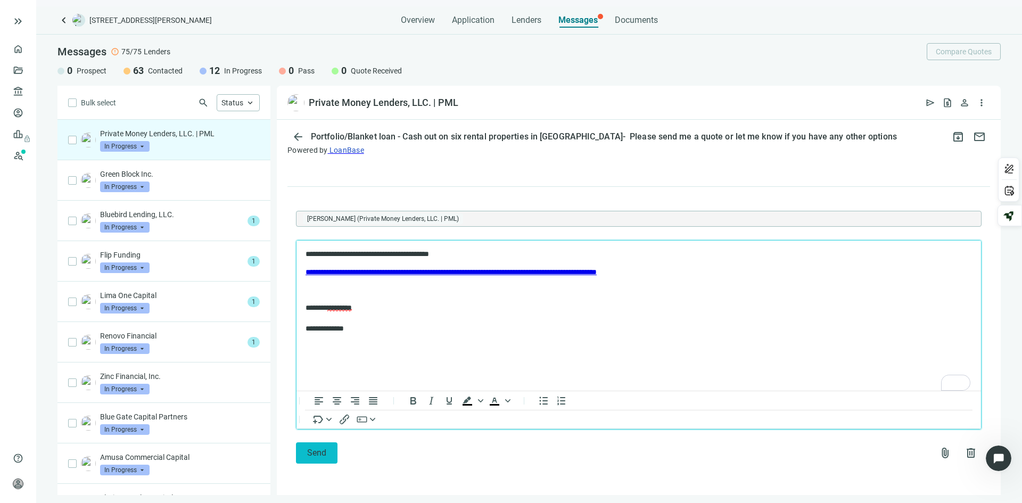
click at [314, 452] on span "Send" at bounding box center [316, 452] width 19 height 10
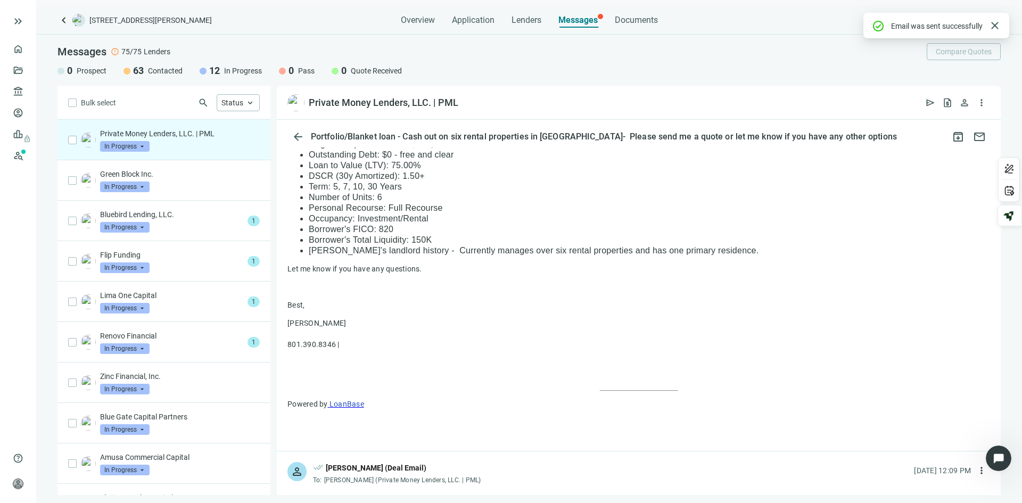
scroll to position [689, 0]
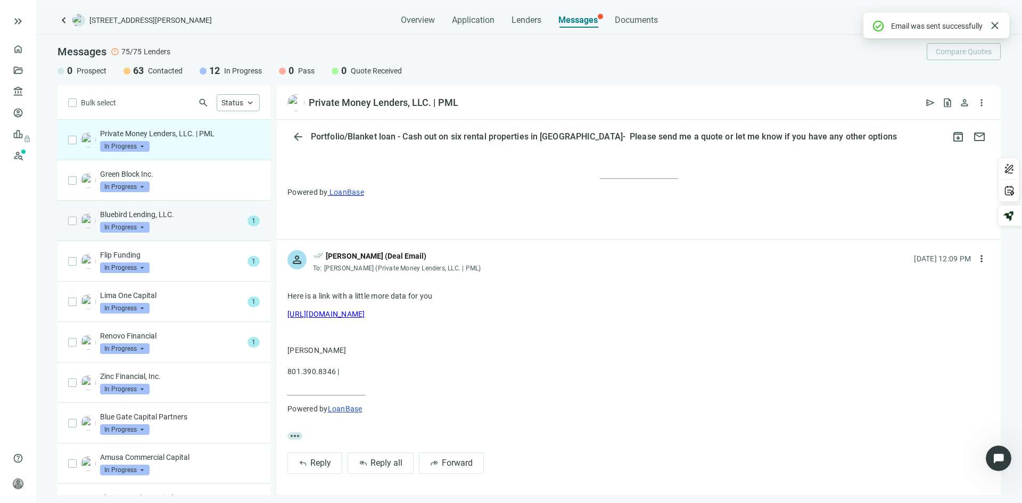
click at [180, 214] on p "Bluebird Lending, LLC." at bounding box center [171, 214] width 143 height 11
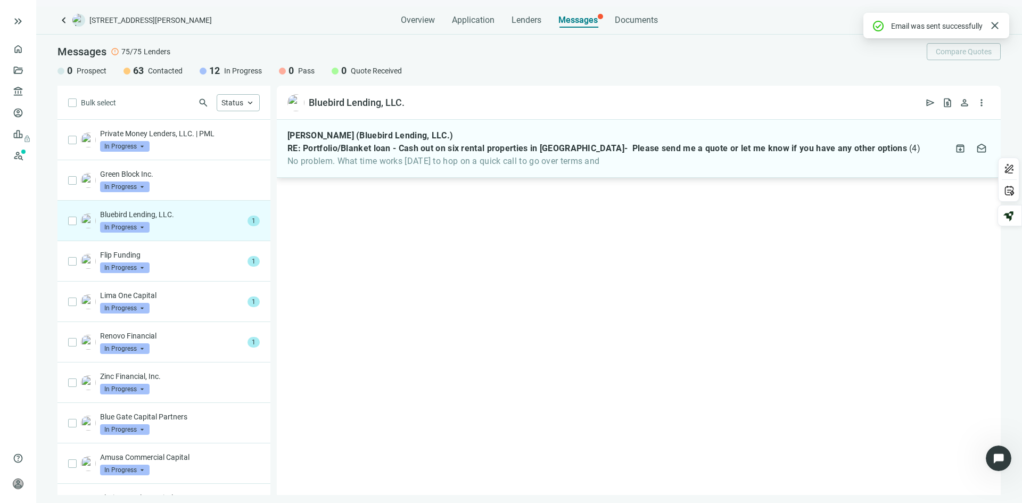
click at [439, 157] on span "No problem. What time works tomorrow to hop on a quick call to go over terms and" at bounding box center [603, 161] width 633 height 11
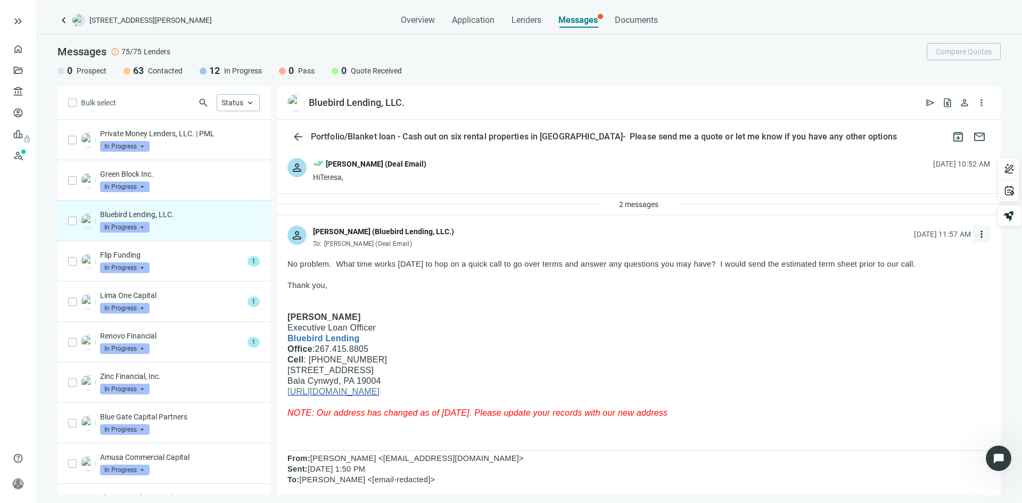
click at [976, 231] on span "more_vert" at bounding box center [981, 234] width 11 height 11
click at [906, 254] on span "Reply" at bounding box center [902, 258] width 18 height 9
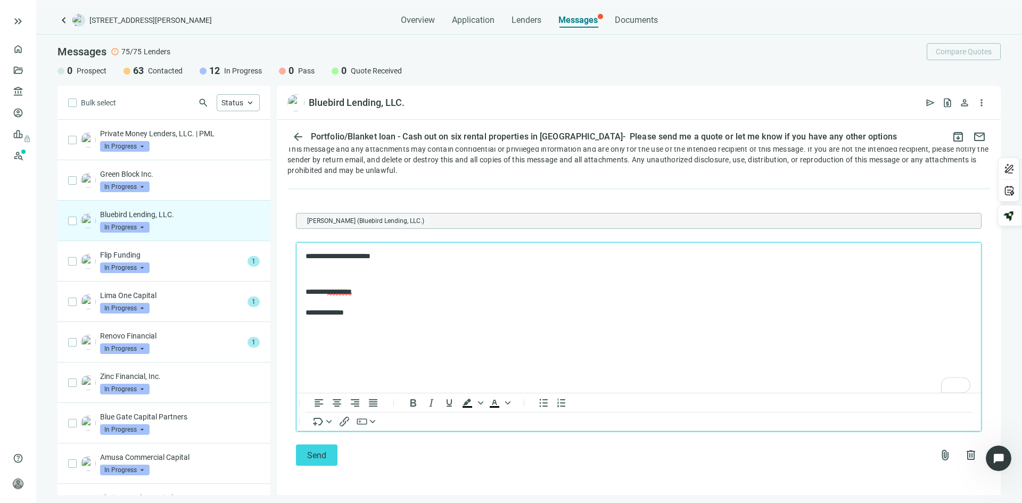
scroll to position [1438, 0]
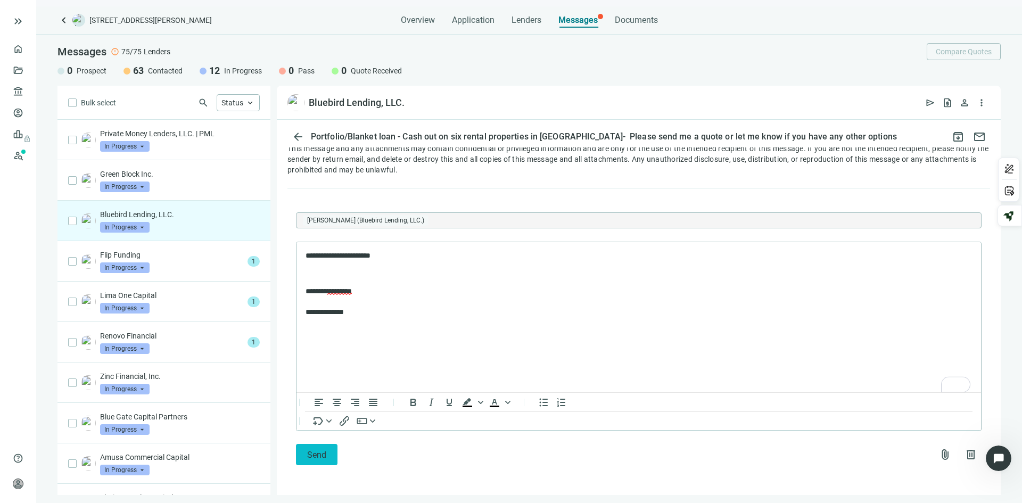
click at [320, 451] on span "Send" at bounding box center [316, 455] width 19 height 10
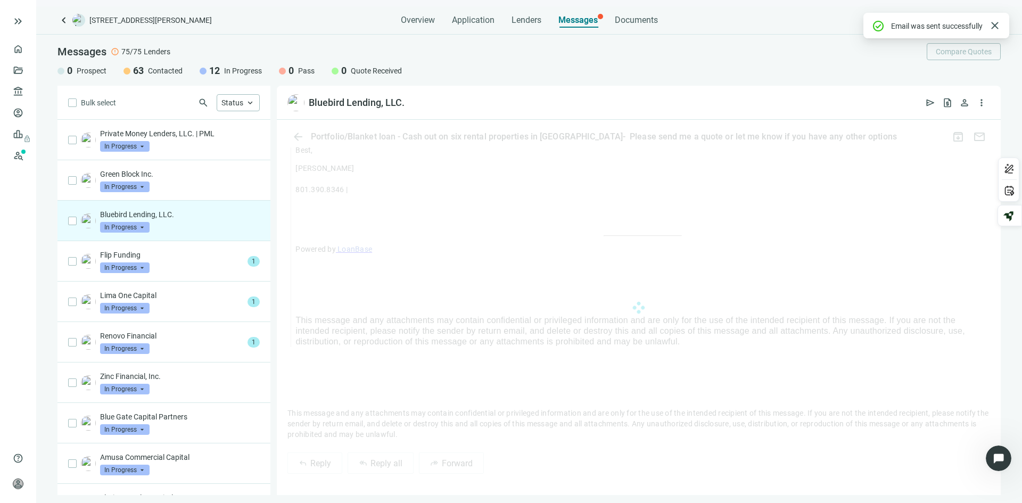
scroll to position [1379, 0]
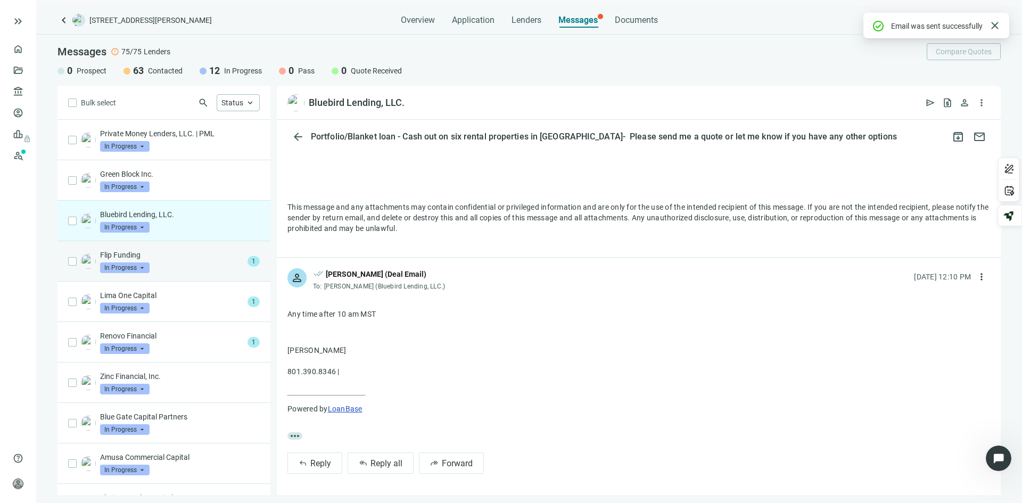
click at [191, 254] on p "Flip Funding" at bounding box center [171, 255] width 143 height 11
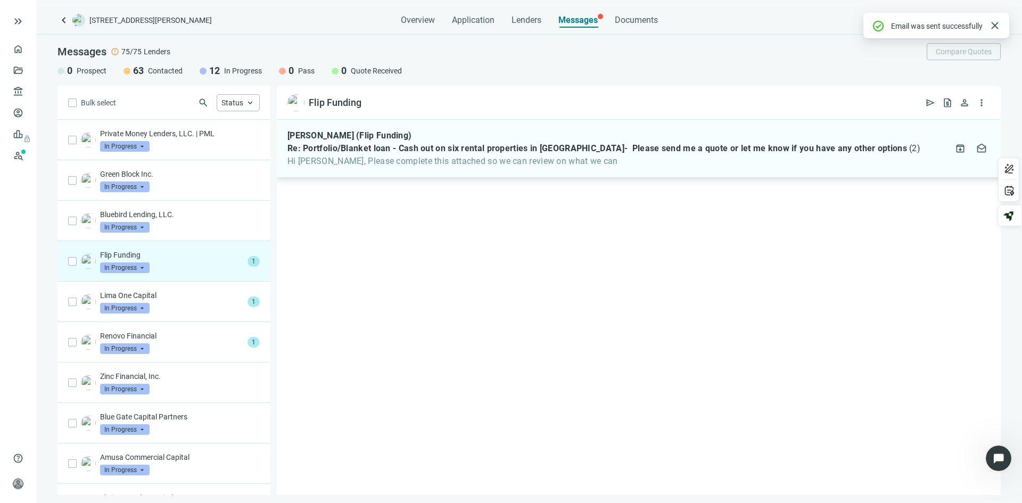
click at [581, 155] on div "Leoma Bayot (Flip Funding) Re: Portfolio/Blanket loan - Cash out on six rental …" at bounding box center [603, 148] width 633 height 36
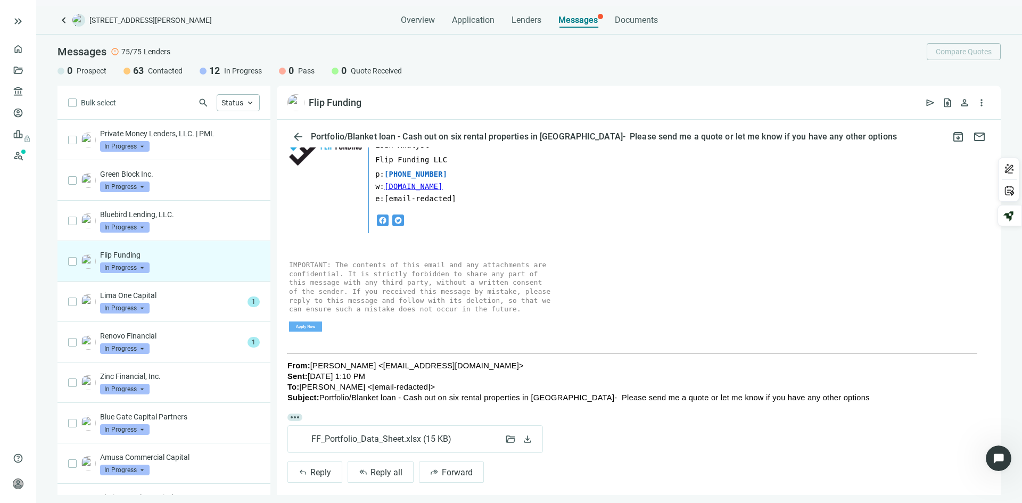
scroll to position [252, 0]
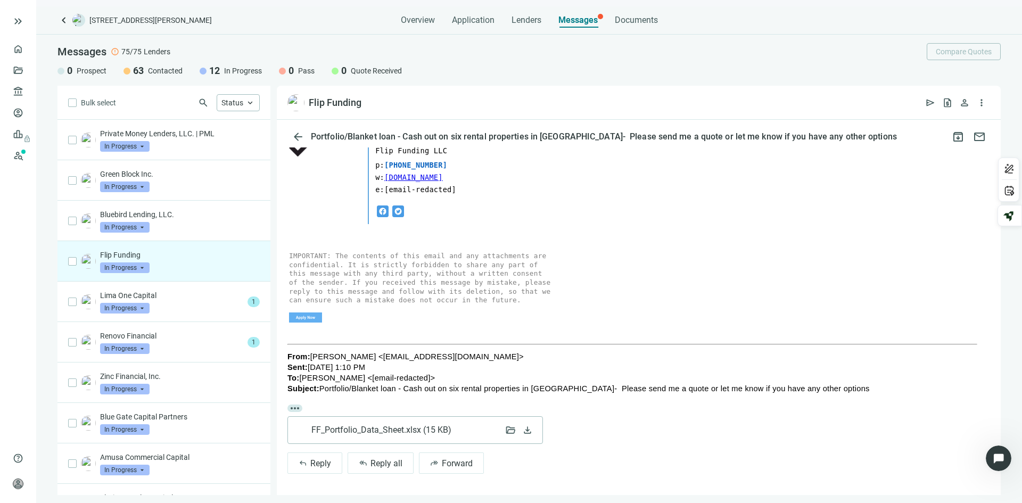
click at [368, 425] on span "FF_Portfolio_Data_Sheet.xlsx ( 15 KB )" at bounding box center [383, 430] width 144 height 11
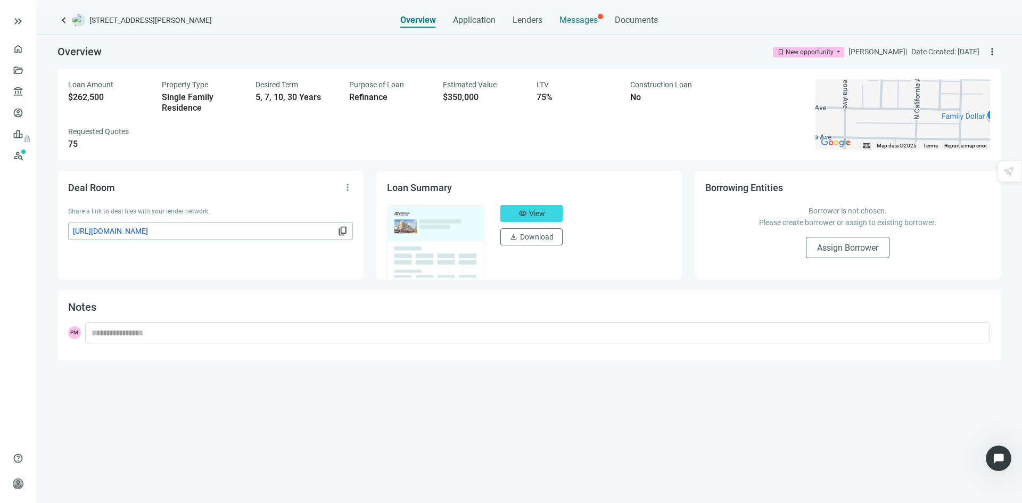
drag, startPoint x: 598, startPoint y: 10, endPoint x: 587, endPoint y: 14, distance: 12.0
click at [596, 10] on div "Overview Application Lenders Messages Documents" at bounding box center [529, 16] width 258 height 21
click at [578, 17] on span "Messages" at bounding box center [578, 20] width 38 height 10
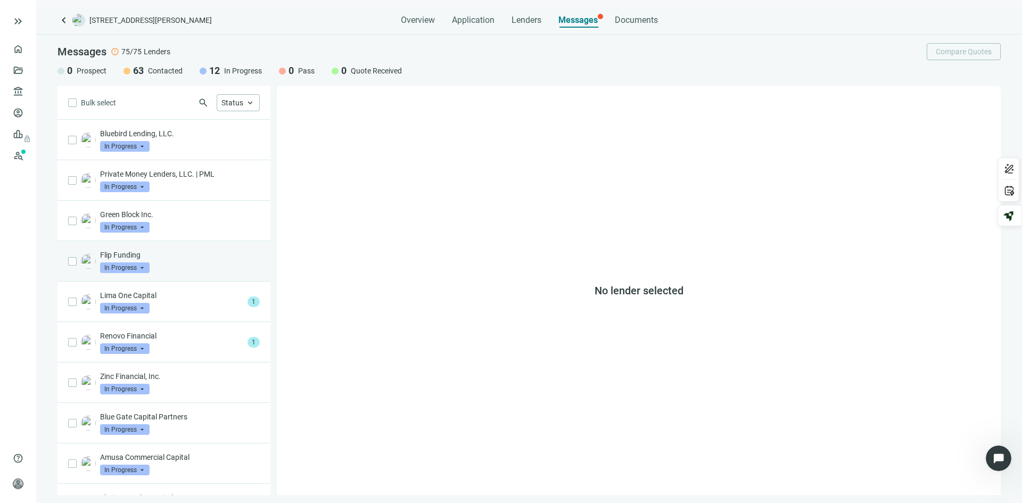
click at [163, 256] on p "Flip Funding" at bounding box center [180, 255] width 160 height 11
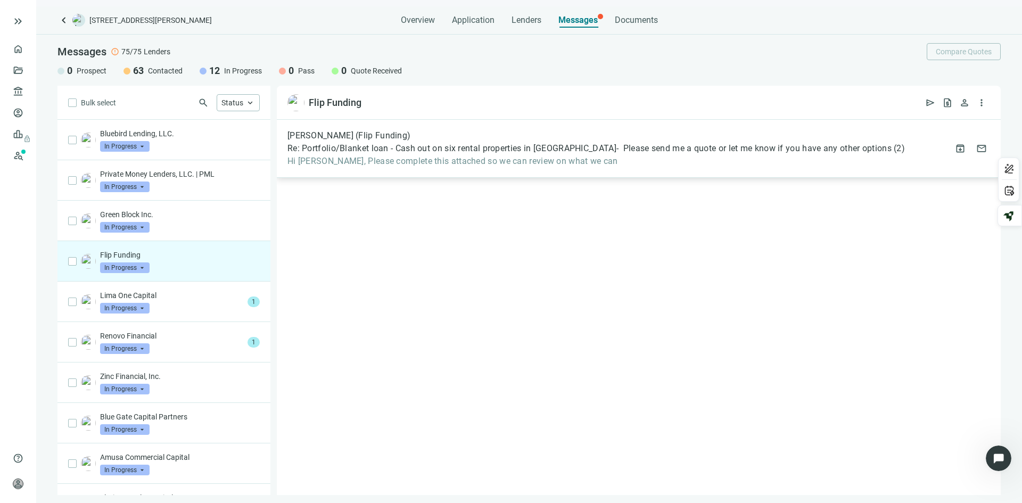
click at [494, 147] on span "Re: Portfolio/Blanket loan - Cash out on six rental properties in [GEOGRAPHIC_D…" at bounding box center [589, 148] width 604 height 11
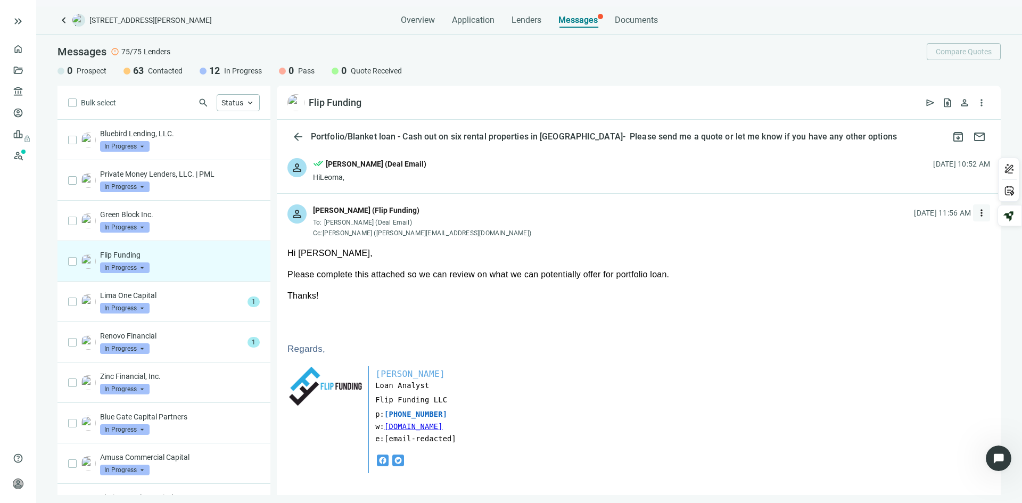
click at [976, 210] on span "more_vert" at bounding box center [981, 213] width 11 height 11
click at [900, 234] on span "Reply" at bounding box center [902, 237] width 18 height 9
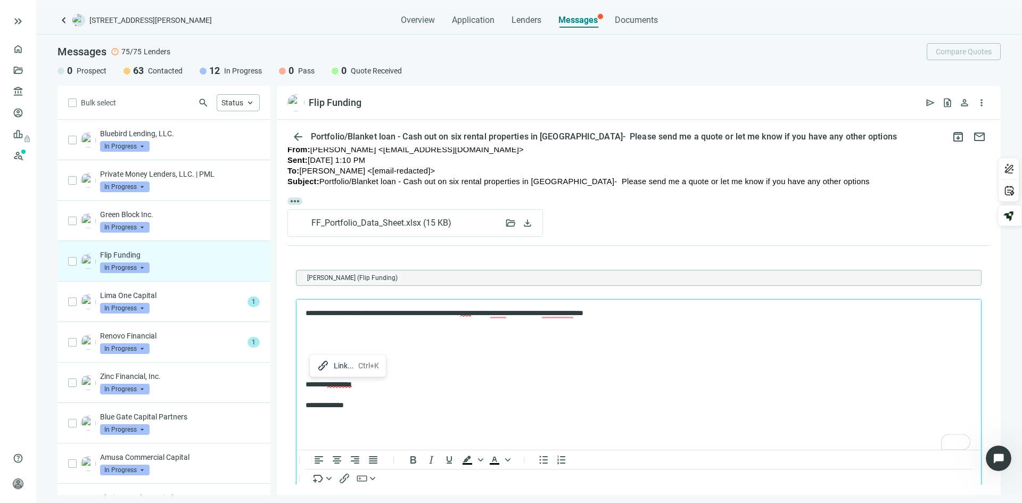
click at [339, 364] on div "Link..." at bounding box center [344, 365] width 20 height 13
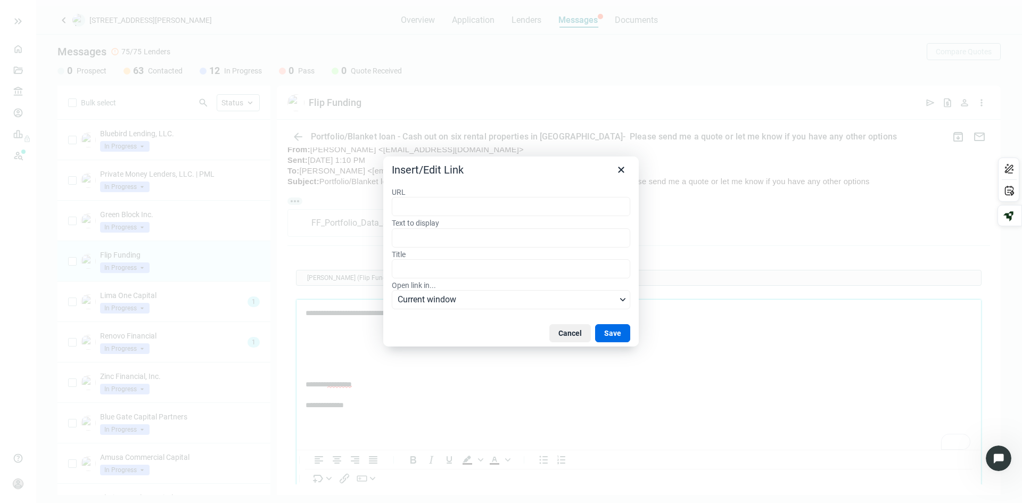
type input "**********"
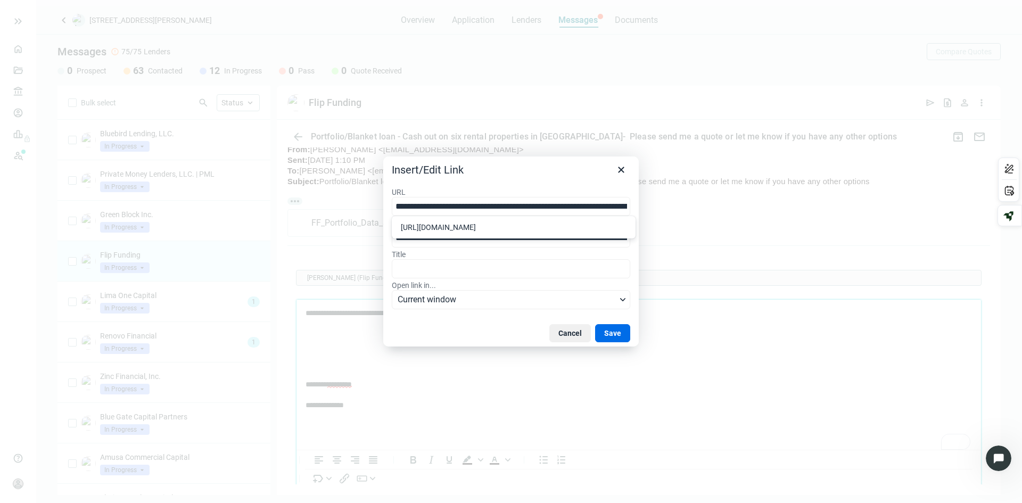
scroll to position [0, 265]
click at [611, 326] on button "Save" at bounding box center [612, 333] width 35 height 18
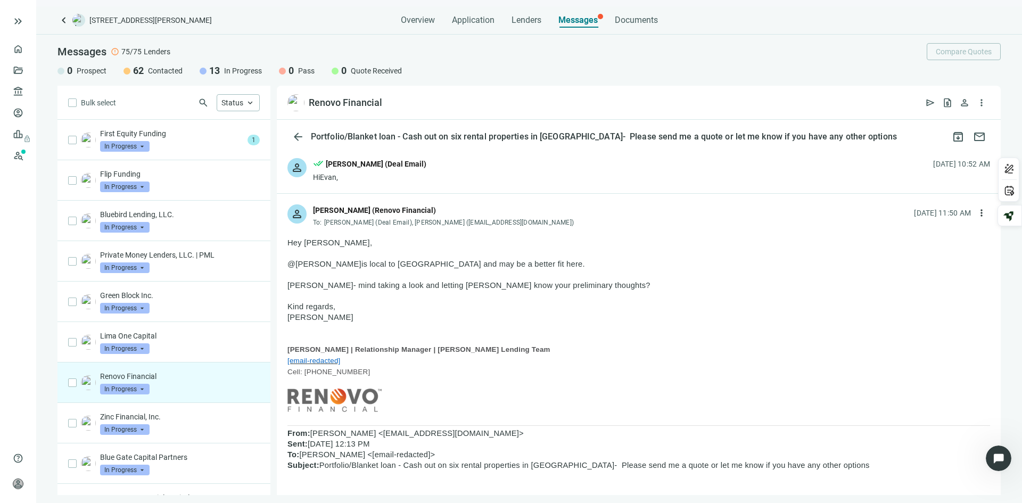
scroll to position [769, 0]
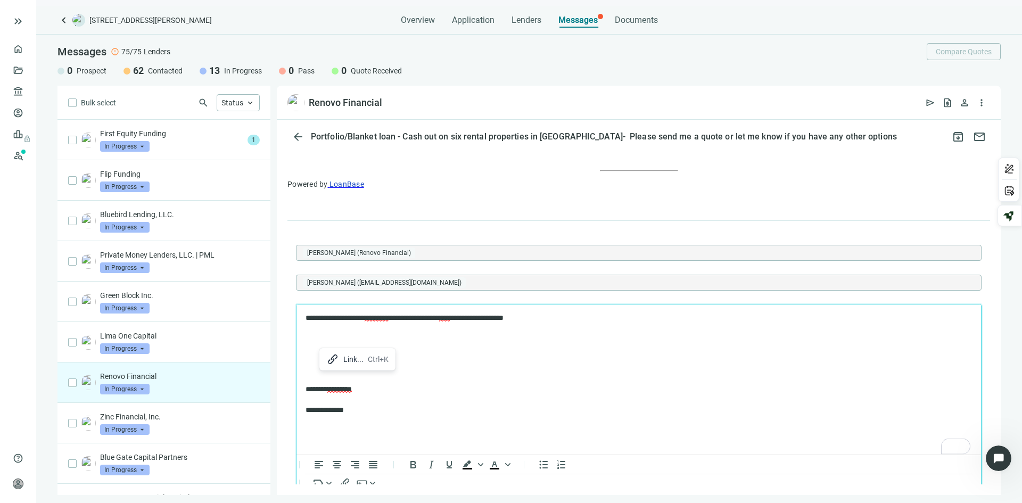
click at [342, 361] on div "Link... Ctrl+K" at bounding box center [357, 359] width 71 height 17
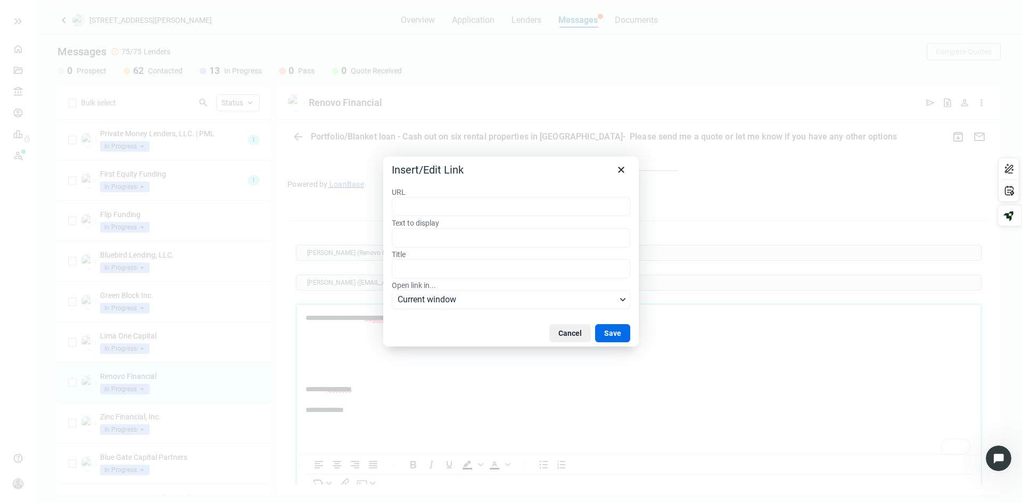
type input "**********"
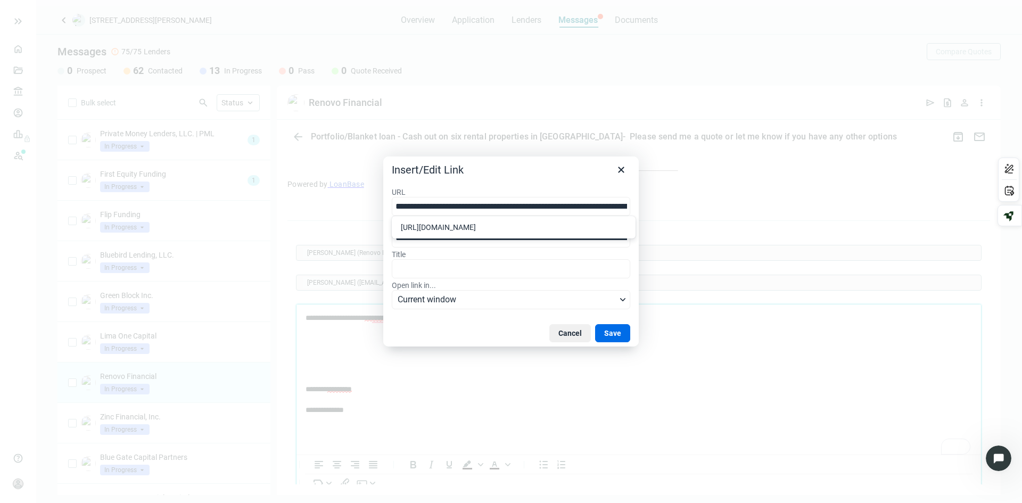
scroll to position [0, 265]
click at [610, 327] on button "Save" at bounding box center [612, 333] width 35 height 18
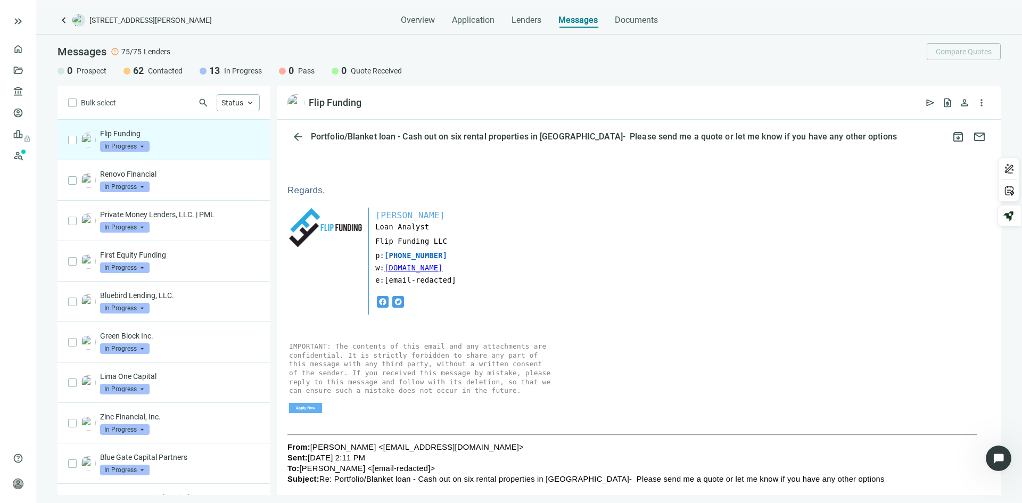
scroll to position [267, 0]
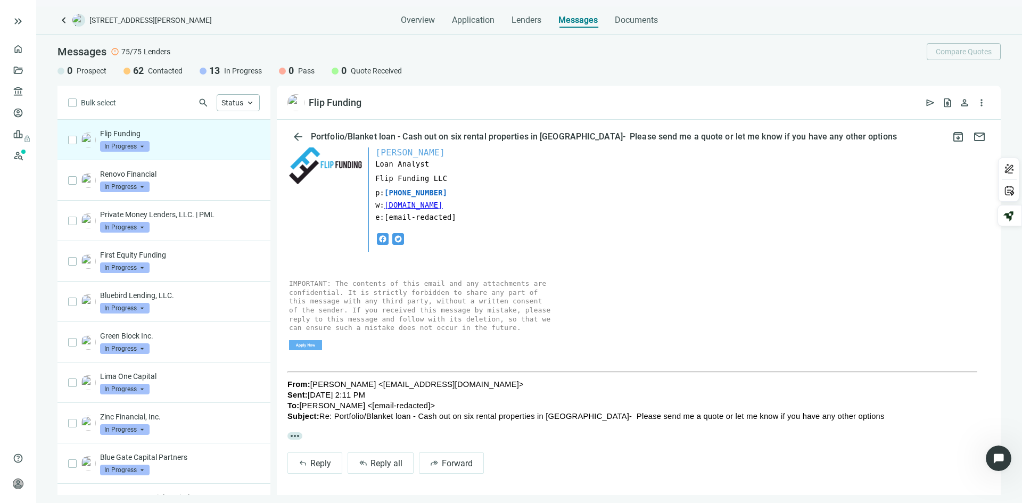
click at [165, 141] on div "Flip Funding In Progress arrow_drop_down" at bounding box center [180, 139] width 160 height 23
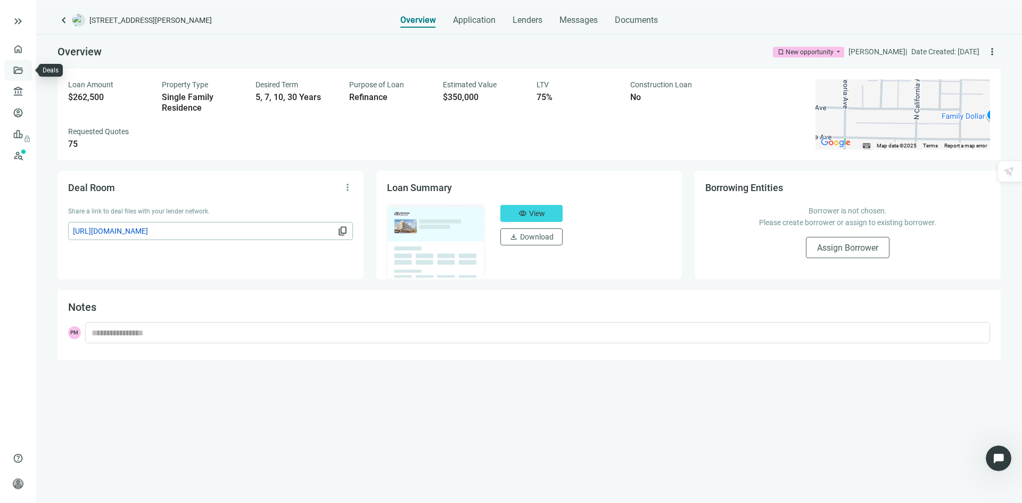
click at [27, 72] on link "Deals" at bounding box center [36, 70] width 19 height 9
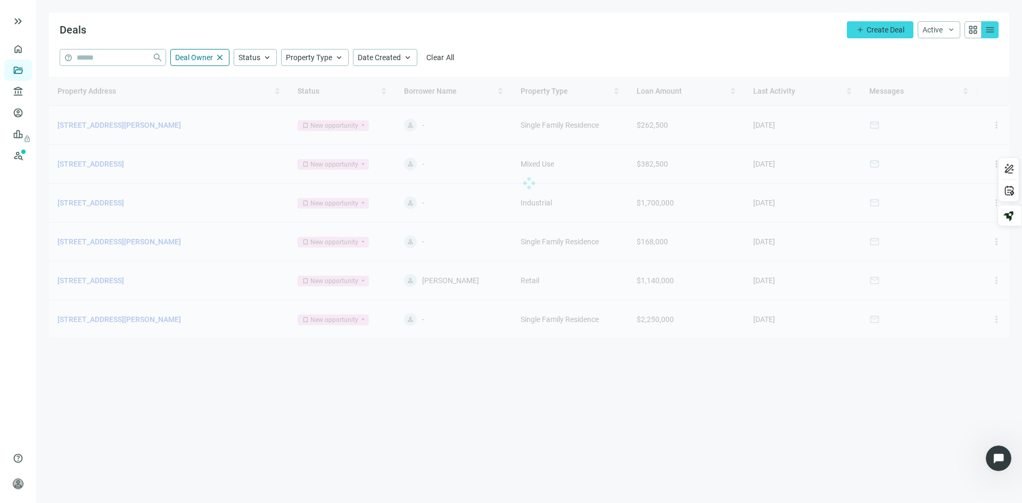
click at [98, 126] on div at bounding box center [529, 183] width 960 height 213
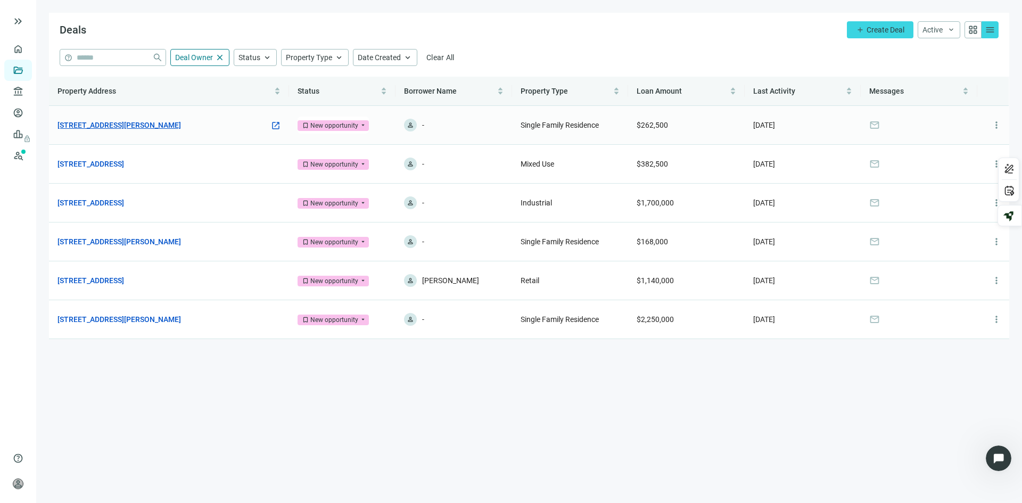
click at [126, 127] on link "[STREET_ADDRESS][PERSON_NAME]" at bounding box center [118, 125] width 123 height 12
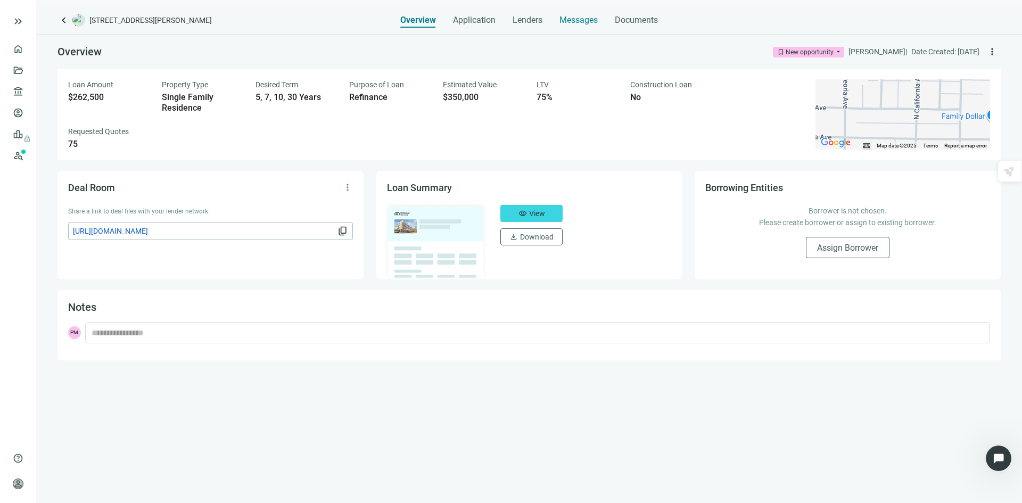
click at [575, 19] on span "Messages" at bounding box center [578, 20] width 38 height 10
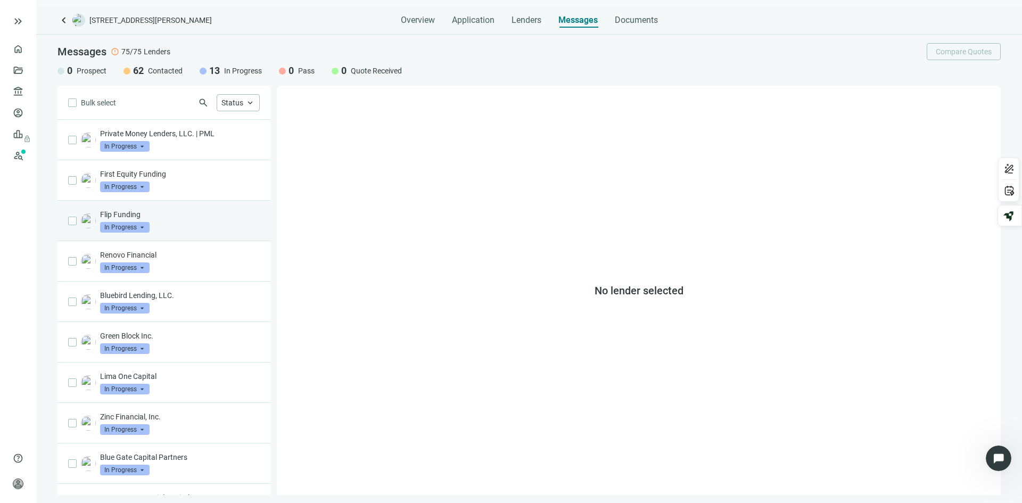
click at [183, 213] on p "Flip Funding" at bounding box center [180, 214] width 160 height 11
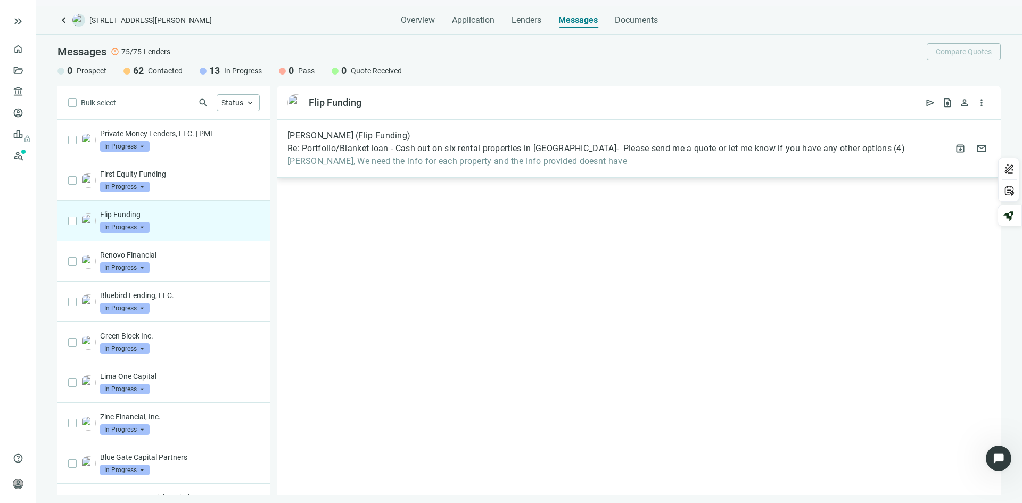
click at [399, 156] on span "[PERSON_NAME], We need the info for each property and the info provided doesnt …" at bounding box center [595, 161] width 617 height 11
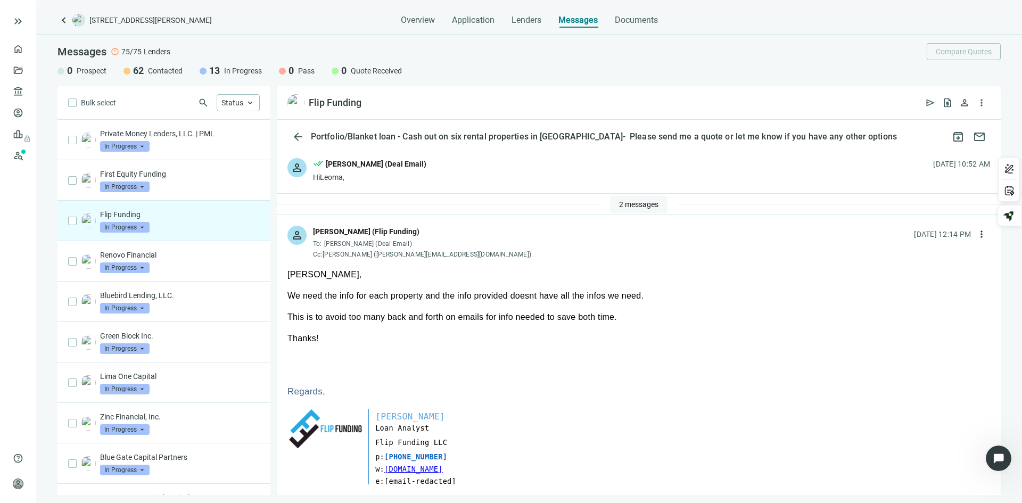
click at [632, 200] on span "2 messages" at bounding box center [638, 204] width 39 height 9
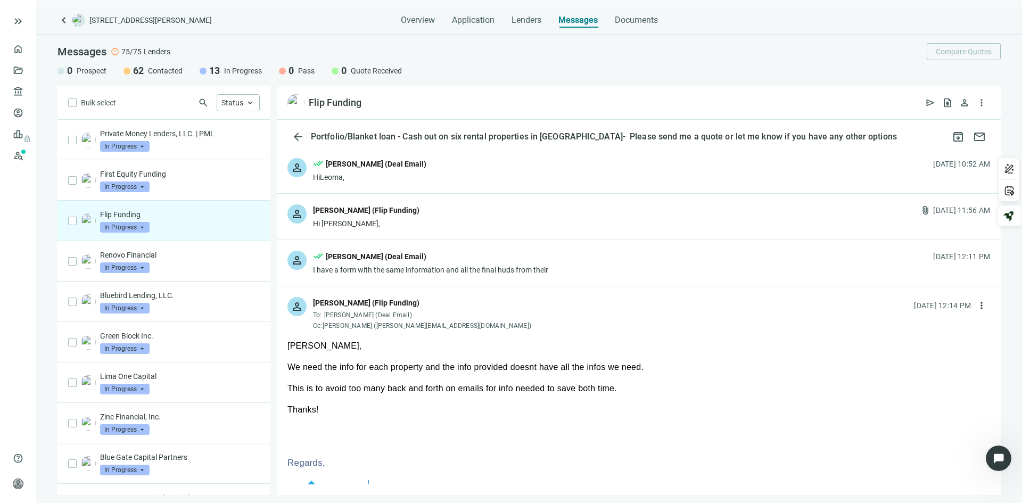
click at [614, 223] on div "person [PERSON_NAME] (Flip Funding) Hi [PERSON_NAME], attach_file [DATE] 11:56 …" at bounding box center [639, 217] width 724 height 46
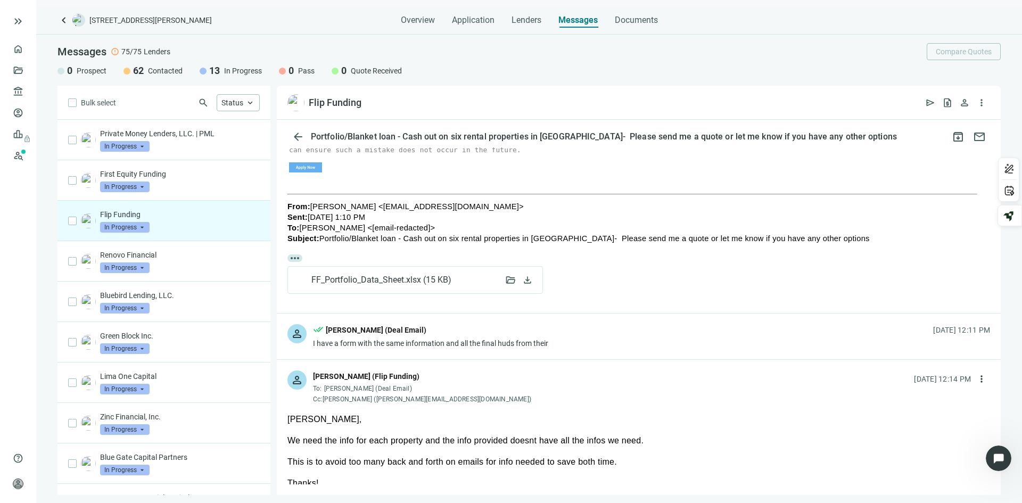
scroll to position [426, 0]
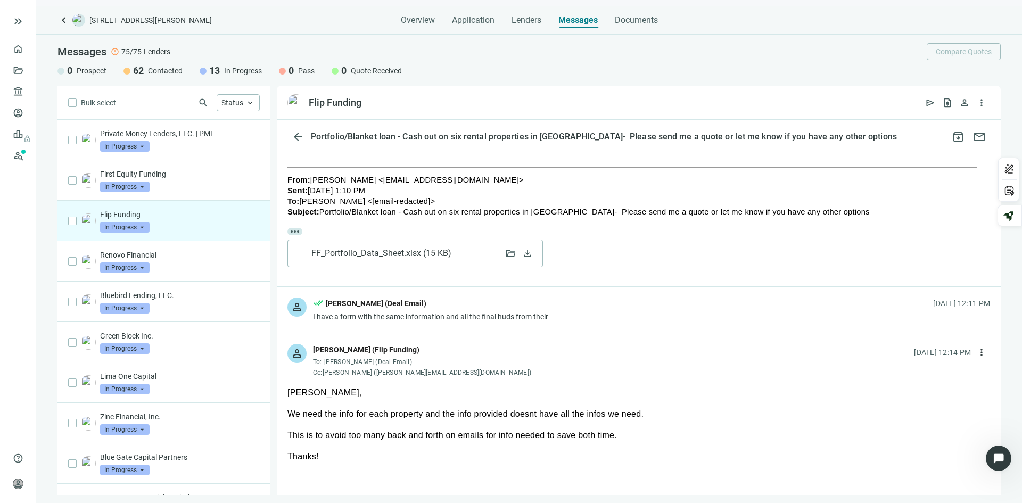
click at [384, 256] on span "FF_Portfolio_Data_Sheet.xlsx ( 15 KB )" at bounding box center [383, 253] width 144 height 11
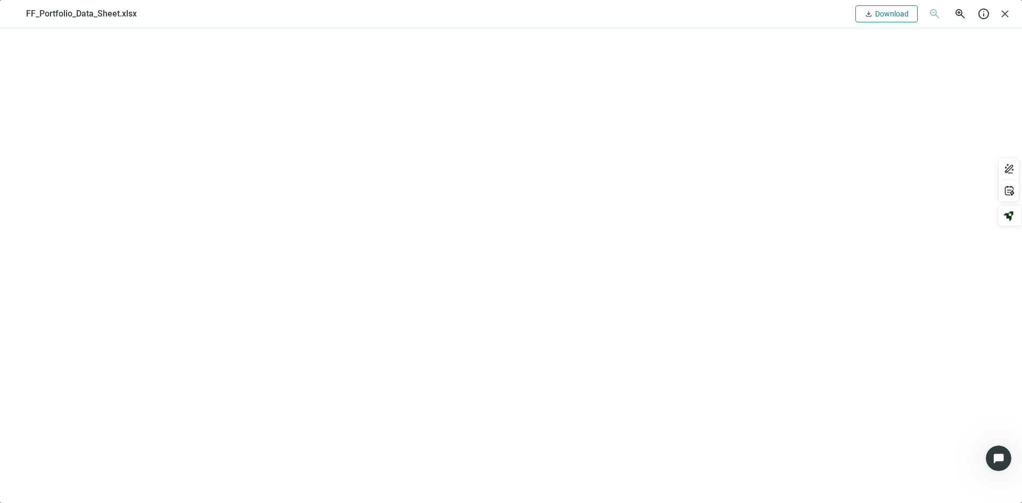
click at [885, 6] on button "download Download" at bounding box center [886, 13] width 62 height 17
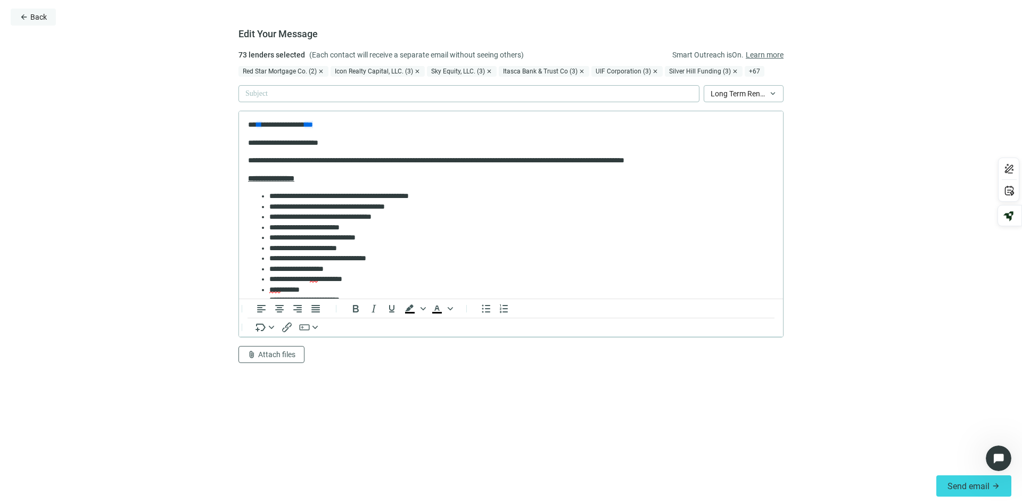
click at [36, 15] on span "Back" at bounding box center [38, 17] width 16 height 9
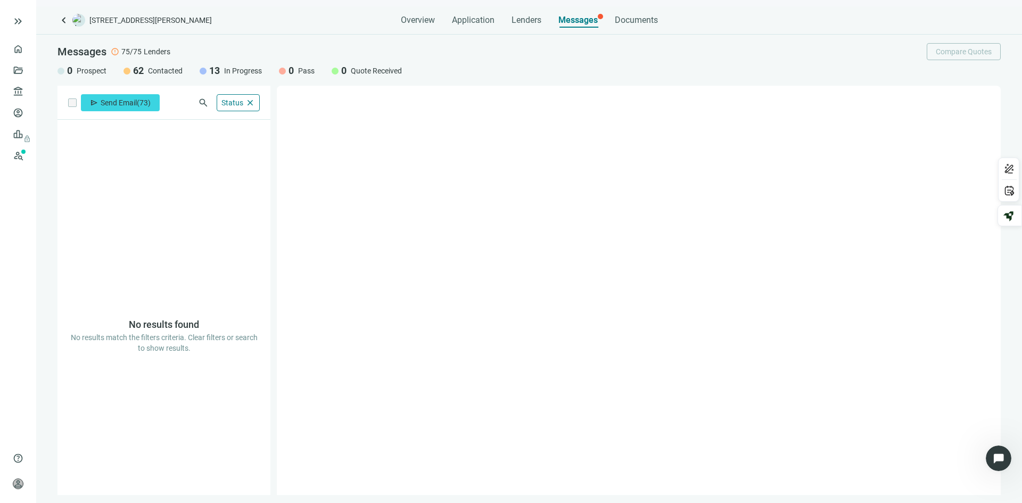
click at [580, 15] on span "Messages" at bounding box center [577, 20] width 39 height 10
drag, startPoint x: 575, startPoint y: 20, endPoint x: 441, endPoint y: 31, distance: 135.1
click at [575, 20] on span "Messages" at bounding box center [577, 20] width 39 height 10
click at [228, 97] on div "Status close" at bounding box center [238, 102] width 43 height 17
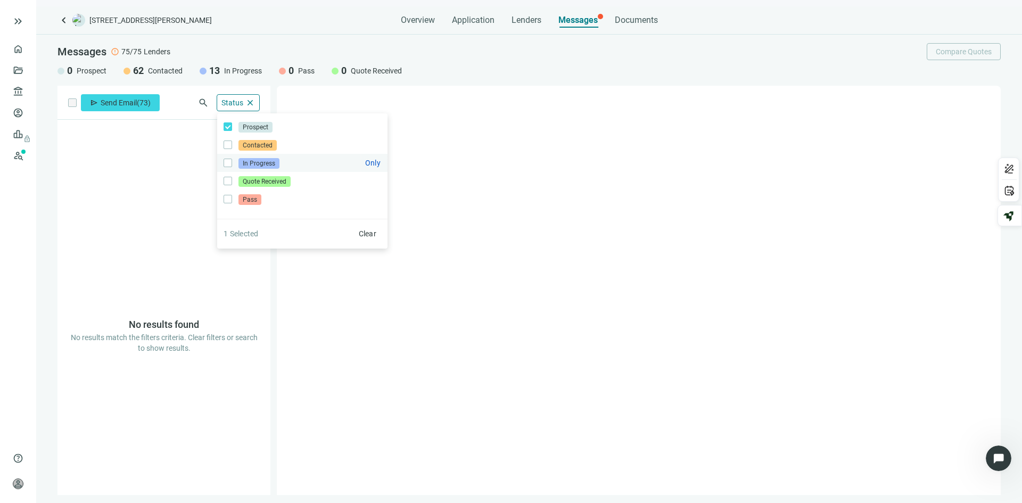
click at [258, 161] on span "In Progress" at bounding box center [258, 163] width 41 height 11
click at [370, 161] on span "Only" at bounding box center [372, 163] width 15 height 9
click at [480, 155] on div at bounding box center [639, 290] width 724 height 409
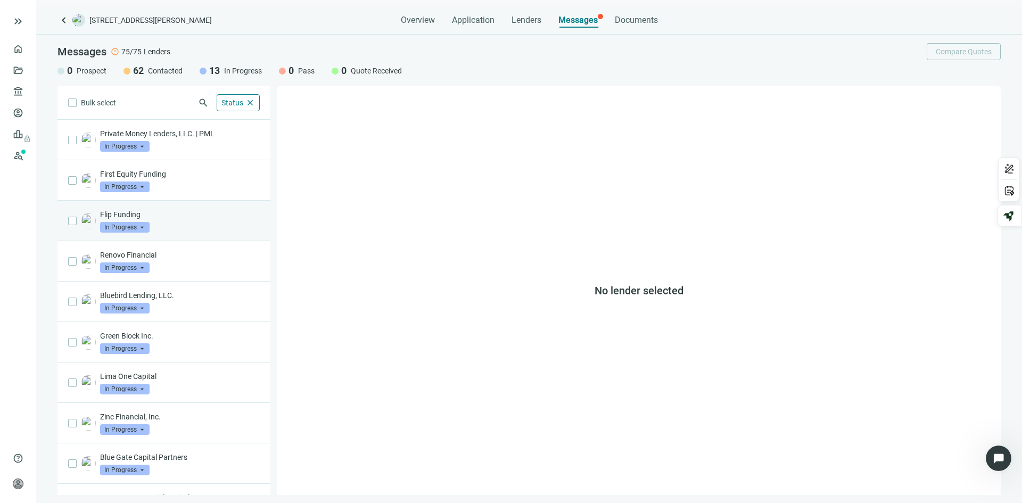
click at [188, 209] on div "Flip Funding In Progress arrow_drop_down" at bounding box center [163, 221] width 213 height 40
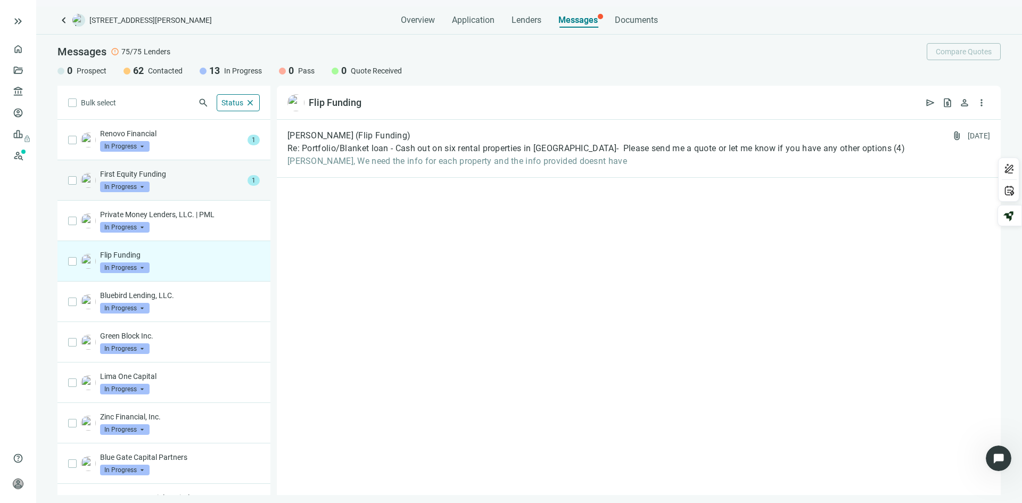
click at [180, 182] on div "First Equity Funding In Progress arrow_drop_down" at bounding box center [171, 180] width 143 height 23
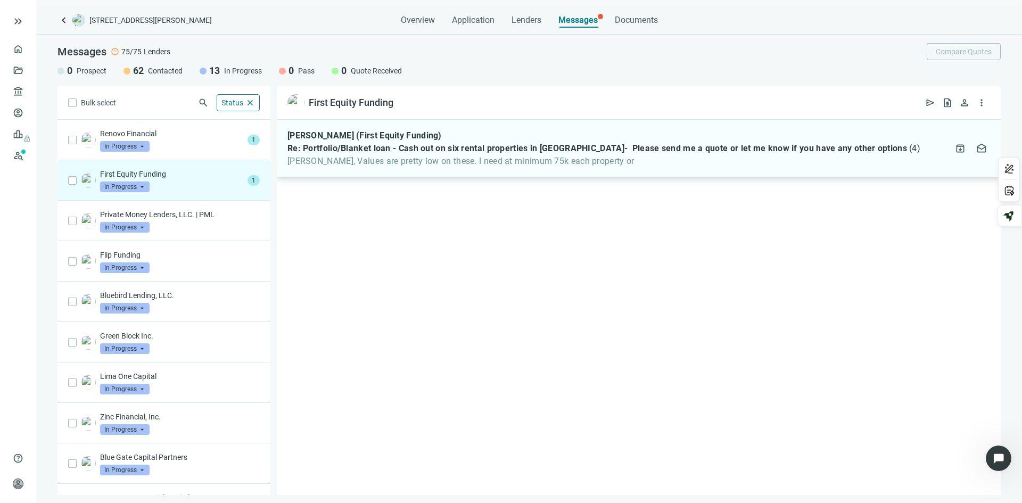
click at [447, 145] on span "Re: Portfolio/Blanket loan - Cash out on six rental properties in [GEOGRAPHIC_D…" at bounding box center [596, 148] width 619 height 11
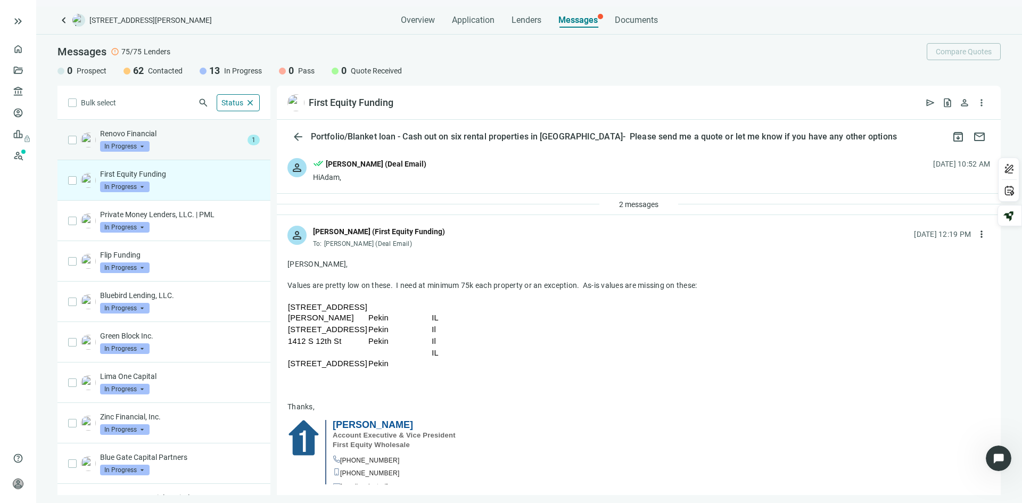
click at [177, 136] on p "Renovo Financial" at bounding box center [171, 133] width 143 height 11
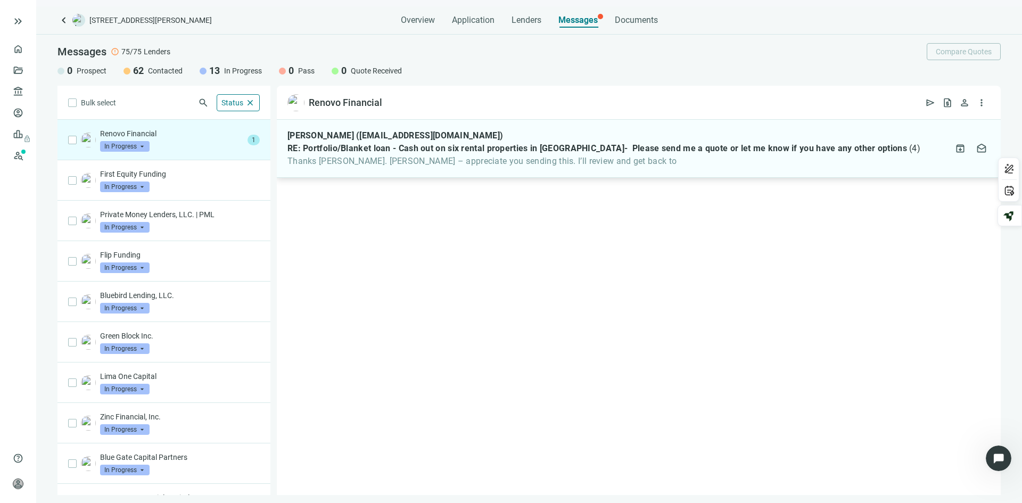
click at [450, 152] on span "RE: Portfolio/Blanket loan - Cash out on six rental properties in [GEOGRAPHIC_D…" at bounding box center [596, 148] width 619 height 11
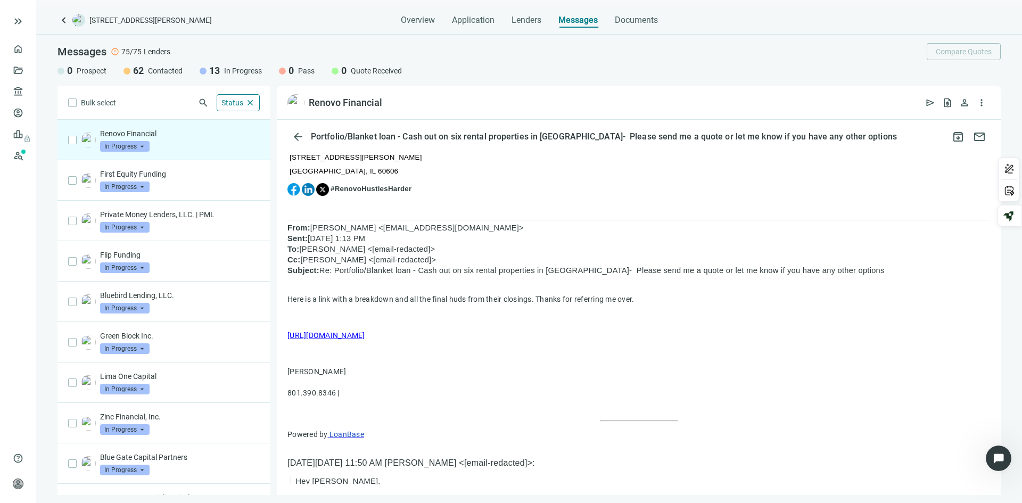
scroll to position [266, 0]
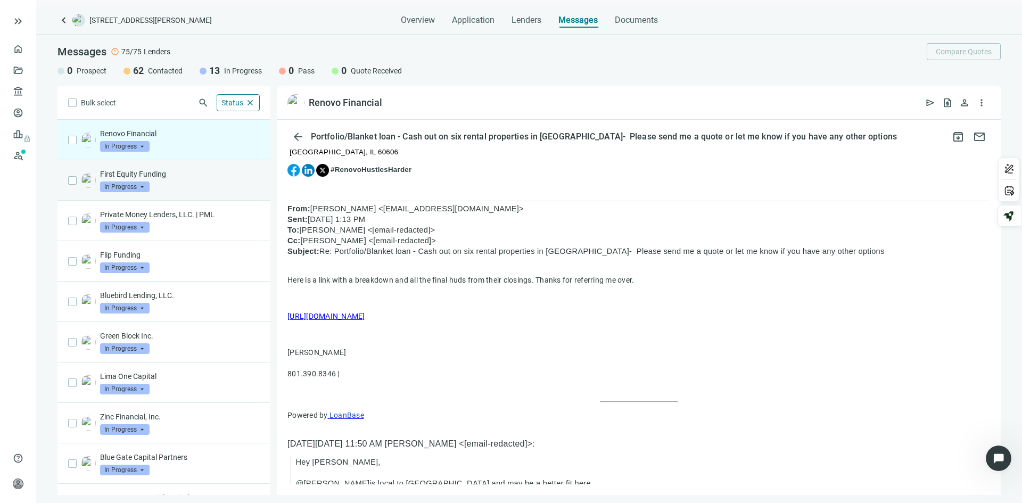
click at [202, 181] on div "First Equity Funding In Progress arrow_drop_down" at bounding box center [180, 180] width 160 height 23
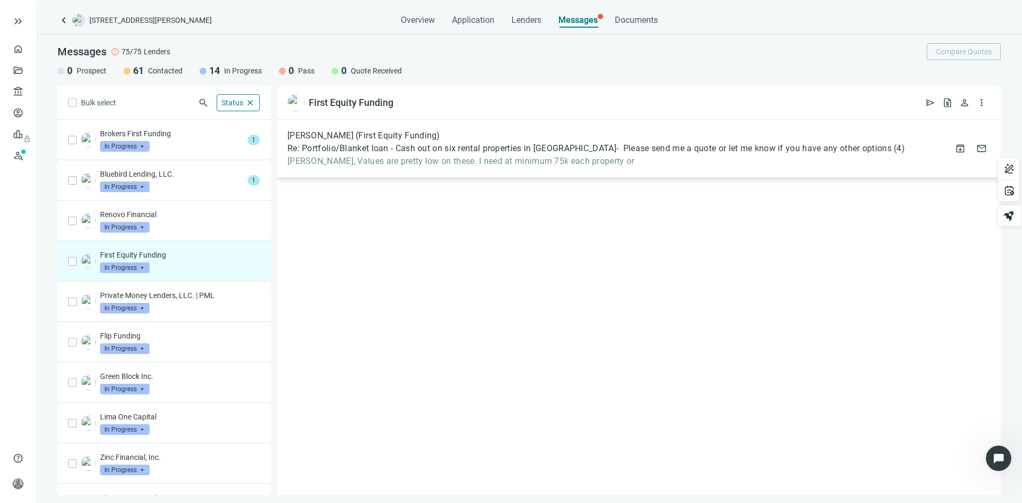
click at [399, 149] on span "Re: Portfolio/Blanket loan - Cash out on six rental properties in [GEOGRAPHIC_D…" at bounding box center [589, 148] width 604 height 11
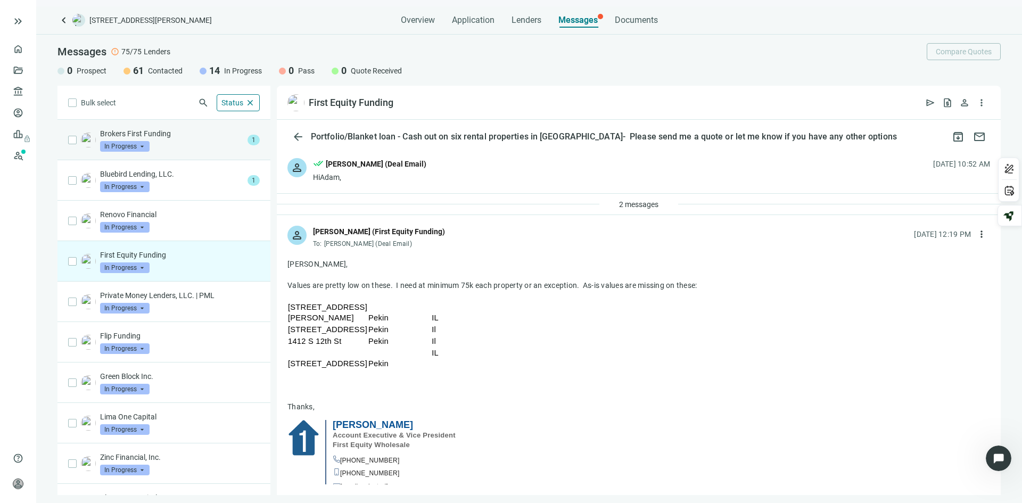
click at [183, 136] on p "Brokers First Funding" at bounding box center [171, 133] width 143 height 11
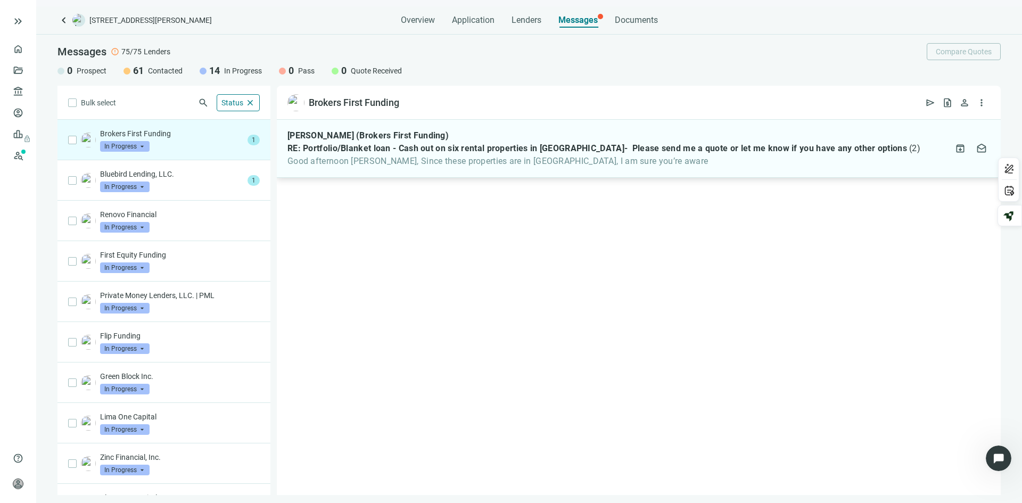
click at [409, 162] on span "Good afternoon [PERSON_NAME], Since these properties are in [GEOGRAPHIC_DATA], …" at bounding box center [603, 161] width 633 height 11
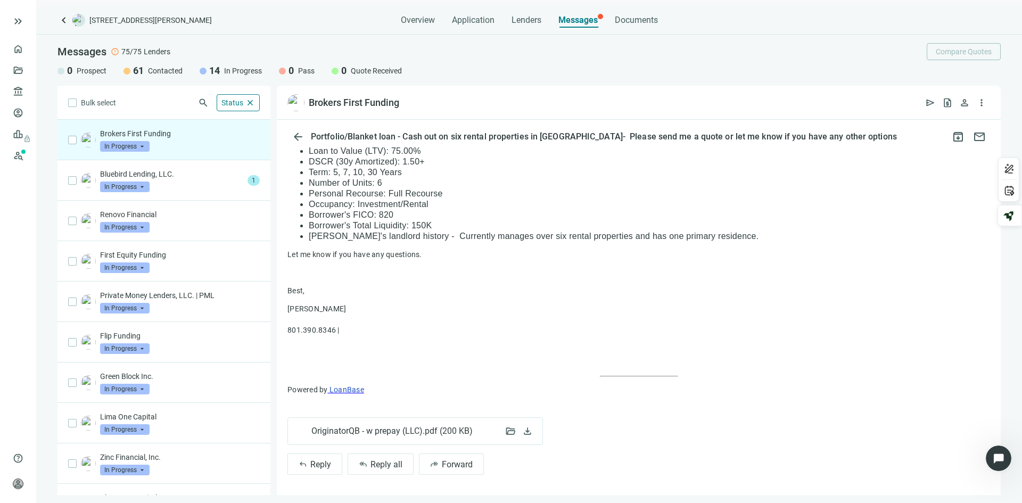
scroll to position [1345, 0]
click at [347, 432] on span "OriginatorQB - w prepay (LLC).pdf ( 200 KB )" at bounding box center [391, 430] width 161 height 11
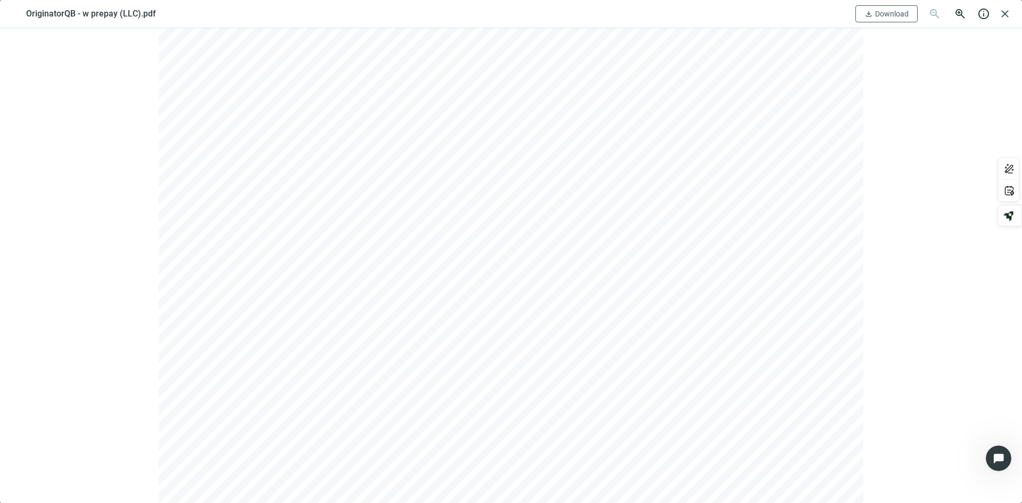
scroll to position [0, 0]
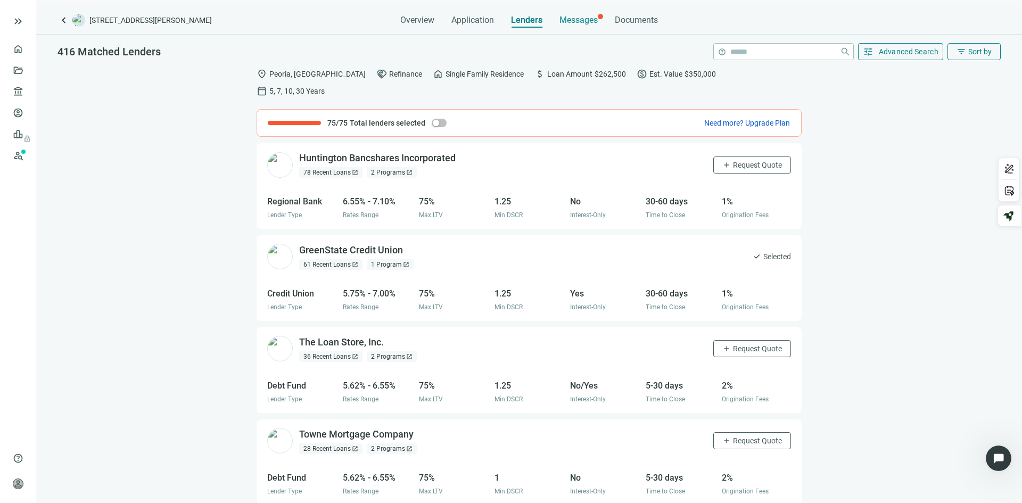
click at [581, 22] on span "Messages" at bounding box center [578, 20] width 38 height 10
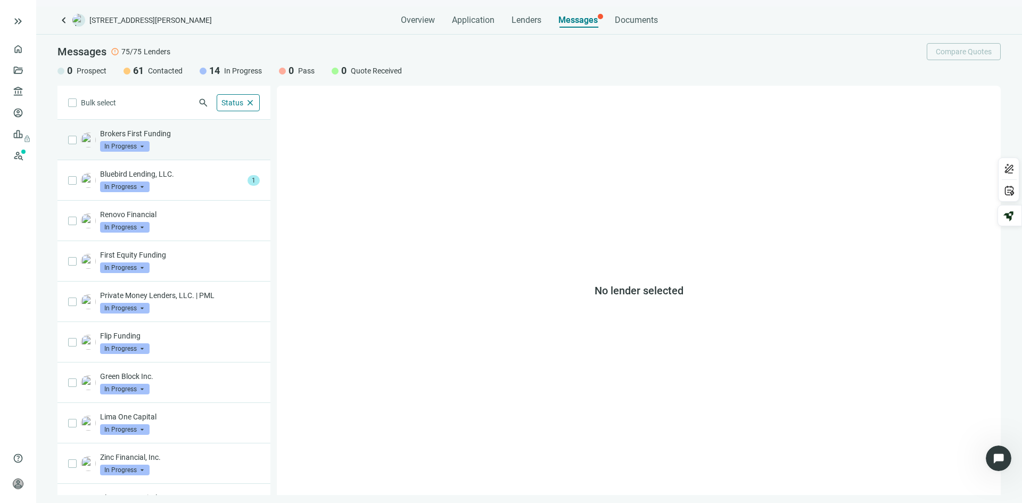
click at [184, 146] on div "Brokers First Funding In Progress arrow_drop_down" at bounding box center [180, 139] width 160 height 23
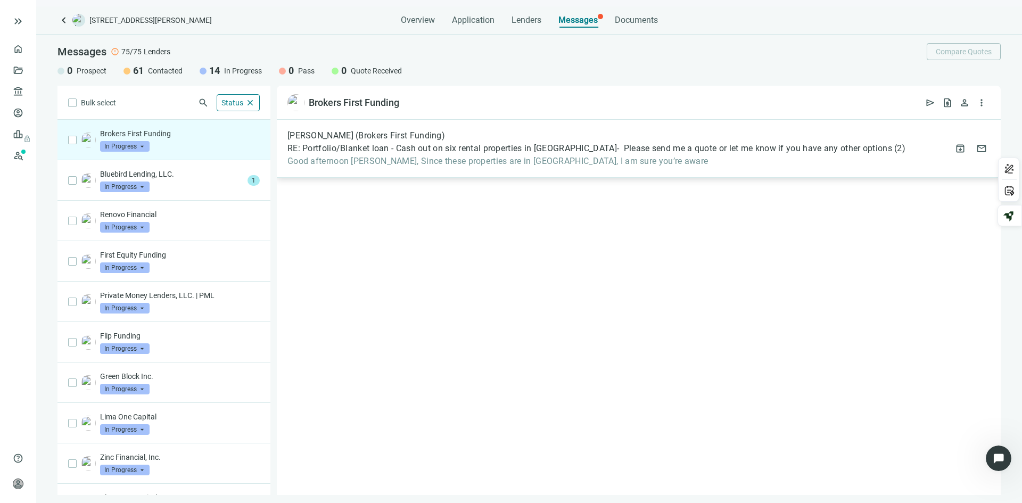
click at [512, 148] on span "RE: Portfolio/Blanket loan - Cash out on six rental properties in [GEOGRAPHIC_D…" at bounding box center [589, 148] width 604 height 11
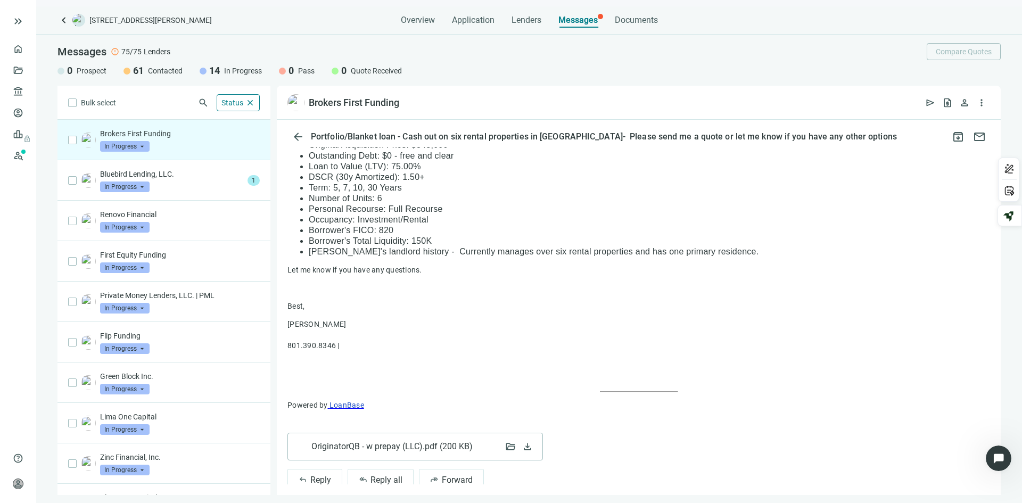
scroll to position [1345, 0]
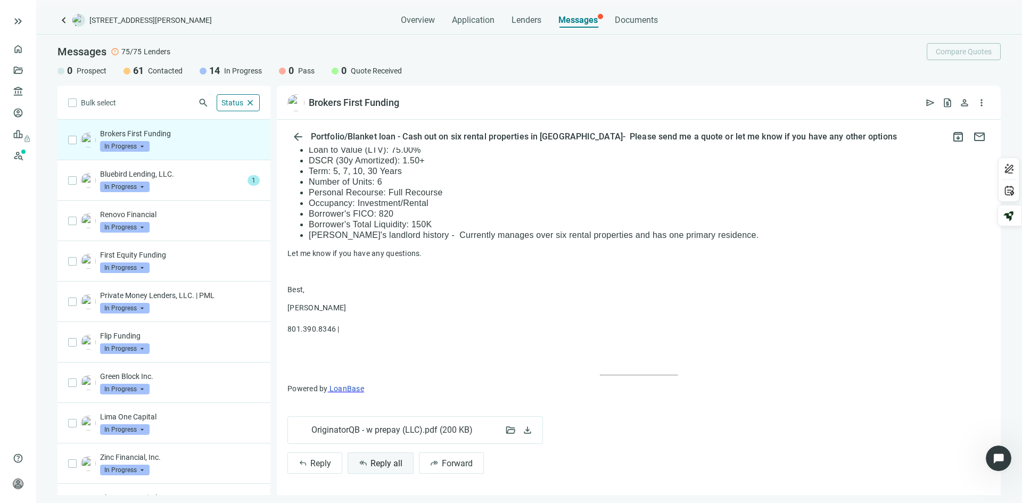
click at [381, 459] on span "Reply all" at bounding box center [386, 463] width 32 height 10
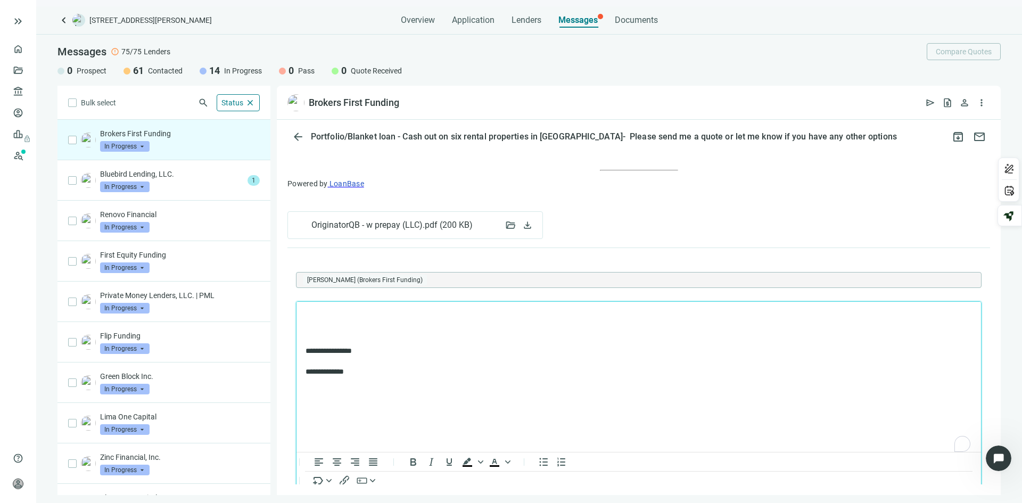
scroll to position [0, 0]
click at [660, 317] on p "**********" at bounding box center [633, 315] width 656 height 11
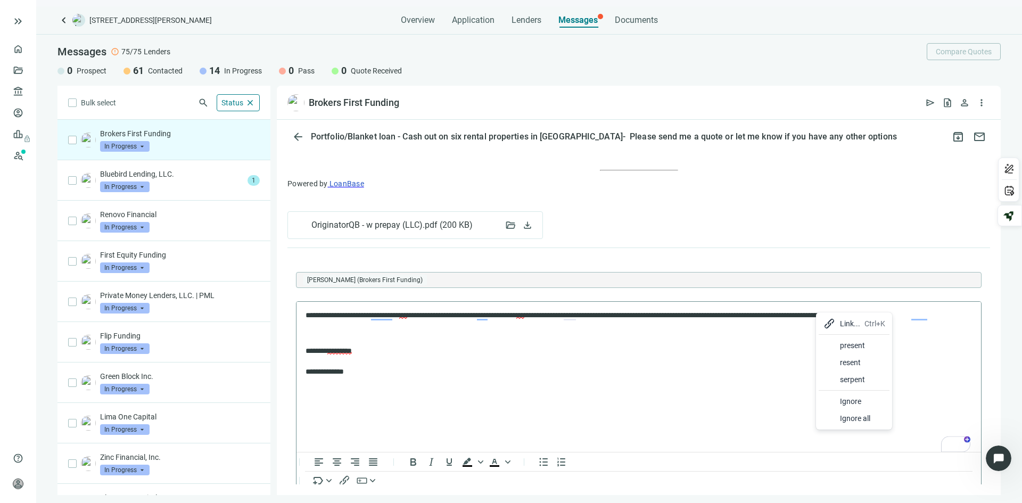
click at [734, 343] on body "**********" at bounding box center [638, 343] width 667 height 67
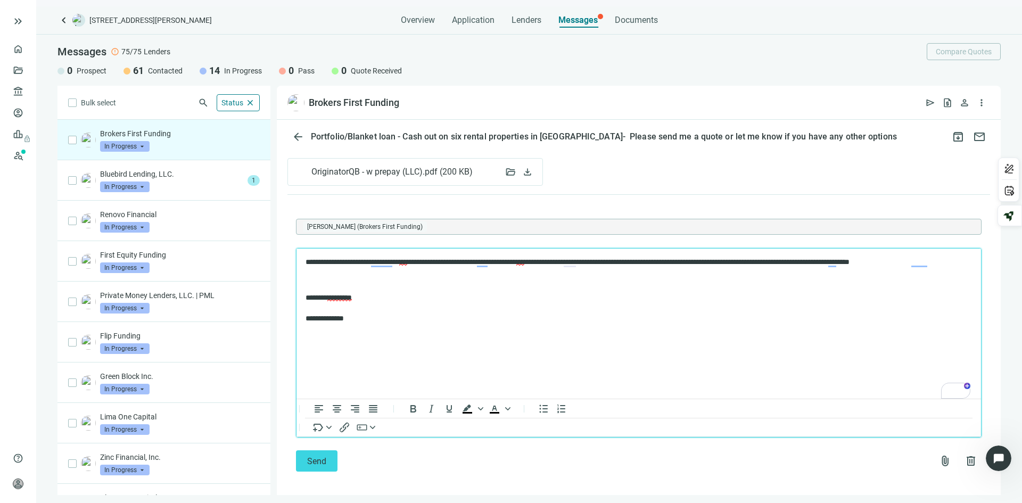
scroll to position [1610, 0]
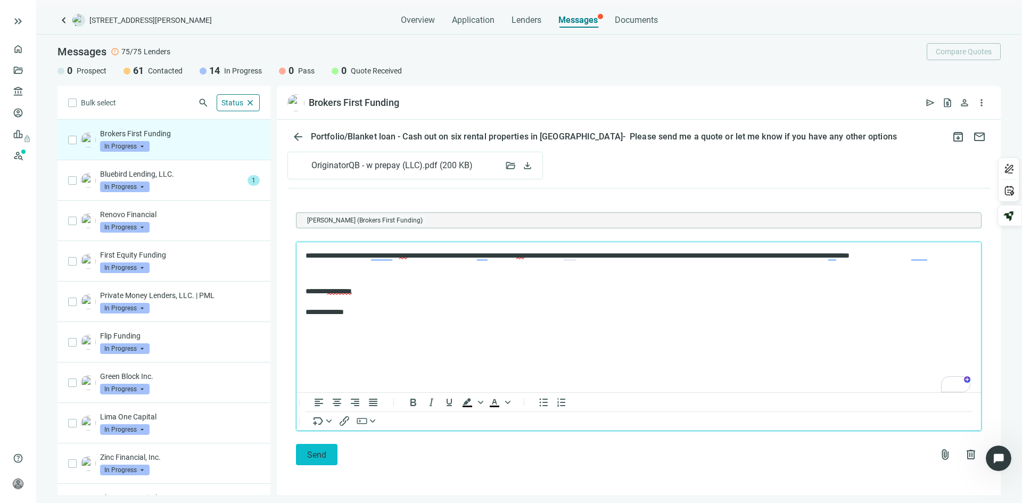
click at [319, 452] on span "Send" at bounding box center [316, 455] width 19 height 10
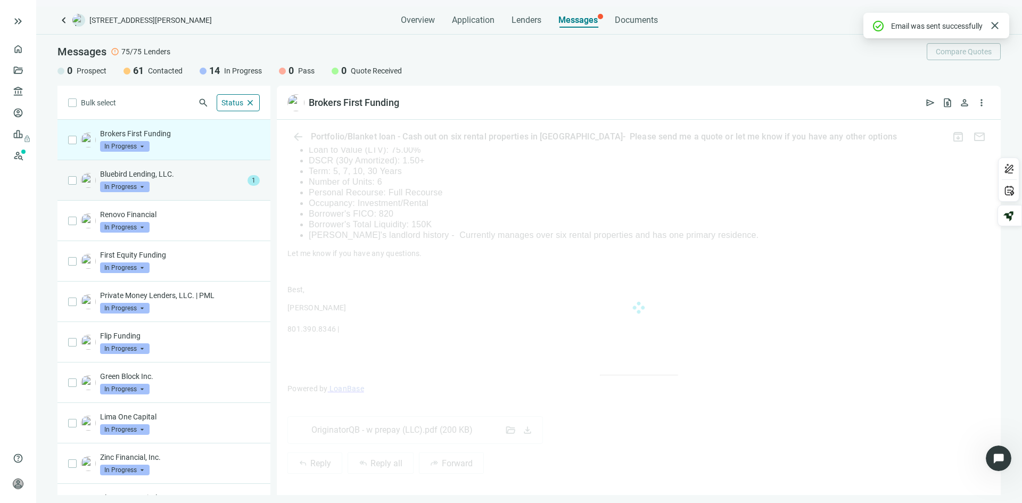
scroll to position [1551, 0]
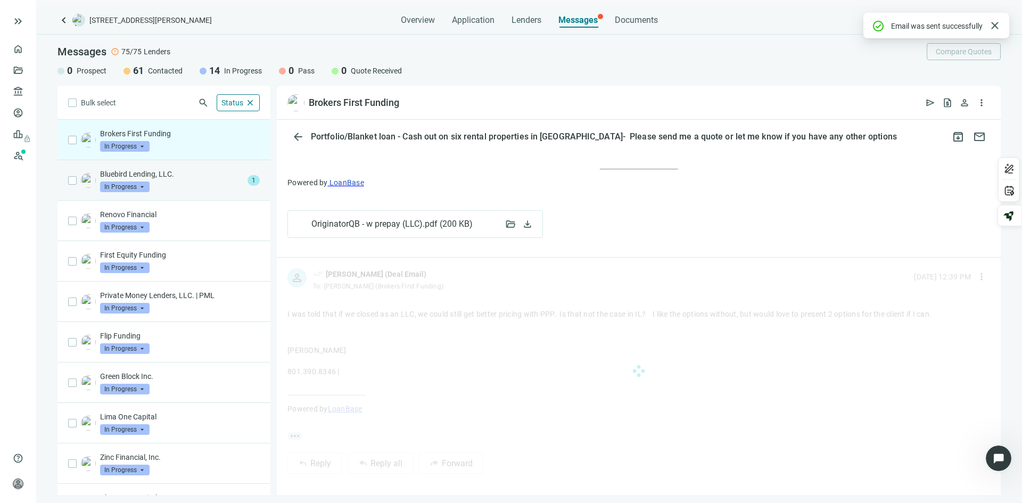
click at [185, 183] on div "Bluebird Lending, LLC. In Progress arrow_drop_down" at bounding box center [171, 180] width 143 height 23
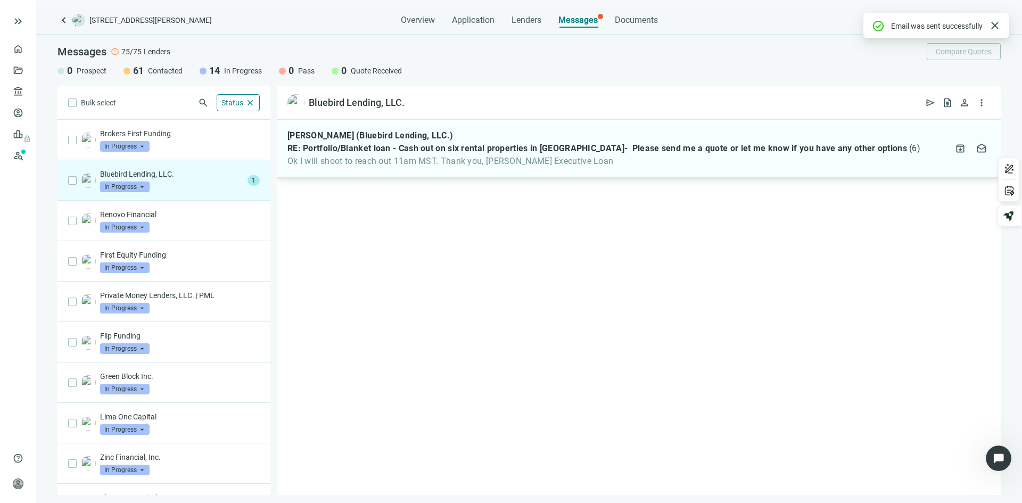
click at [430, 163] on span "Ok I will shoot to reach out 11am MST. Thank you, [PERSON_NAME] Executive Loan" at bounding box center [603, 161] width 633 height 11
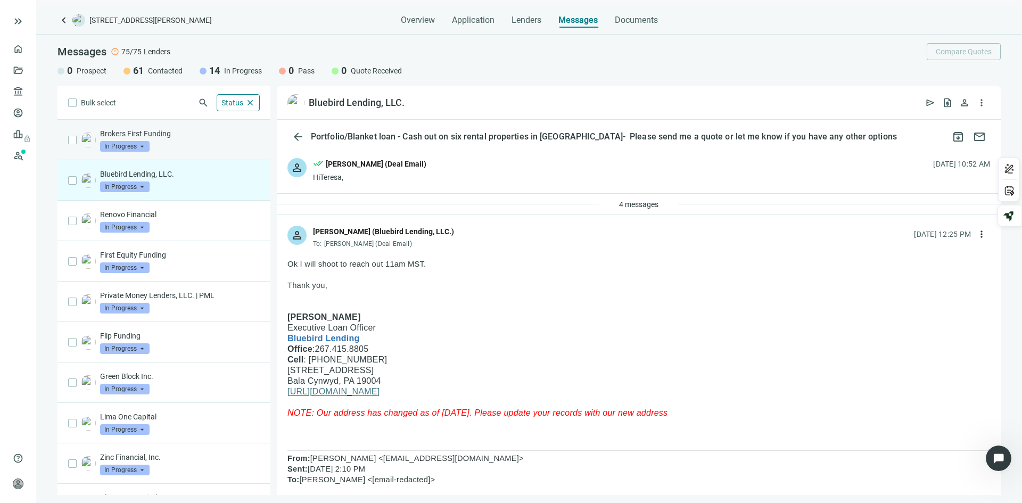
click at [193, 143] on div "Brokers First Funding In Progress arrow_drop_down" at bounding box center [180, 139] width 160 height 23
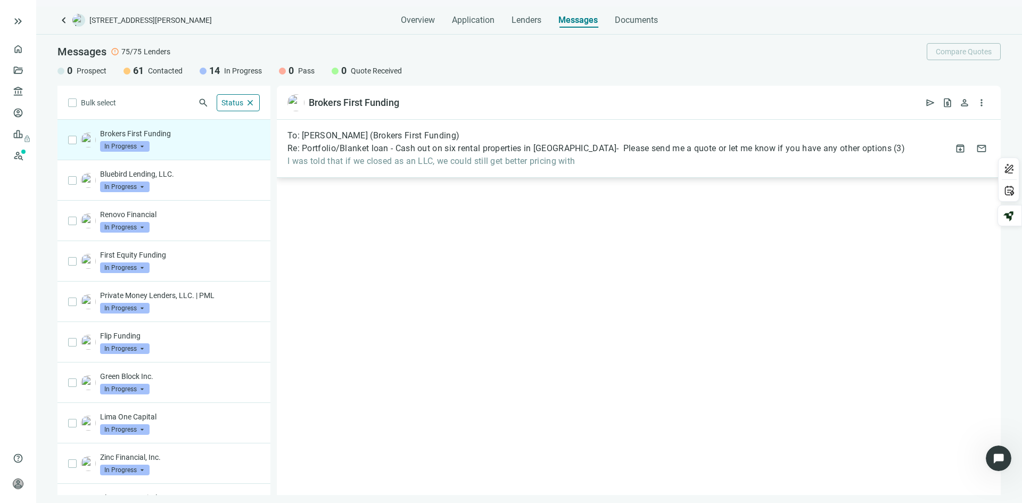
click at [539, 140] on div "To: [PERSON_NAME] (Brokers First Funding)" at bounding box center [595, 135] width 617 height 11
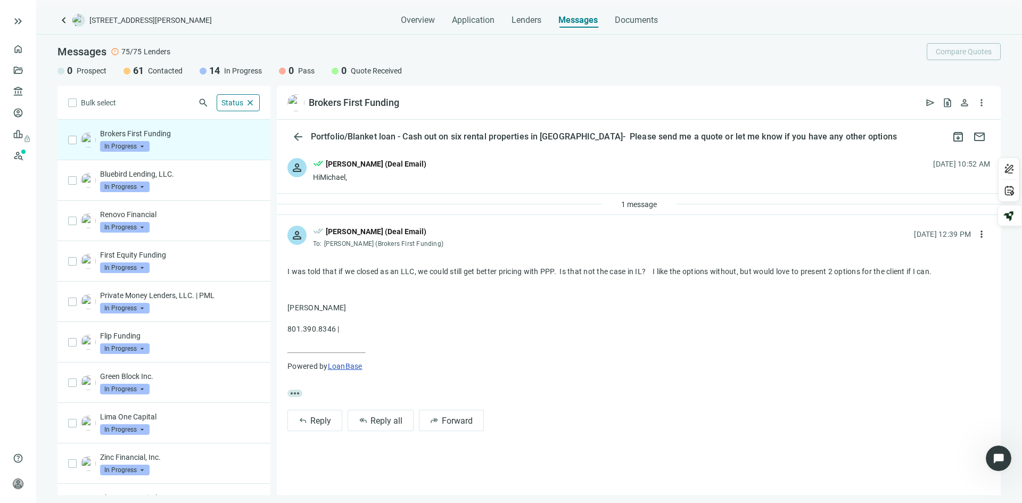
click at [174, 143] on div "Brokers First Funding In Progress arrow_drop_down" at bounding box center [180, 139] width 160 height 23
click at [636, 163] on div "person done_all [PERSON_NAME] (Deal Email) [PERSON_NAME], [DATE] 10:52 AM" at bounding box center [639, 170] width 724 height 46
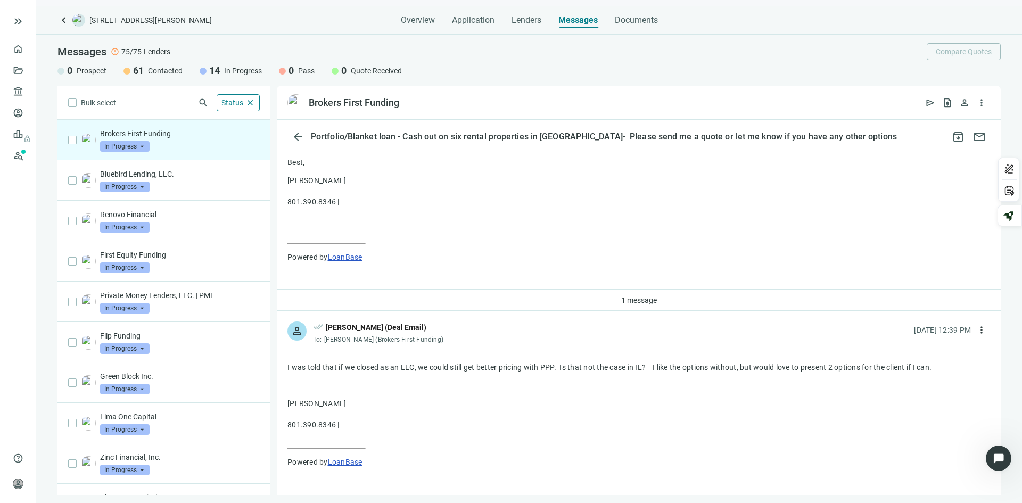
scroll to position [455, 0]
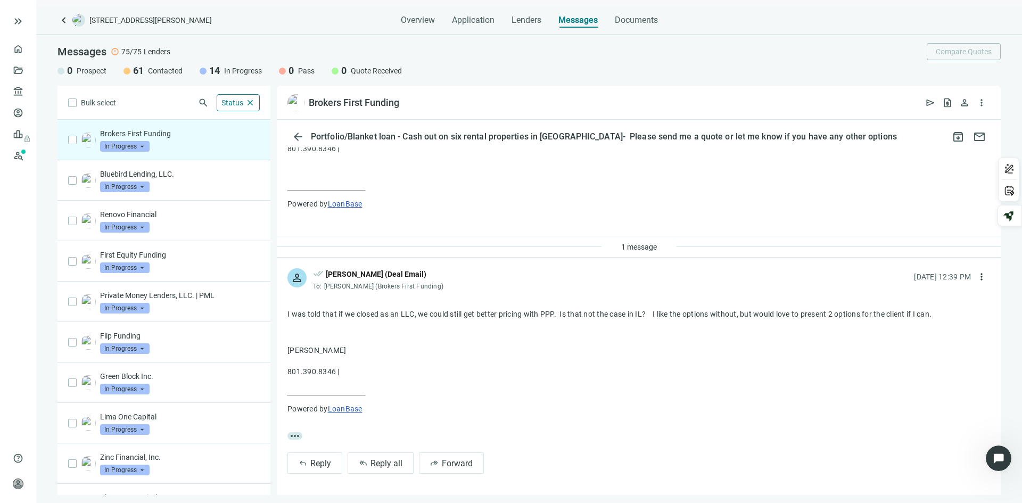
click at [295, 437] on span "more_horiz" at bounding box center [294, 435] width 15 height 7
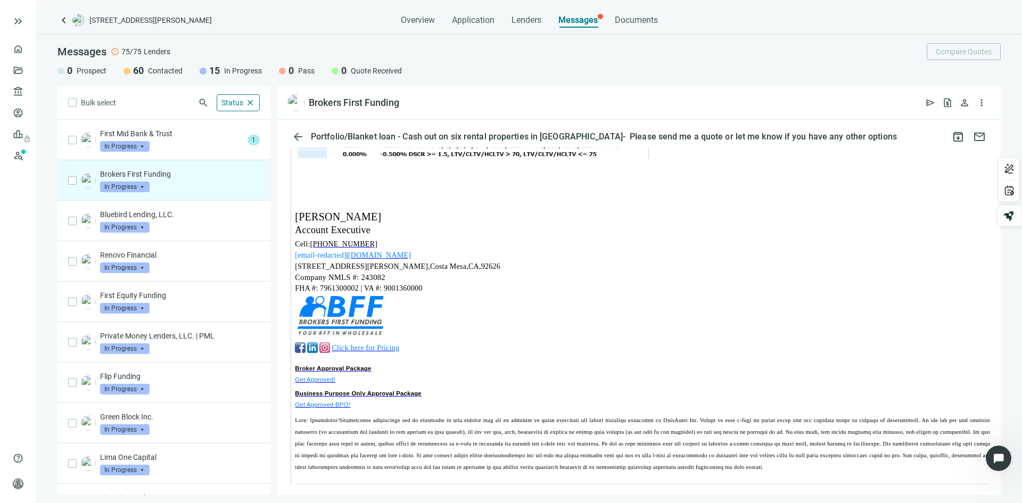
scroll to position [1384, 0]
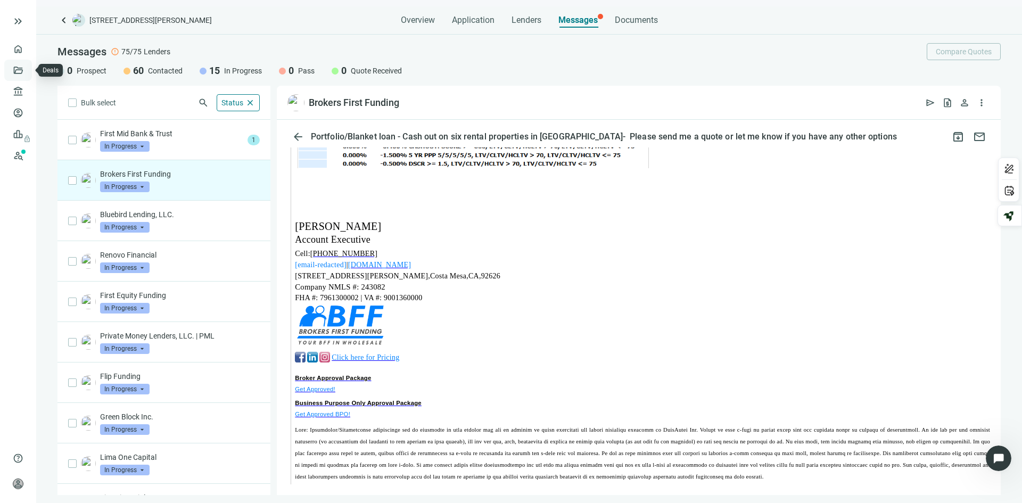
click at [27, 70] on link "Deals" at bounding box center [36, 70] width 19 height 9
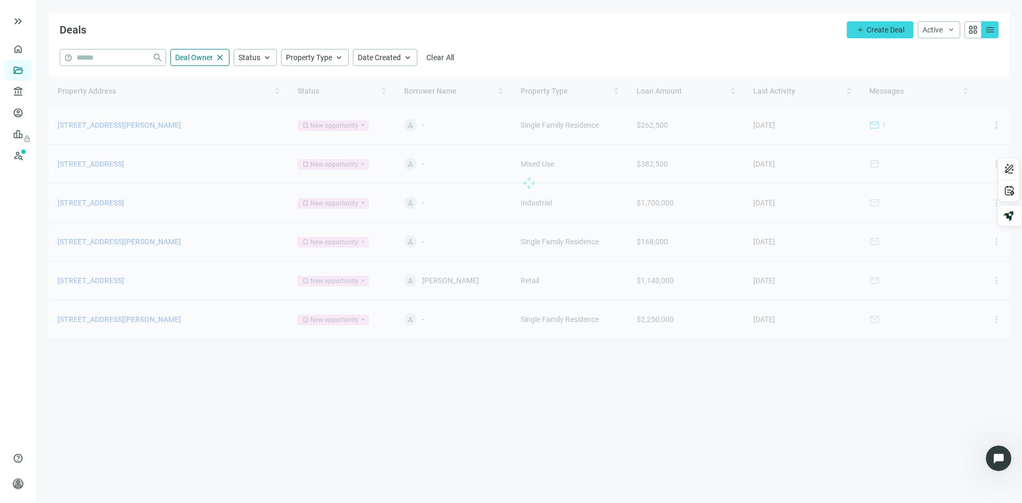
click at [111, 126] on div at bounding box center [529, 183] width 960 height 213
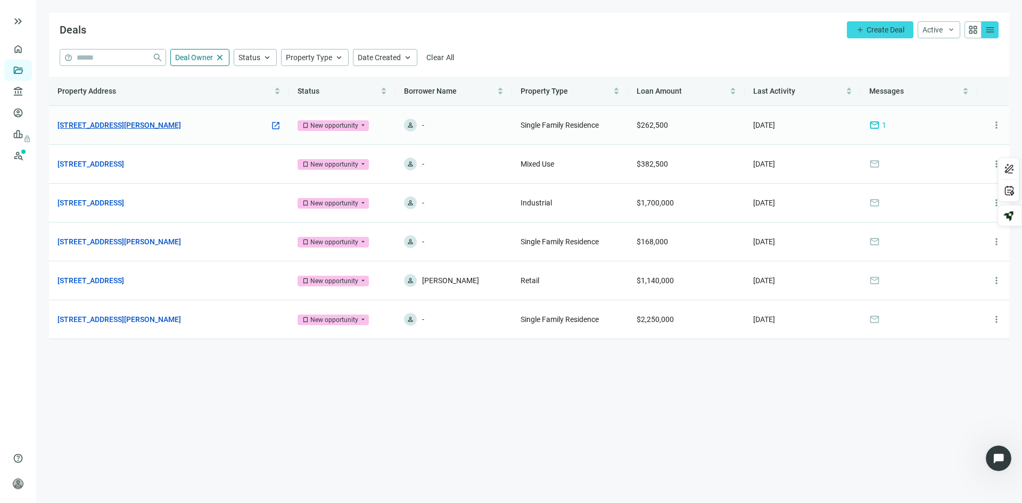
click at [131, 124] on link "[STREET_ADDRESS][PERSON_NAME]" at bounding box center [118, 125] width 123 height 12
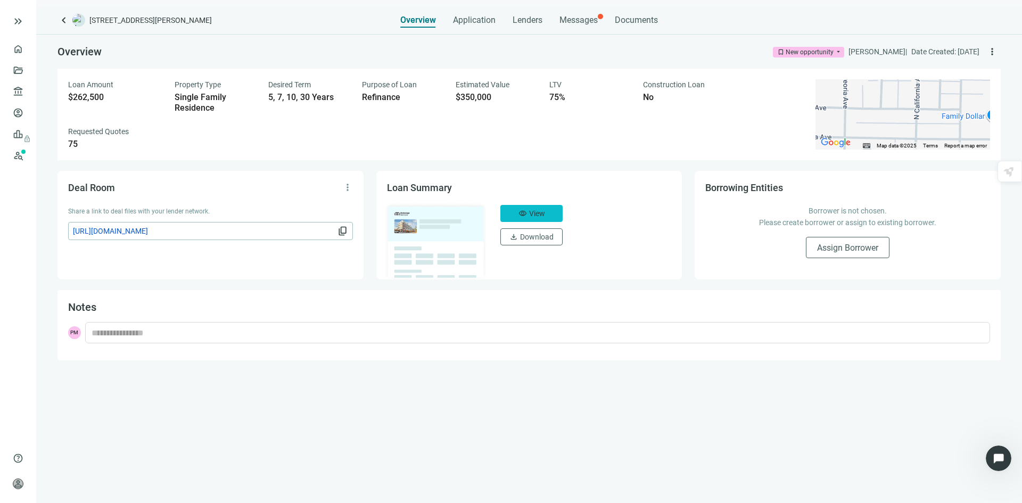
click at [548, 216] on button "visibility View" at bounding box center [531, 213] width 62 height 17
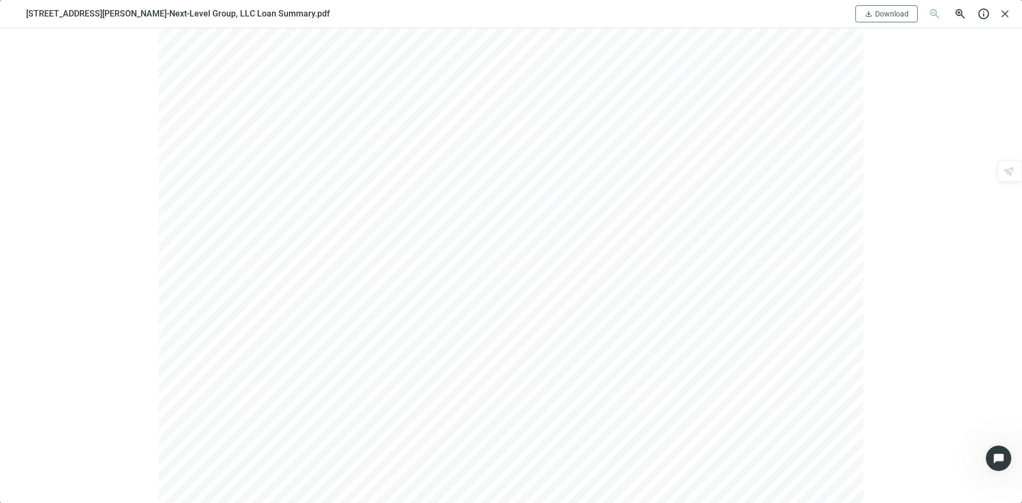
scroll to position [3352, 0]
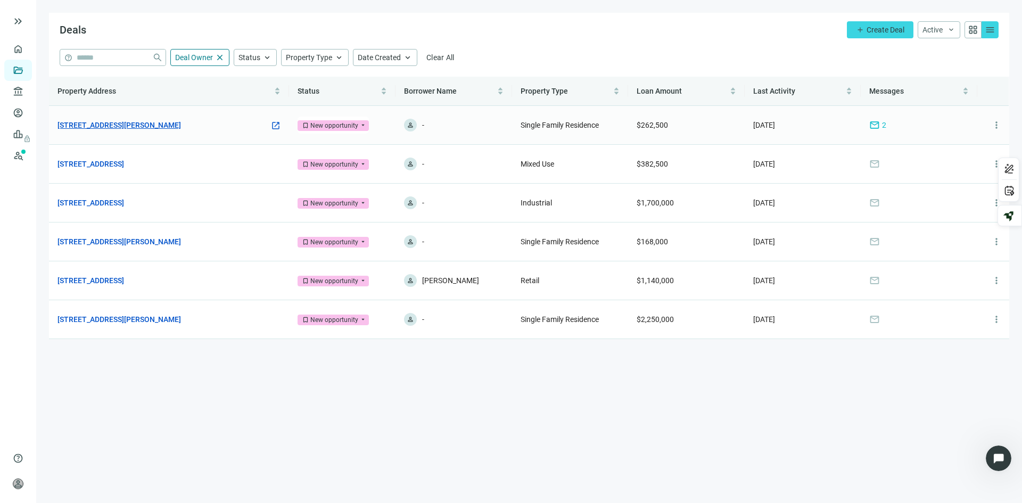
click at [113, 121] on link "[STREET_ADDRESS][PERSON_NAME]" at bounding box center [118, 125] width 123 height 12
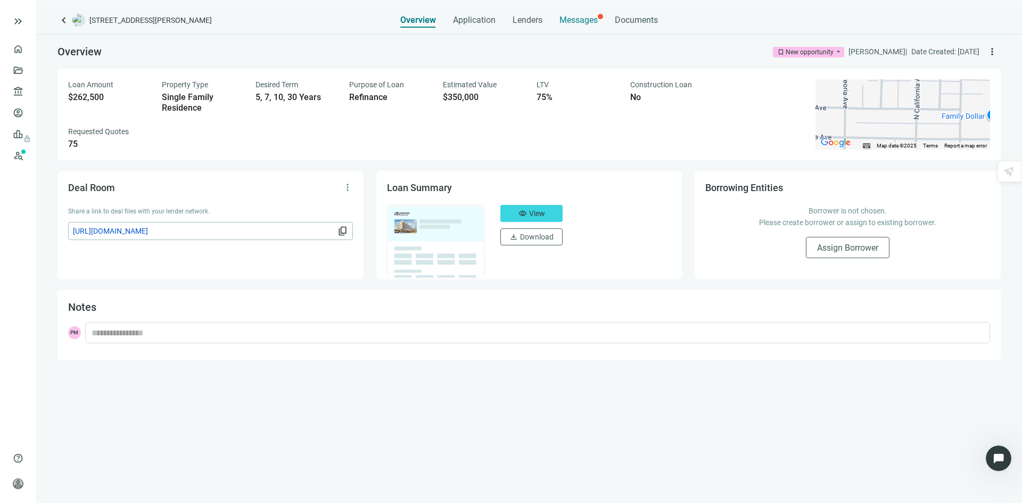
click at [575, 15] on span "Messages" at bounding box center [578, 20] width 38 height 10
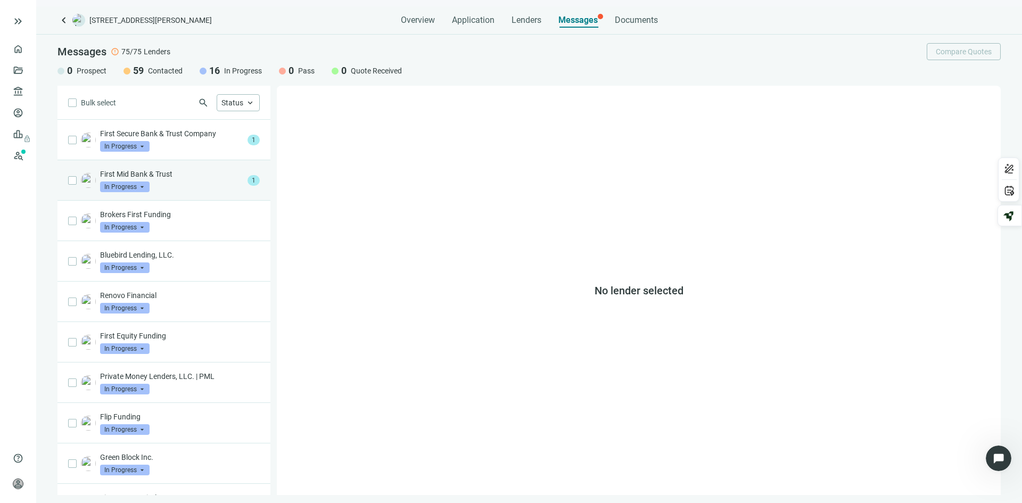
click at [192, 176] on p "First Mid Bank & Trust" at bounding box center [171, 174] width 143 height 11
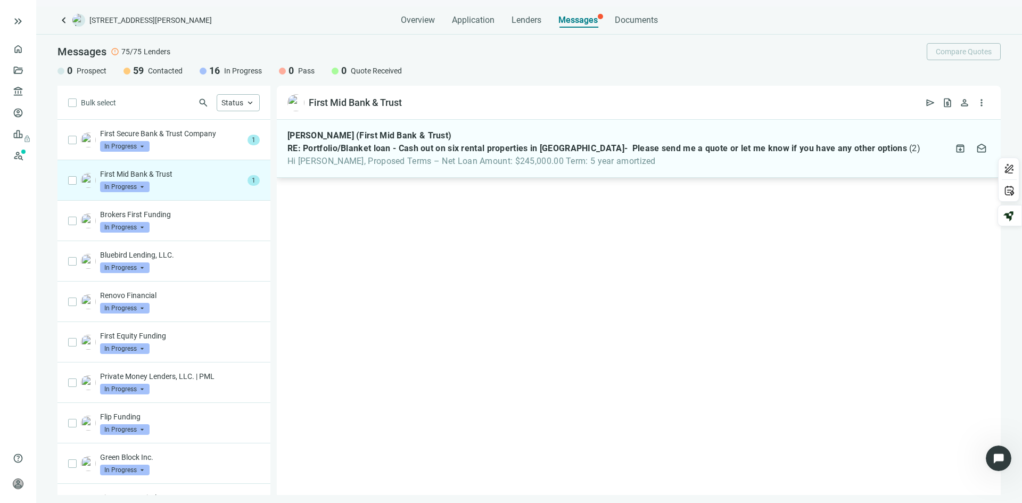
click at [473, 149] on span "RE: Portfolio/Blanket loan - Cash out on six rental properties in [GEOGRAPHIC_D…" at bounding box center [596, 148] width 619 height 11
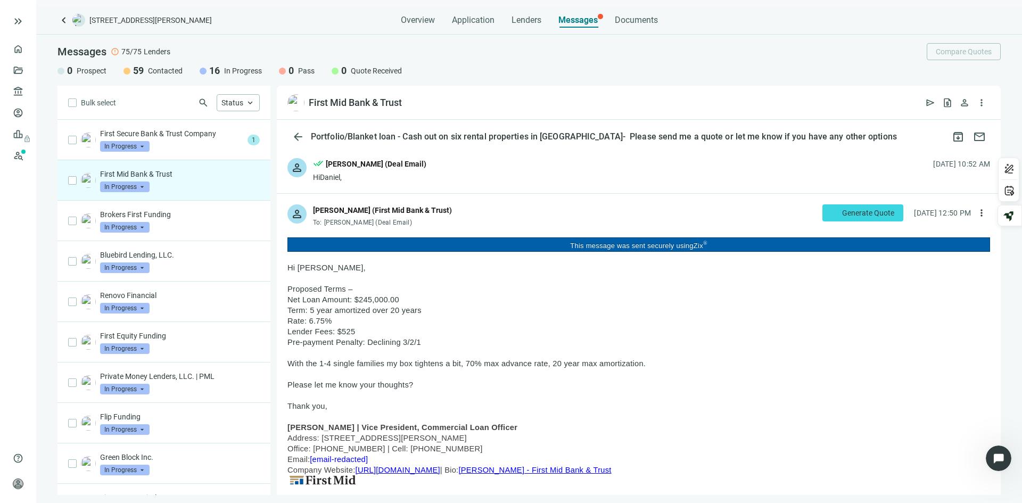
scroll to position [53, 0]
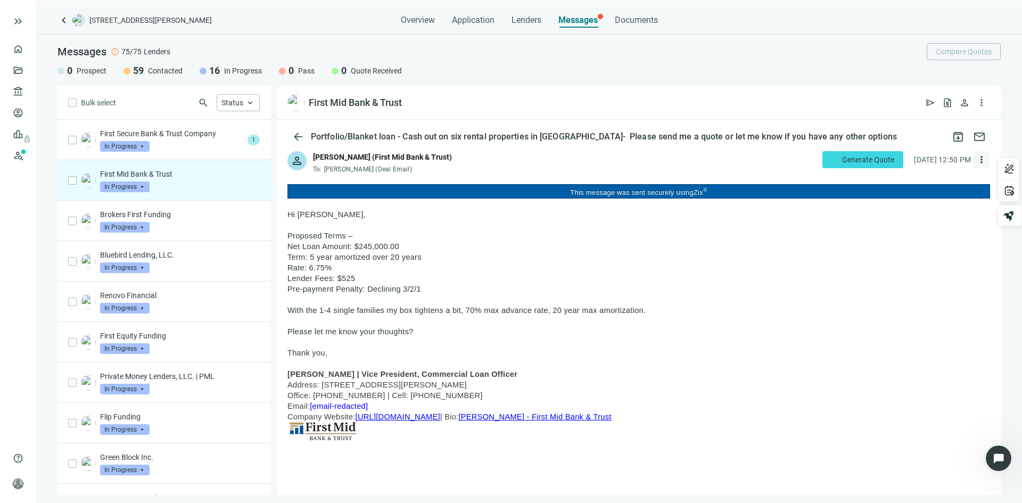
click at [976, 158] on span "more_vert" at bounding box center [981, 159] width 11 height 11
click at [905, 182] on span "Reply" at bounding box center [902, 184] width 18 height 9
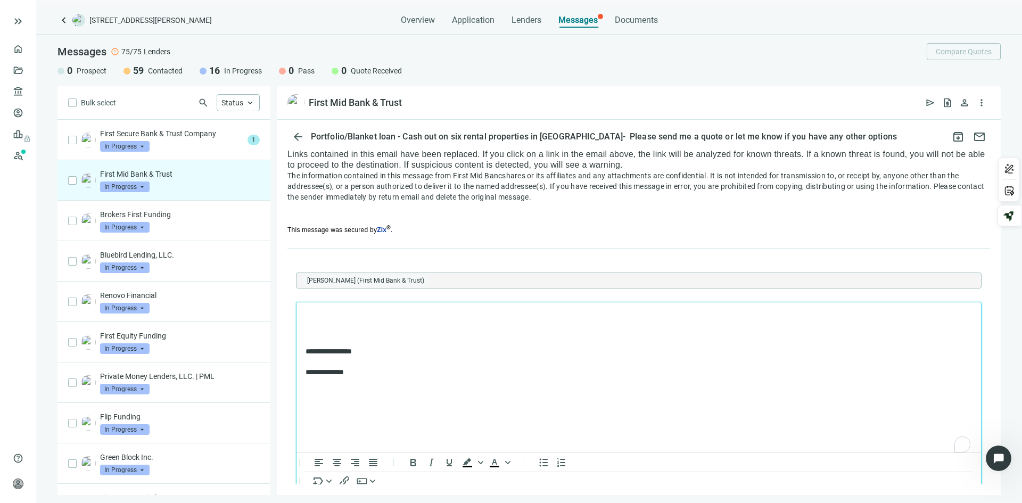
scroll to position [0, 0]
click at [492, 315] on span "******" at bounding box center [484, 314] width 16 height 7
click at [550, 318] on p "**********" at bounding box center [633, 315] width 656 height 11
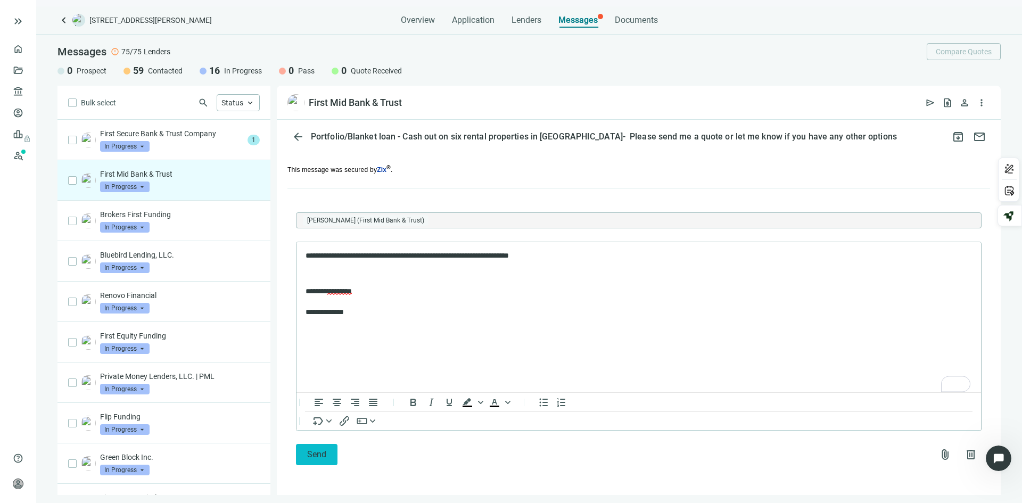
click at [312, 447] on button "Send" at bounding box center [317, 454] width 42 height 21
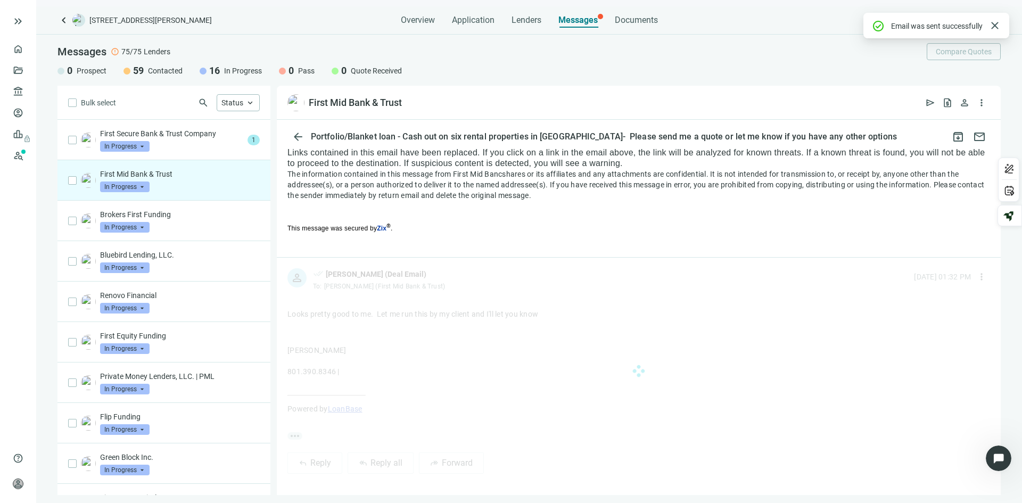
scroll to position [923, 0]
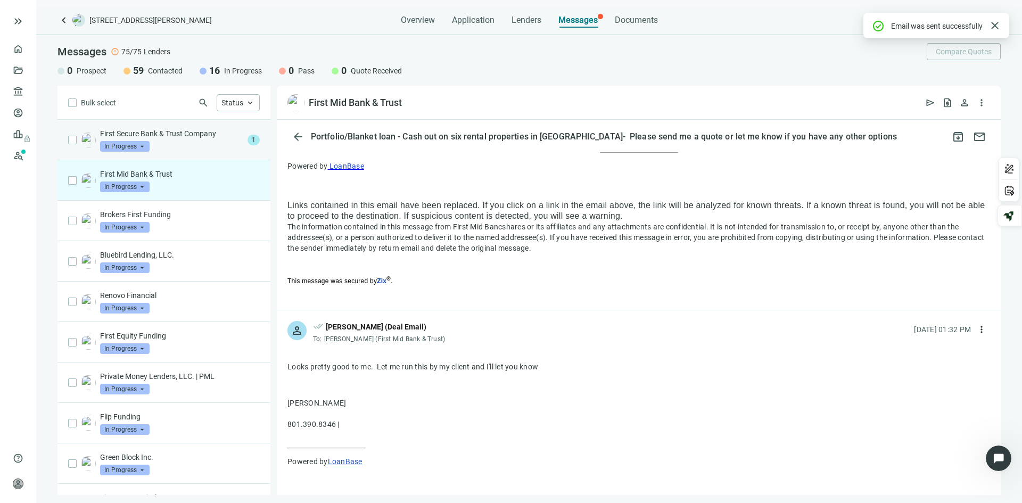
click at [181, 129] on p "First Secure Bank & Trust Company" at bounding box center [171, 133] width 143 height 11
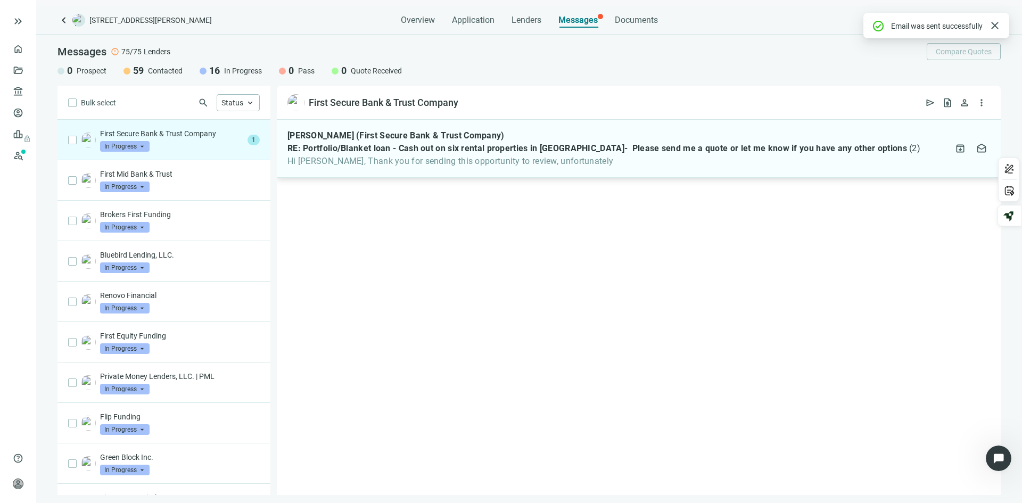
click at [457, 156] on span "Hi [PERSON_NAME], Thank you for sending this opportunity to review, unfortunate…" at bounding box center [603, 161] width 633 height 11
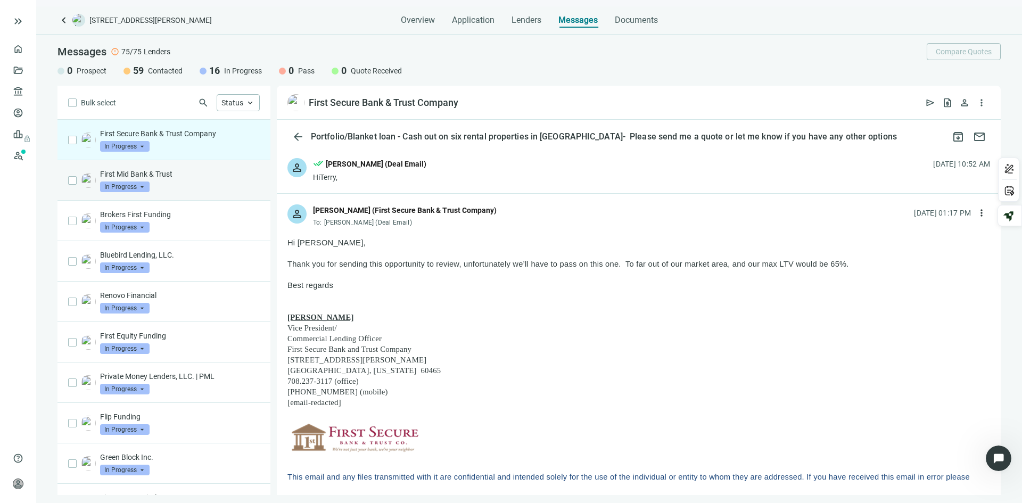
click at [206, 172] on p "First Mid Bank & Trust" at bounding box center [180, 174] width 160 height 11
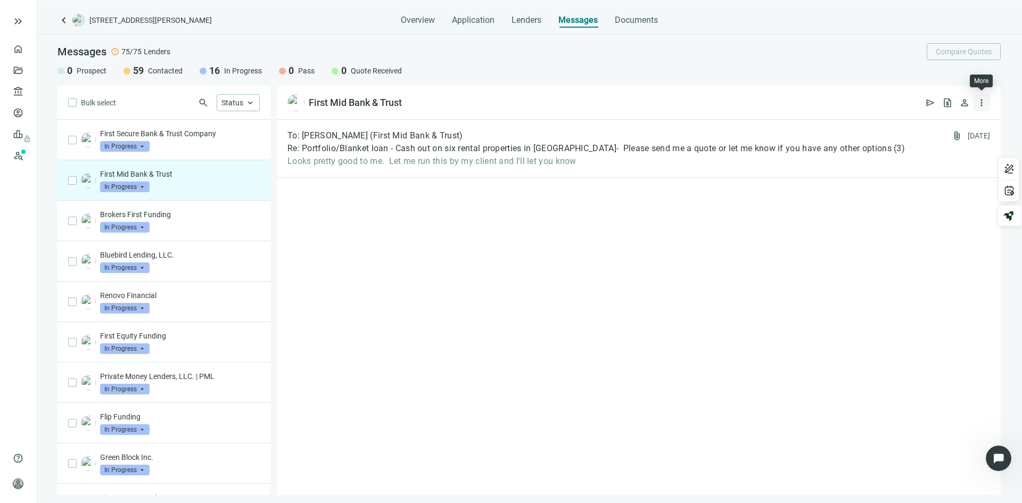
click at [982, 99] on span "more_vert" at bounding box center [981, 102] width 11 height 11
click at [797, 197] on div "To: [PERSON_NAME] (First Mid Bank & Trust) Re: Portfolio/Blanket loan - Cash ou…" at bounding box center [639, 307] width 724 height 375
click at [962, 105] on span "person" at bounding box center [964, 102] width 11 height 11
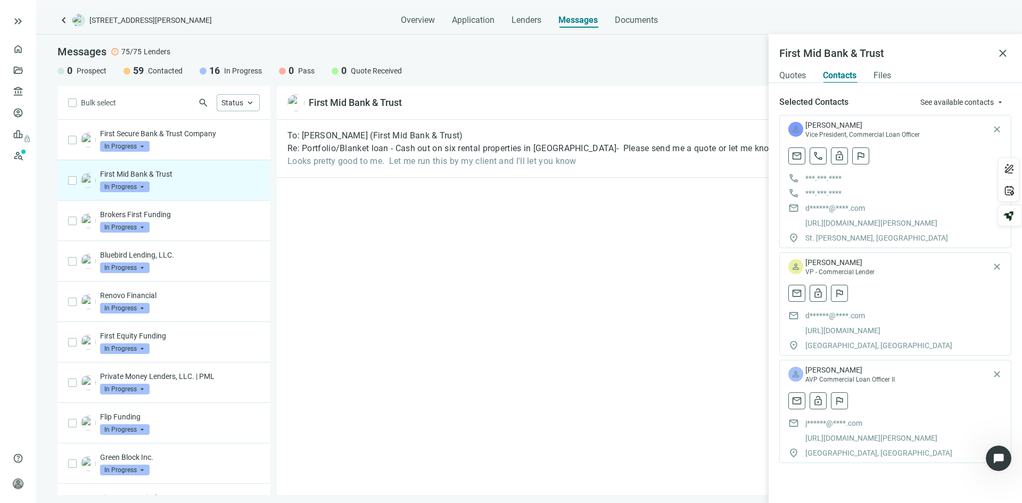
click at [564, 220] on div "To: [PERSON_NAME] (First Mid Bank & Trust) Re: Portfolio/Blanket loan - Cash ou…" at bounding box center [639, 307] width 724 height 375
click at [1003, 55] on span "close" at bounding box center [1002, 53] width 13 height 13
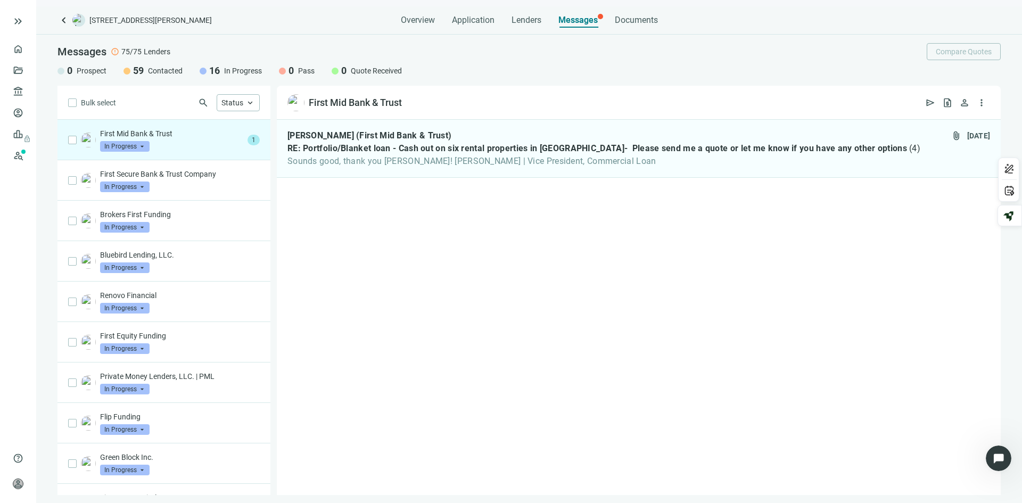
click at [167, 140] on div "First Mid Bank & Trust In Progress arrow_drop_down" at bounding box center [171, 139] width 143 height 23
click at [463, 163] on span "Sounds good, thank you [PERSON_NAME]! [PERSON_NAME] | Vice President, Commercia…" at bounding box center [603, 161] width 633 height 11
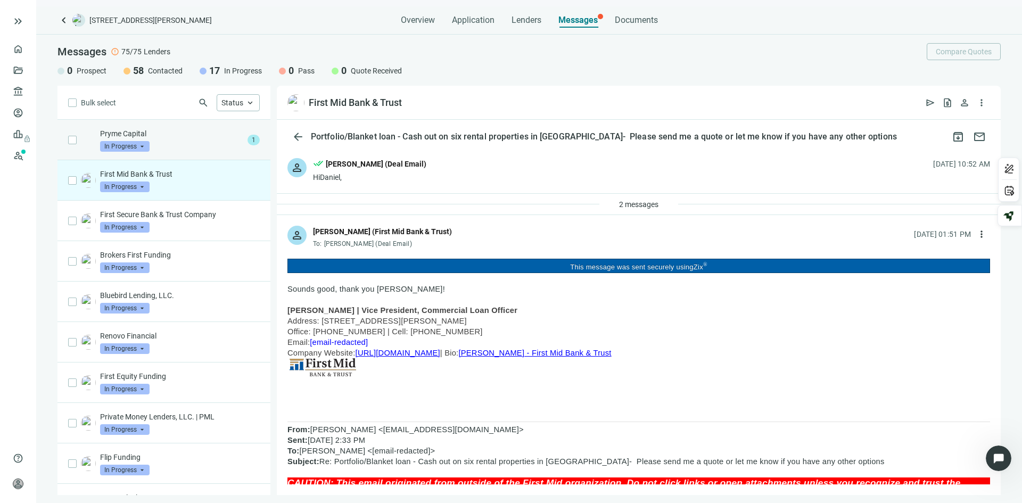
click at [186, 144] on div "Pryme Capital In Progress arrow_drop_down" at bounding box center [171, 139] width 143 height 23
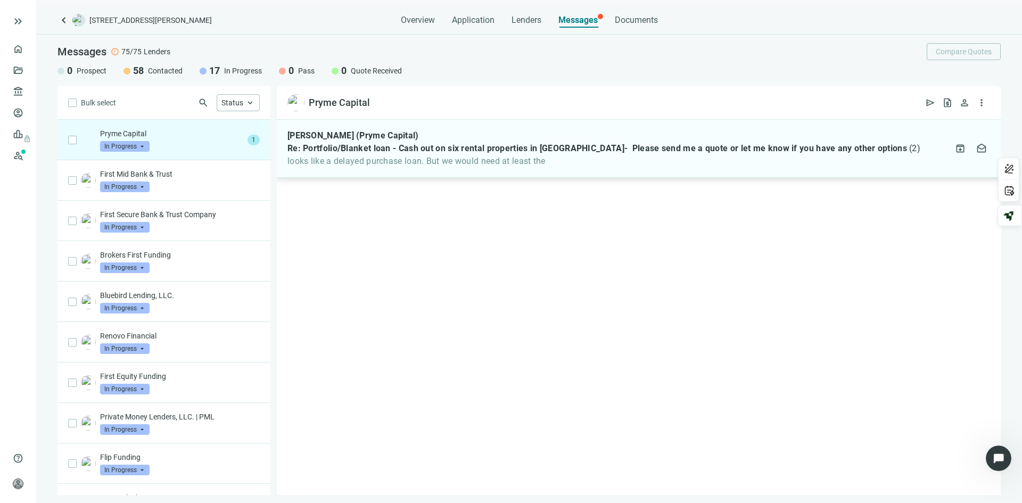
click at [435, 155] on div "[PERSON_NAME] (Pryme Capital) Re: Portfolio/Blanket loan - Cash out on six rent…" at bounding box center [603, 148] width 633 height 36
